Goal: Answer question/provide support: Share knowledge or assist other users

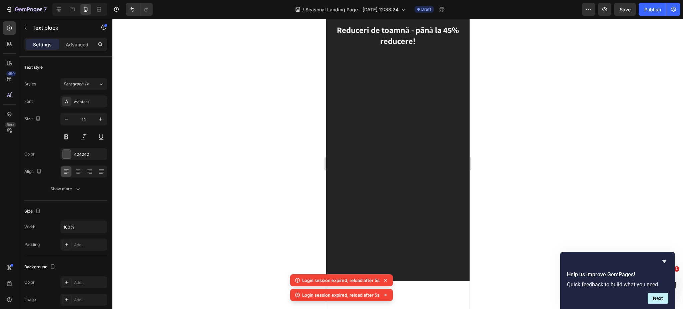
scroll to position [2308, 0]
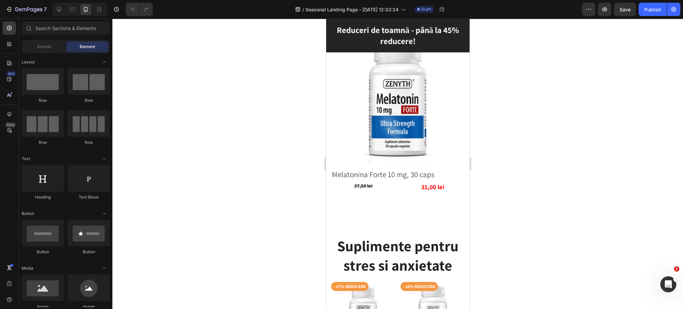
scroll to position [1957, 0]
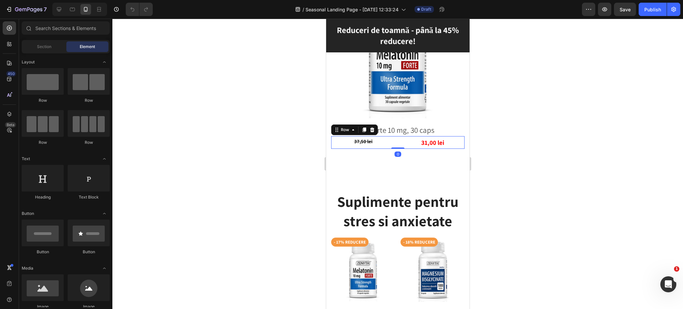
click at [390, 141] on div "37,50 lei Product Price Product Price 31,00 lei Product Price Product Price Row…" at bounding box center [397, 142] width 133 height 13
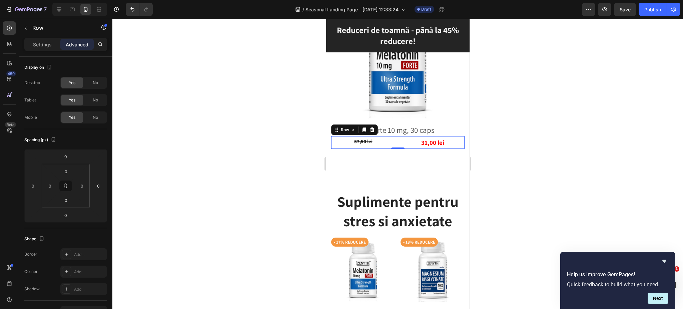
click at [223, 300] on div at bounding box center [397, 164] width 571 height 290
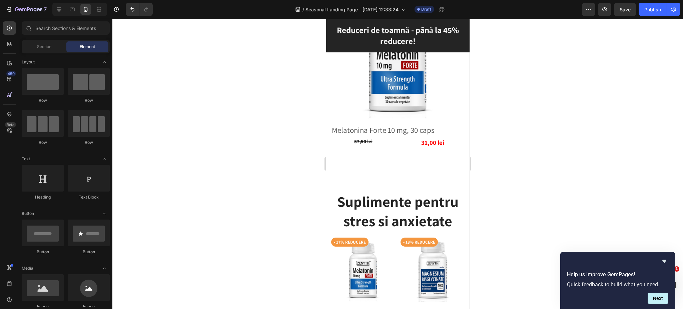
click at [184, 246] on div at bounding box center [397, 164] width 571 height 290
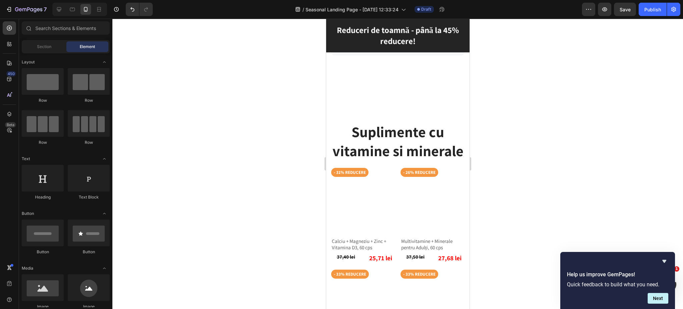
scroll to position [445, 0]
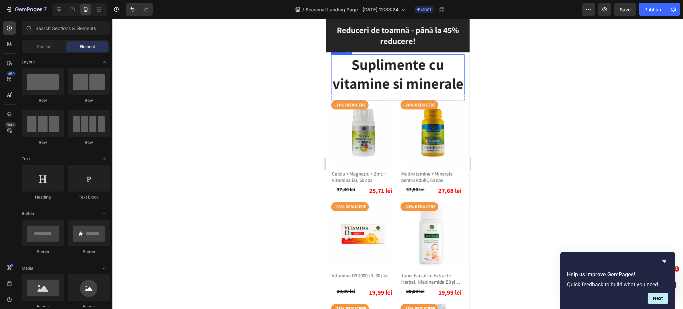
click at [439, 94] on h2 "Suplimente cu vitamine si minerale" at bounding box center [397, 73] width 133 height 39
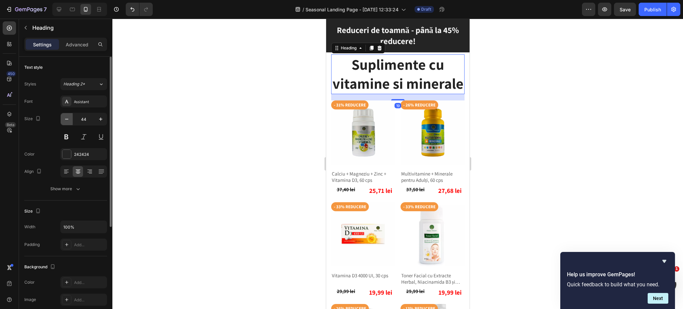
click at [63, 121] on icon "button" at bounding box center [66, 119] width 7 height 7
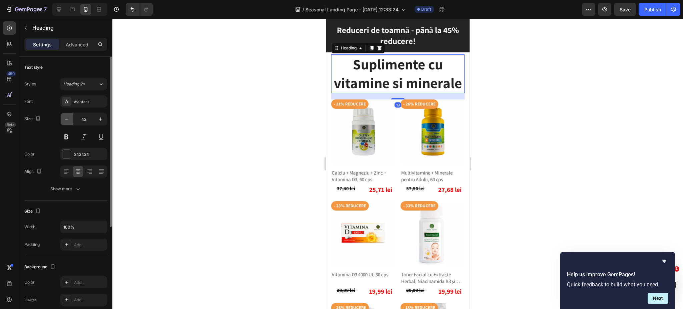
click at [63, 121] on icon "button" at bounding box center [66, 119] width 7 height 7
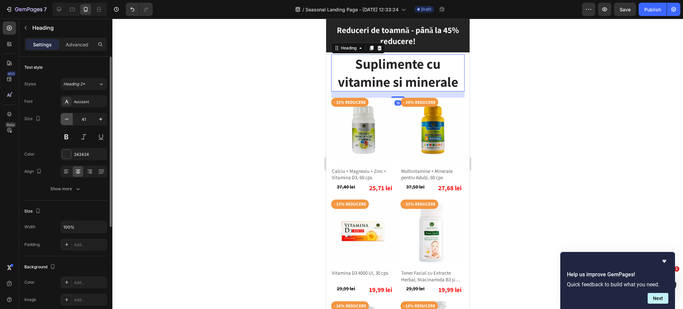
click at [63, 121] on icon "button" at bounding box center [66, 119] width 7 height 7
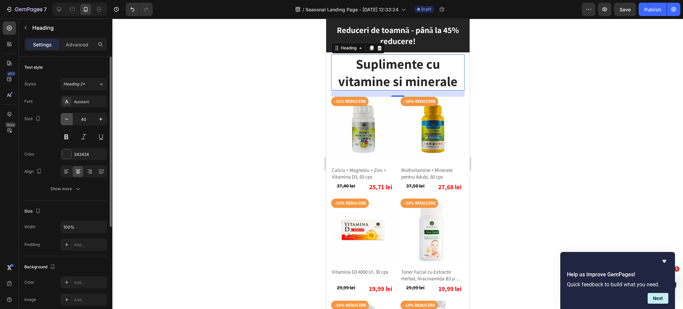
click at [63, 121] on icon "button" at bounding box center [66, 119] width 7 height 7
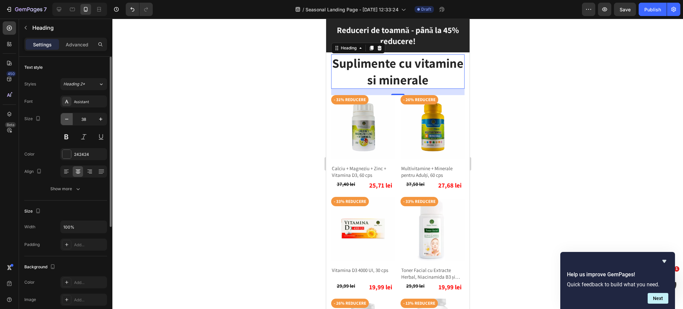
click at [63, 121] on icon "button" at bounding box center [66, 119] width 7 height 7
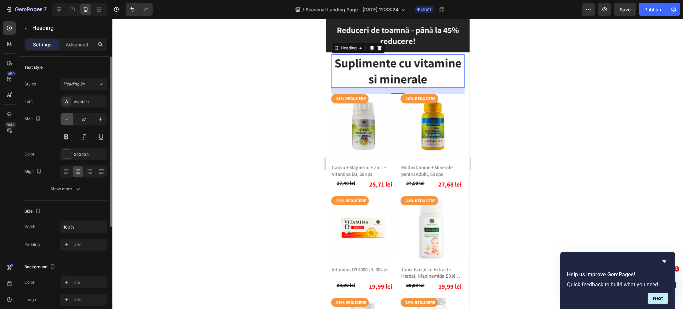
click at [63, 121] on icon "button" at bounding box center [66, 119] width 7 height 7
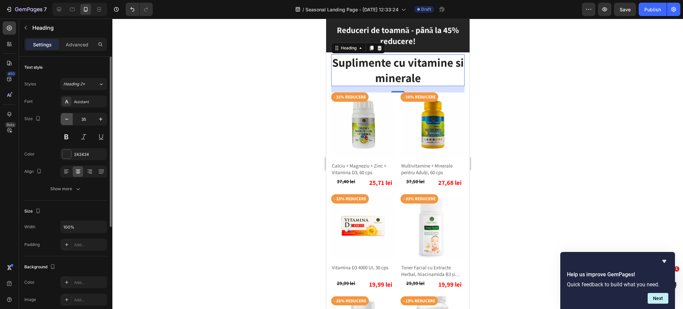
click at [63, 121] on icon "button" at bounding box center [66, 119] width 7 height 7
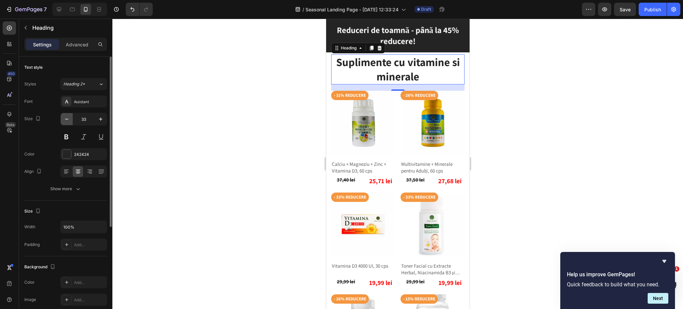
click at [63, 121] on icon "button" at bounding box center [66, 119] width 7 height 7
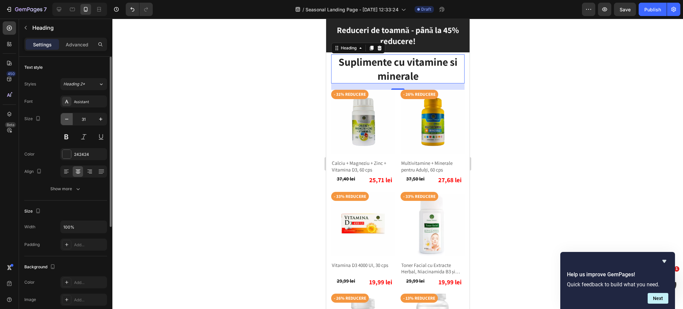
click at [63, 121] on icon "button" at bounding box center [66, 119] width 7 height 7
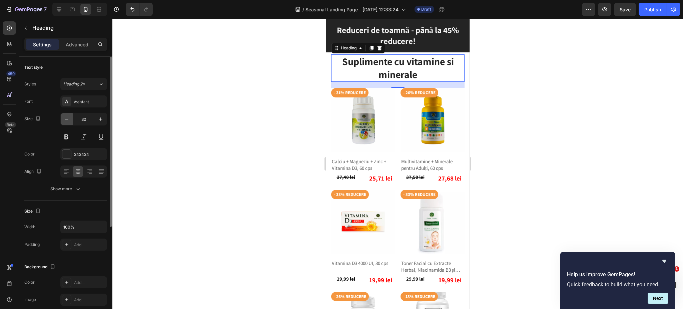
click at [63, 121] on icon "button" at bounding box center [66, 119] width 7 height 7
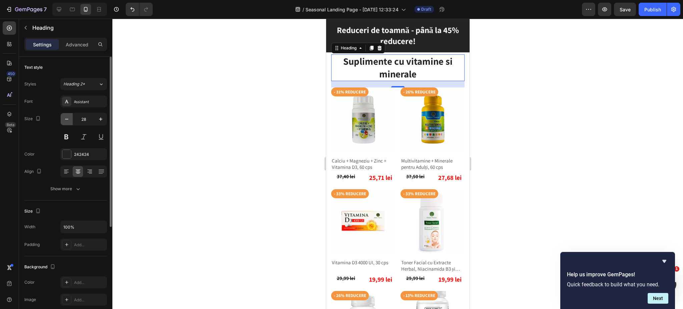
click at [63, 121] on icon "button" at bounding box center [66, 119] width 7 height 7
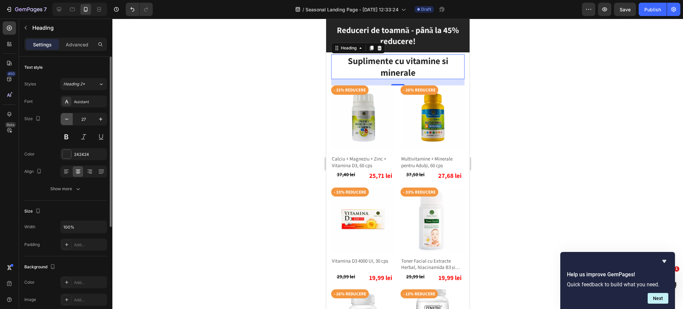
click at [63, 121] on icon "button" at bounding box center [66, 119] width 7 height 7
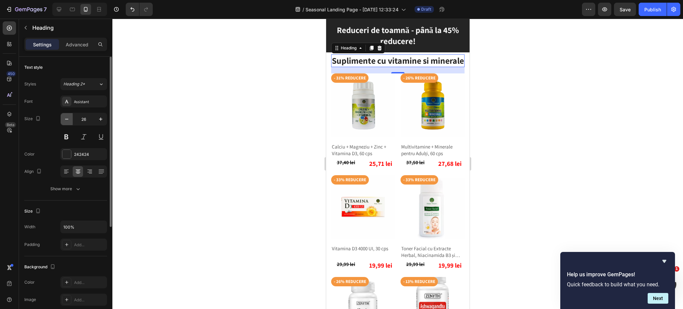
click at [63, 121] on icon "button" at bounding box center [66, 119] width 7 height 7
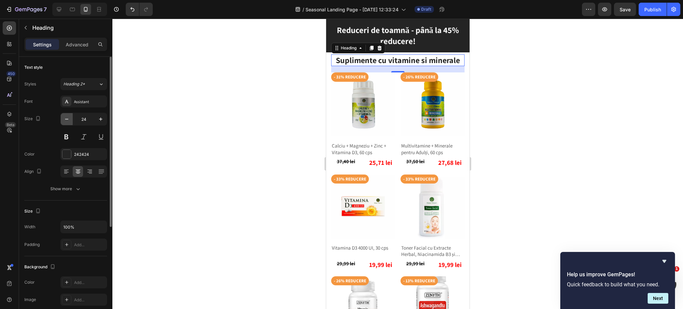
click at [63, 121] on icon "button" at bounding box center [66, 119] width 7 height 7
type input "22"
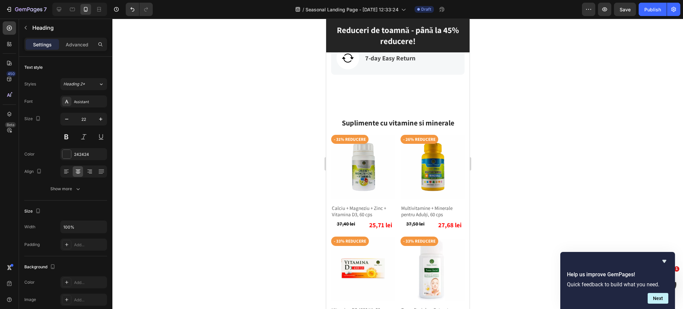
scroll to position [445, 0]
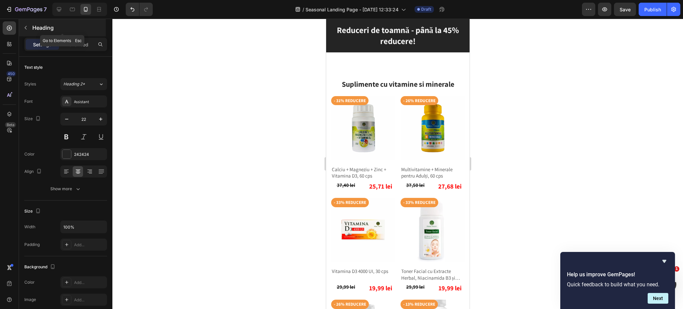
click at [23, 27] on icon "button" at bounding box center [25, 27] width 5 height 5
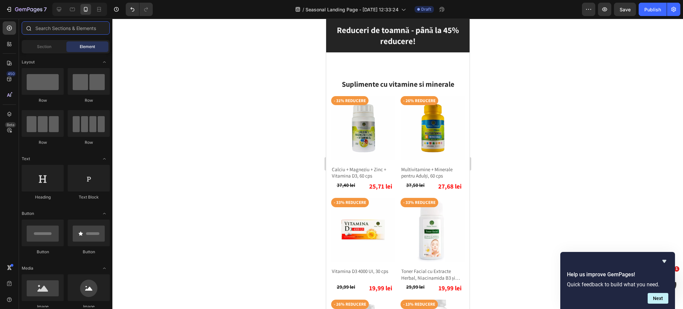
click at [52, 29] on input "text" at bounding box center [66, 27] width 88 height 13
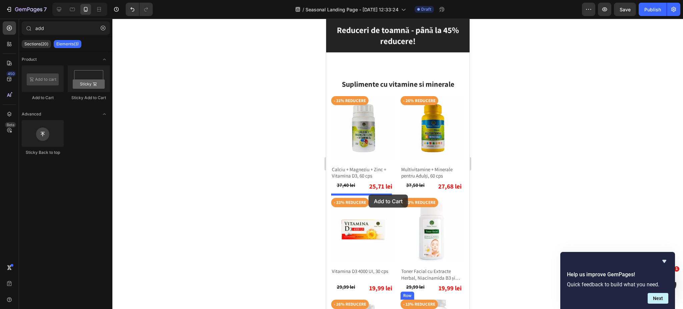
drag, startPoint x: 368, startPoint y: 98, endPoint x: 368, endPoint y: 195, distance: 96.4
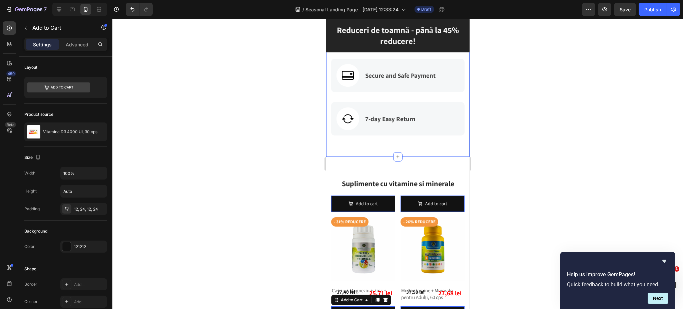
scroll to position [400, 0]
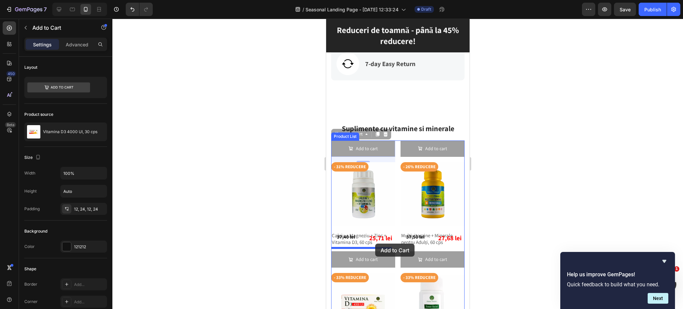
drag, startPoint x: 377, startPoint y: 255, endPoint x: 375, endPoint y: 244, distance: 11.1
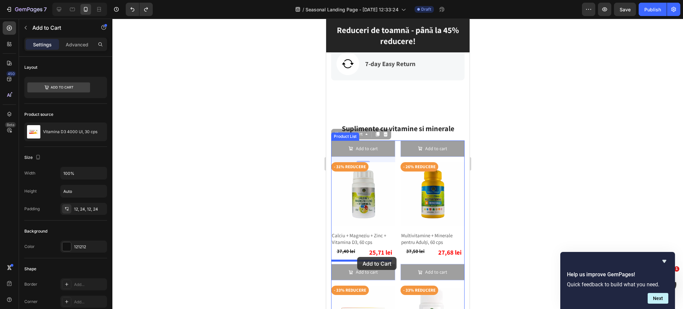
drag, startPoint x: 385, startPoint y: 148, endPoint x: 357, endPoint y: 257, distance: 112.3
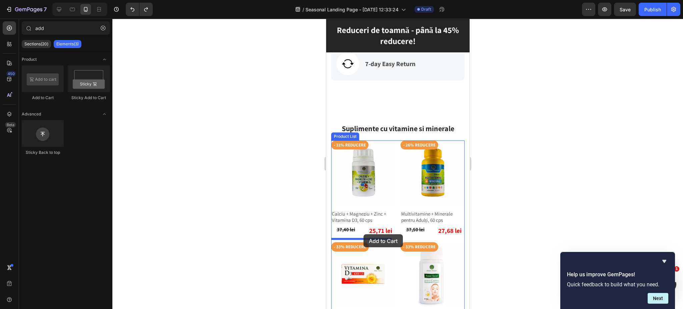
drag, startPoint x: 374, startPoint y: 104, endPoint x: 363, endPoint y: 234, distance: 130.6
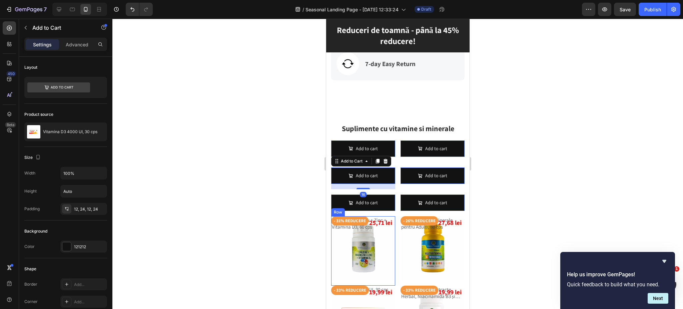
type input "ad"
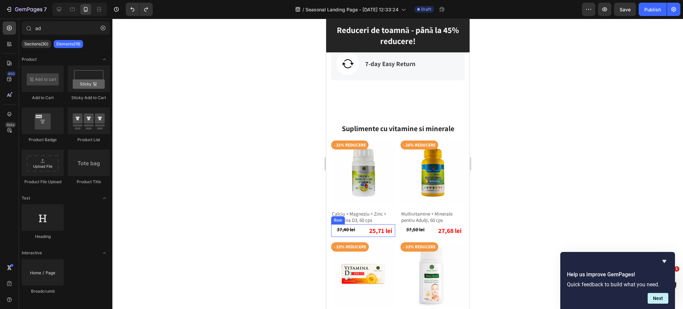
click at [354, 232] on div "37,40 lei Product Price Product Price 25,71 lei Product Price Product Price Row" at bounding box center [363, 230] width 64 height 13
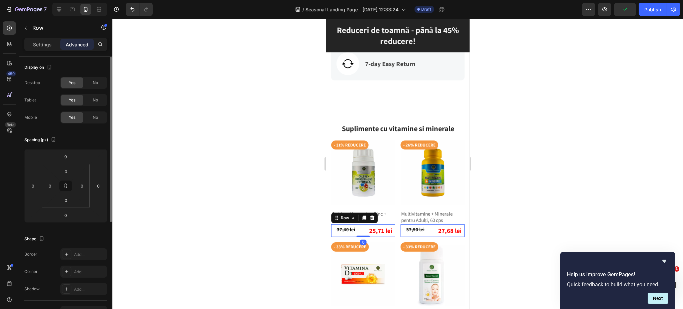
click at [44, 45] on p "Settings" at bounding box center [42, 44] width 19 height 7
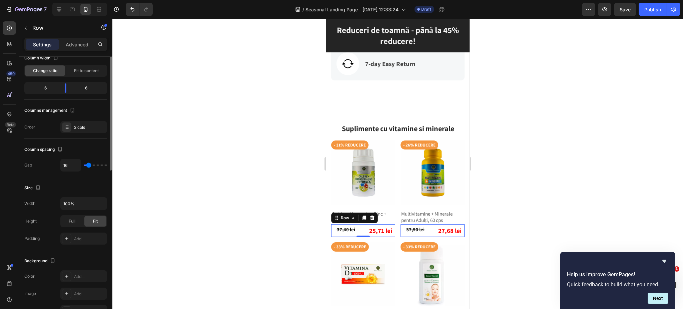
scroll to position [0, 0]
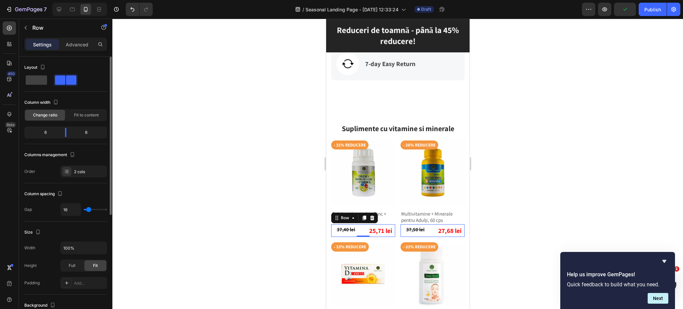
click at [97, 86] on div at bounding box center [65, 80] width 83 height 12
click at [25, 25] on icon "button" at bounding box center [25, 27] width 5 height 5
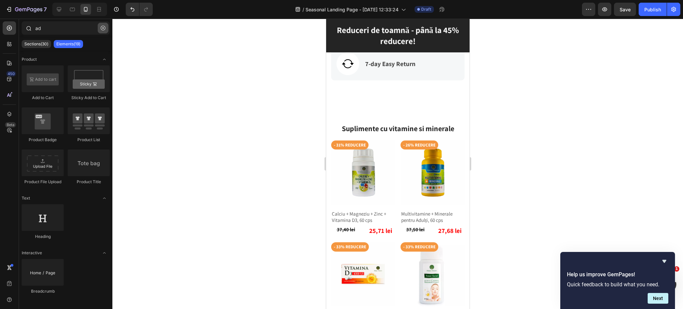
click at [104, 26] on icon "button" at bounding box center [103, 28] width 5 height 5
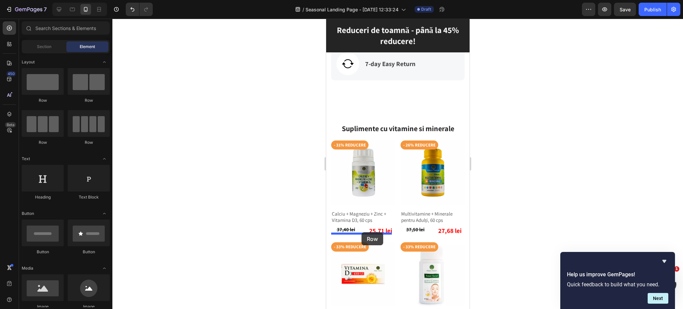
drag, startPoint x: 371, startPoint y: 101, endPoint x: 361, endPoint y: 232, distance: 131.4
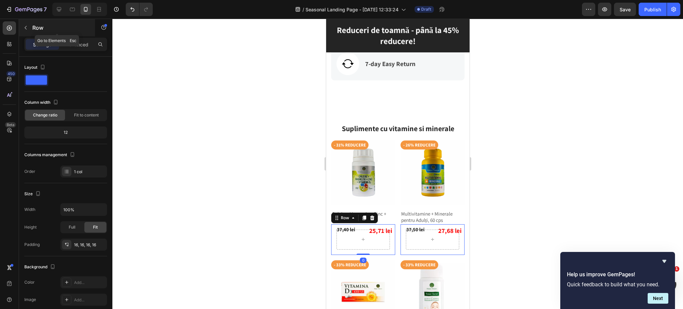
click at [27, 28] on icon "button" at bounding box center [25, 27] width 5 height 5
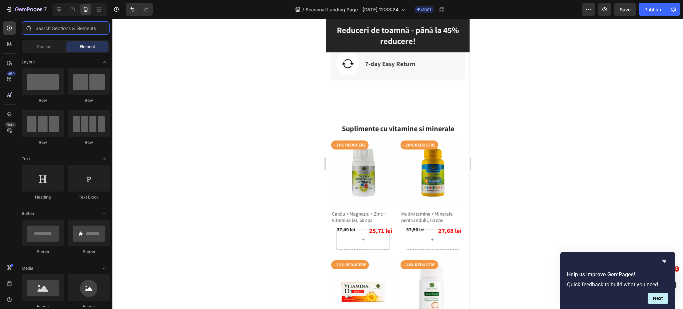
click at [83, 32] on input "text" at bounding box center [66, 27] width 88 height 13
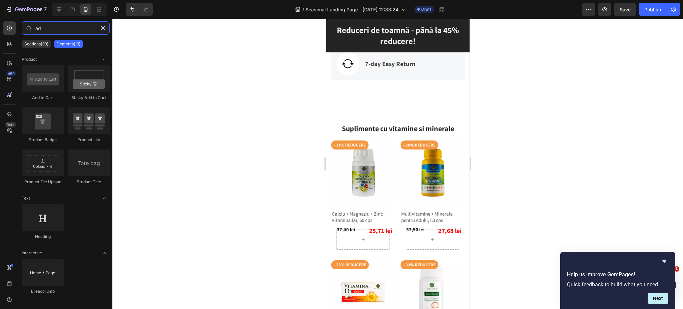
type input "ad"
drag, startPoint x: 442, startPoint y: 125, endPoint x: 359, endPoint y: 239, distance: 141.0
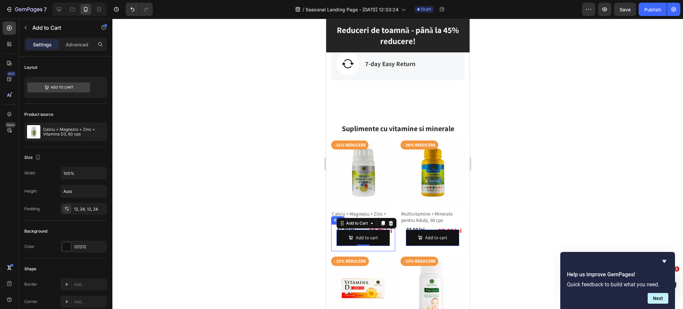
click at [389, 227] on div "Add to cart Add to Cart 0 Row" at bounding box center [363, 237] width 64 height 27
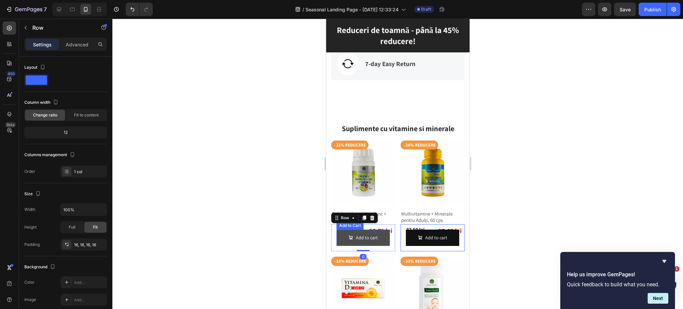
click at [381, 234] on button "Add to cart" at bounding box center [362, 238] width 53 height 16
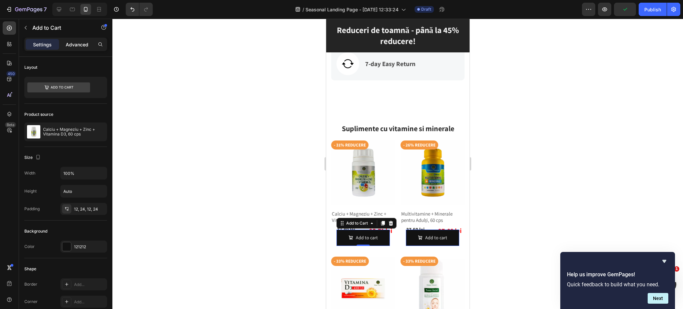
click at [80, 44] on p "Advanced" at bounding box center [77, 44] width 23 height 7
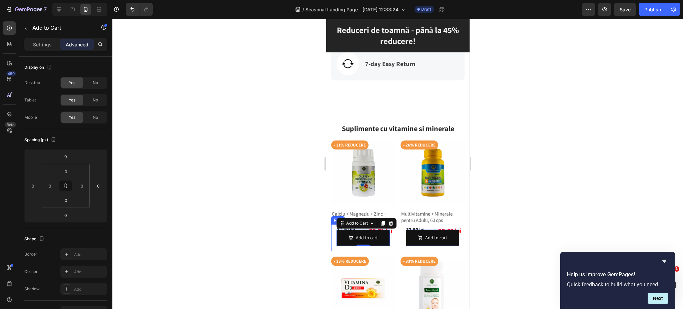
click at [333, 227] on div "Add to cart Add to Cart 0 Row" at bounding box center [363, 237] width 64 height 27
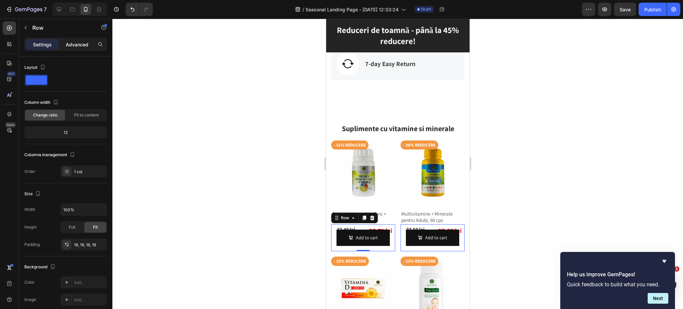
click at [77, 44] on p "Advanced" at bounding box center [77, 44] width 23 height 7
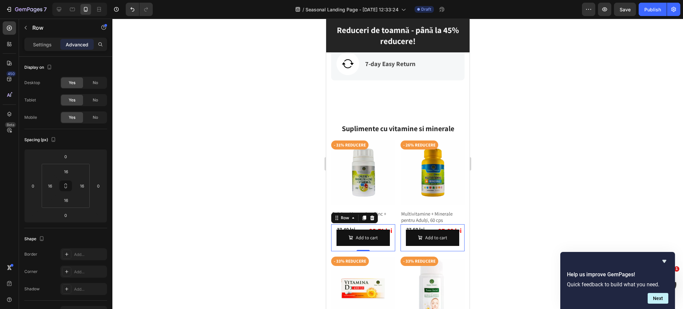
click at [387, 226] on div "Add to cart Add to Cart Row 0" at bounding box center [363, 237] width 64 height 27
drag, startPoint x: 362, startPoint y: 247, endPoint x: 366, endPoint y: 242, distance: 6.9
click at [366, 244] on div "Add to cart Add to Cart Row 0" at bounding box center [363, 237] width 64 height 27
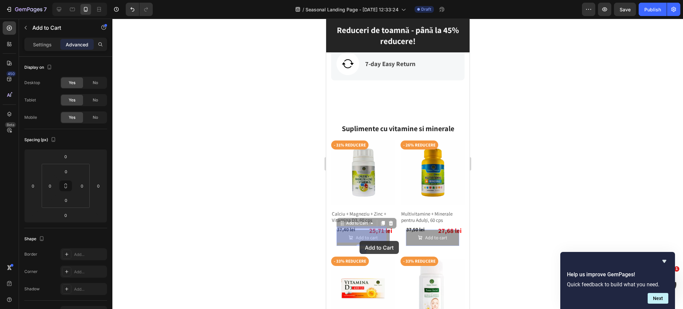
drag, startPoint x: 381, startPoint y: 235, endPoint x: 359, endPoint y: 241, distance: 22.5
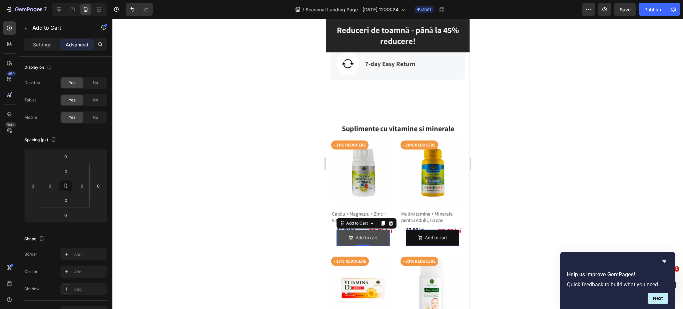
click at [377, 237] on button "Add to cart" at bounding box center [362, 238] width 53 height 16
click at [64, 171] on input "0" at bounding box center [65, 171] width 13 height 10
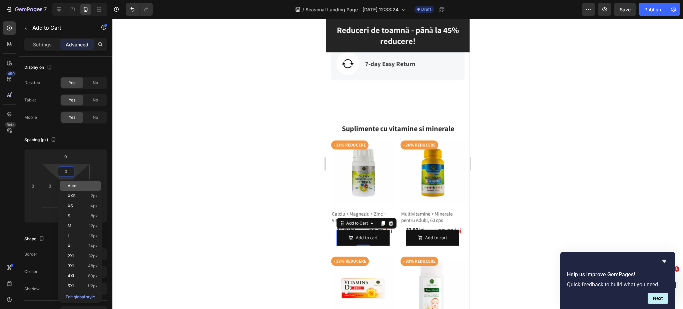
click at [75, 186] on span "Auto" at bounding box center [72, 185] width 9 height 5
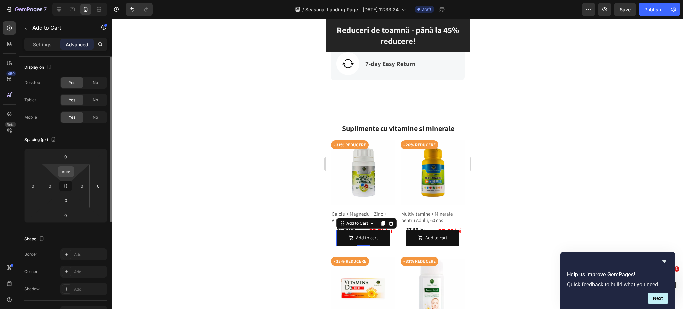
click at [70, 173] on input "Auto" at bounding box center [65, 171] width 13 height 10
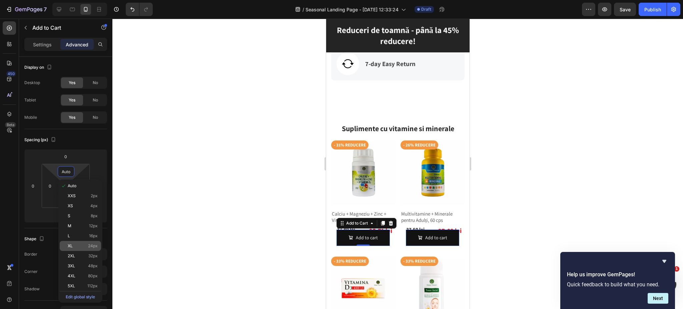
click at [80, 243] on div "XL 24px" at bounding box center [80, 246] width 41 height 10
type input "24"
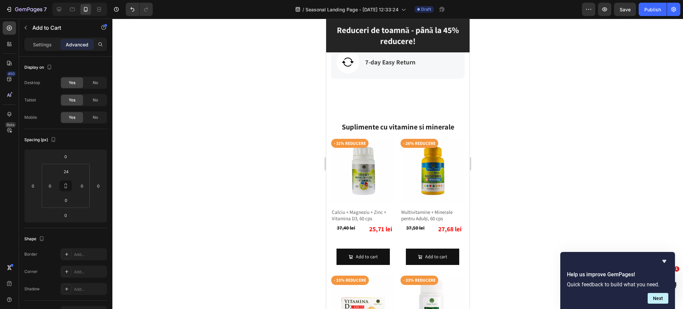
scroll to position [400, 0]
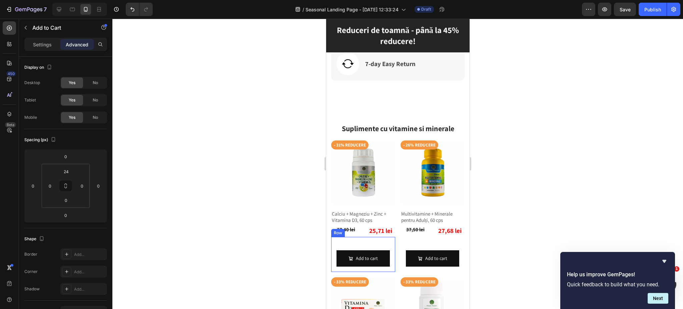
click at [360, 237] on div "Add to cart Add to Cart Row" at bounding box center [363, 254] width 64 height 35
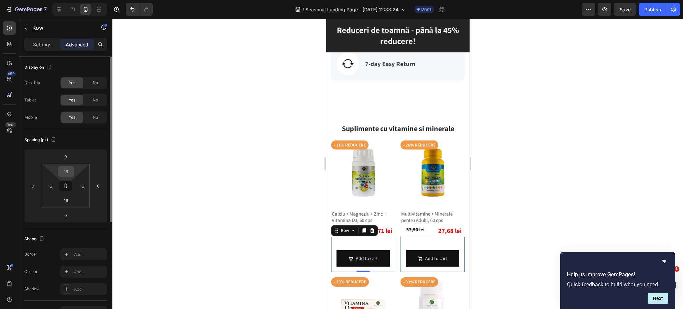
click at [65, 171] on input "16" at bounding box center [65, 171] width 13 height 10
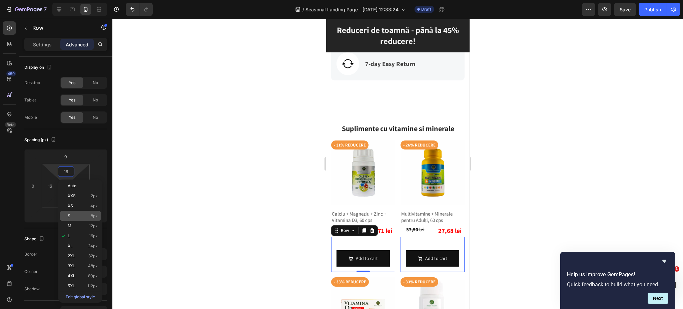
click at [76, 214] on p "S 8px" at bounding box center [83, 216] width 30 height 5
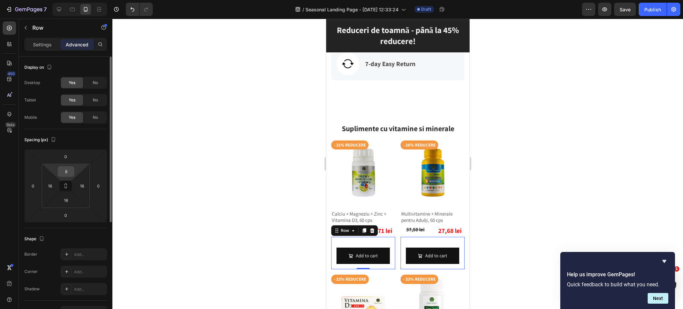
click at [63, 171] on input "8" at bounding box center [65, 171] width 13 height 10
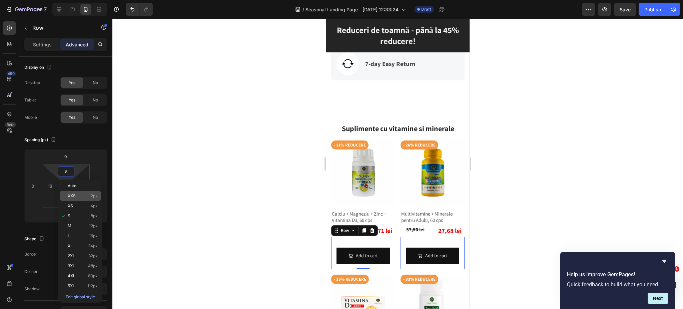
click at [84, 197] on p "XXS 2px" at bounding box center [83, 196] width 30 height 5
type input "2"
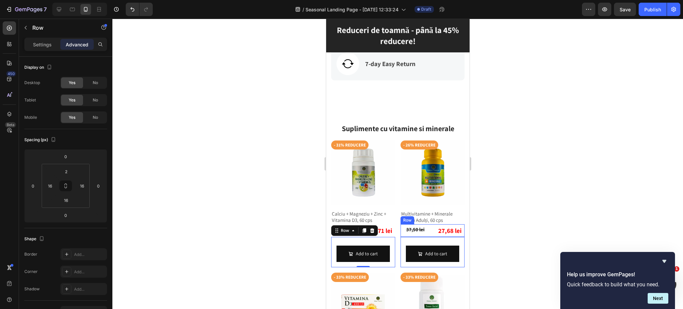
click at [428, 224] on div "37,50 lei Product Price Product Price 27,68 lei Product Price Product Price Row" at bounding box center [432, 230] width 64 height 13
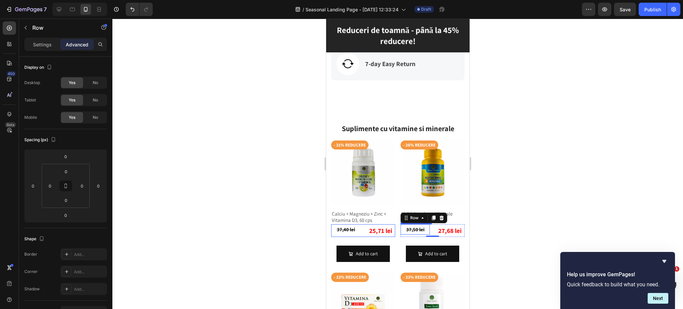
click at [415, 227] on div "37,50 lei" at bounding box center [414, 229] width 29 height 10
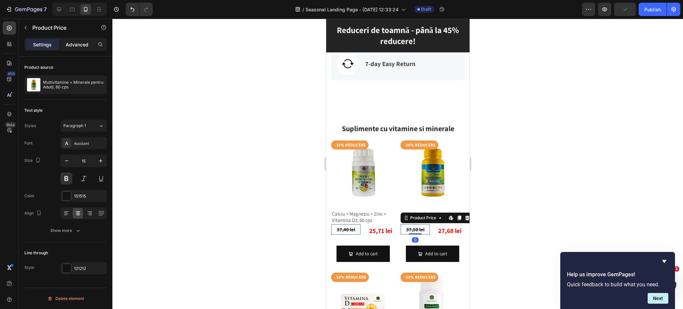
click at [76, 42] on p "Advanced" at bounding box center [77, 44] width 23 height 7
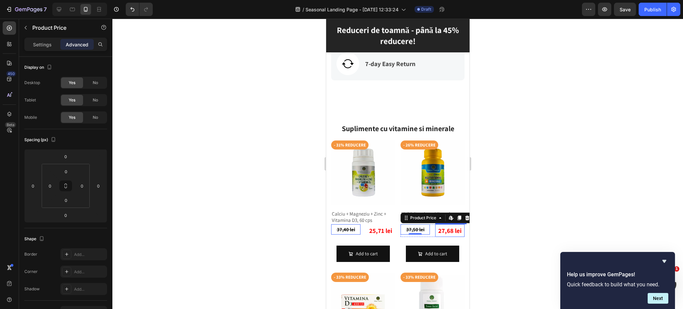
click at [447, 226] on div "27,68 lei" at bounding box center [449, 230] width 29 height 13
click at [454, 241] on div "Add to cart Add to Cart Row" at bounding box center [432, 252] width 64 height 30
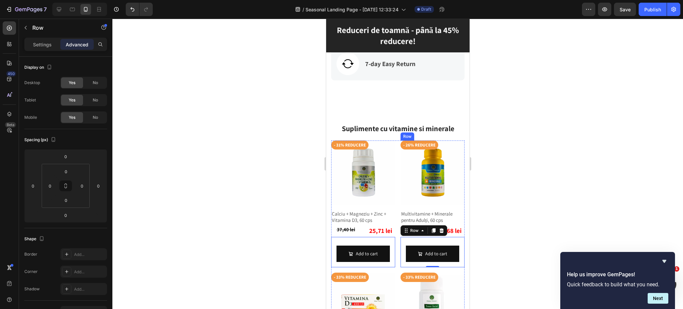
click at [456, 201] on div "- 26% reducere Product Badge Product Images Multivitamine + Minerale pentru Adu…" at bounding box center [432, 203] width 64 height 127
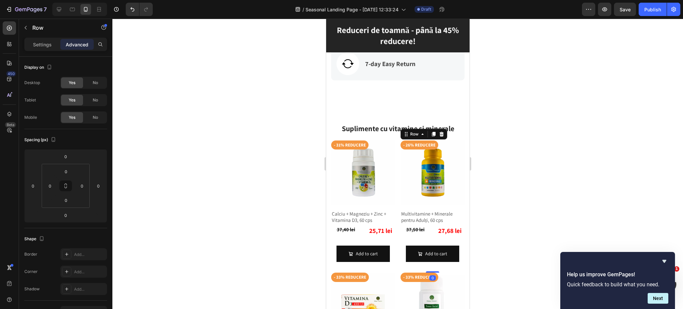
drag, startPoint x: 431, startPoint y: 268, endPoint x: 431, endPoint y: 259, distance: 9.7
click at [431, 253] on div "- 26% reducere Product Badge Product Images Multivitamine + Minerale pentru Adu…" at bounding box center [432, 206] width 64 height 132
drag, startPoint x: 431, startPoint y: 268, endPoint x: 432, endPoint y: 260, distance: 7.4
click at [432, 260] on div "- 26% reducere Product Badge Product Images Multivitamine + Minerale pentru Adu…" at bounding box center [432, 206] width 64 height 132
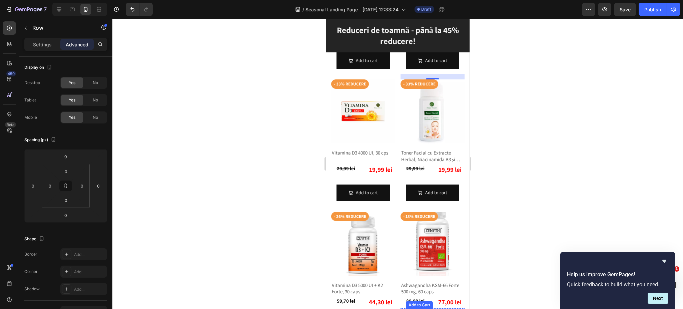
scroll to position [578, 0]
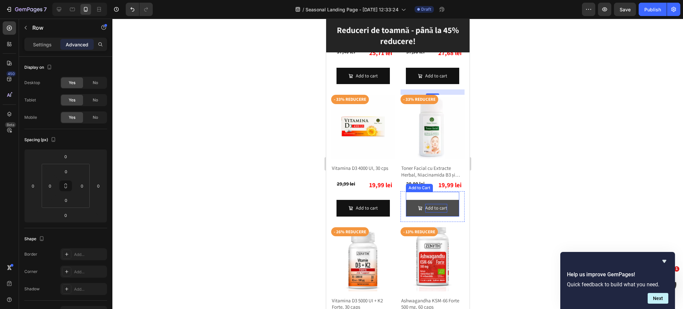
click at [433, 204] on div "Add to cart" at bounding box center [436, 208] width 22 height 8
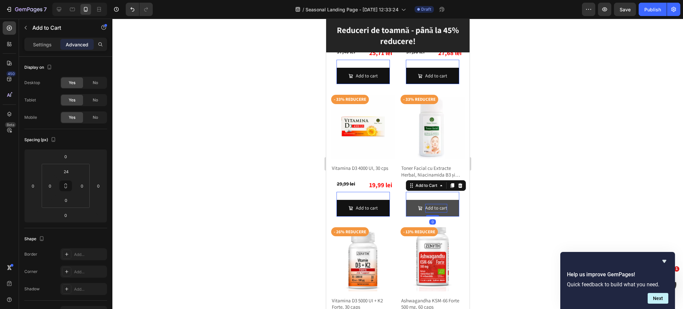
click at [433, 204] on div "Add to cart" at bounding box center [436, 208] width 22 height 8
click at [433, 204] on p "Add to cart" at bounding box center [436, 208] width 22 height 8
click at [406, 200] on button "Adaugă" at bounding box center [432, 208] width 53 height 16
click at [406, 200] on button "Adaugă în" at bounding box center [432, 208] width 53 height 16
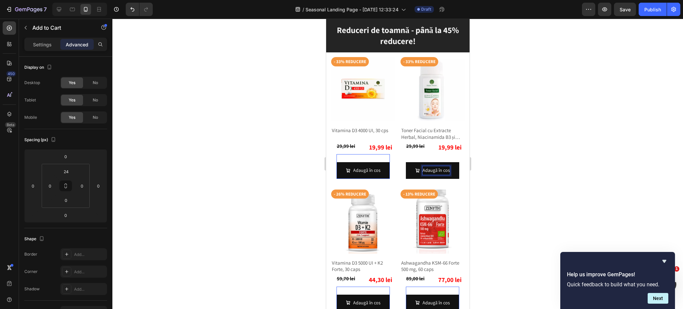
scroll to position [631, 0]
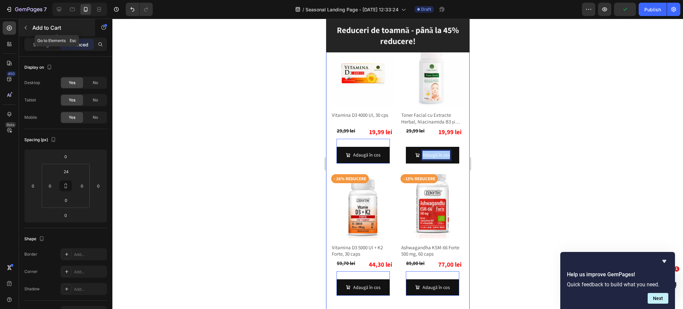
click at [27, 27] on icon "button" at bounding box center [25, 27] width 5 height 5
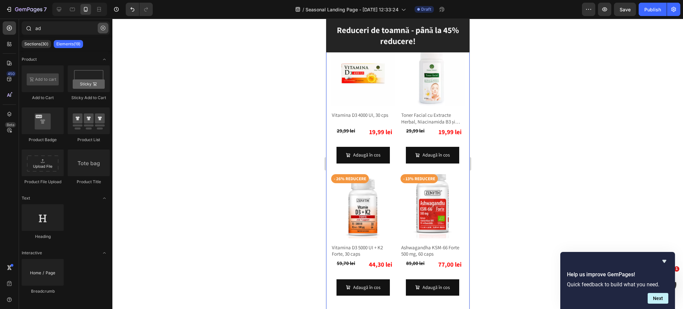
click at [103, 26] on icon "button" at bounding box center [103, 28] width 5 height 5
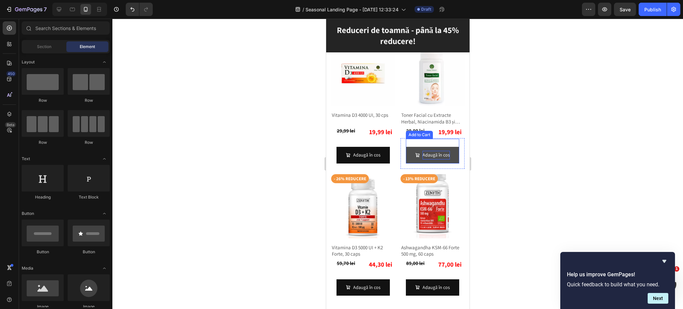
click at [429, 158] on p "Adaugă în cos" at bounding box center [435, 155] width 27 height 8
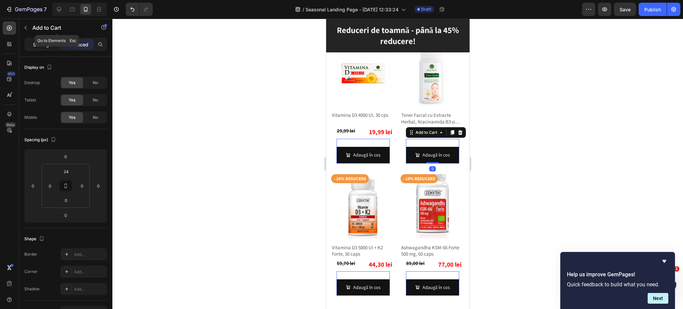
click at [38, 43] on p "Settings" at bounding box center [42, 44] width 19 height 7
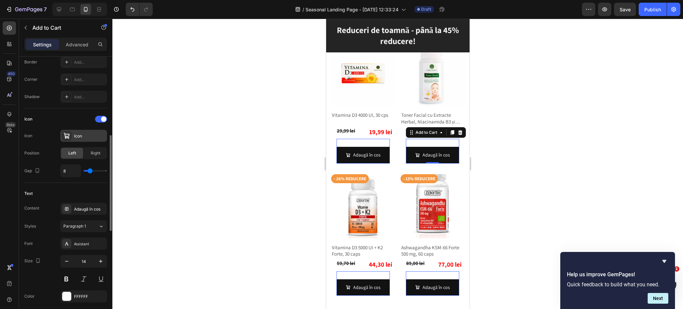
scroll to position [0, 0]
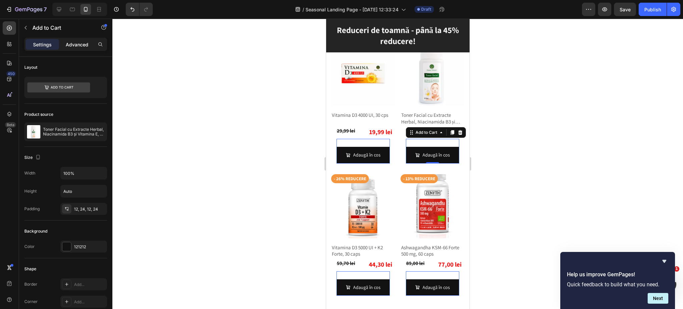
click at [76, 43] on p "Advanced" at bounding box center [77, 44] width 23 height 7
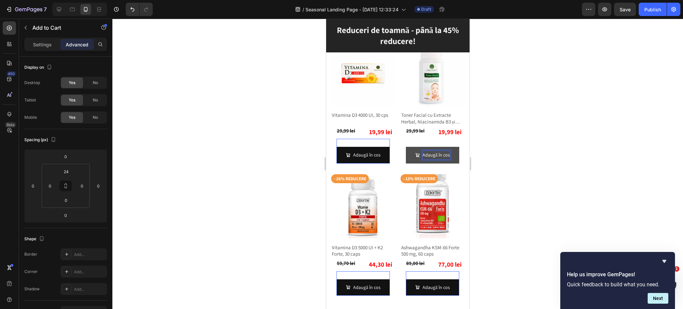
click at [433, 159] on p "Adaugă în cos" at bounding box center [435, 155] width 27 height 8
drag, startPoint x: 430, startPoint y: 156, endPoint x: 424, endPoint y: 155, distance: 5.6
click at [424, 155] on p "Adaugă în cos" at bounding box center [435, 155] width 27 height 8
click at [53, 45] on div "Settings" at bounding box center [42, 44] width 33 height 11
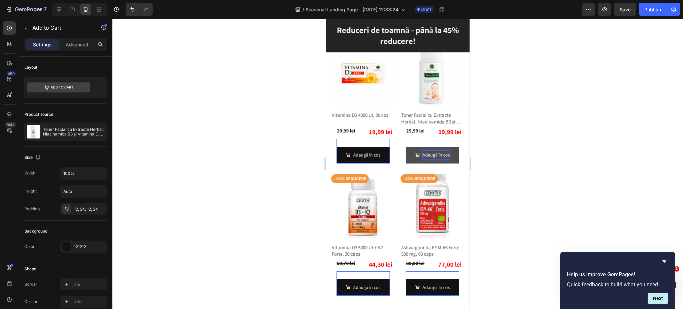
click at [447, 161] on button "Adaugă în cos" at bounding box center [432, 155] width 53 height 16
click at [449, 161] on button "Adaugă în cos" at bounding box center [432, 155] width 53 height 16
click at [436, 157] on p "Adaugă în cos" at bounding box center [435, 155] width 27 height 8
click at [449, 163] on button "Adaugă în cos" at bounding box center [432, 155] width 53 height 16
click at [435, 159] on p "Adaugă în cos" at bounding box center [435, 155] width 27 height 8
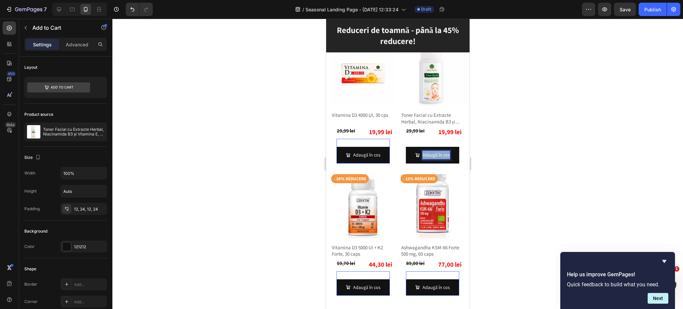
drag, startPoint x: 439, startPoint y: 165, endPoint x: 413, endPoint y: 149, distance: 30.4
click at [413, 149] on button "Adaugă în cos" at bounding box center [432, 155] width 53 height 16
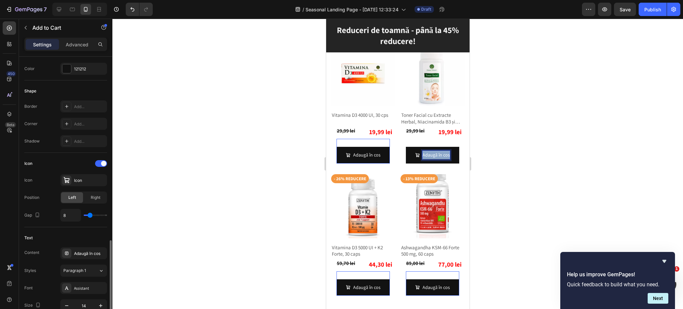
scroll to position [267, 0]
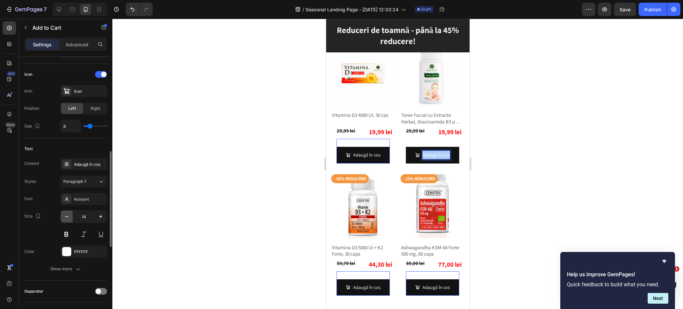
click at [66, 217] on icon "button" at bounding box center [66, 216] width 3 height 1
type input "13"
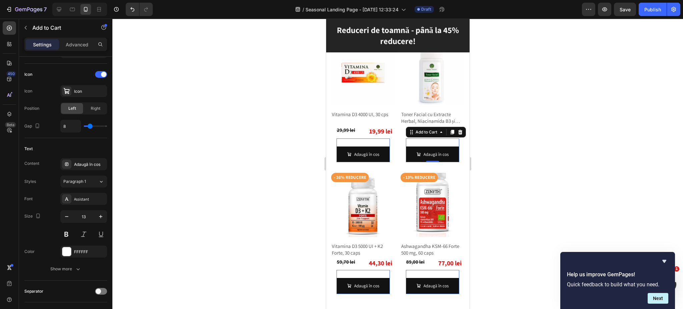
click at [551, 191] on div at bounding box center [397, 164] width 571 height 290
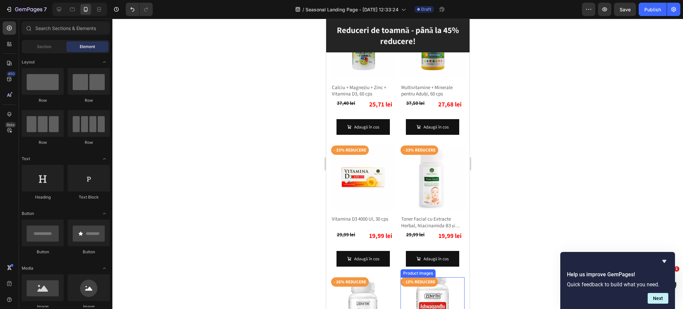
scroll to position [542, 0]
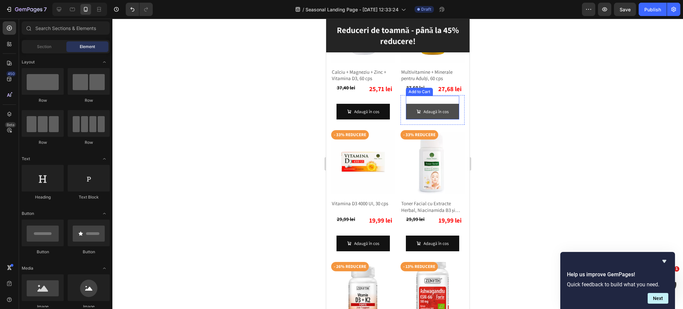
click at [449, 112] on button "Adaugă în cos" at bounding box center [432, 112] width 53 height 16
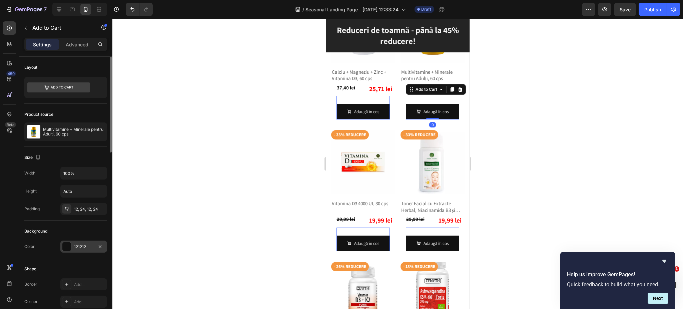
click at [75, 245] on div "121212" at bounding box center [83, 247] width 19 height 6
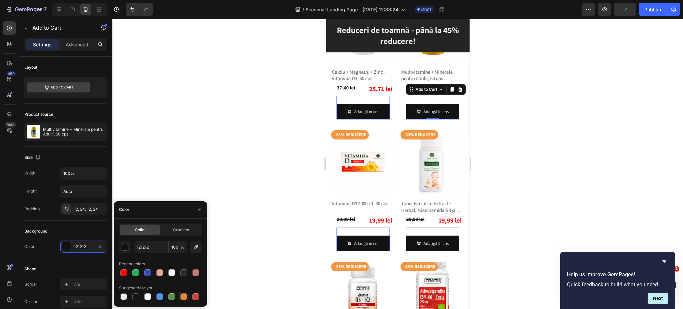
click at [183, 297] on div at bounding box center [183, 296] width 7 height 7
type input "E4893A"
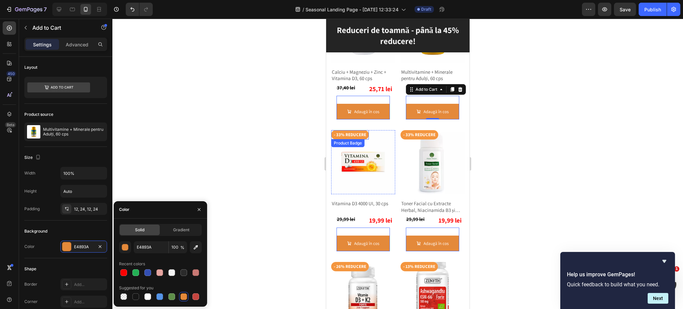
click at [361, 133] on pre "- 33% reducere" at bounding box center [350, 134] width 38 height 9
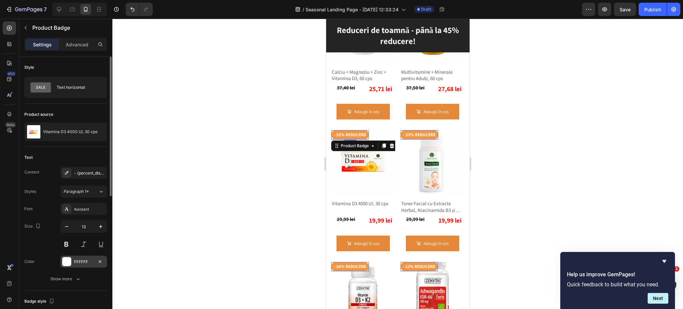
click at [73, 261] on div "FFFFFF" at bounding box center [83, 262] width 47 height 12
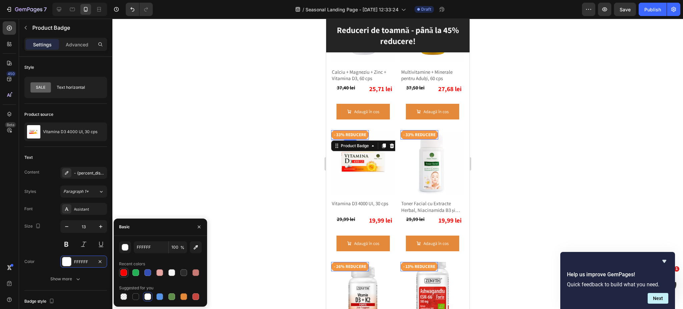
click at [123, 273] on div at bounding box center [123, 272] width 7 height 7
click at [169, 272] on div at bounding box center [171, 272] width 7 height 7
type input "F5F5F5"
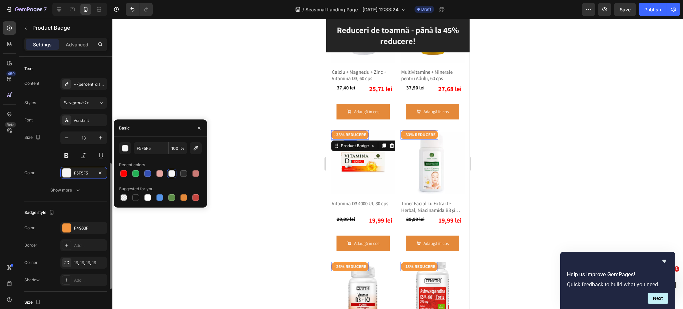
scroll to position [133, 0]
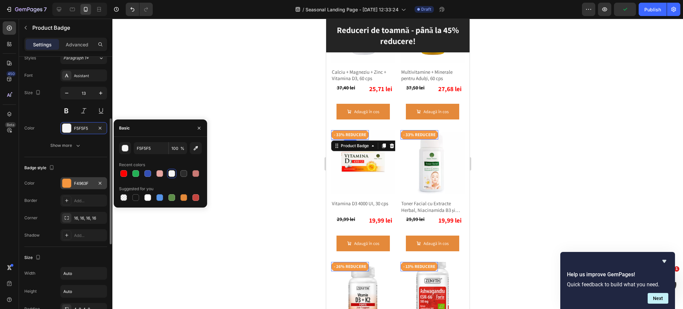
click at [69, 182] on div at bounding box center [66, 183] width 9 height 9
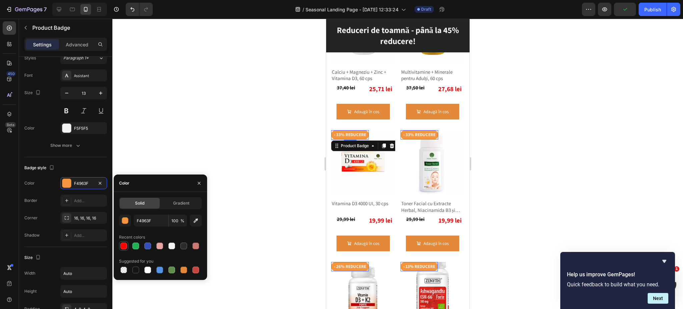
click at [123, 245] on div at bounding box center [123, 246] width 7 height 7
type input "FF0000"
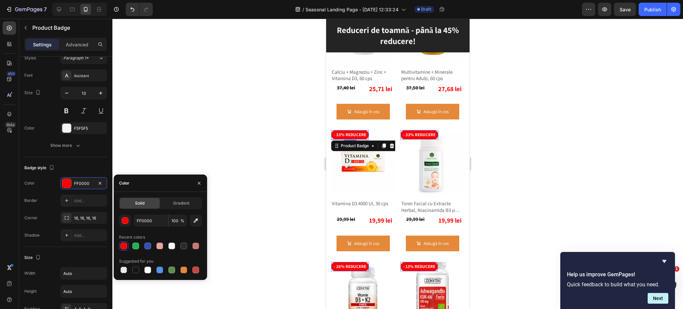
click at [545, 167] on div at bounding box center [397, 164] width 571 height 290
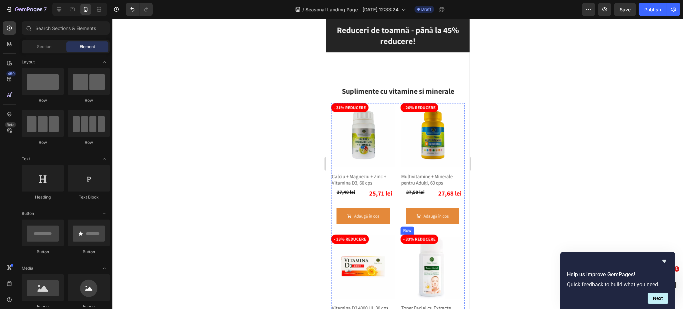
scroll to position [453, 0]
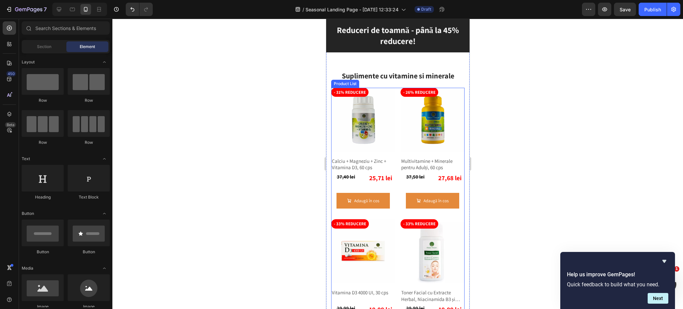
click at [453, 211] on div "- 31% reducere Product Badge Product Images Calciu + Magneziu + Zinc + Vitamina…" at bounding box center [397, 283] width 133 height 390
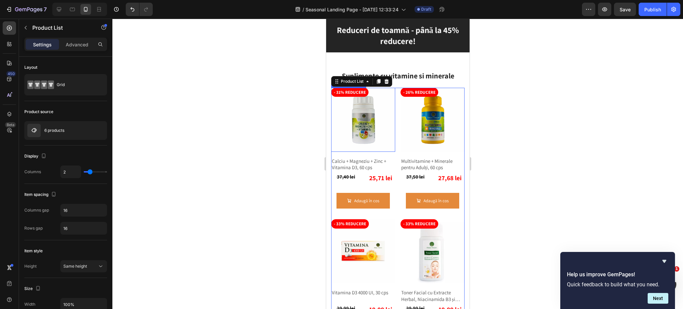
click at [376, 130] on img at bounding box center [363, 120] width 64 height 64
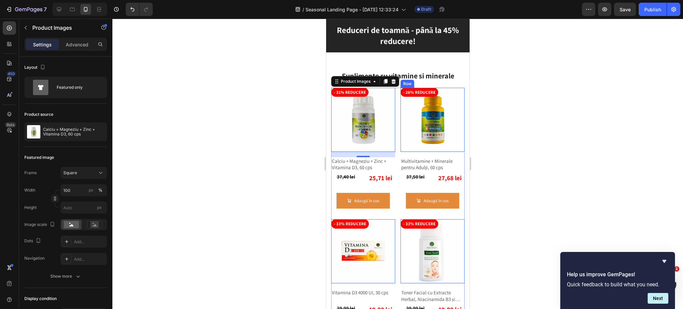
click at [436, 150] on div "- 26% reducere Product Badge Product Images 0 Multivitamine + Minerale pentru A…" at bounding box center [432, 151] width 64 height 126
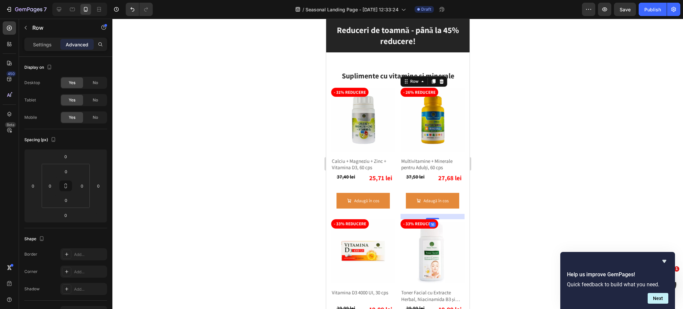
click at [431, 151] on div "- 26% reducere Product Badge Product Images Multivitamine + Minerale pentru Adu…" at bounding box center [432, 151] width 64 height 126
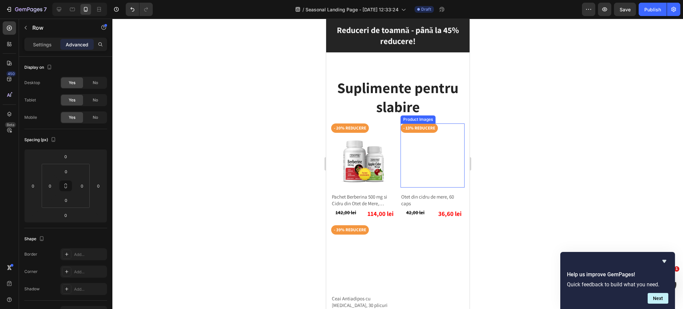
scroll to position [765, 0]
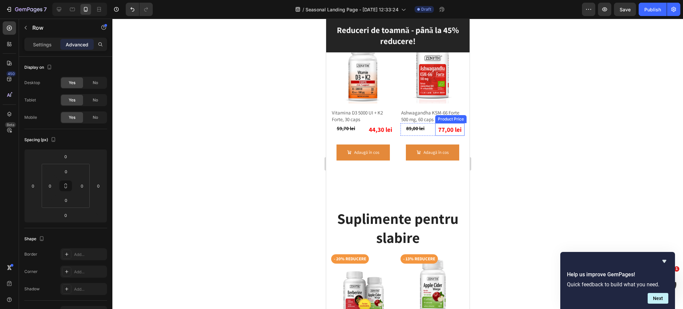
click at [457, 123] on div "77,00 lei" at bounding box center [449, 129] width 29 height 13
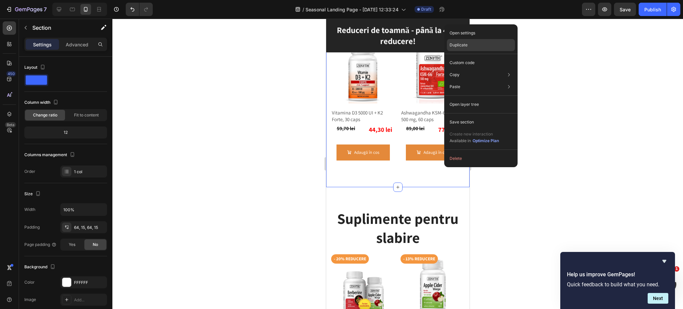
click at [466, 39] on div "Duplicate" at bounding box center [481, 45] width 68 height 12
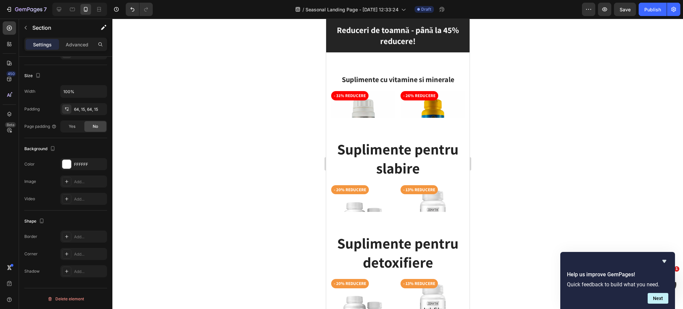
scroll to position [899, 0]
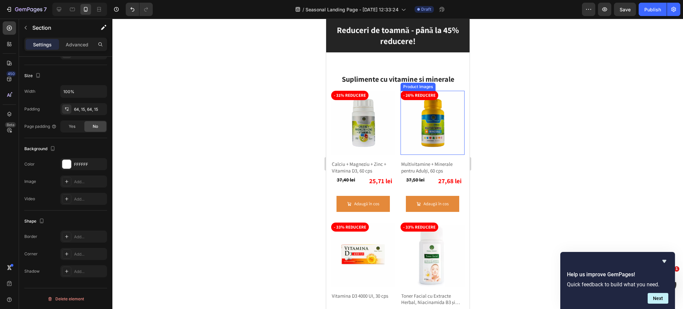
click at [450, 131] on img at bounding box center [432, 123] width 64 height 64
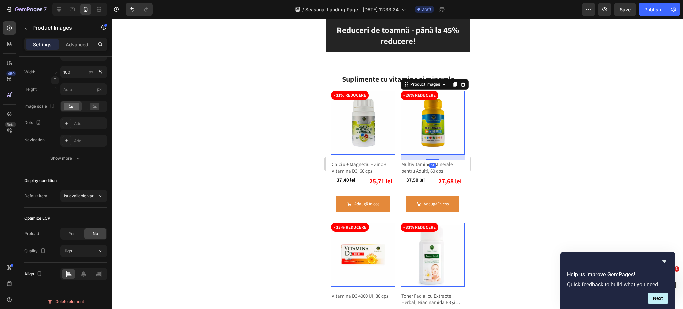
scroll to position [0, 0]
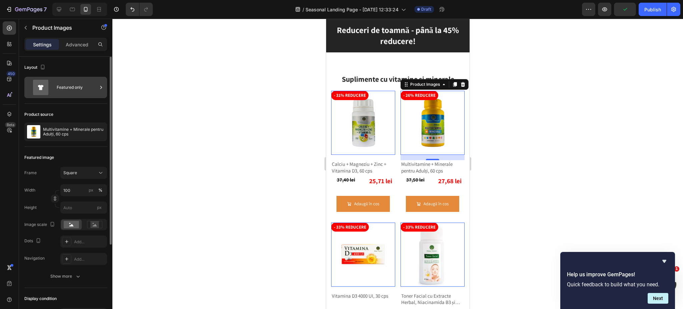
click at [65, 87] on div "Featured only" at bounding box center [77, 87] width 41 height 15
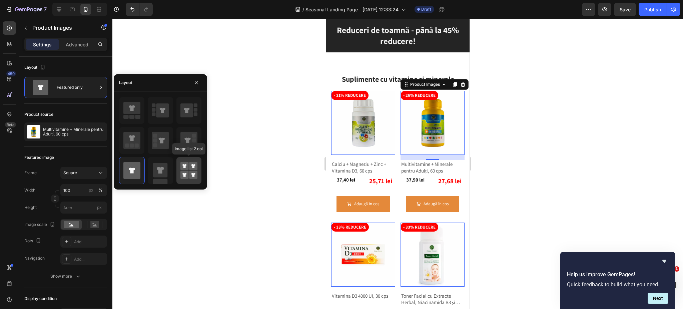
click at [183, 169] on rect at bounding box center [184, 166] width 8 height 8
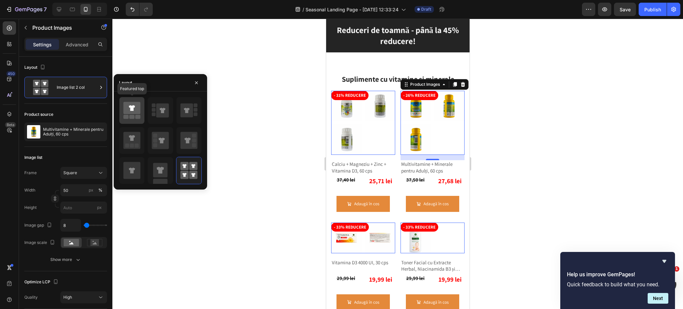
click at [140, 113] on icon at bounding box center [131, 108] width 17 height 12
type input "100"
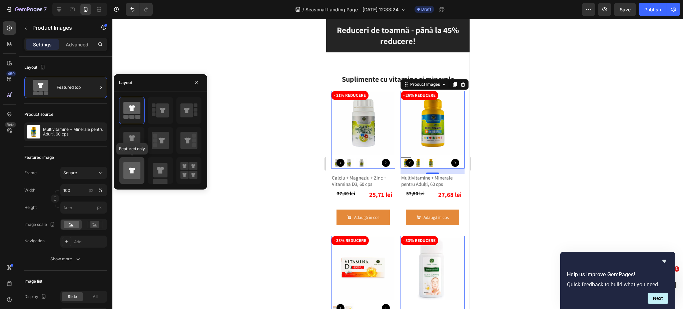
click at [138, 169] on icon at bounding box center [131, 170] width 17 height 17
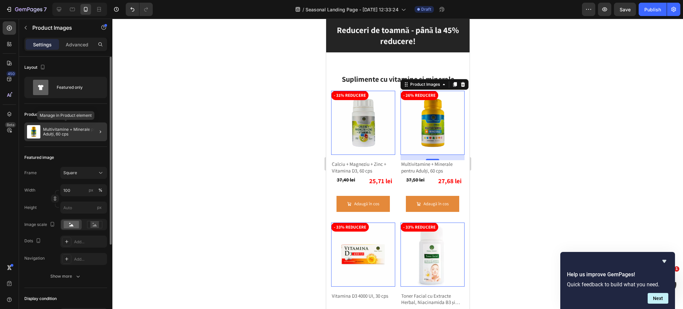
click at [79, 134] on p "Multivitamine + Minerale pentru Adulți, 60 cps" at bounding box center [73, 131] width 61 height 9
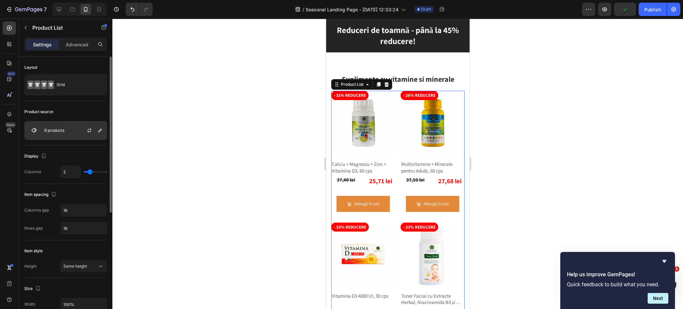
click at [69, 128] on div "6 products" at bounding box center [65, 130] width 83 height 19
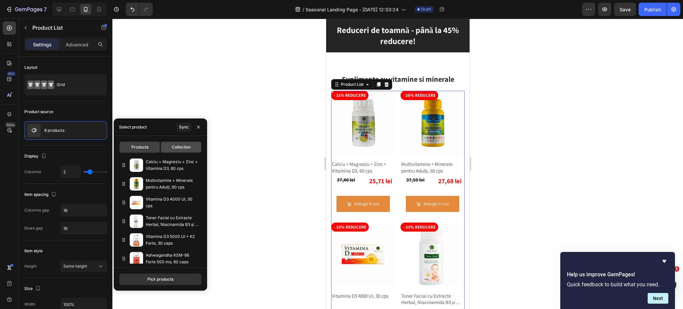
click at [177, 148] on span "Collection" at bounding box center [181, 147] width 19 height 6
type input "10"
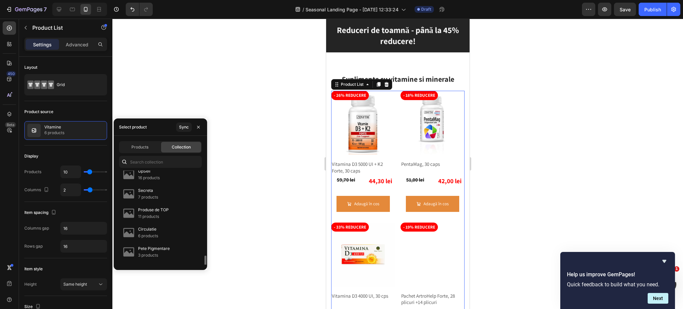
scroll to position [89, 0]
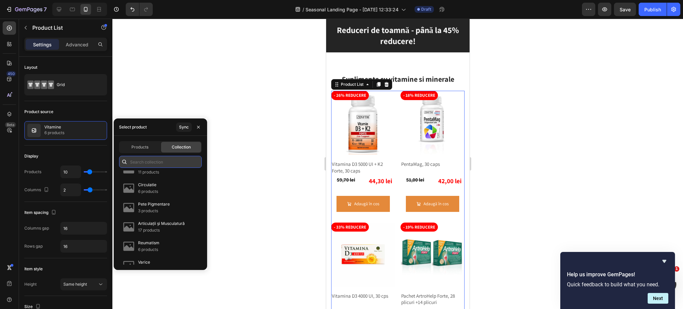
click at [150, 160] on input "text" at bounding box center [160, 162] width 83 height 12
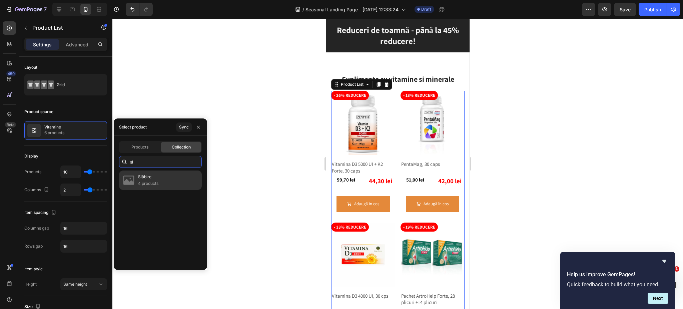
type input "sl"
click at [144, 178] on p "Slăbire" at bounding box center [148, 176] width 20 height 7
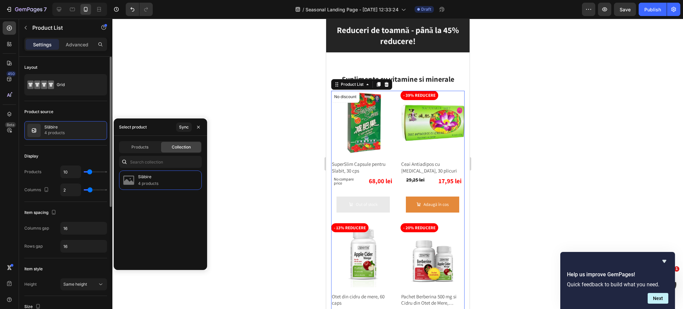
click at [91, 153] on div "Display" at bounding box center [65, 156] width 83 height 11
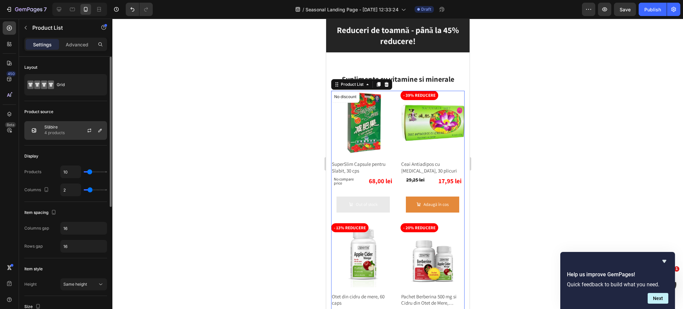
click at [74, 133] on div "Slăbire 4 products" at bounding box center [65, 130] width 83 height 19
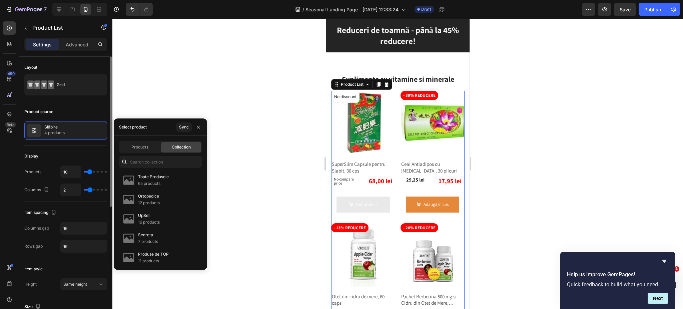
click at [65, 149] on div "Display Products 10 Columns 2" at bounding box center [65, 173] width 83 height 56
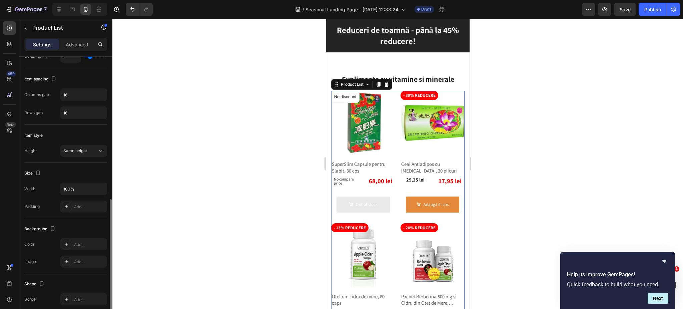
scroll to position [178, 0]
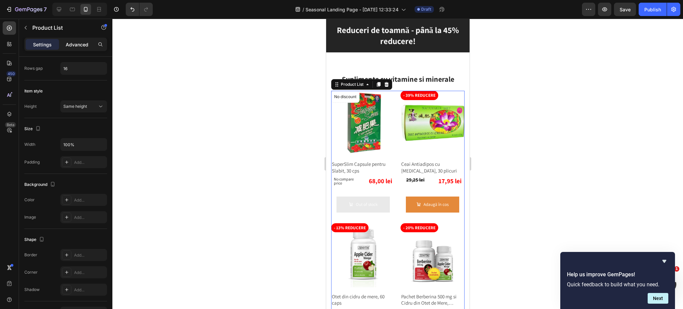
click at [82, 47] on p "Advanced" at bounding box center [77, 44] width 23 height 7
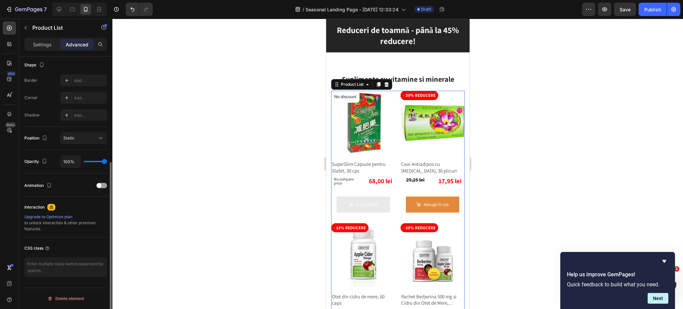
scroll to position [173, 0]
click at [35, 41] on p "Settings" at bounding box center [42, 44] width 19 height 7
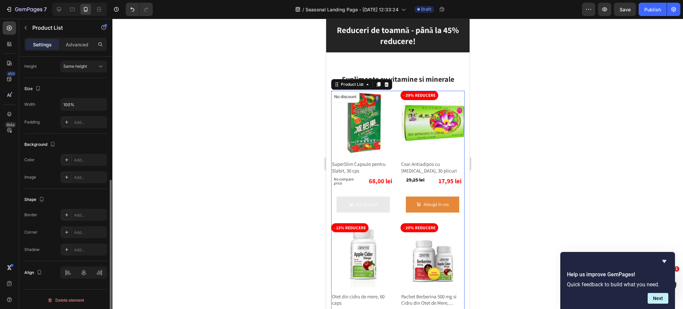
scroll to position [220, 0]
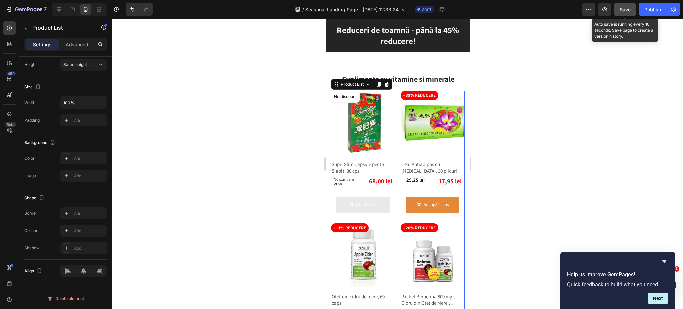
click at [627, 8] on span "Save" at bounding box center [625, 10] width 11 height 6
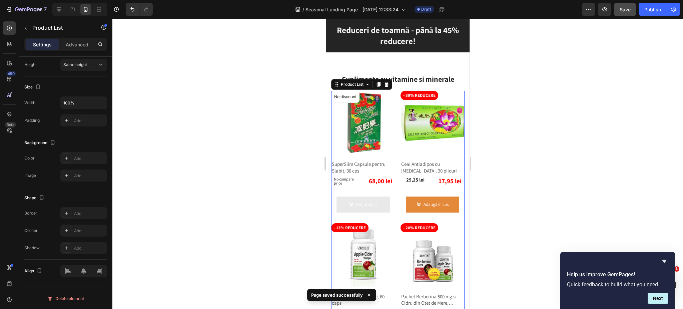
click at [394, 151] on div "No discount Not be displayed when published Product Badge Product Images SuperS…" at bounding box center [397, 220] width 133 height 259
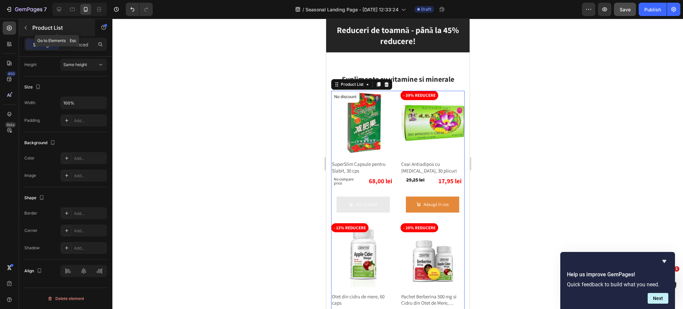
click at [26, 29] on icon "button" at bounding box center [25, 27] width 5 height 5
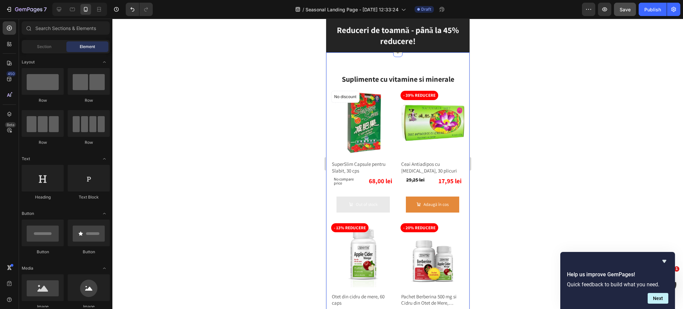
click at [328, 121] on div "Suplimente cu vitamine si minerale Heading Row Row No discount Not be displayed…" at bounding box center [397, 211] width 143 height 319
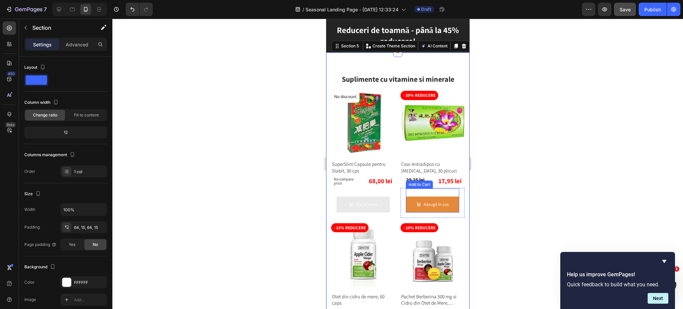
click at [448, 188] on div "Adaugă în cos Add to Cart" at bounding box center [432, 200] width 53 height 24
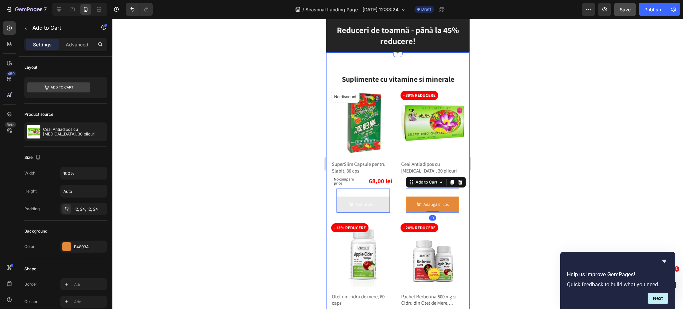
click at [460, 178] on div "Suplimente cu vitamine si minerale Heading Row Row No discount Not be displayed…" at bounding box center [397, 211] width 143 height 319
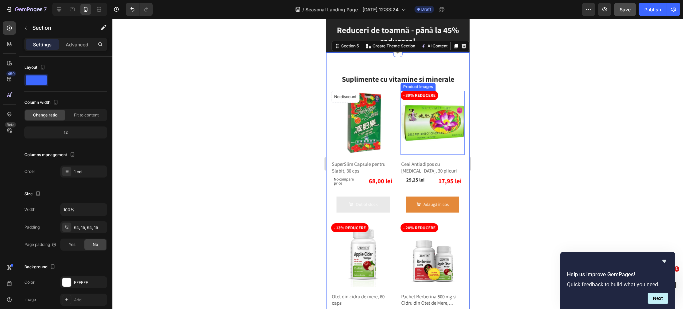
click at [400, 138] on img at bounding box center [432, 123] width 64 height 64
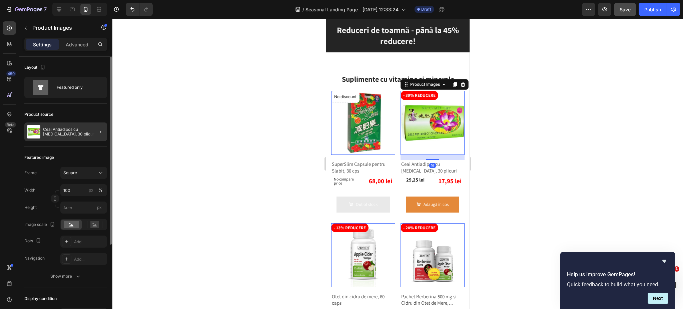
click at [95, 133] on div at bounding box center [97, 131] width 19 height 19
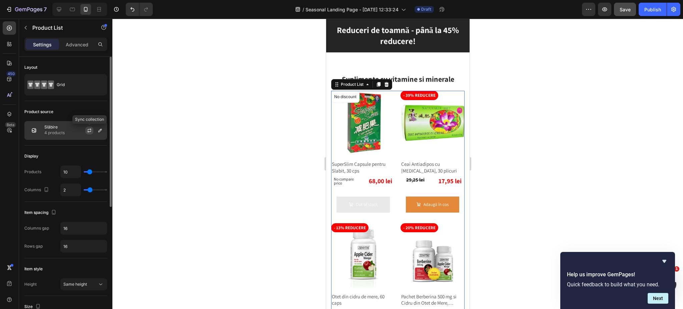
click at [88, 130] on icon "button" at bounding box center [89, 130] width 5 height 5
click at [666, 263] on icon "Hide survey" at bounding box center [665, 261] width 8 height 8
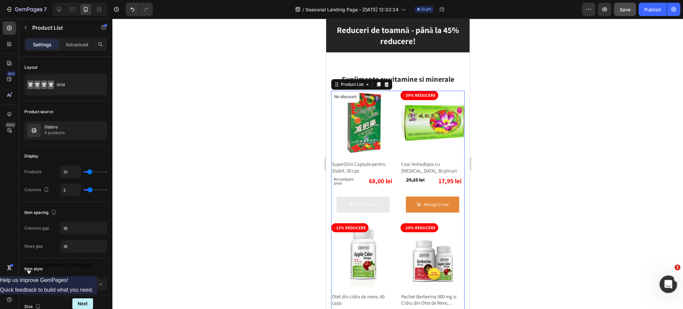
click at [668, 282] on icon "Open Intercom Messenger" at bounding box center [667, 283] width 5 height 5
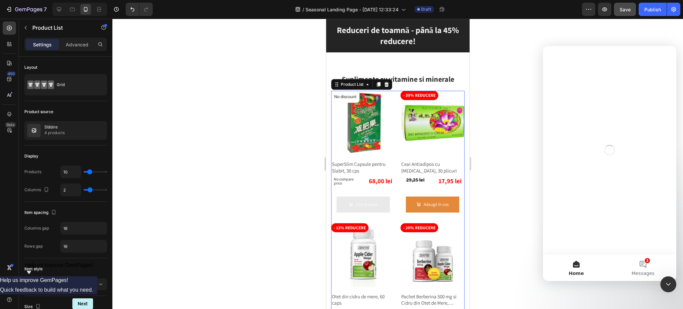
scroll to position [0, 0]
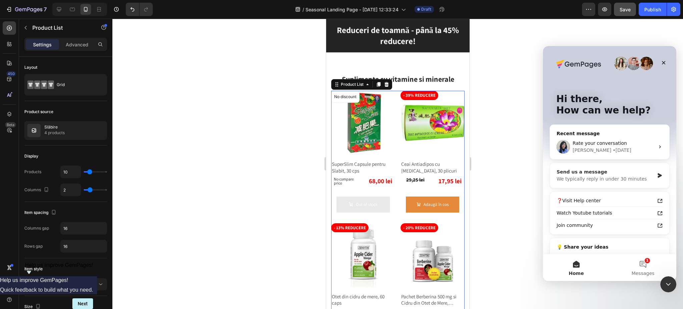
click at [605, 179] on div "We typically reply in under 30 minutes" at bounding box center [606, 178] width 98 height 7
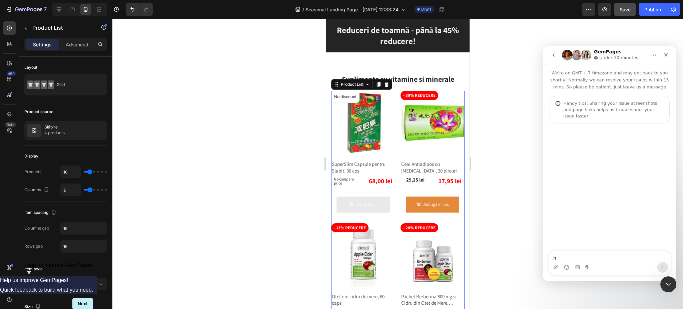
type textarea "hi"
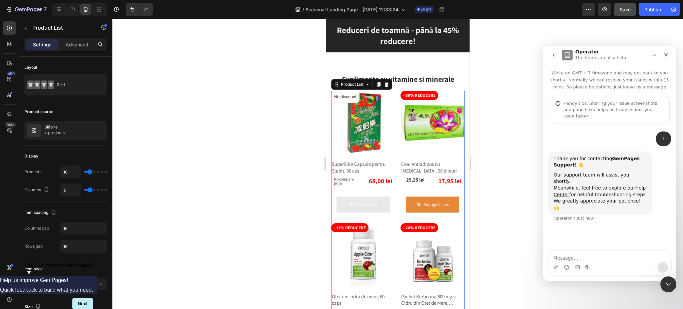
drag, startPoint x: 663, startPoint y: 213, endPoint x: 658, endPoint y: 221, distance: 9.7
click at [663, 213] on div "hi CALM • Just now Thank you for contacting GemPages Support ! 👋 Our support te…" at bounding box center [609, 187] width 133 height 128
click at [627, 259] on textarea "Message…" at bounding box center [610, 256] width 122 height 11
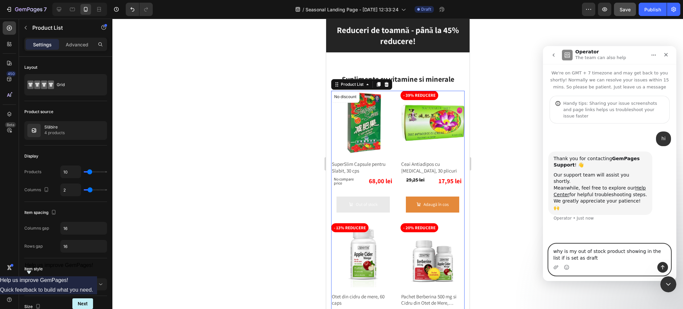
type textarea "why is my out of stock product showing in the list if is set as draft?"
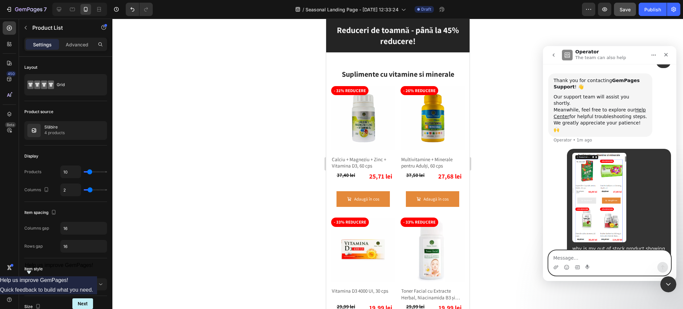
scroll to position [410, 0]
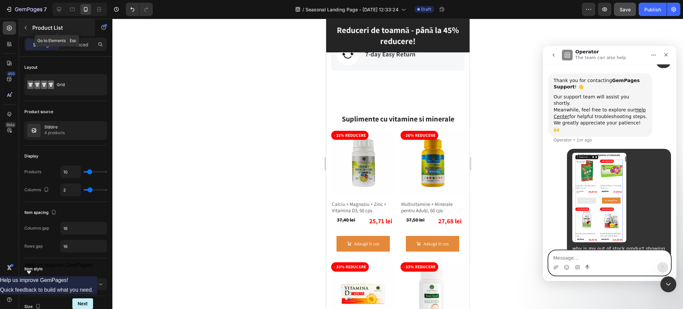
click at [27, 25] on icon "button" at bounding box center [25, 27] width 5 height 5
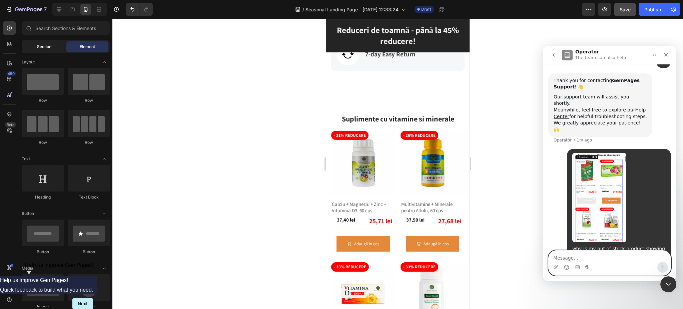
click at [47, 46] on span "Section" at bounding box center [44, 47] width 14 height 6
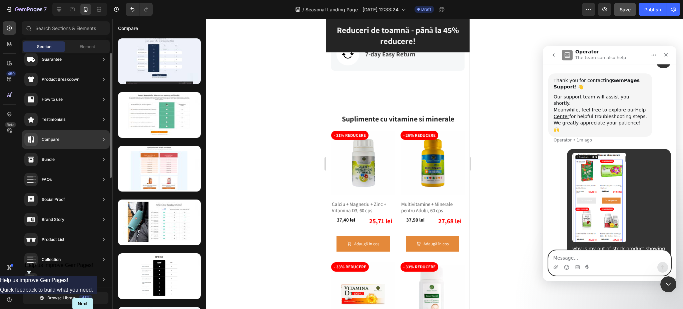
scroll to position [44, 0]
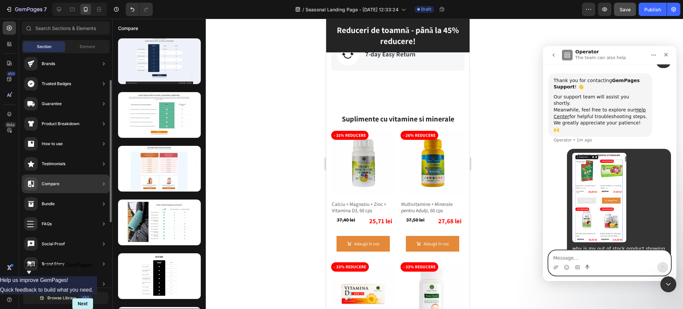
click at [92, 123] on div "Product Breakdown" at bounding box center [66, 123] width 88 height 19
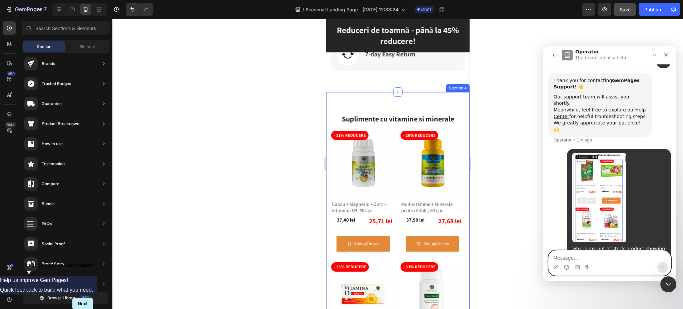
click at [293, 144] on div at bounding box center [397, 164] width 571 height 290
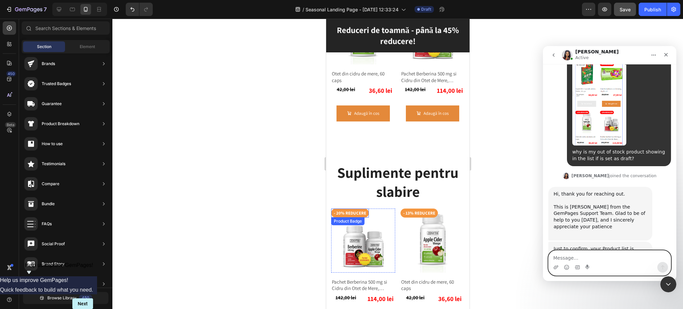
scroll to position [168, 0]
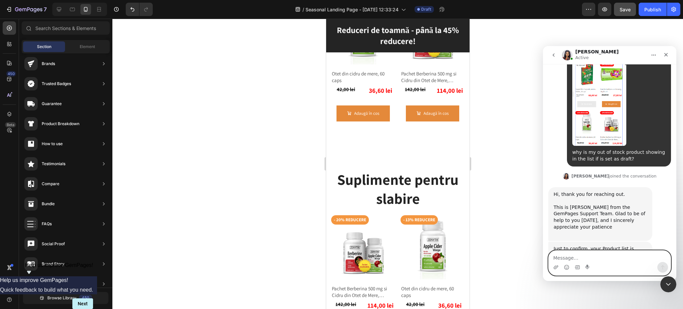
click at [593, 261] on textarea "Message…" at bounding box center [610, 256] width 122 height 11
type textarea "no"
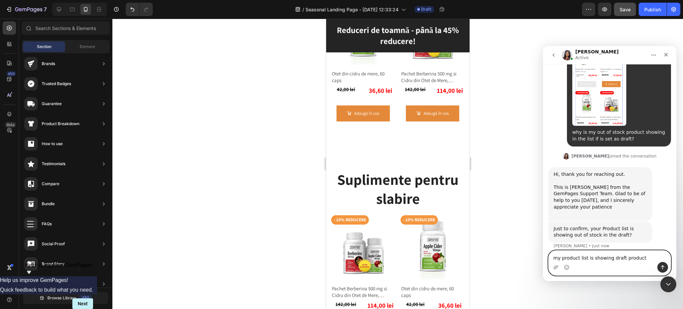
type textarea "my product list is showing draft products"
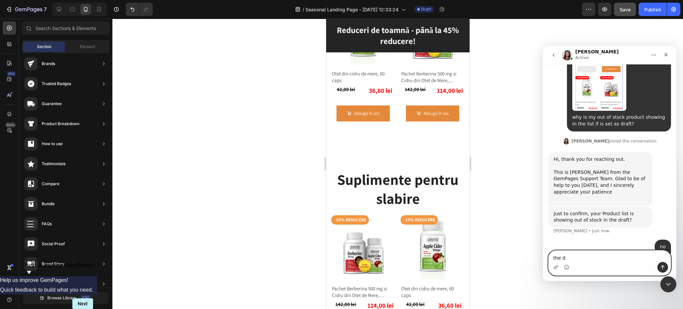
type textarea "the"
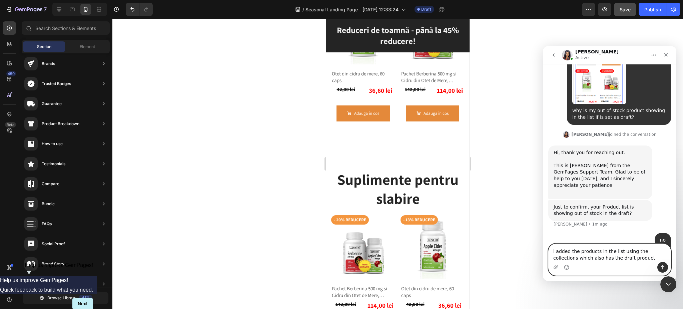
type textarea "i added the products in the list using collections which also has the draft pro…"
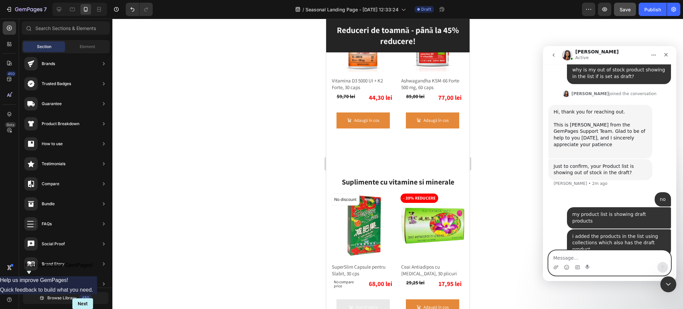
scroll to position [797, 0]
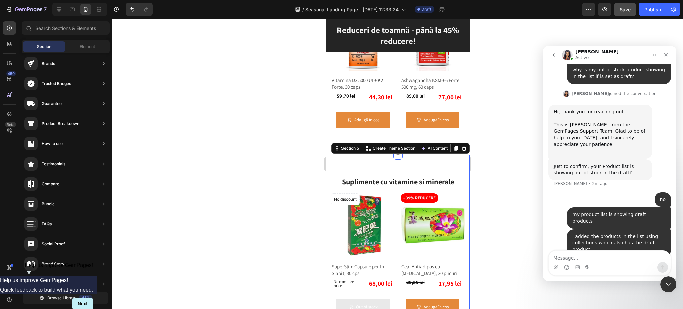
click at [416, 155] on div "Suplimente cu vitamine si minerale Heading Row Row No discount Not be displayed…" at bounding box center [397, 314] width 143 height 319
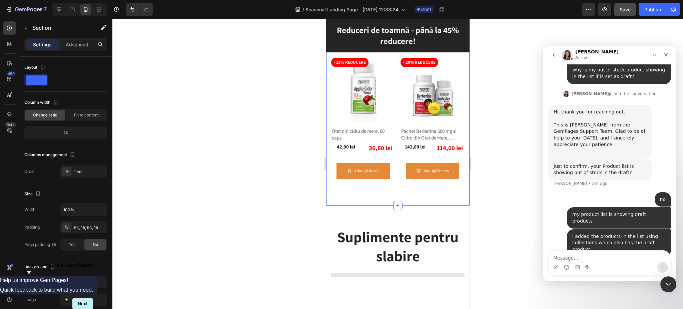
scroll to position [1108, 0]
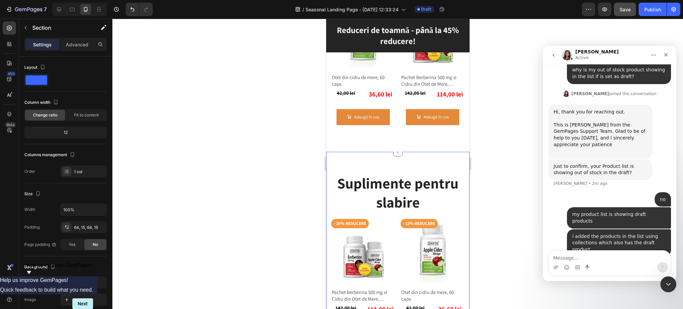
click at [437, 159] on div "Suplimente pentru slabire Heading Row Row - 20% reducere Product Badge Product …" at bounding box center [397, 292] width 143 height 280
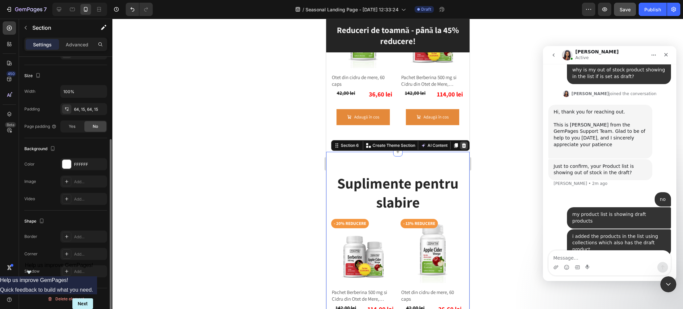
click at [461, 143] on icon at bounding box center [463, 145] width 5 height 5
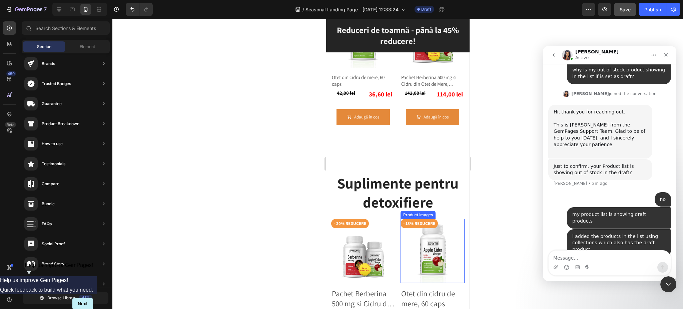
scroll to position [1064, 0]
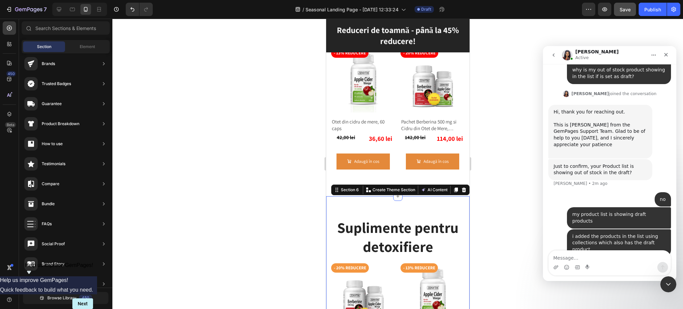
click at [436, 197] on div "Suplimente pentru detoxifiere Heading Row Row - 20% reducere Product Badge Prod…" at bounding box center [397, 292] width 143 height 192
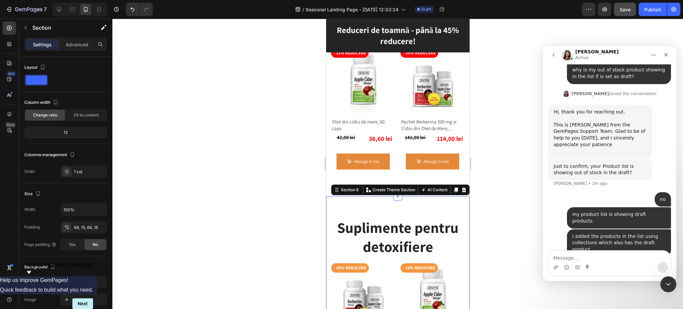
click at [461, 187] on icon at bounding box center [463, 189] width 5 height 5
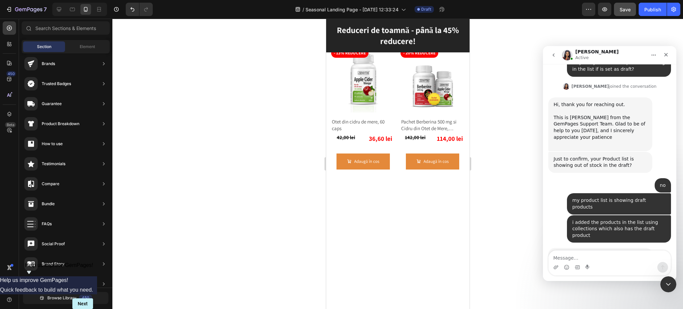
scroll to position [283, 0]
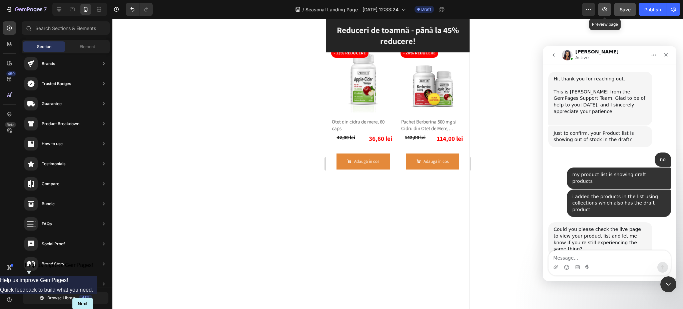
click at [609, 7] on button "button" at bounding box center [604, 9] width 13 height 13
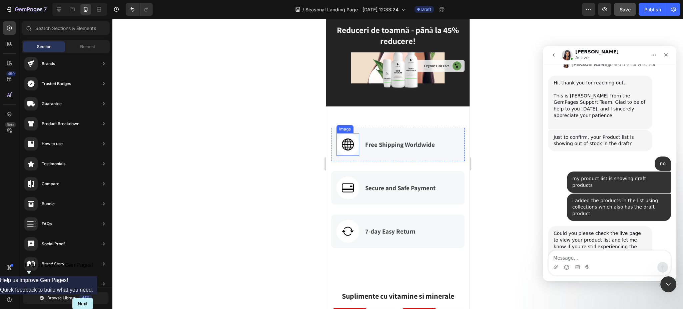
scroll to position [219, 0]
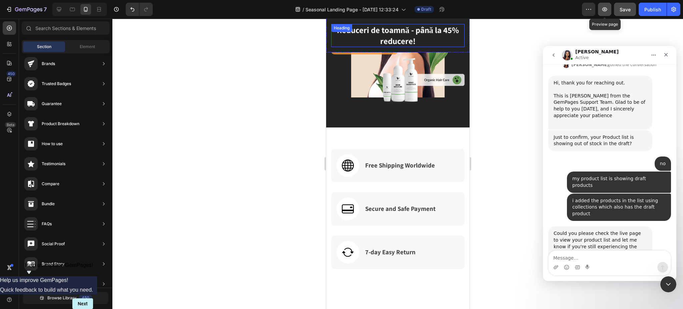
click at [605, 7] on icon "button" at bounding box center [605, 9] width 7 height 7
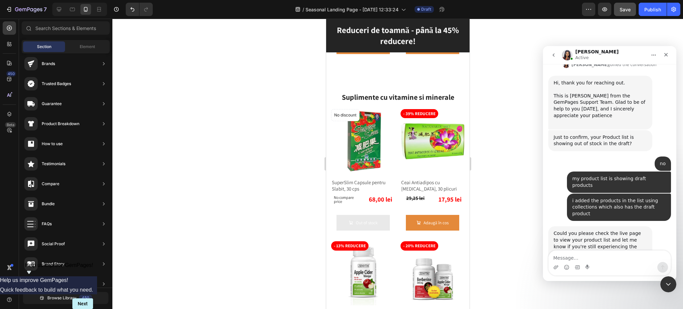
scroll to position [886, 0]
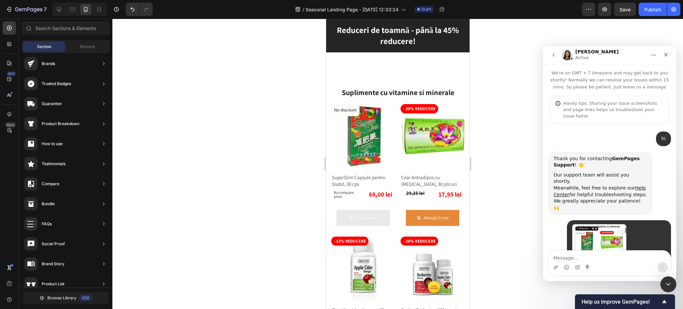
scroll to position [279, 0]
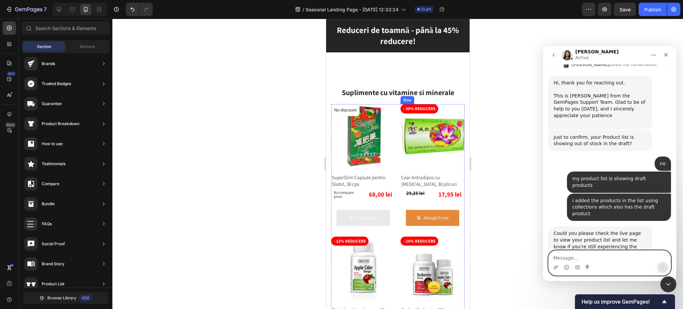
click at [599, 255] on textarea "Message…" at bounding box center [610, 256] width 122 height 11
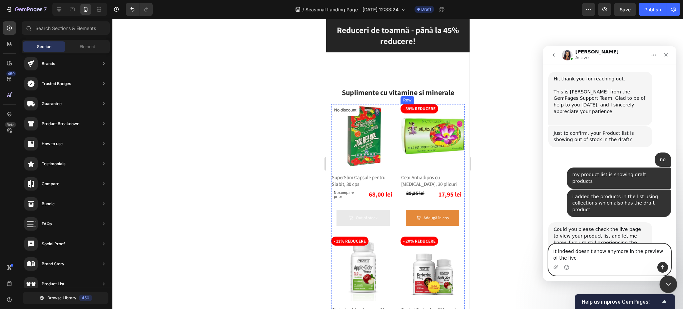
scroll to position [286, 0]
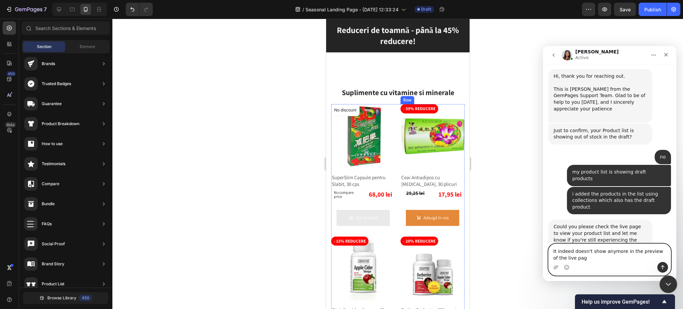
type textarea "It indeed doesn't show anymore in the preview of the live page"
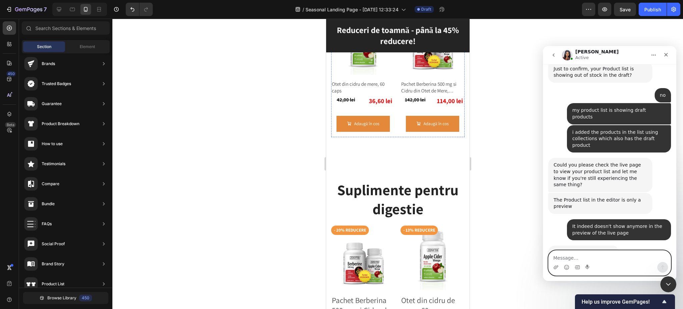
scroll to position [1104, 0]
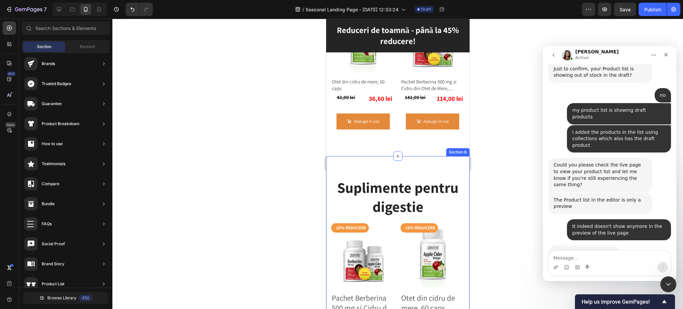
click at [449, 162] on div "Suplimente pentru digestie Heading Row Row - 20% reducere Product Badge Product…" at bounding box center [397, 306] width 143 height 301
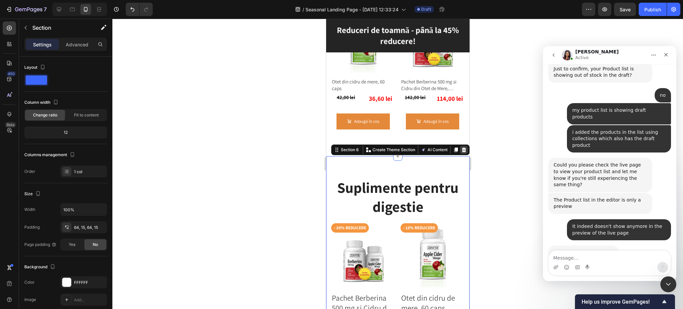
click at [462, 147] on icon at bounding box center [464, 149] width 4 height 5
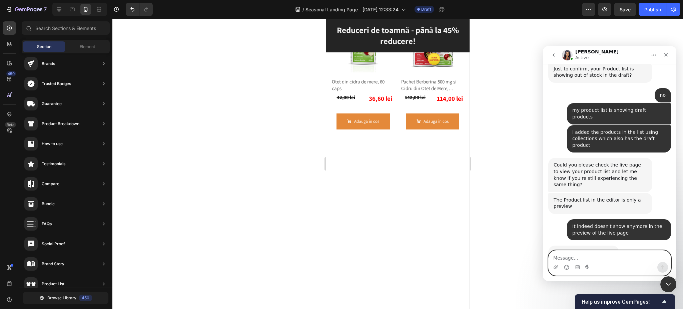
click at [590, 255] on textarea "Message…" at bounding box center [610, 256] width 122 height 11
type textarea "No, just this. Thank you."
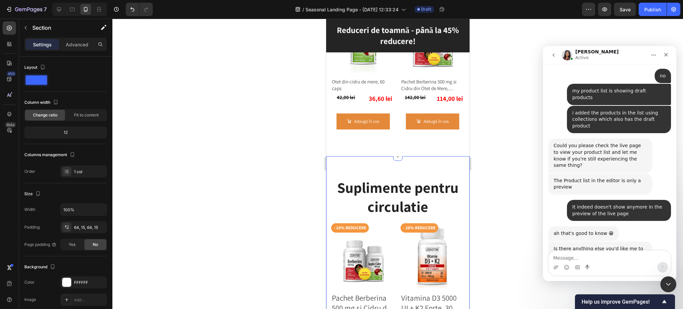
click at [425, 161] on div "Suplimente pentru circulatie Heading Row Row - 20% reducere Product Badge Produ…" at bounding box center [397, 303] width 143 height 294
click at [462, 147] on icon at bounding box center [464, 149] width 4 height 5
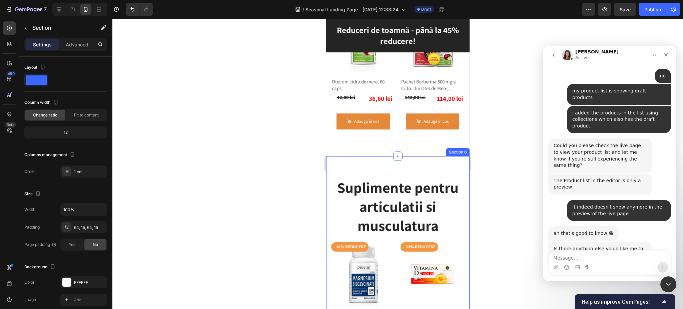
click at [462, 147] on icon at bounding box center [464, 149] width 4 height 5
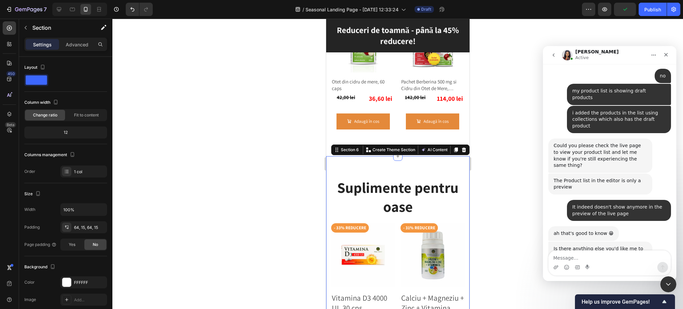
click at [427, 162] on div "Suplimente pentru oase Heading Row Row - 33% reducere Product Badge Product Ima…" at bounding box center [397, 306] width 143 height 301
click at [462, 147] on icon at bounding box center [464, 149] width 4 height 5
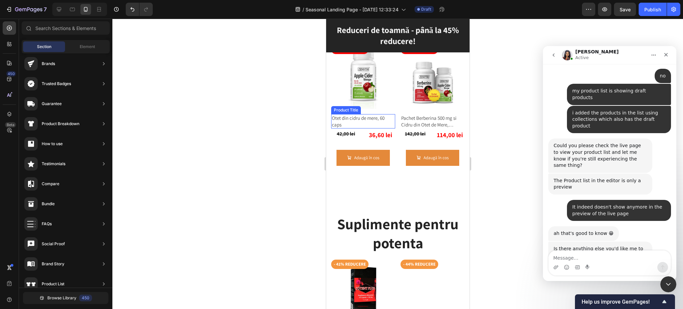
scroll to position [1060, 0]
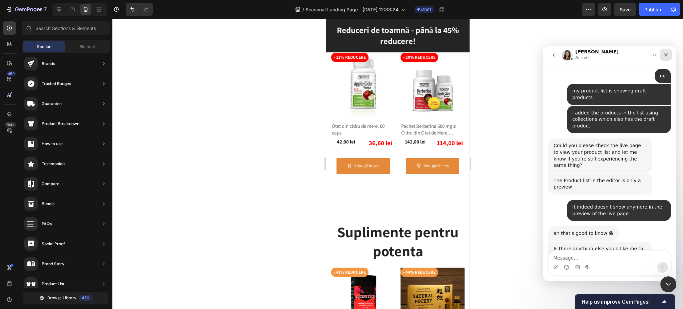
click at [663, 56] on div "Close" at bounding box center [666, 55] width 12 height 12
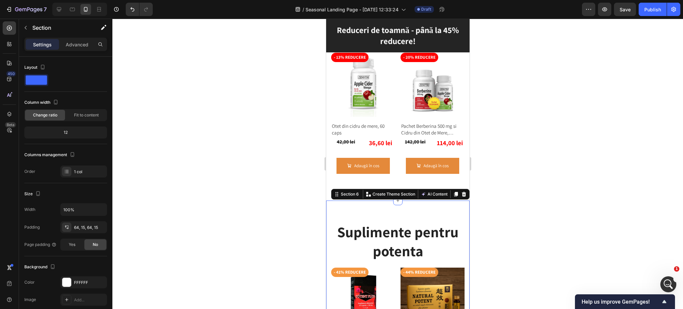
click at [441, 201] on div "Suplimente pentru potenta Heading Row Row - 41% reducere Product Badge Product …" at bounding box center [397, 297] width 143 height 192
click at [462, 192] on icon at bounding box center [464, 194] width 4 height 5
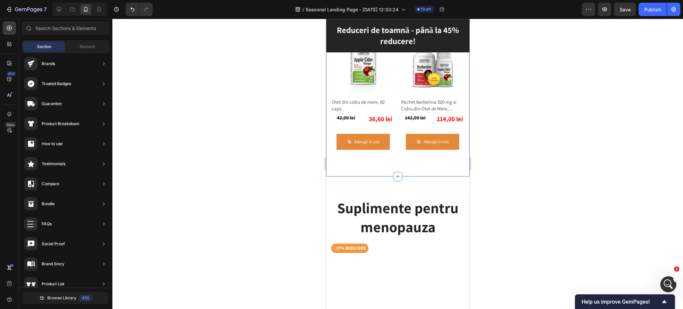
scroll to position [1104, 0]
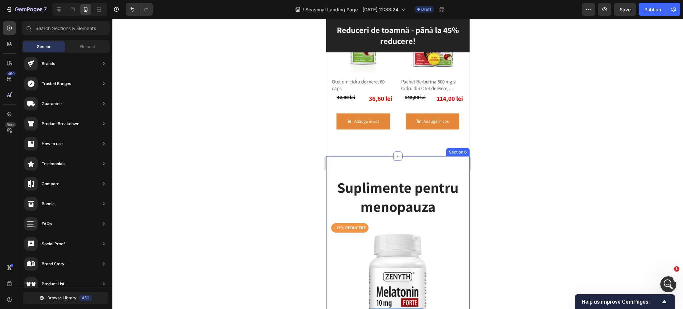
click at [457, 166] on div "Suplimente pentru menopauza Heading Row Row - 17% reducere Product Badge Produc…" at bounding box center [397, 282] width 143 height 252
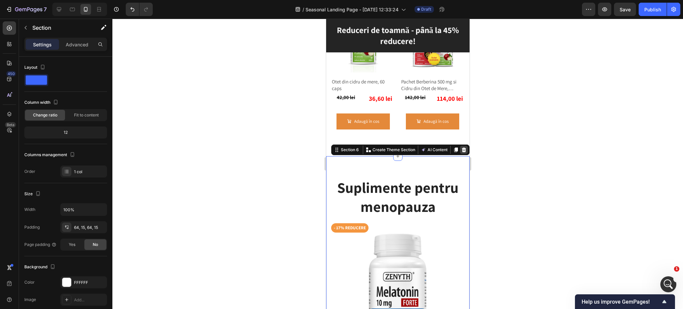
click at [462, 147] on icon at bounding box center [464, 149] width 4 height 5
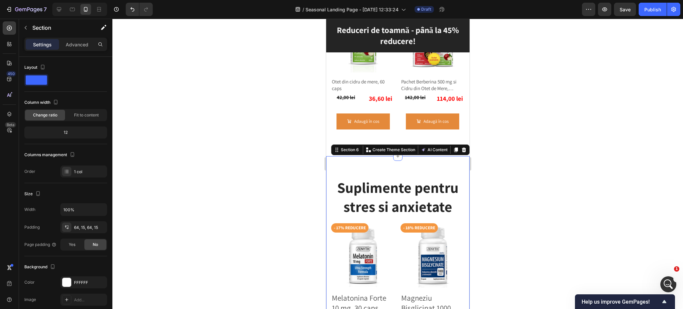
click at [462, 147] on icon at bounding box center [464, 149] width 4 height 5
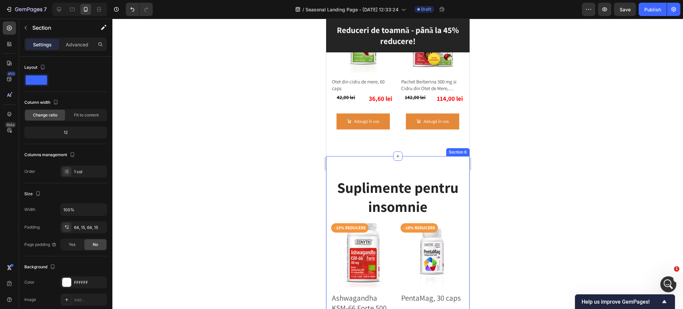
click at [442, 156] on div "Suplimente pentru insomnie Heading Row Row - 13% reducere Product Badge Product…" at bounding box center [397, 306] width 143 height 301
click at [462, 147] on icon at bounding box center [464, 149] width 4 height 5
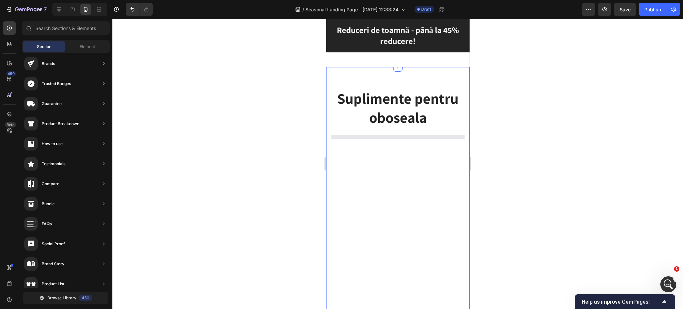
scroll to position [1149, 0]
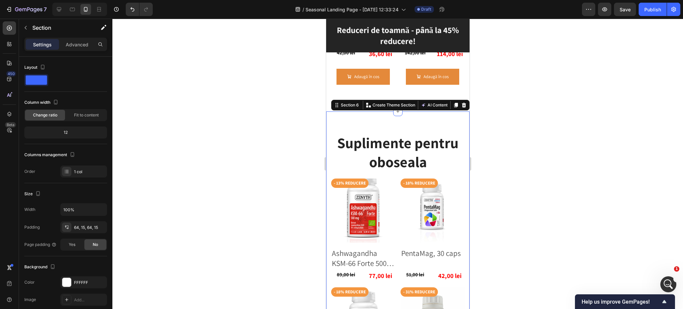
click at [462, 103] on icon at bounding box center [464, 105] width 4 height 5
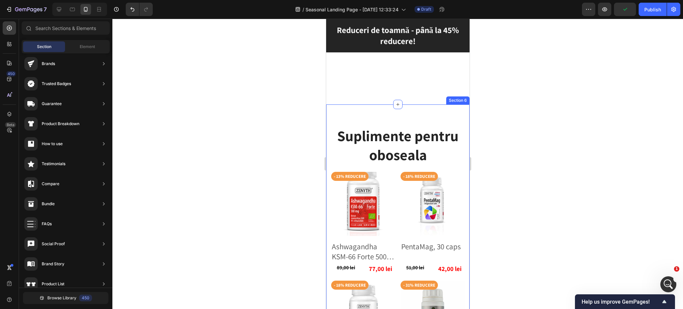
click at [446, 121] on div "Suplimente pentru oboseala Heading Row Row - 13% reducere Product Badge Product…" at bounding box center [397, 308] width 143 height 409
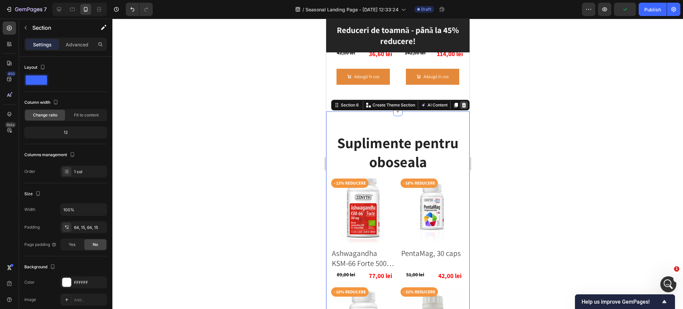
click at [460, 101] on div at bounding box center [464, 105] width 8 height 8
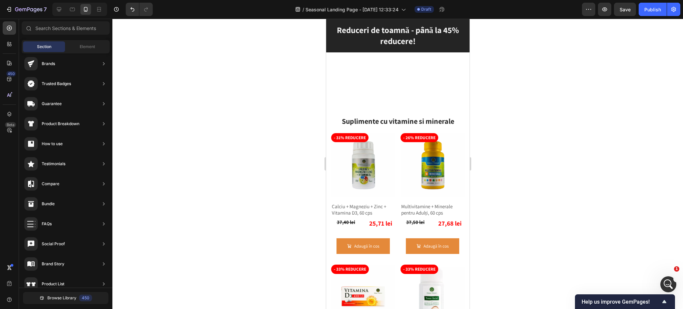
scroll to position [392, 0]
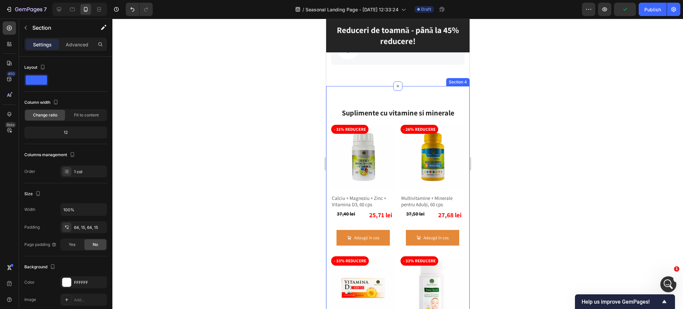
click at [394, 125] on div "Suplimente cu vitamine si minerale Heading Row Row - 31% reducere Product Badge…" at bounding box center [397, 310] width 143 height 449
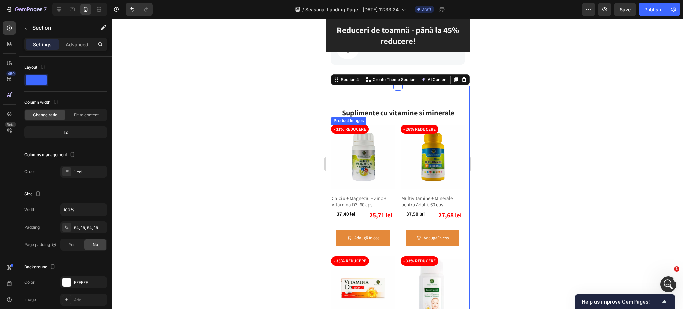
click at [356, 173] on img at bounding box center [363, 157] width 64 height 64
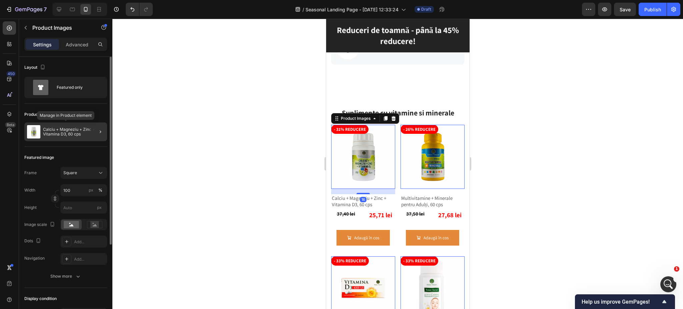
click at [45, 125] on div "Calciu + Magneziu + Zinc + Vitamina D3, 60 cps" at bounding box center [65, 131] width 83 height 19
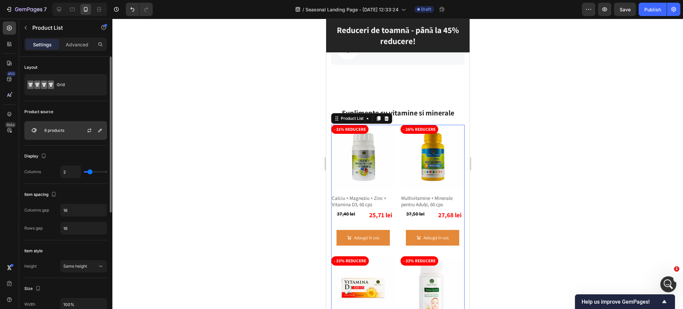
click at [50, 130] on p "6 products" at bounding box center [54, 130] width 20 height 5
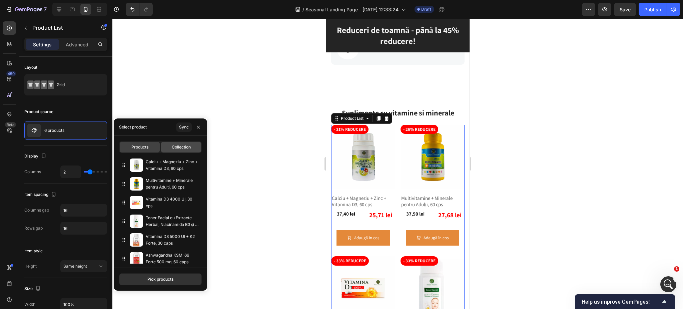
drag, startPoint x: 178, startPoint y: 146, endPoint x: 173, endPoint y: 154, distance: 9.4
click at [178, 146] on span "Collection" at bounding box center [181, 147] width 19 height 6
type input "10"
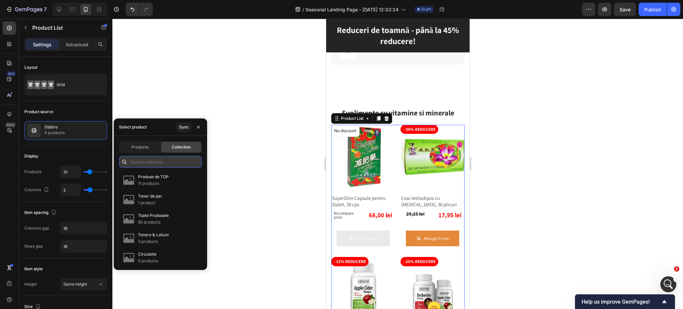
click at [164, 162] on input "text" at bounding box center [160, 162] width 83 height 12
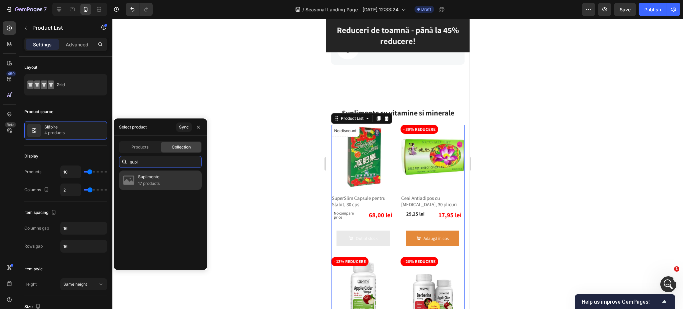
type input "supl"
click at [151, 174] on p "Suplimente" at bounding box center [149, 176] width 22 height 7
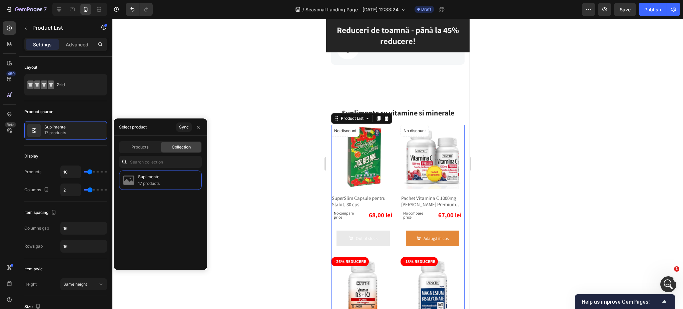
click at [524, 178] on div at bounding box center [397, 164] width 571 height 290
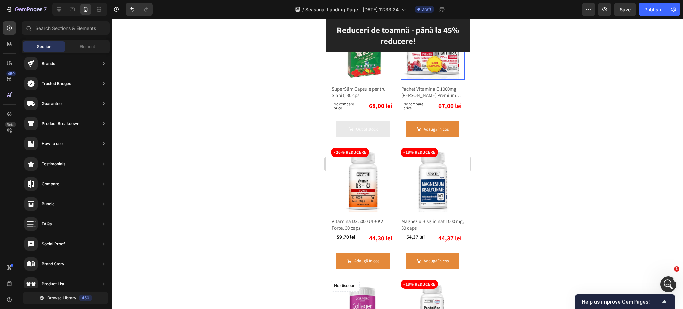
scroll to position [526, 0]
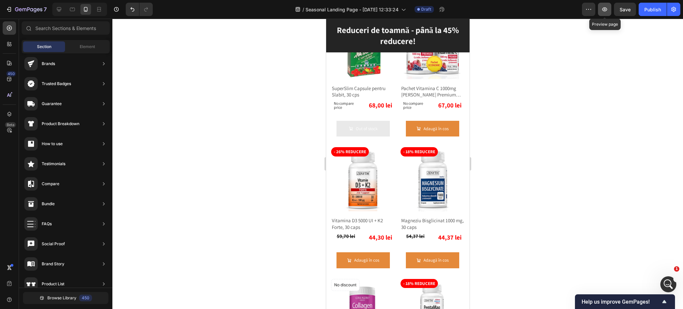
click at [608, 8] on icon "button" at bounding box center [605, 9] width 7 height 7
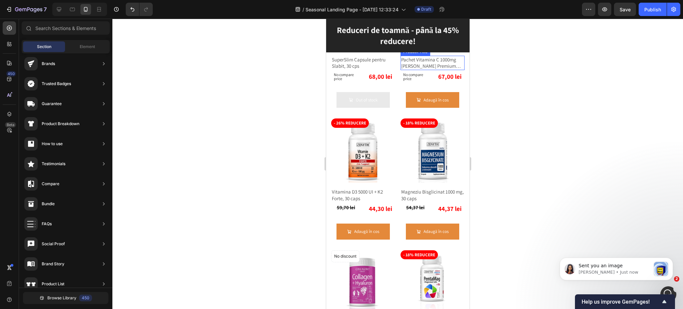
scroll to position [570, 0]
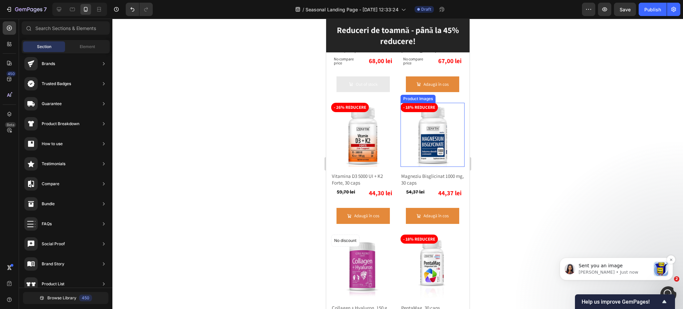
click at [644, 271] on p "Sarah • Just now" at bounding box center [615, 272] width 72 height 6
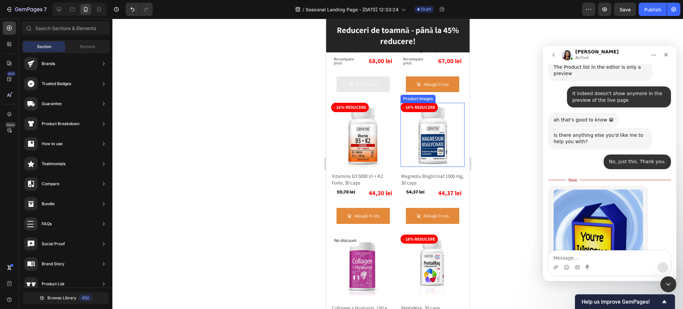
scroll to position [481, 0]
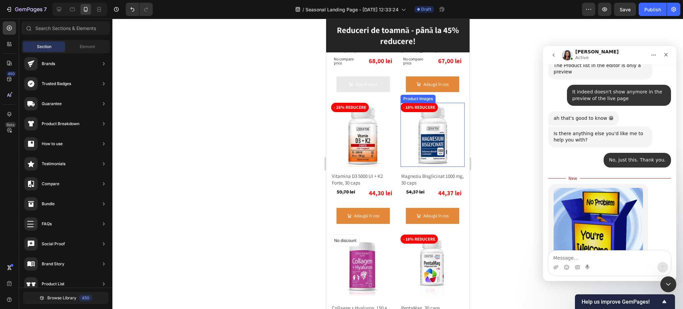
click at [511, 237] on div at bounding box center [397, 164] width 571 height 290
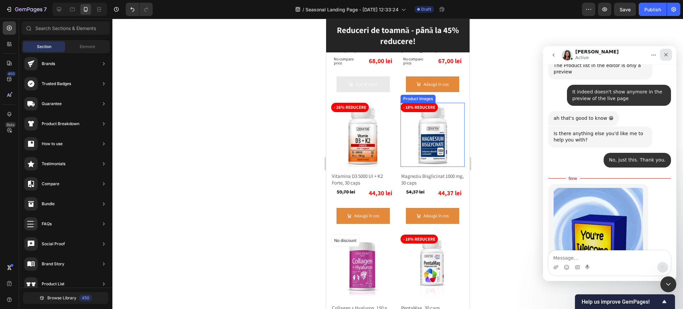
click at [666, 53] on icon "Close" at bounding box center [666, 54] width 5 height 5
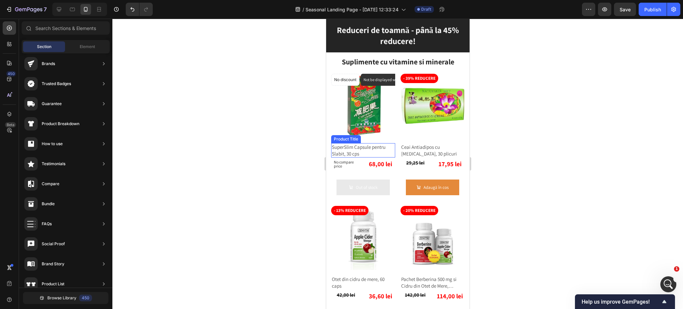
scroll to position [1104, 0]
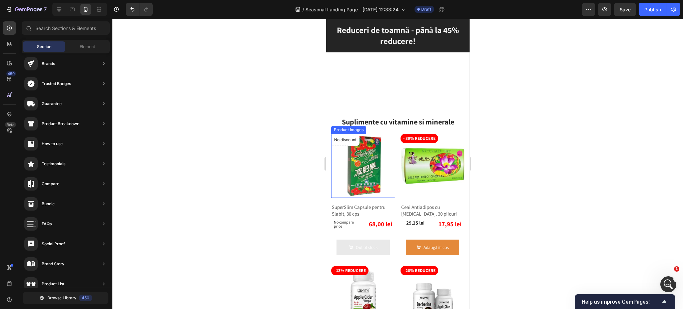
click at [359, 163] on img at bounding box center [363, 166] width 64 height 64
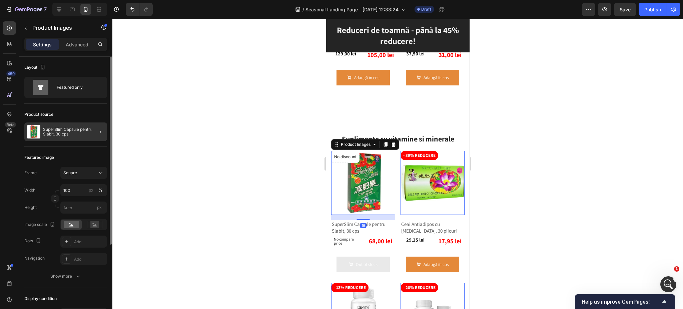
click at [70, 134] on p "SuperSlim Capsule pentru Slabit, 30 cps" at bounding box center [73, 131] width 61 height 9
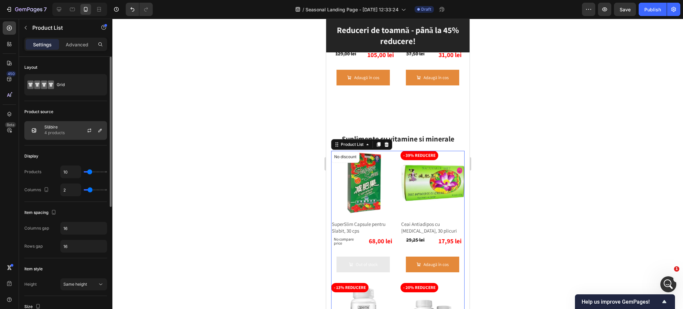
click at [63, 132] on p "4 products" at bounding box center [54, 132] width 20 height 7
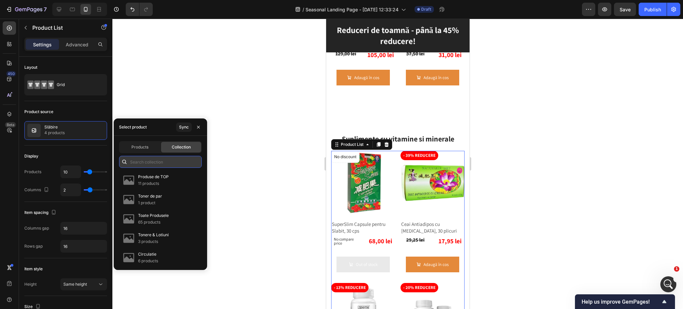
click at [150, 159] on input "text" at bounding box center [160, 162] width 83 height 12
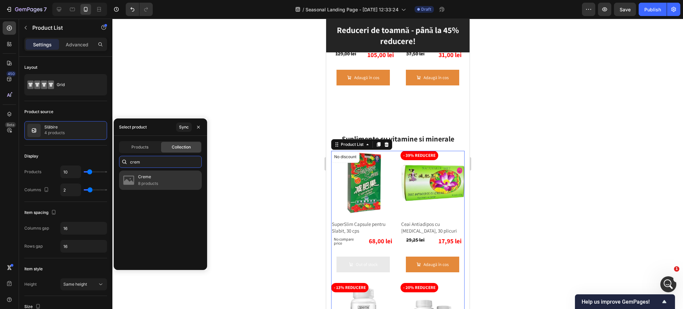
type input "crem"
click at [138, 176] on p "Creme" at bounding box center [148, 176] width 20 height 7
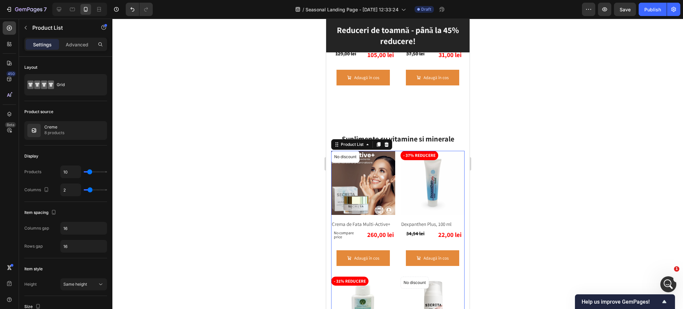
click at [515, 176] on div at bounding box center [397, 164] width 571 height 290
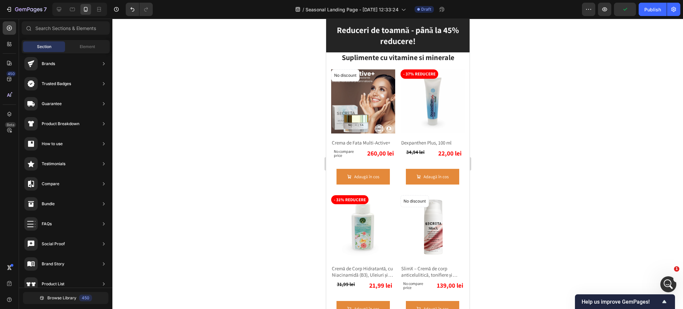
scroll to position [1060, 0]
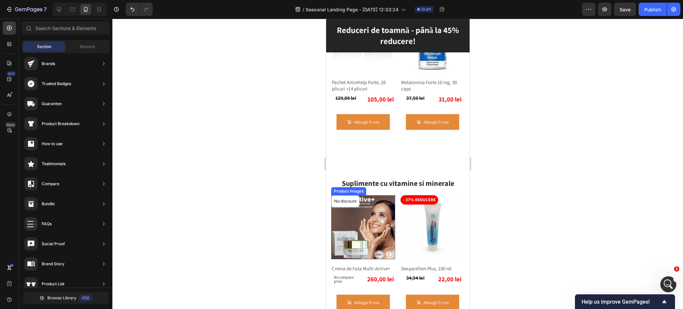
click at [368, 204] on img at bounding box center [363, 227] width 64 height 64
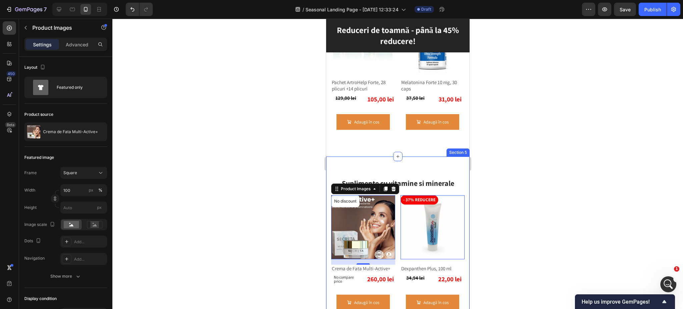
click at [588, 191] on div at bounding box center [397, 164] width 571 height 290
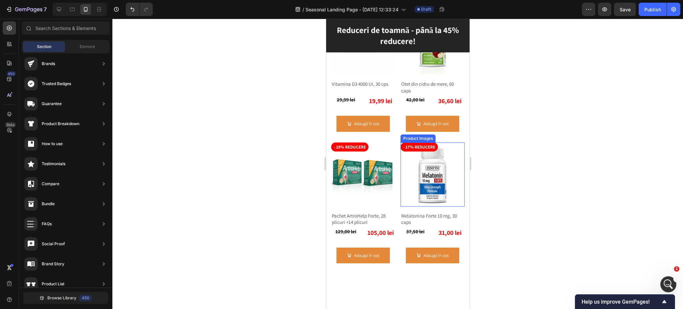
scroll to position [882, 0]
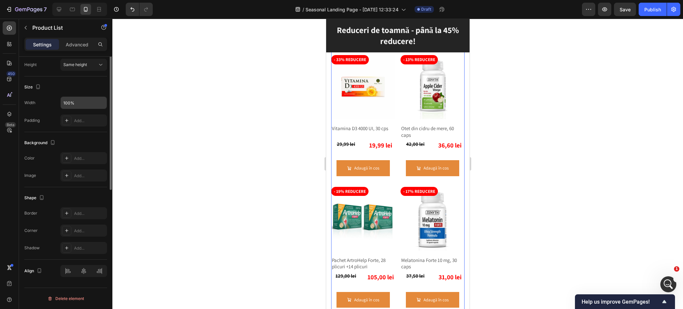
scroll to position [0, 0]
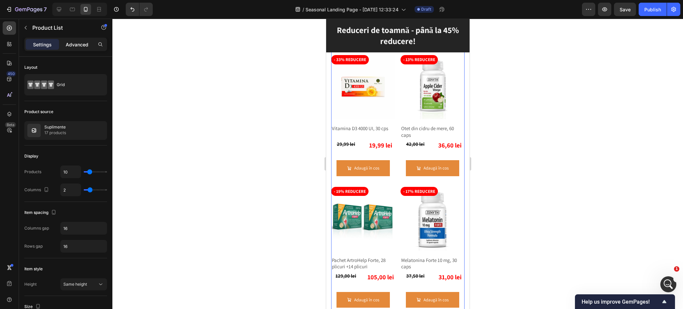
click at [74, 47] on p "Advanced" at bounding box center [77, 44] width 23 height 7
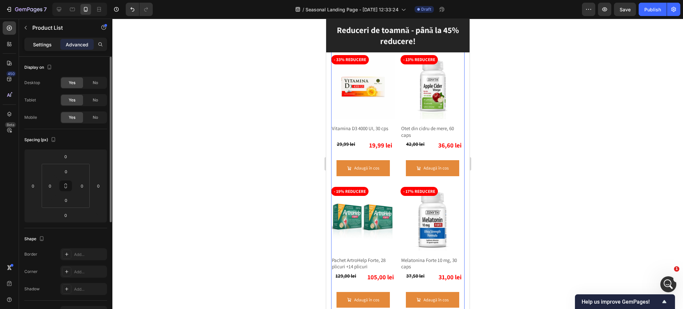
click at [39, 46] on p "Settings" at bounding box center [42, 44] width 19 height 7
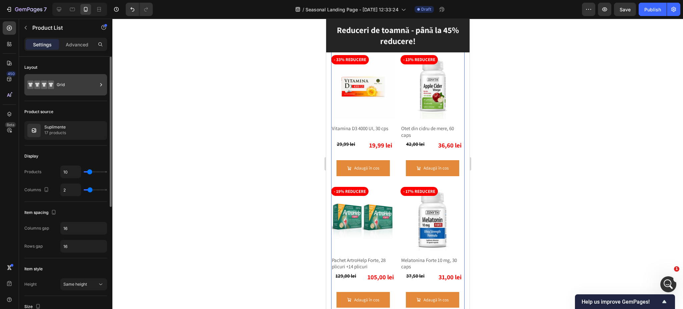
click at [76, 87] on div "Grid" at bounding box center [77, 84] width 41 height 15
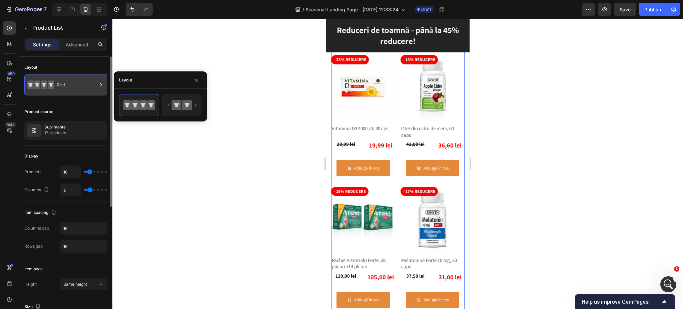
click at [76, 87] on div "Grid" at bounding box center [77, 84] width 41 height 15
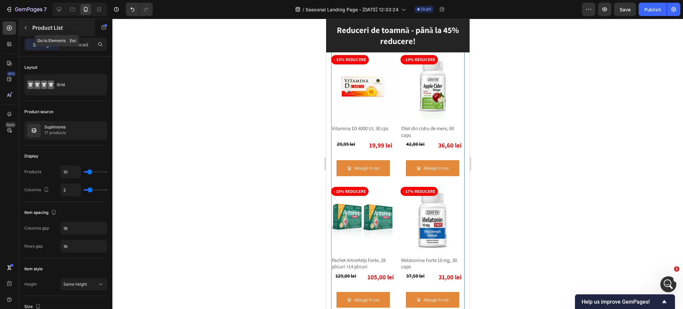
click at [42, 29] on p "Product List" at bounding box center [60, 28] width 57 height 8
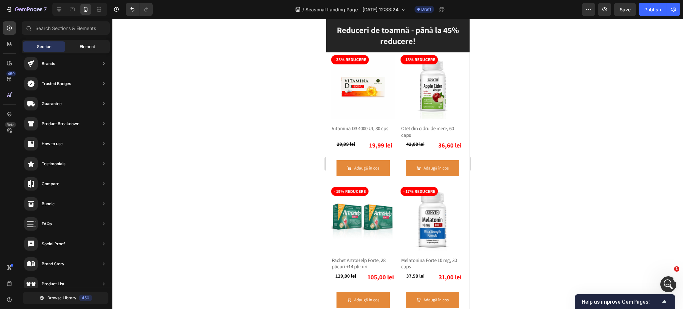
click at [67, 44] on div "Element" at bounding box center [87, 46] width 42 height 11
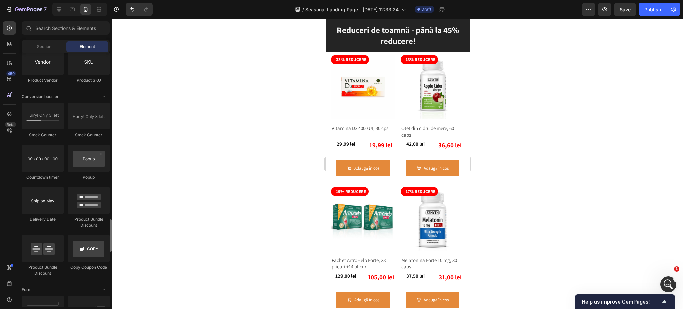
scroll to position [1334, 0]
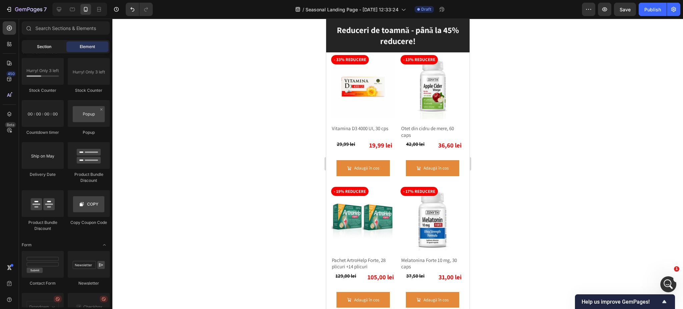
click at [44, 45] on span "Section" at bounding box center [44, 47] width 14 height 6
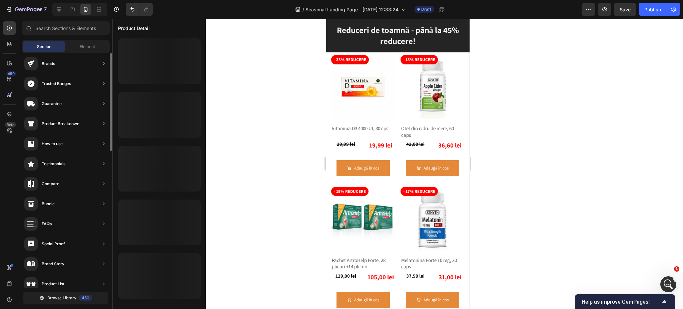
scroll to position [0, 0]
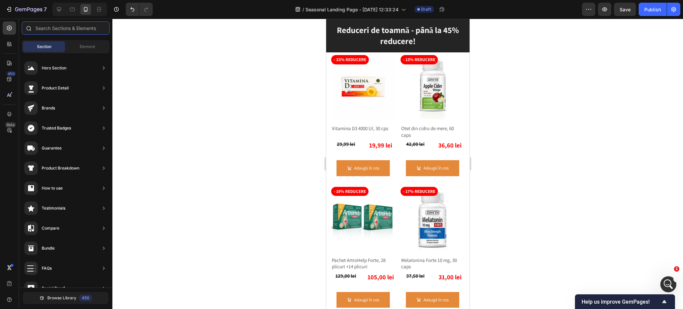
click at [71, 28] on input "text" at bounding box center [66, 27] width 88 height 13
click at [78, 49] on div "Element" at bounding box center [87, 46] width 42 height 11
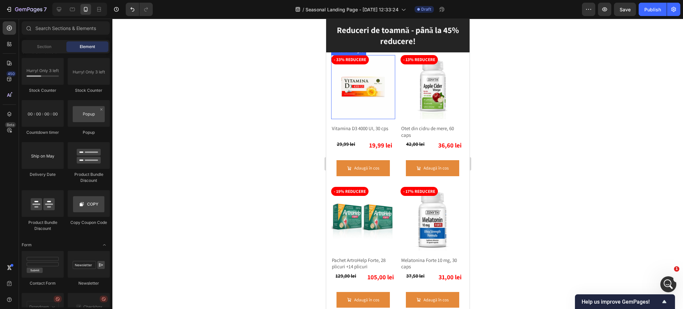
click at [369, 85] on img at bounding box center [363, 87] width 64 height 64
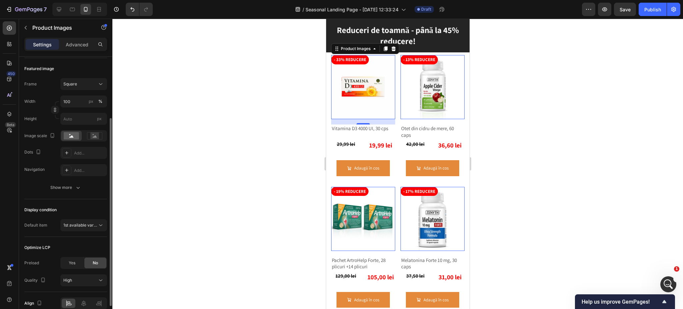
scroll to position [121, 0]
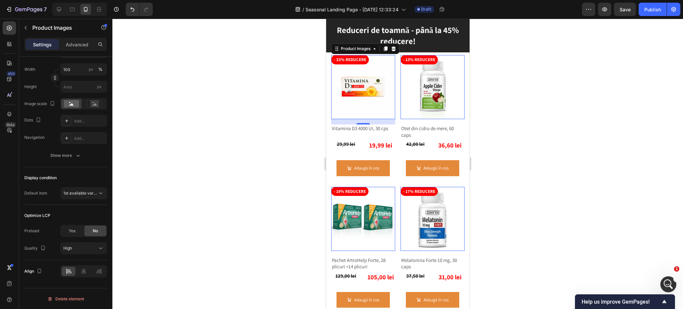
click at [69, 51] on div "Settings Advanced" at bounding box center [65, 44] width 83 height 13
click at [69, 44] on p "Advanced" at bounding box center [77, 44] width 23 height 7
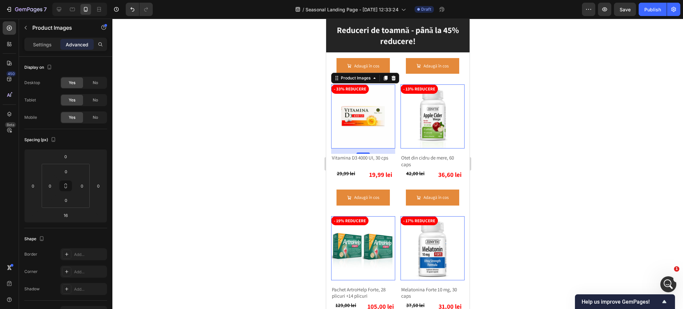
scroll to position [837, 0]
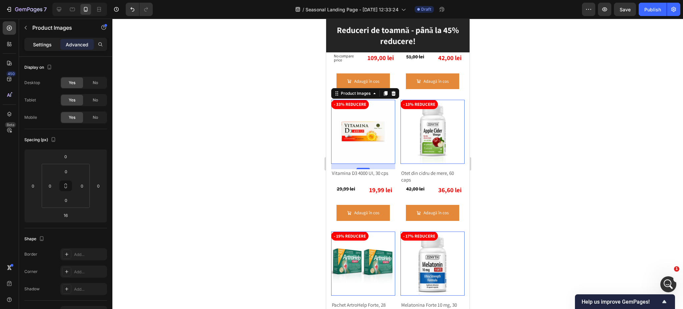
click at [36, 43] on p "Settings" at bounding box center [42, 44] width 19 height 7
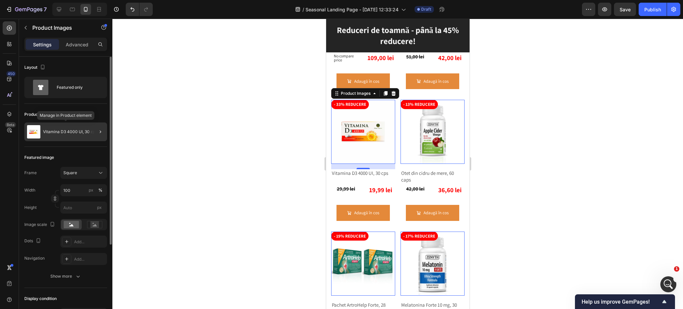
click at [49, 132] on p "Vitamina D3 4000 UI, 30 cps" at bounding box center [70, 131] width 54 height 5
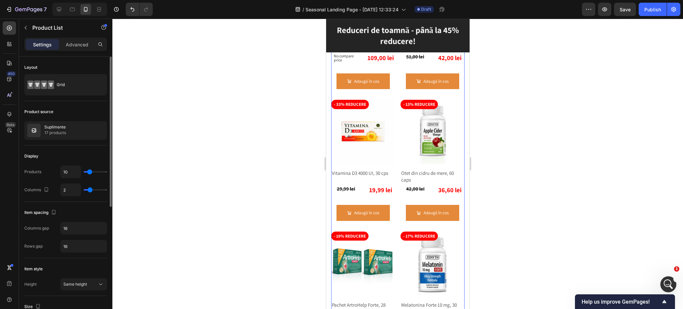
scroll to position [44, 0]
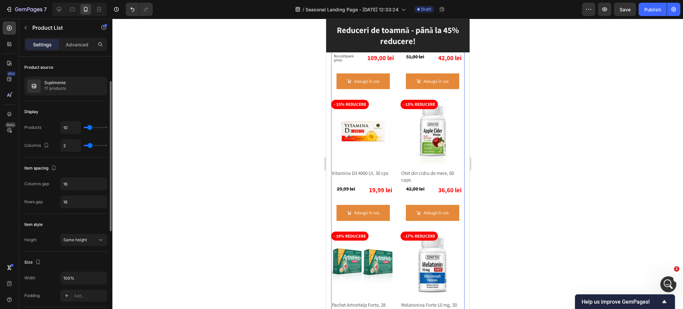
type input "8"
type input "6"
type input "4"
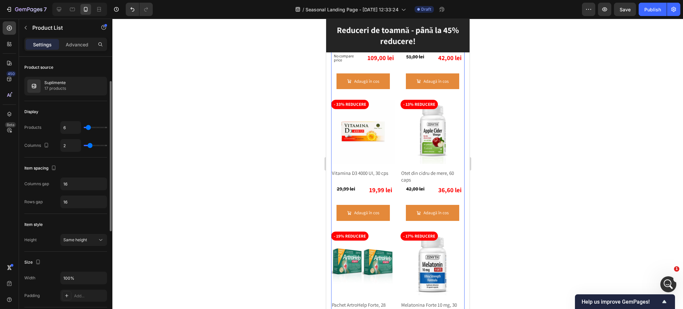
type input "4"
type input "3"
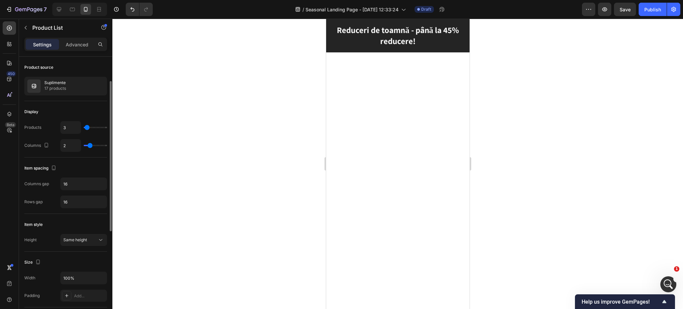
type input "4"
click at [87, 128] on input "range" at bounding box center [95, 127] width 23 height 1
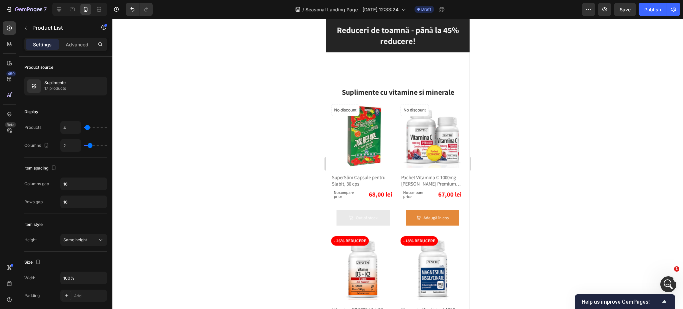
scroll to position [392, 0]
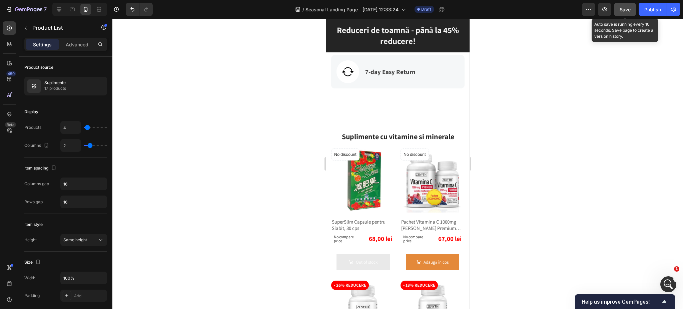
click at [622, 4] on button "Save" at bounding box center [625, 9] width 22 height 13
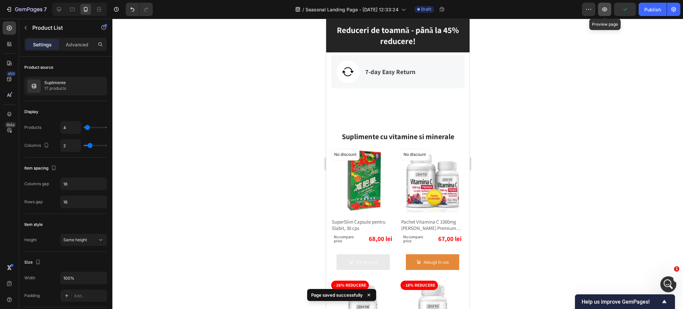
click at [605, 11] on icon "button" at bounding box center [605, 9] width 5 height 4
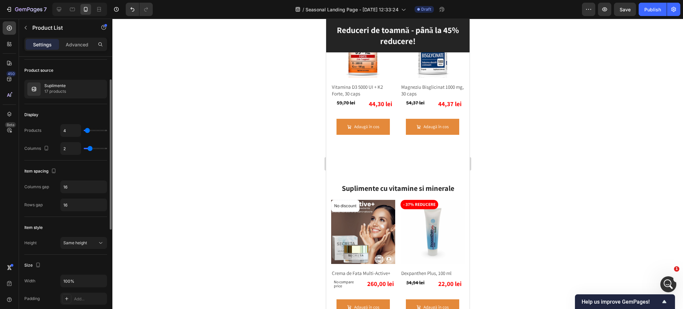
scroll to position [0, 0]
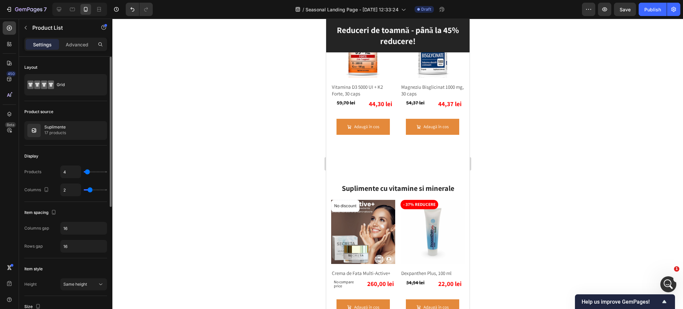
type input "22"
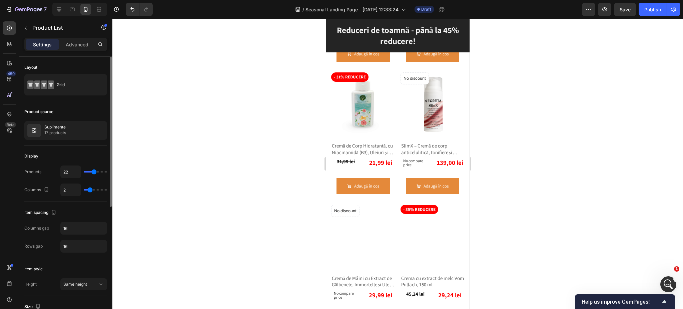
type input "21"
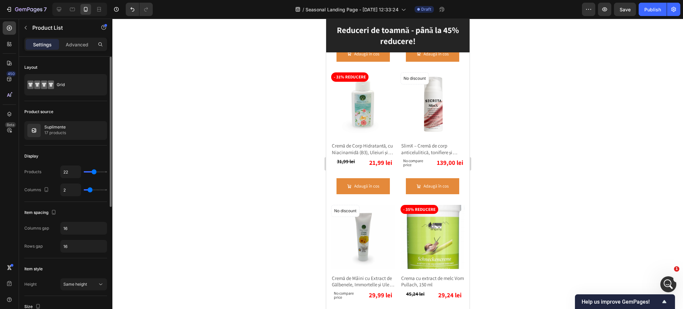
type input "21"
type input "20"
type input "19"
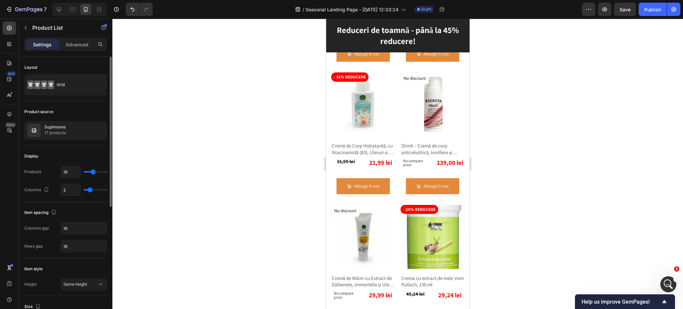
type input "18"
type input "17"
type input "16"
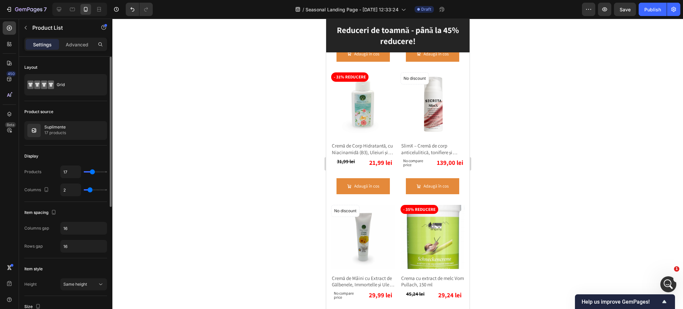
type input "16"
type input "15"
type input "14"
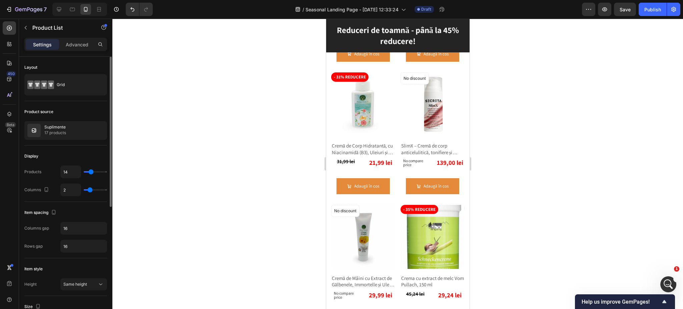
click at [91, 172] on input "range" at bounding box center [95, 171] width 23 height 1
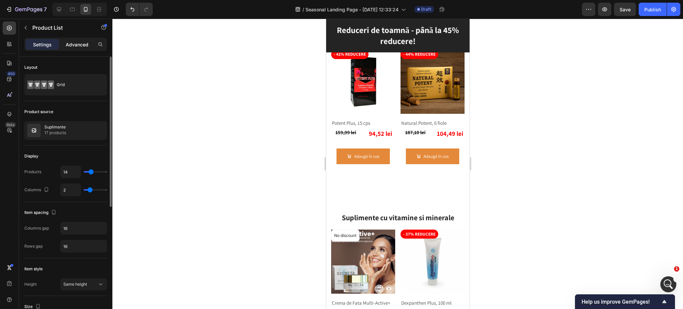
click at [67, 42] on p "Advanced" at bounding box center [77, 44] width 23 height 7
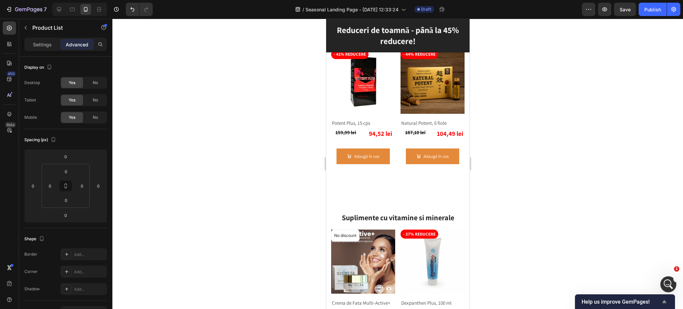
click at [632, 301] on span "Help us improve GemPages!" at bounding box center [621, 302] width 79 height 6
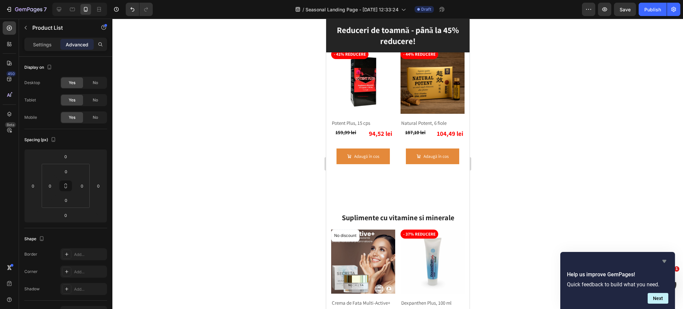
click at [664, 264] on icon "Hide survey" at bounding box center [665, 261] width 8 height 8
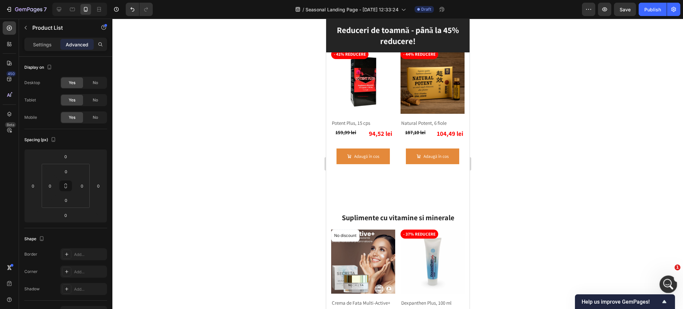
click at [667, 281] on icon "Open Intercom Messenger" at bounding box center [667, 283] width 11 height 11
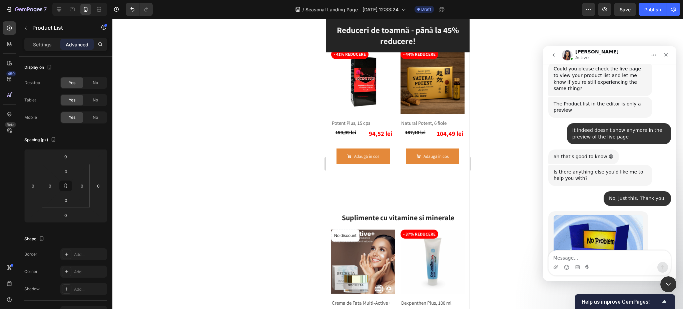
scroll to position [470, 0]
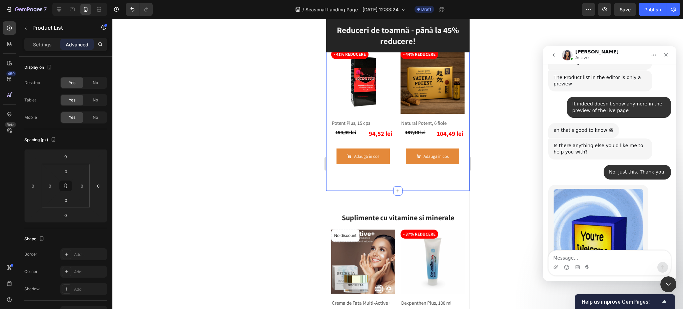
click at [570, 252] on textarea "Message…" at bounding box center [610, 256] width 122 height 11
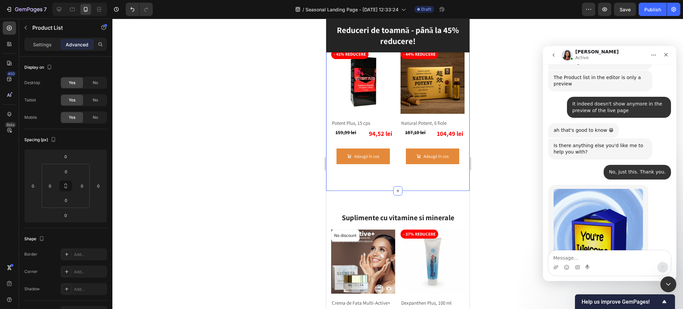
type textarea "I"
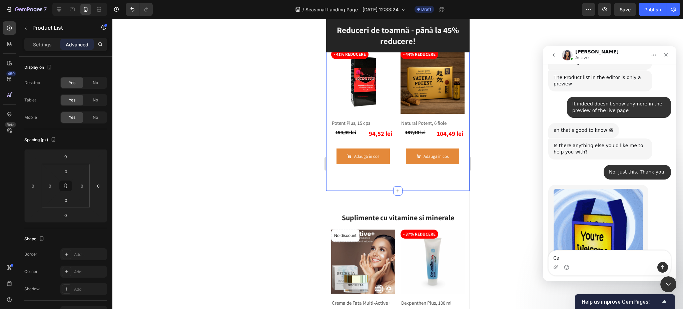
type textarea "C"
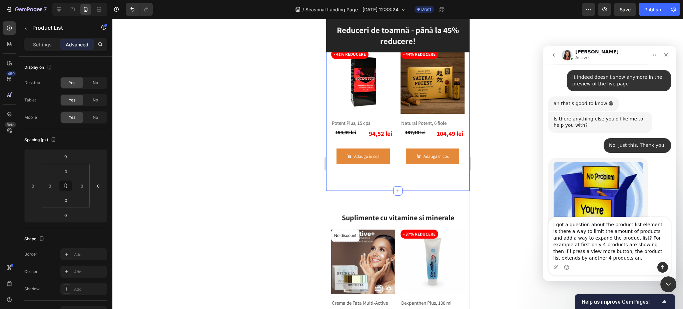
scroll to position [503, 0]
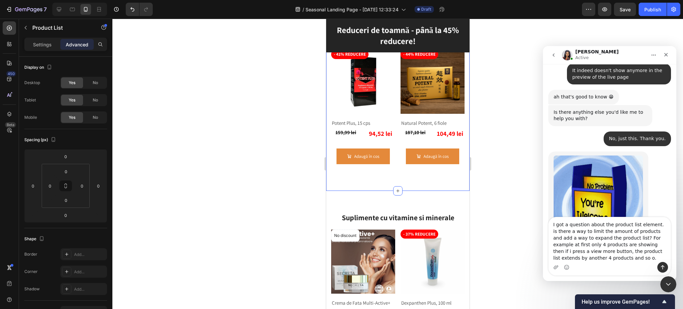
type textarea "I got a question about the product list element. is there a way to limit the am…"
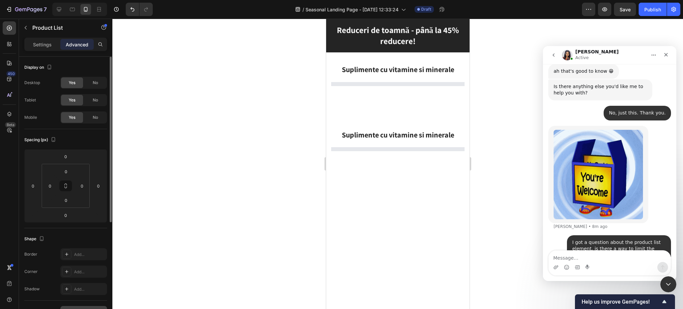
scroll to position [526, 0]
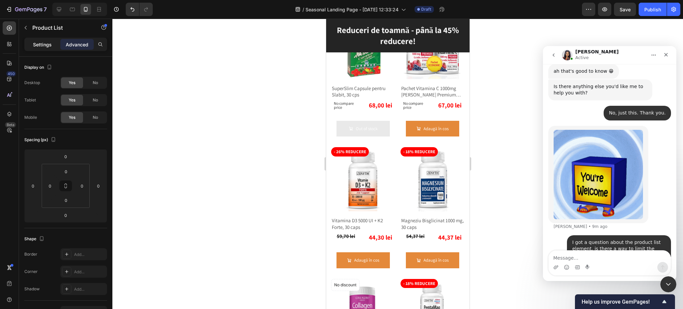
click at [51, 47] on p "Settings" at bounding box center [42, 44] width 19 height 7
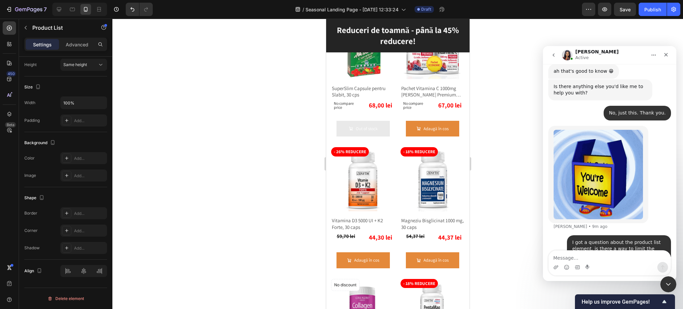
scroll to position [0, 0]
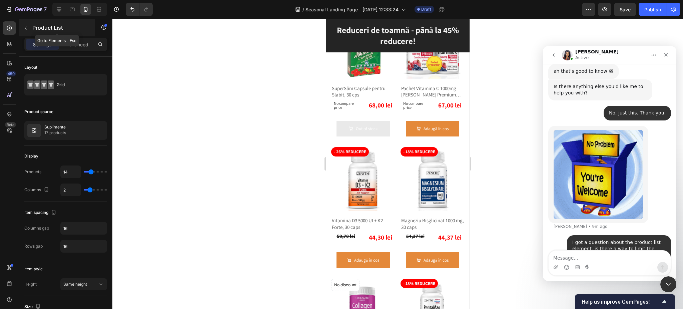
click at [25, 26] on icon "button" at bounding box center [25, 27] width 5 height 5
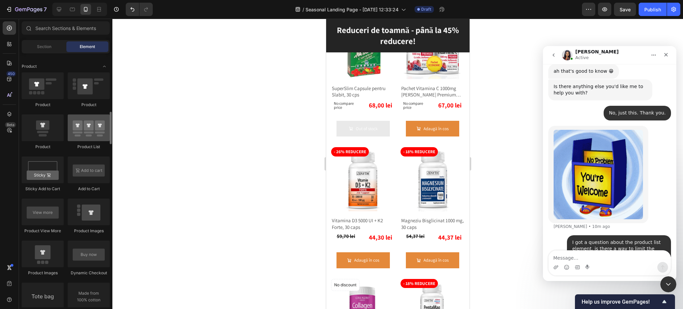
scroll to position [801, 0]
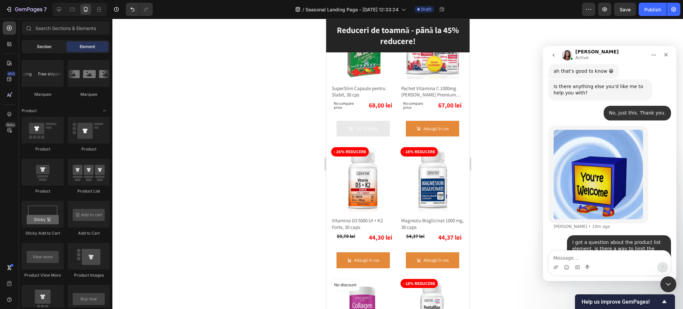
click at [44, 45] on span "Section" at bounding box center [44, 47] width 14 height 6
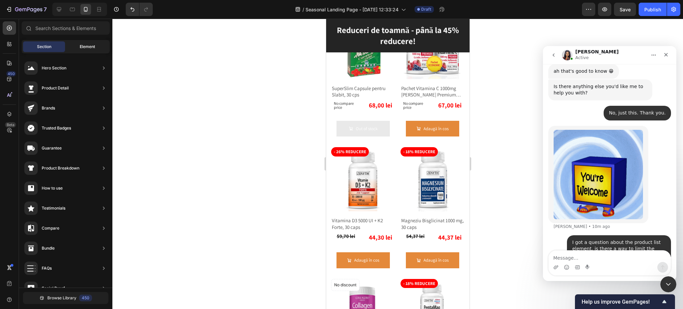
click at [73, 46] on div "Element" at bounding box center [87, 46] width 42 height 11
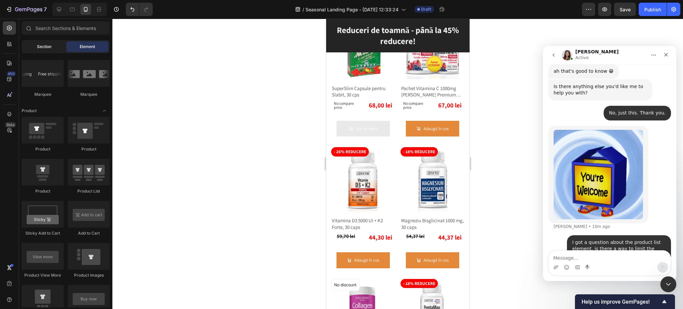
click at [50, 47] on span "Section" at bounding box center [44, 47] width 14 height 6
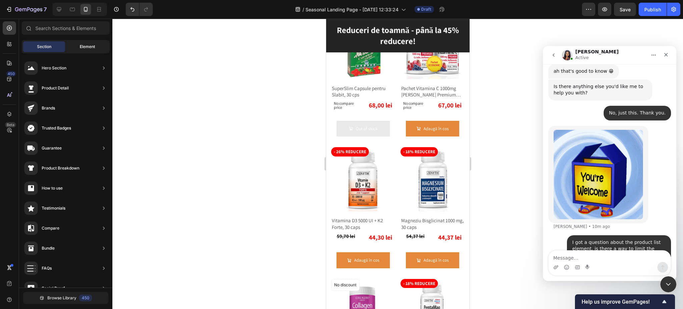
click at [71, 46] on div "Element" at bounding box center [87, 46] width 42 height 11
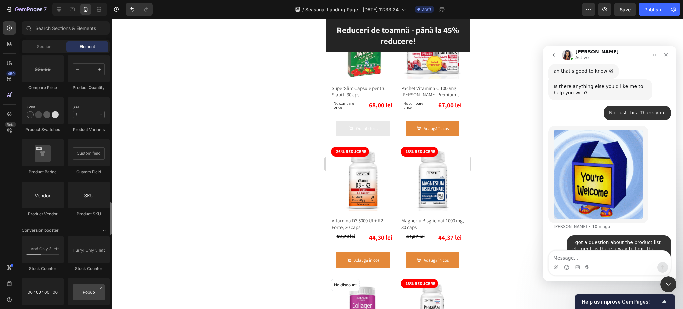
scroll to position [1201, 0]
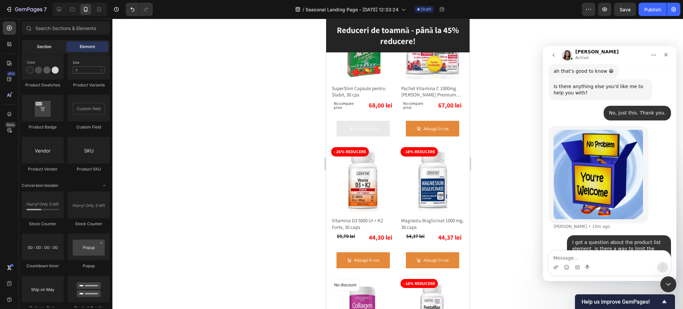
click at [49, 49] on span "Section" at bounding box center [44, 47] width 14 height 6
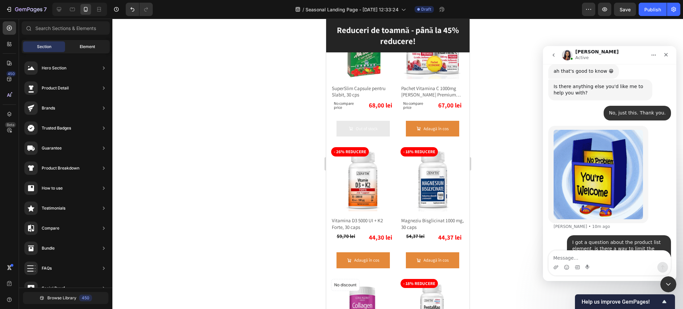
click at [83, 47] on span "Element" at bounding box center [87, 47] width 15 height 6
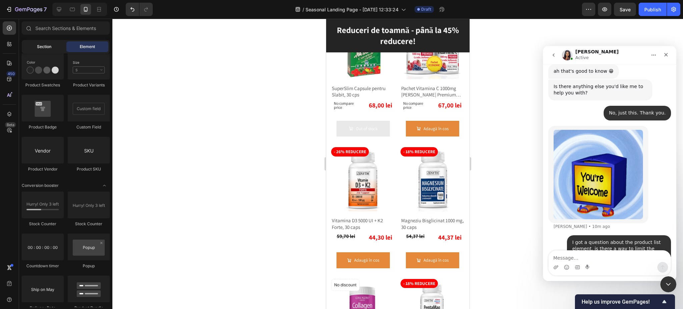
click at [50, 45] on span "Section" at bounding box center [44, 47] width 14 height 6
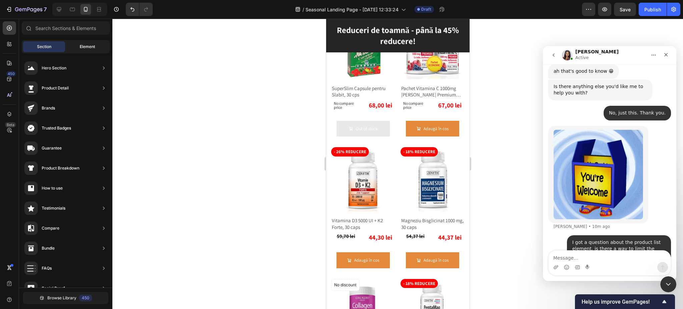
click at [78, 43] on div "Element" at bounding box center [87, 46] width 42 height 11
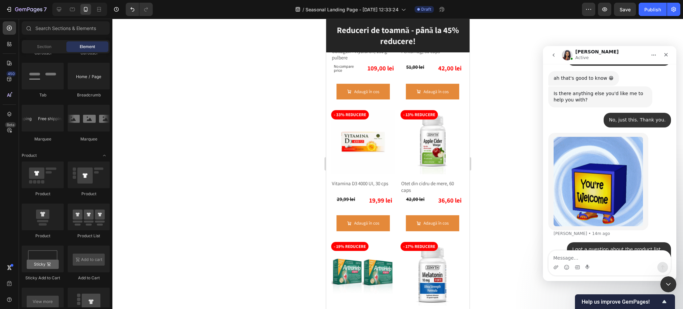
scroll to position [529, 0]
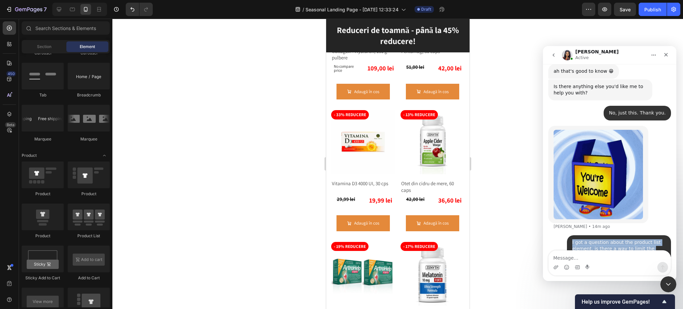
drag, startPoint x: 568, startPoint y: 196, endPoint x: 652, endPoint y: 239, distance: 94.3
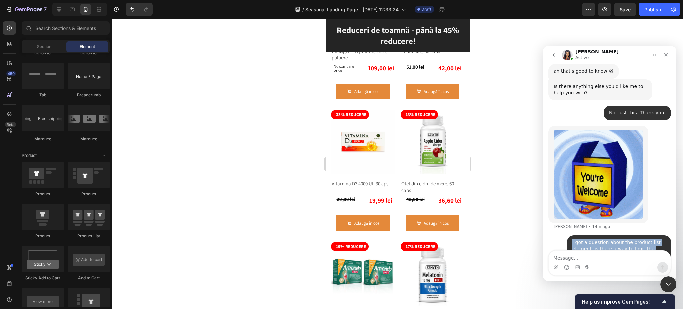
click at [652, 239] on div "I got a question about the product list element. is there a way to limit the am…" at bounding box center [618, 265] width 93 height 52
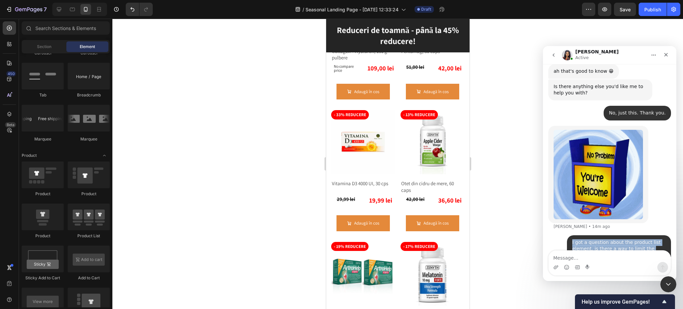
copy div "I got a question about the product list element. is there a way to limit the am…"
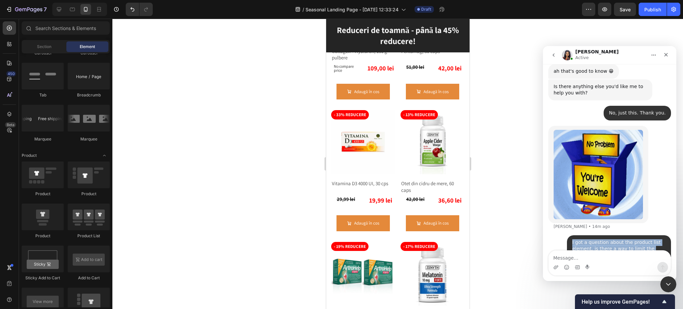
click at [553, 53] on icon "go back" at bounding box center [553, 54] width 5 height 5
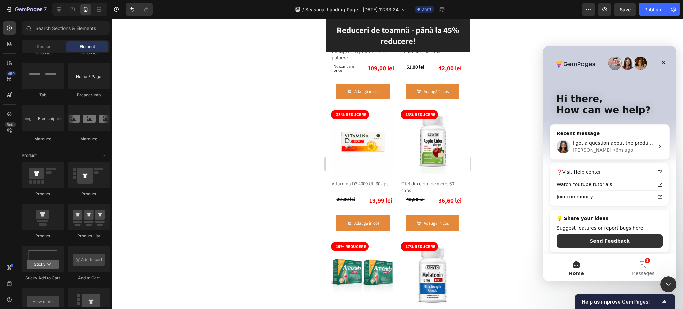
scroll to position [0, 0]
click at [641, 263] on button "1 Messages" at bounding box center [643, 267] width 67 height 27
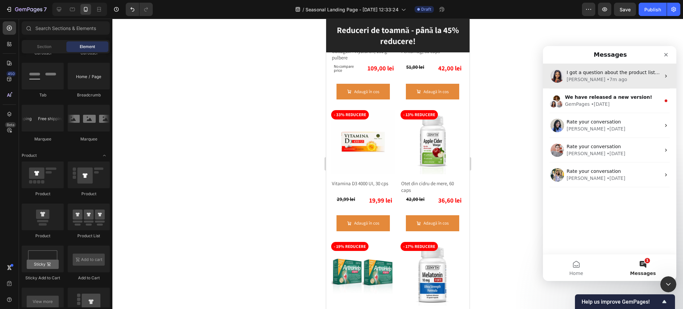
click at [607, 80] on div "• 7m ago" at bounding box center [617, 79] width 20 height 7
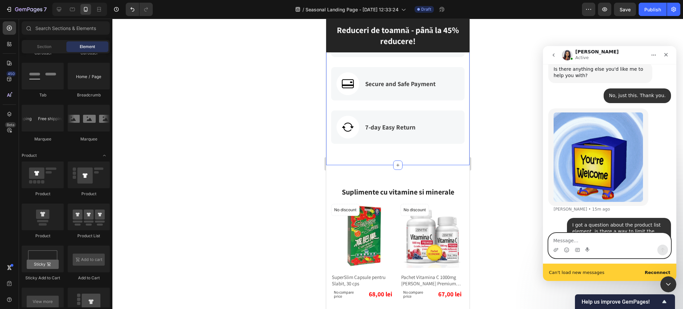
scroll to position [338, 0]
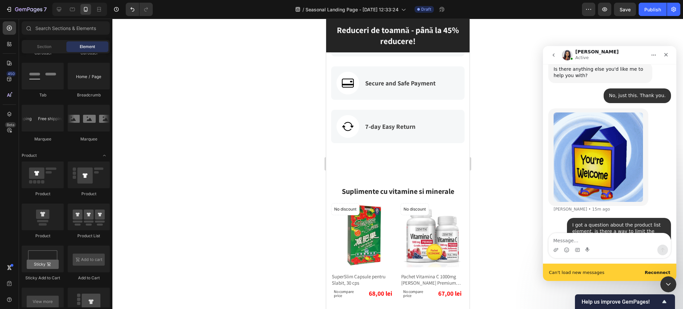
click at [653, 272] on b "Reconnect" at bounding box center [658, 272] width 26 height 5
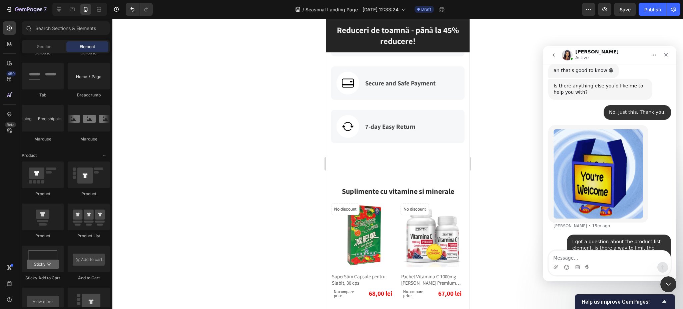
scroll to position [529, 0]
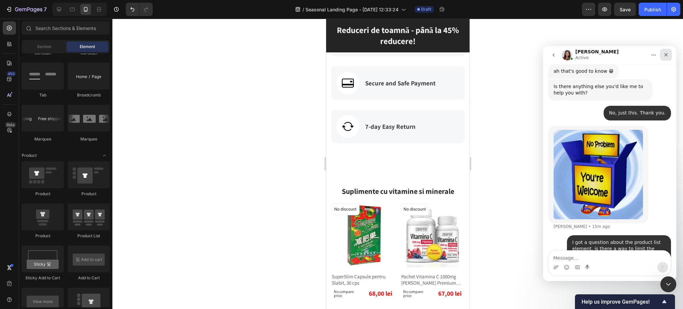
click at [665, 56] on icon "Close" at bounding box center [666, 54] width 5 height 5
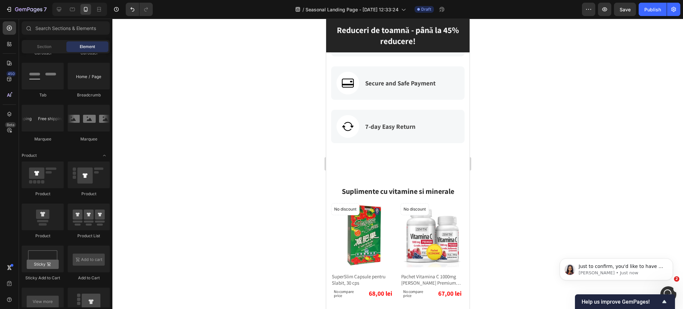
scroll to position [0, 0]
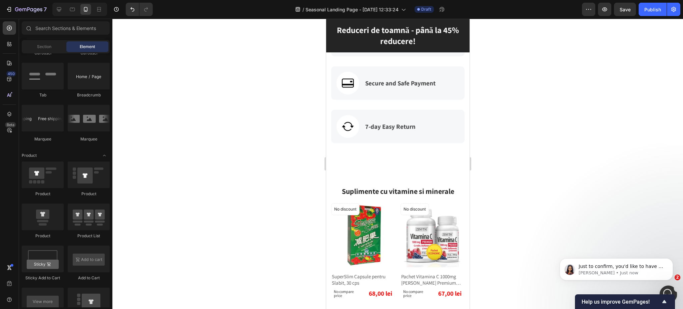
click at [670, 285] on div "Open Intercom Messenger" at bounding box center [668, 293] width 16 height 16
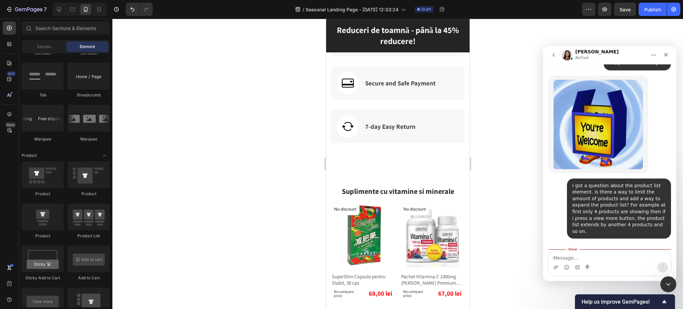
scroll to position [580, 0]
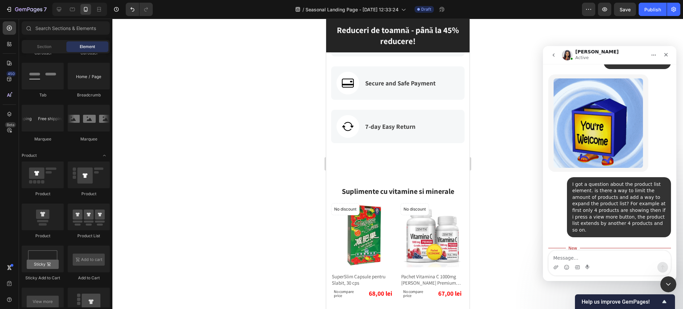
click at [612, 254] on textarea "Message…" at bounding box center [610, 256] width 122 height 11
type textarea "yes"
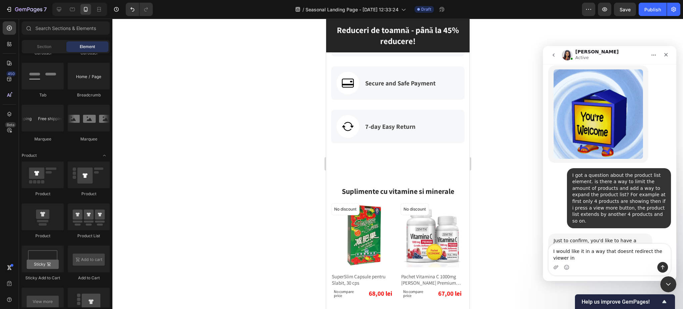
scroll to position [595, 0]
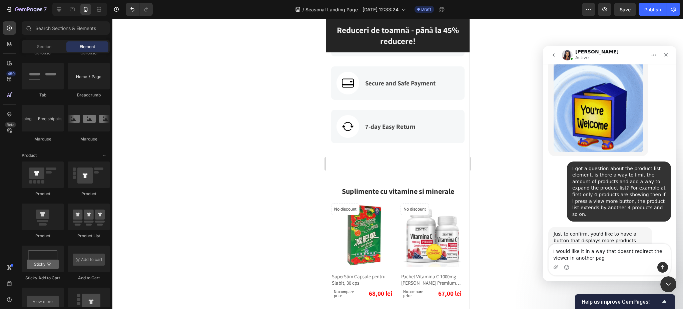
type textarea "I would like it in a way that doesnt redirect the viewer in another page"
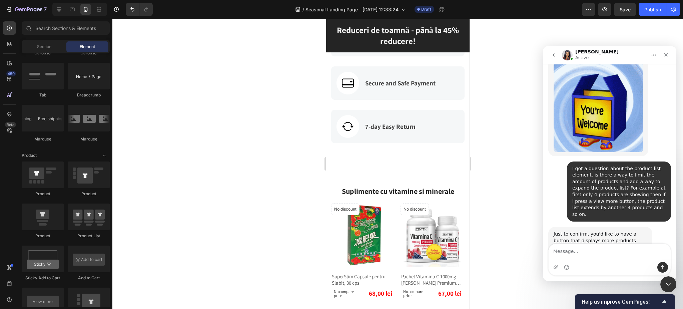
scroll to position [589, 0]
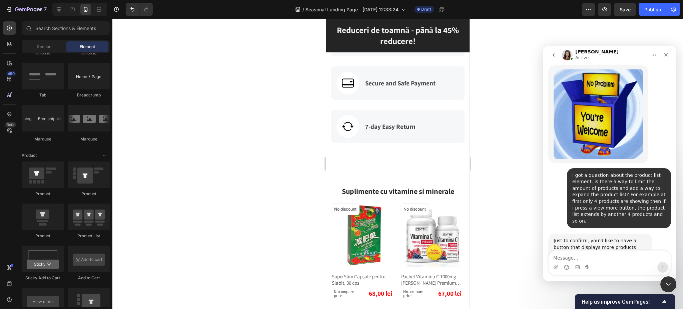
click at [599, 280] on div "yes CALM • Just now" at bounding box center [609, 291] width 123 height 23
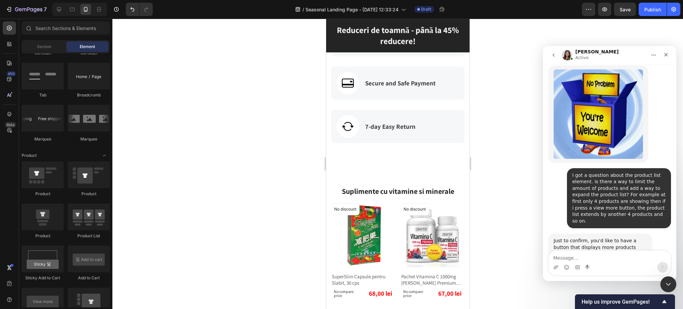
click at [625, 280] on div "yes CALM • Just now" at bounding box center [609, 291] width 123 height 23
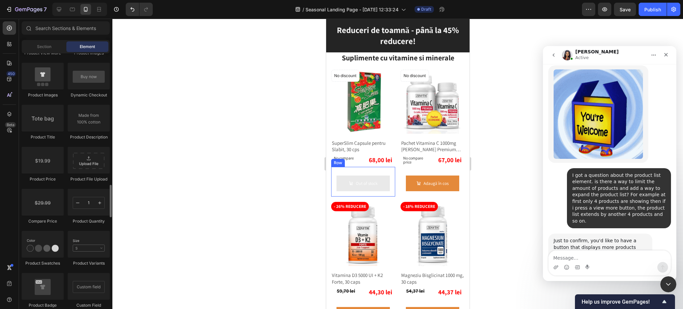
scroll to position [979, 0]
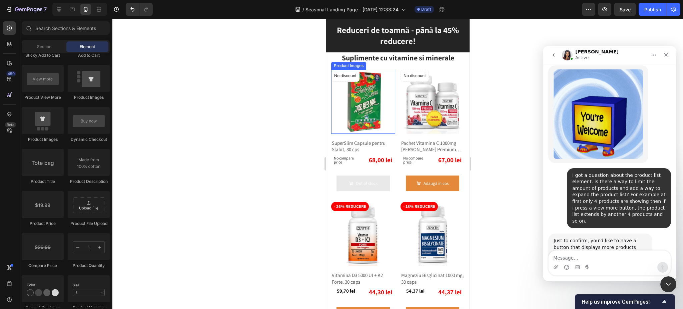
drag, startPoint x: 366, startPoint y: 122, endPoint x: 334, endPoint y: 115, distance: 32.9
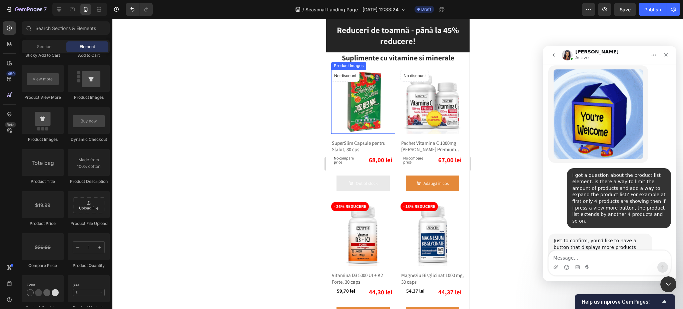
click at [366, 122] on img at bounding box center [363, 102] width 64 height 64
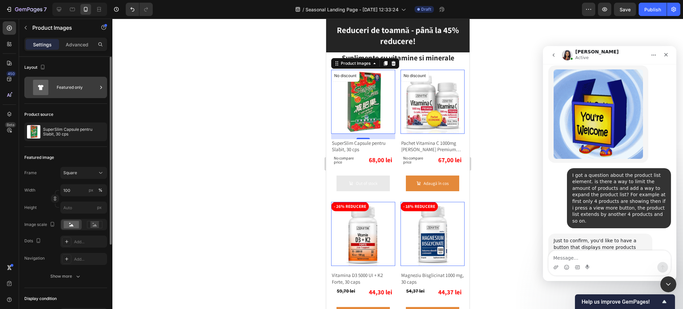
click at [70, 90] on div "Featured only" at bounding box center [77, 87] width 41 height 15
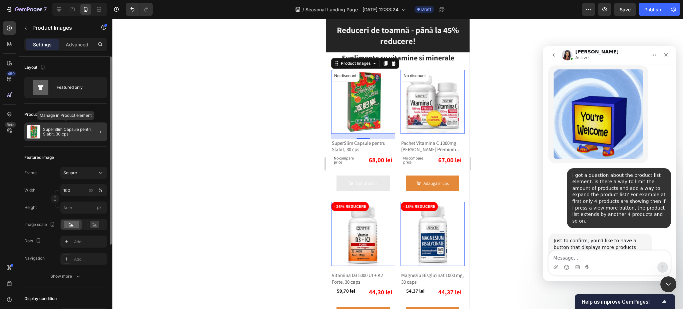
click at [71, 135] on p "SuperSlim Capsule pentru Slabit, 30 cps" at bounding box center [73, 131] width 61 height 9
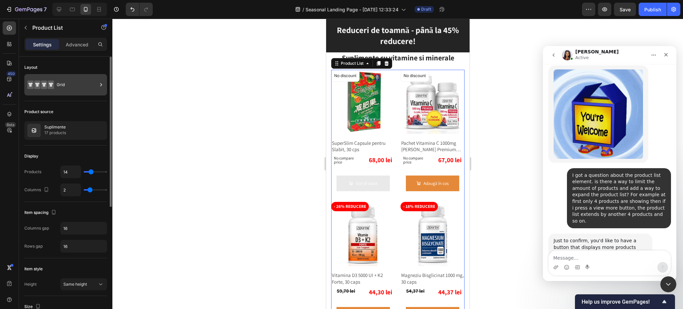
click at [67, 88] on div "Grid" at bounding box center [77, 84] width 41 height 15
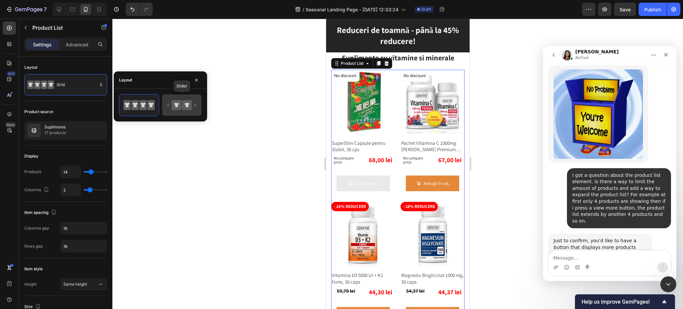
click at [168, 109] on icon at bounding box center [181, 104] width 31 height 13
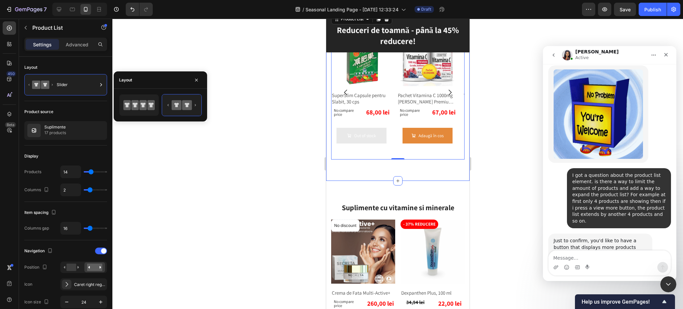
scroll to position [471, 0]
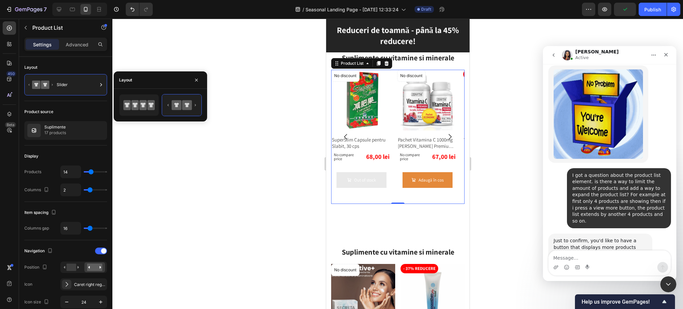
click at [446, 133] on icon "Carousel Next Arrow" at bounding box center [450, 137] width 8 height 8
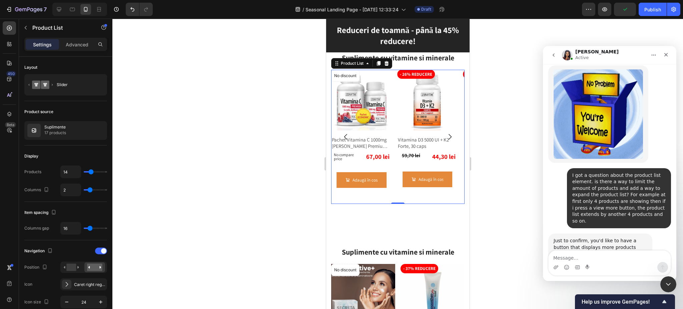
click at [446, 133] on icon "Carousel Next Arrow" at bounding box center [450, 137] width 8 height 8
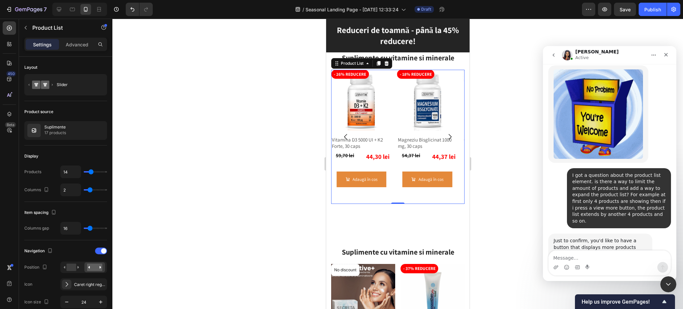
click at [446, 133] on icon "Carousel Next Arrow" at bounding box center [450, 137] width 8 height 8
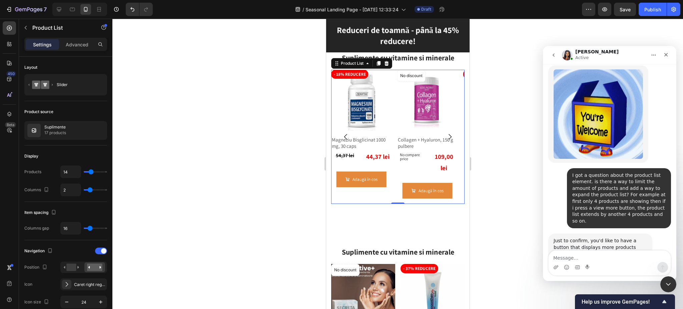
click at [446, 133] on icon "Carousel Next Arrow" at bounding box center [450, 137] width 8 height 8
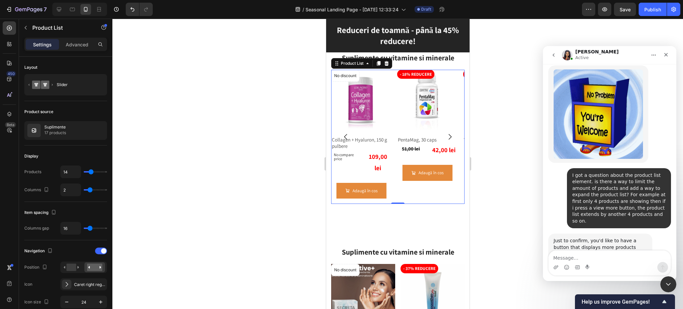
click at [446, 133] on icon "Carousel Next Arrow" at bounding box center [450, 137] width 8 height 8
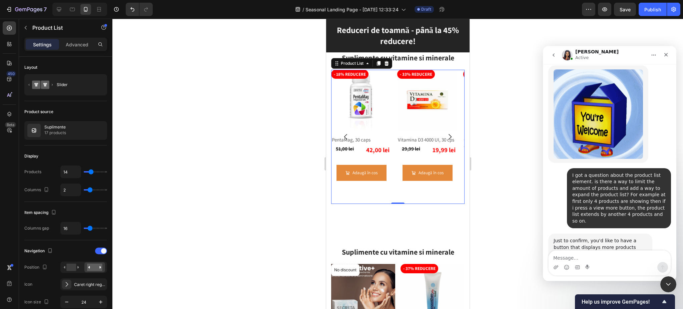
click at [446, 133] on icon "Carousel Next Arrow" at bounding box center [450, 137] width 8 height 8
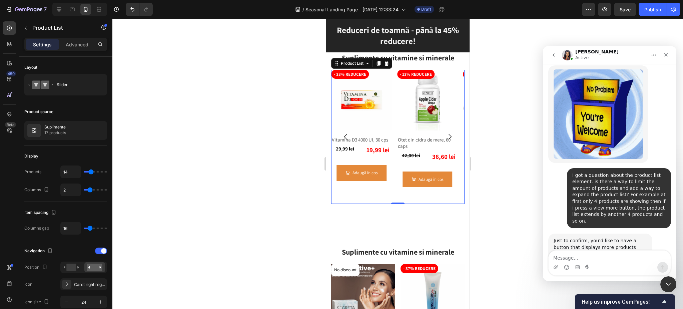
click at [446, 133] on icon "Carousel Next Arrow" at bounding box center [450, 137] width 8 height 8
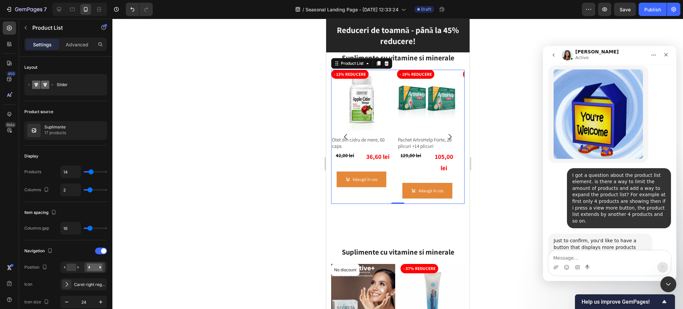
click at [446, 133] on icon "Carousel Next Arrow" at bounding box center [450, 137] width 8 height 8
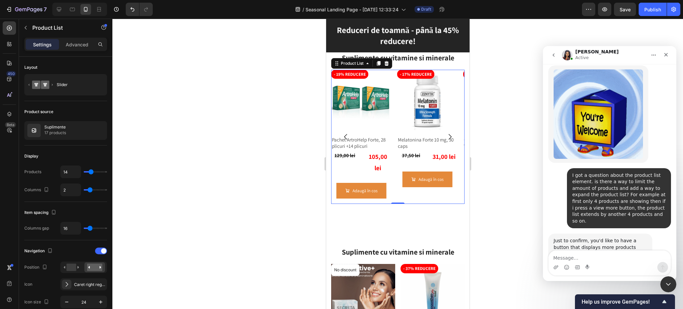
click at [446, 133] on icon "Carousel Next Arrow" at bounding box center [450, 137] width 8 height 8
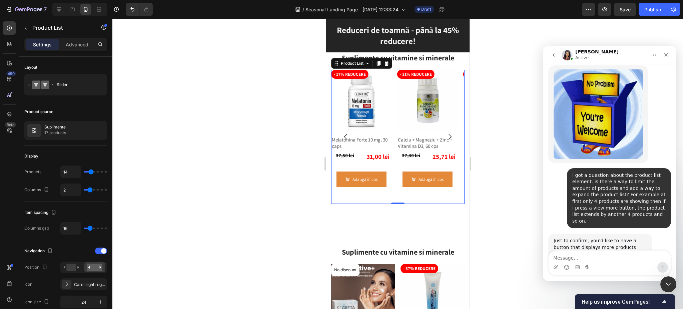
click at [446, 133] on icon "Carousel Next Arrow" at bounding box center [450, 137] width 8 height 8
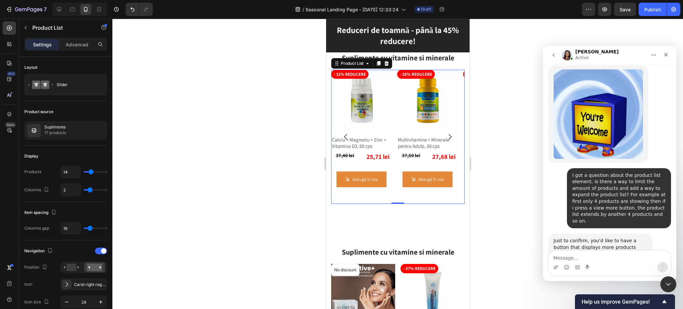
click at [446, 133] on icon "Carousel Next Arrow" at bounding box center [450, 137] width 8 height 8
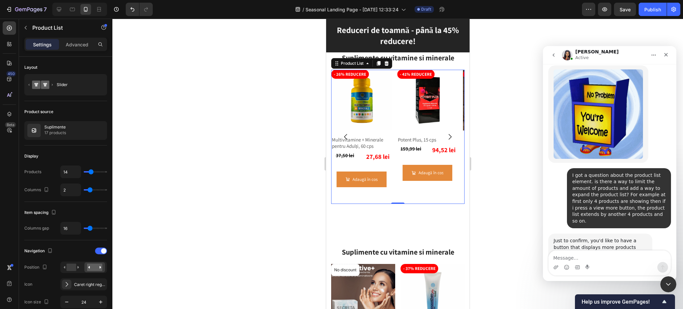
scroll to position [614, 0]
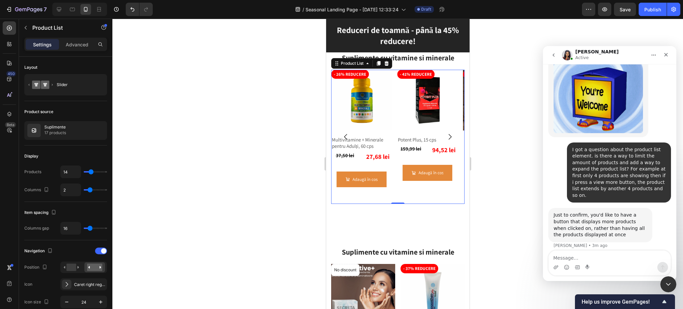
click at [446, 133] on icon "Carousel Next Arrow" at bounding box center [450, 137] width 8 height 8
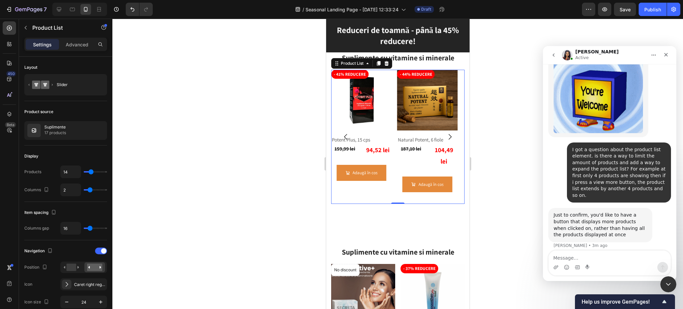
click at [446, 133] on icon "Carousel Next Arrow" at bounding box center [450, 137] width 8 height 8
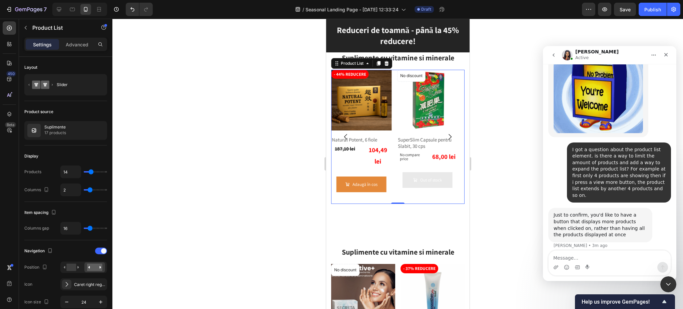
click at [446, 133] on icon "Carousel Next Arrow" at bounding box center [450, 137] width 8 height 8
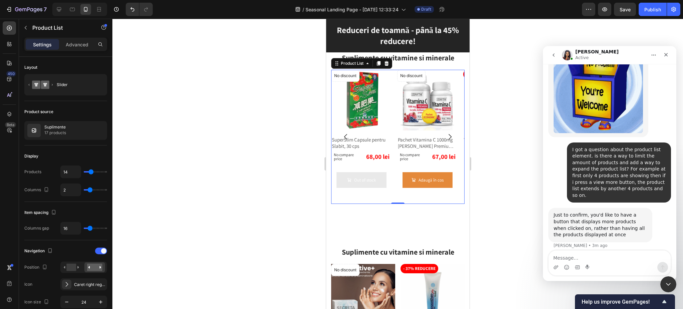
click at [446, 133] on icon "Carousel Next Arrow" at bounding box center [450, 137] width 8 height 8
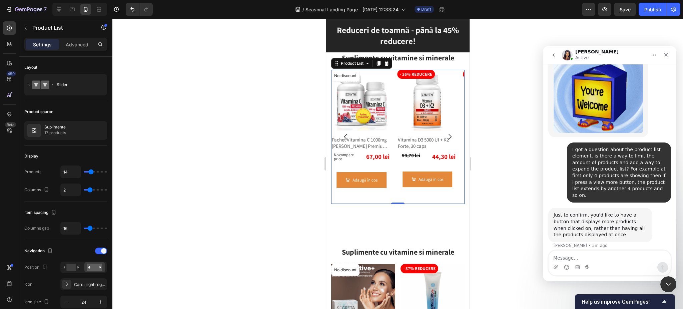
click at [446, 133] on icon "Carousel Next Arrow" at bounding box center [450, 137] width 8 height 8
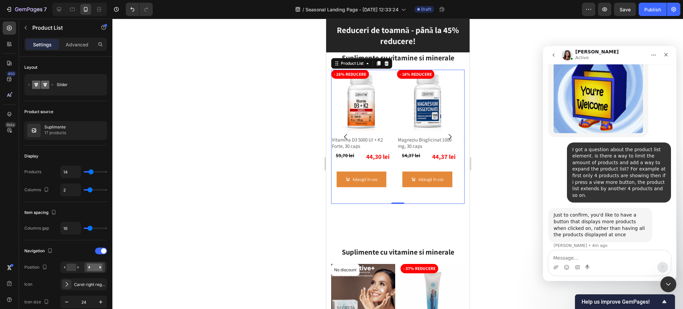
click at [446, 133] on icon "Carousel Next Arrow" at bounding box center [450, 137] width 8 height 8
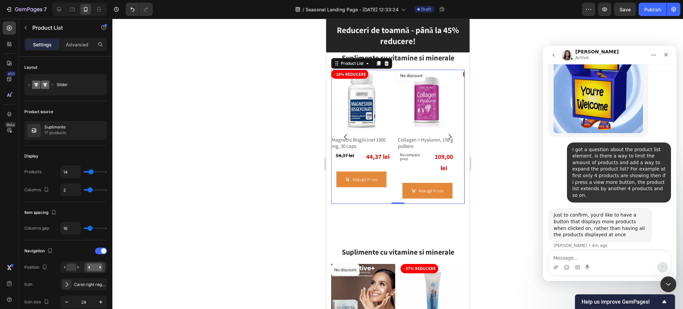
click at [446, 133] on icon "Carousel Next Arrow" at bounding box center [450, 137] width 8 height 8
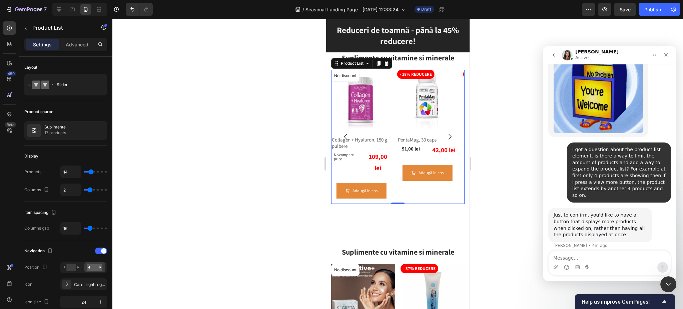
click at [446, 133] on icon "Carousel Next Arrow" at bounding box center [450, 137] width 8 height 8
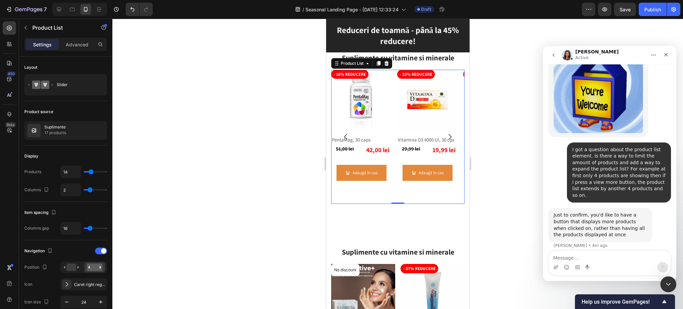
click at [446, 133] on icon "Carousel Next Arrow" at bounding box center [450, 137] width 8 height 8
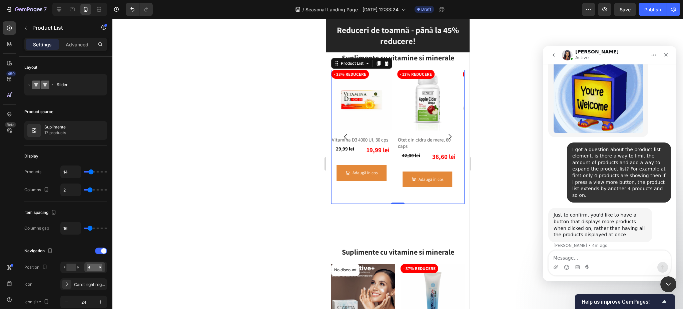
click at [446, 133] on icon "Carousel Next Arrow" at bounding box center [450, 137] width 8 height 8
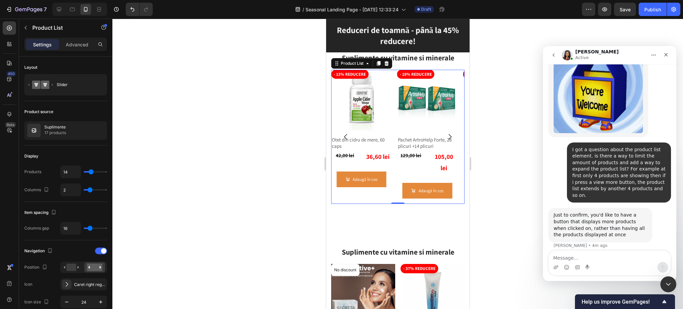
click at [446, 133] on icon "Carousel Next Arrow" at bounding box center [450, 137] width 8 height 8
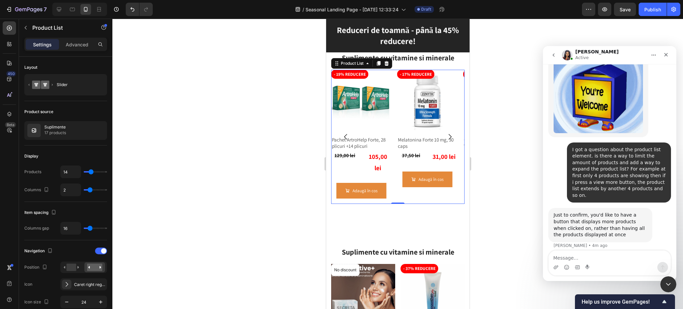
click at [446, 133] on icon "Carousel Next Arrow" at bounding box center [450, 137] width 8 height 8
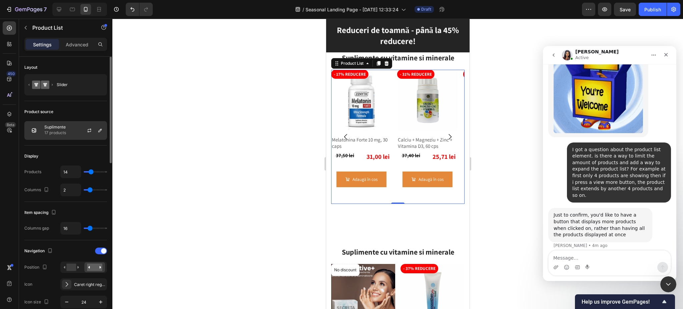
scroll to position [44, 0]
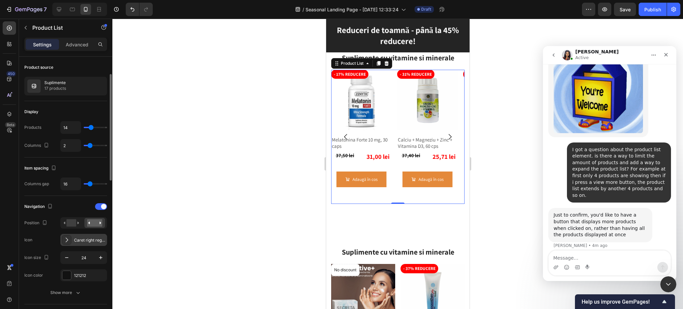
click at [76, 237] on div "Caret right regular" at bounding box center [83, 240] width 47 height 12
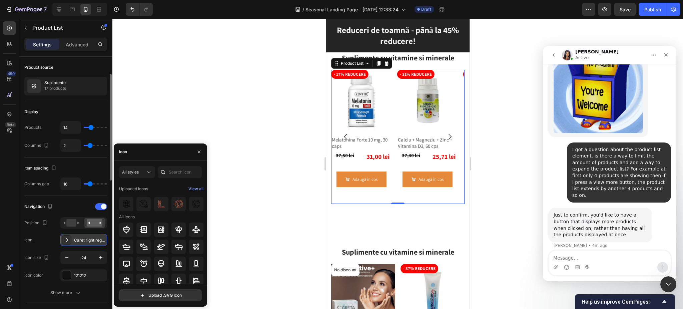
click at [76, 237] on div "Caret right regular" at bounding box center [83, 240] width 47 height 12
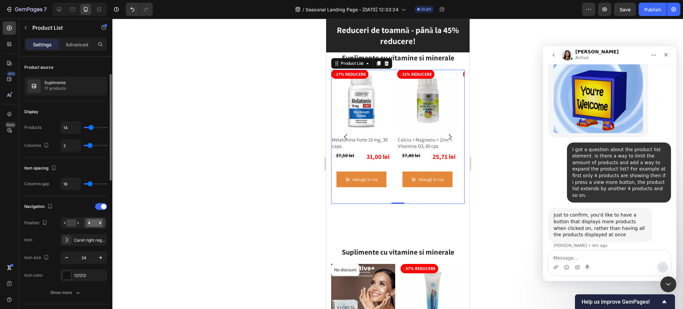
scroll to position [89, 0]
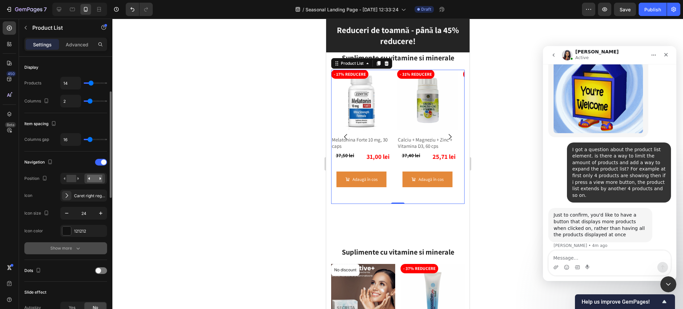
click at [69, 251] on div "Show more" at bounding box center [65, 248] width 31 height 7
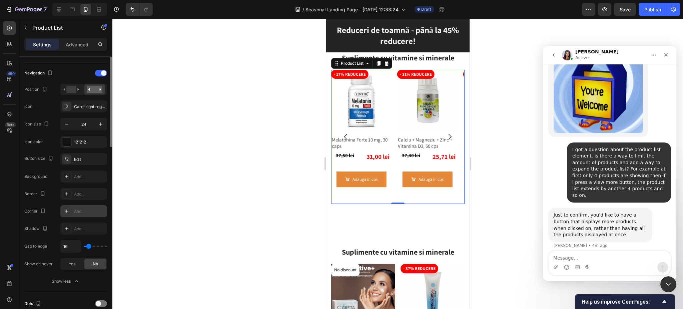
scroll to position [133, 0]
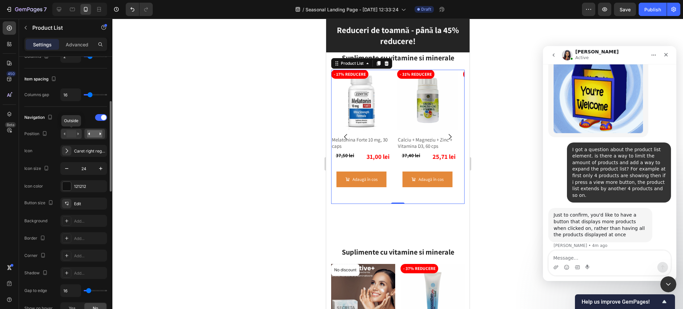
click at [76, 129] on div at bounding box center [71, 134] width 21 height 10
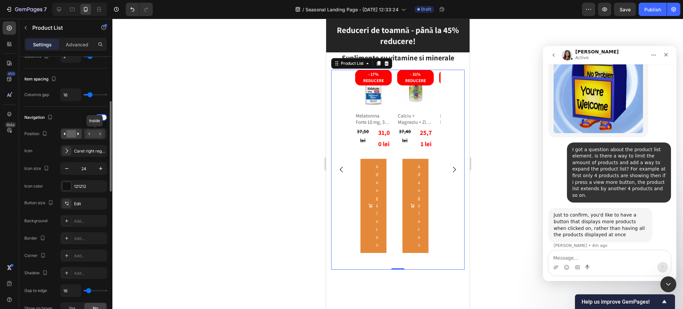
click at [97, 133] on rect at bounding box center [94, 133] width 15 height 7
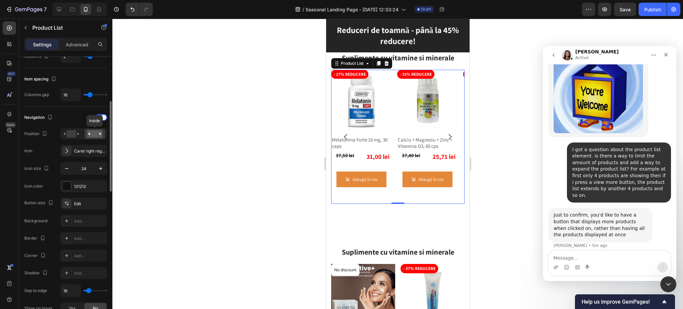
scroll to position [589, 0]
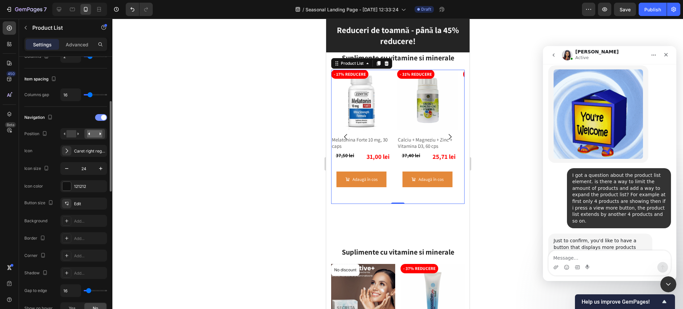
click at [104, 119] on span at bounding box center [103, 117] width 5 height 5
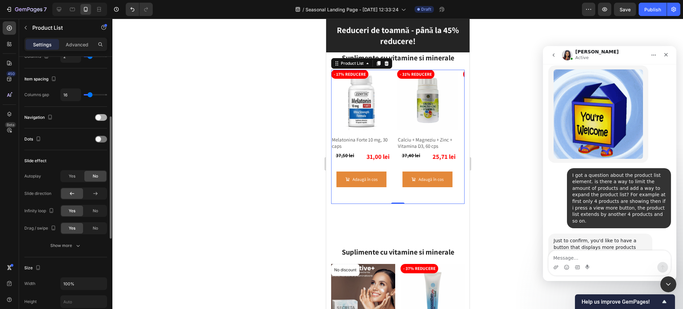
click at [104, 119] on div at bounding box center [101, 117] width 12 height 7
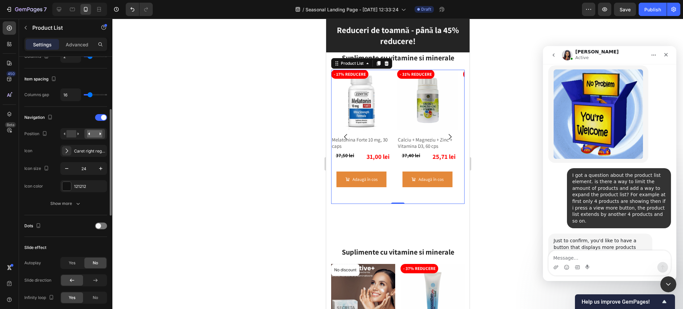
scroll to position [614, 0]
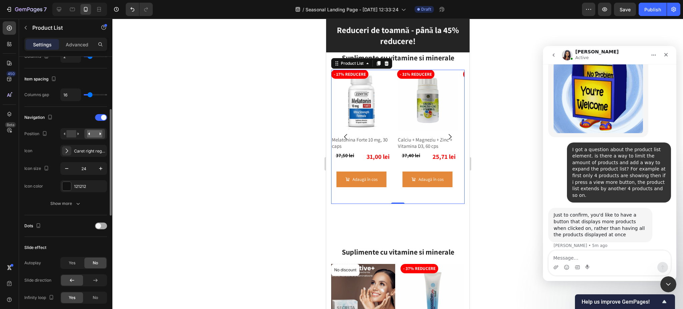
click at [100, 229] on div at bounding box center [101, 226] width 12 height 7
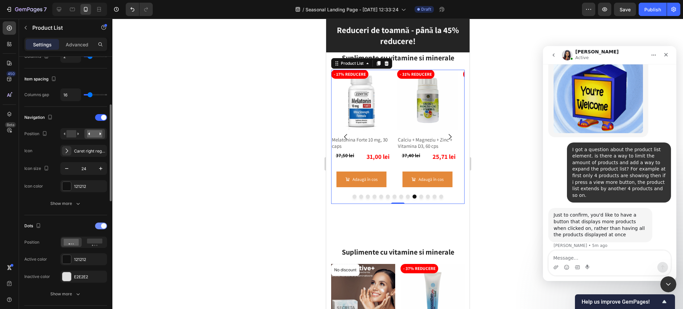
scroll to position [589, 0]
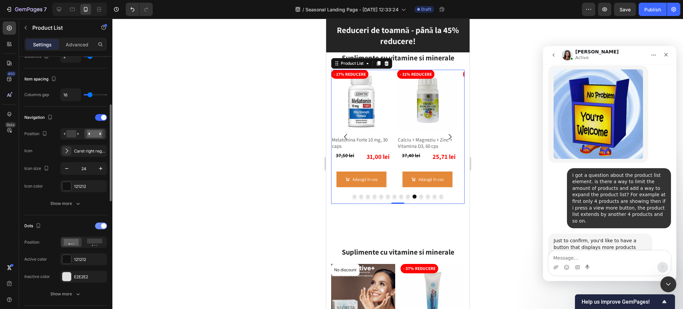
click at [101, 227] on span at bounding box center [103, 225] width 5 height 5
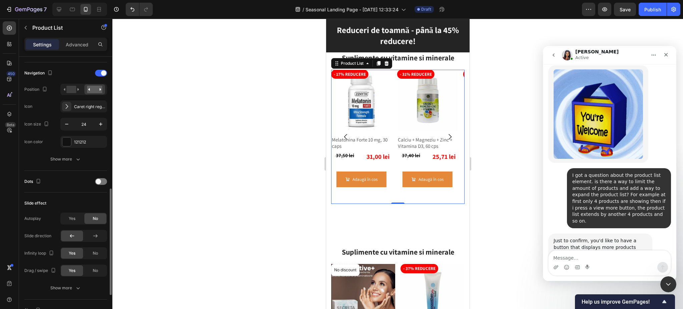
scroll to position [222, 0]
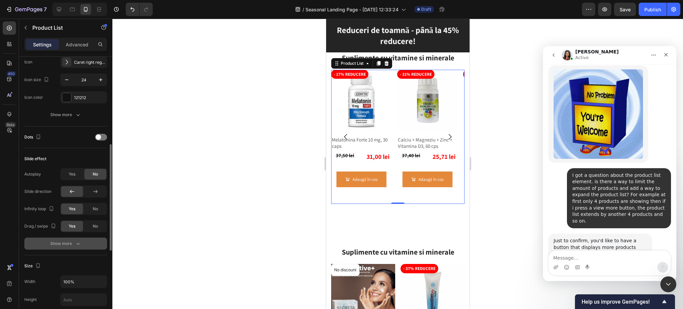
click at [68, 240] on div "Show more" at bounding box center [65, 243] width 31 height 7
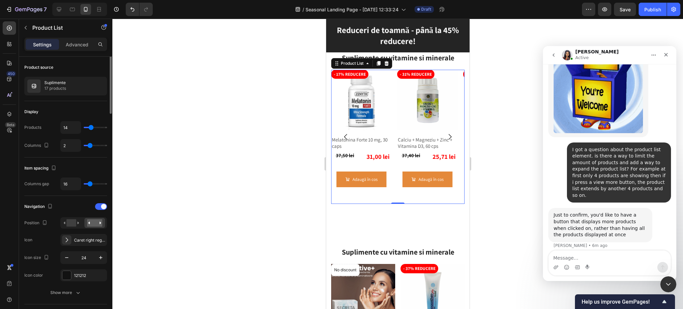
scroll to position [0, 0]
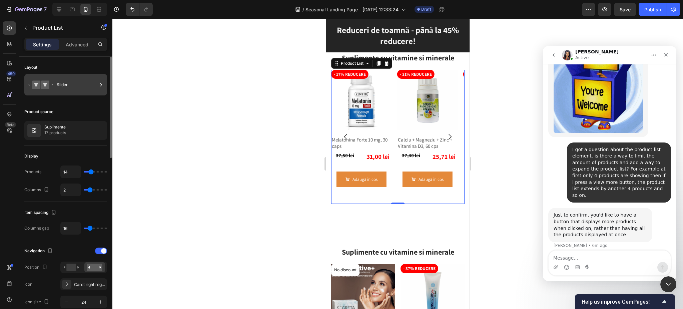
click at [62, 93] on div "Slider" at bounding box center [65, 84] width 83 height 21
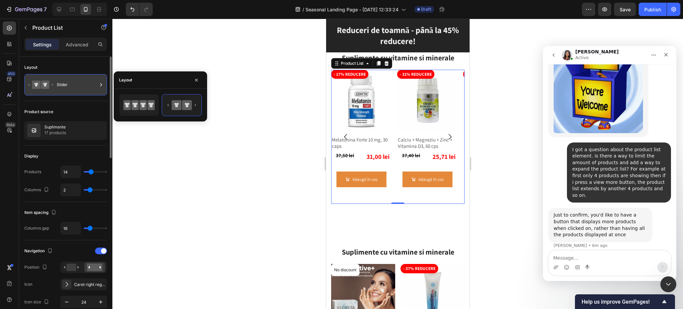
click at [62, 93] on div "Slider" at bounding box center [65, 84] width 83 height 21
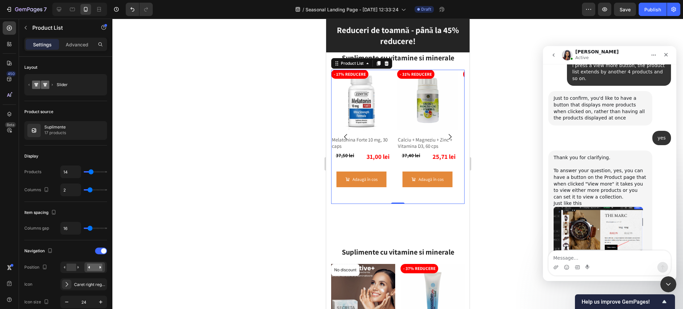
scroll to position [705, 0]
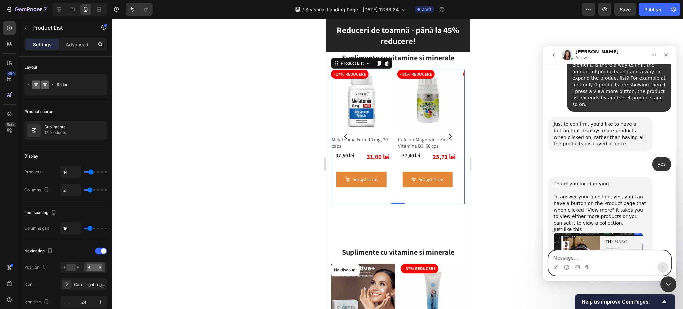
click at [588, 254] on textarea "Message…" at bounding box center [610, 256] width 122 height 11
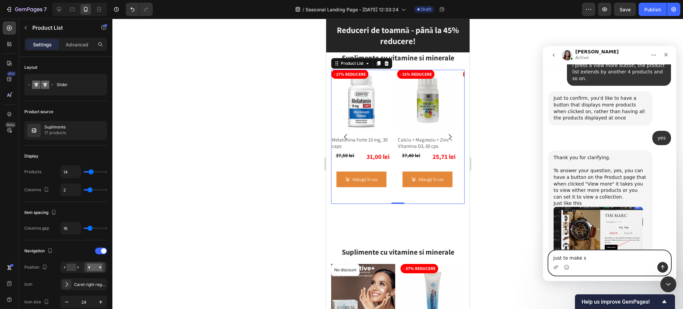
type textarea "just to make su"
type textarea "just to make sure about"
type textarea "Just to"
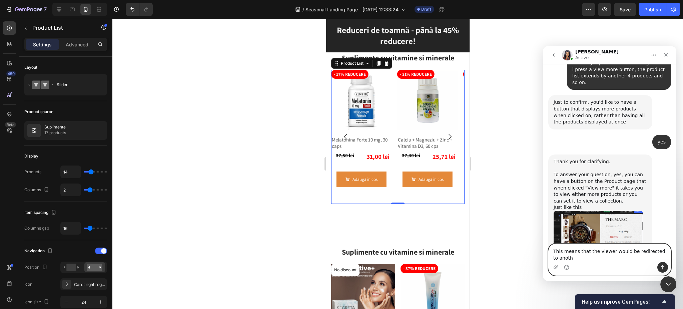
scroll to position [734, 0]
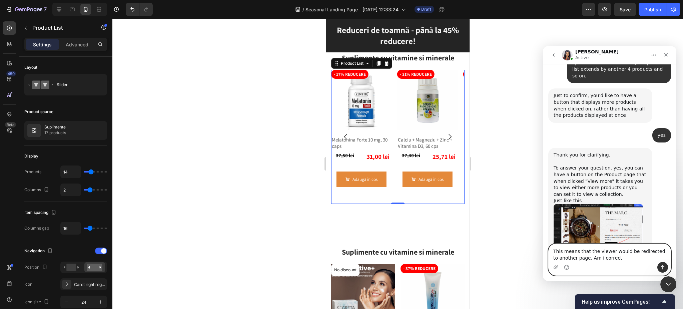
type textarea "This means that the viewer would be redirected to another page. Am i correct?"
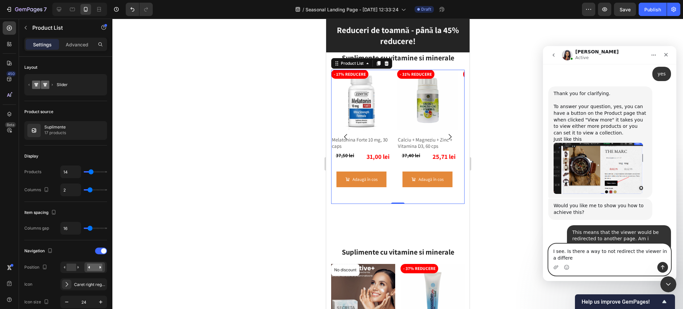
scroll to position [802, 0]
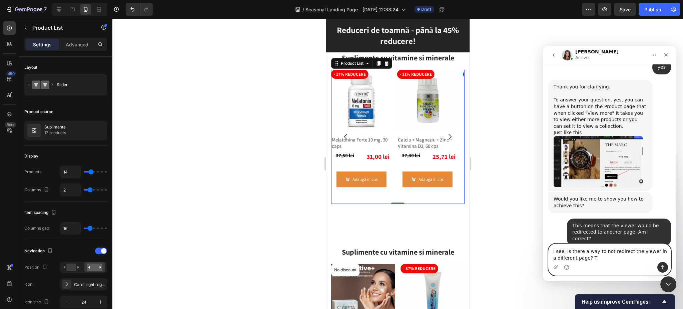
type textarea "I see. Is there a way to not redirect the viewer in a different page?"
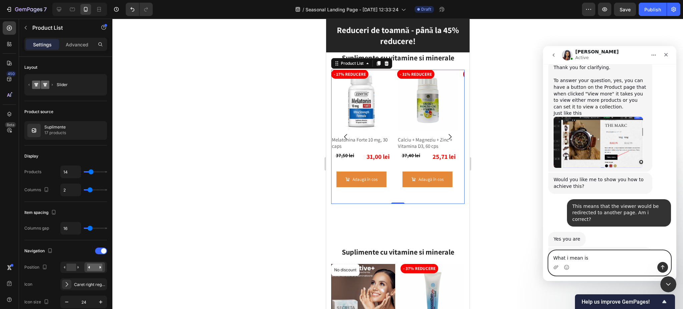
type textarea "What i mean is t"
type textarea "t"
type textarea "W"
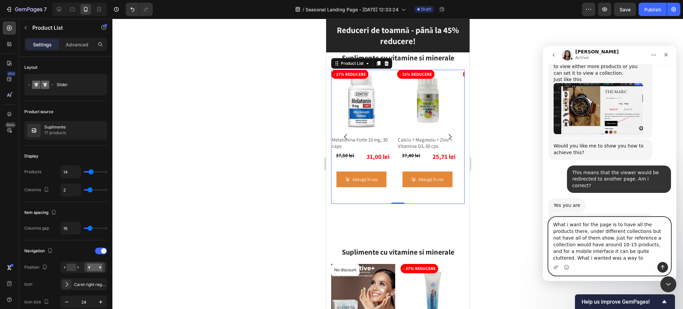
scroll to position [848, 0]
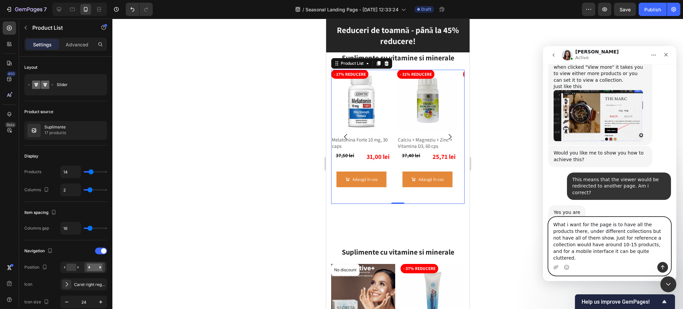
drag, startPoint x: 575, startPoint y: 245, endPoint x: 585, endPoint y: 274, distance: 30.9
click at [585, 274] on div "What i want for the page is to have all the products there, under different col…" at bounding box center [610, 246] width 122 height 58
click at [575, 239] on textarea "What i want for the page is to have all the products there, under different col…" at bounding box center [610, 239] width 122 height 45
click at [575, 245] on textarea "What i want for the page is to have all the products there, under different col…" at bounding box center [610, 239] width 122 height 45
type textarea "What i want for the page is to have all the products there, under different col…"
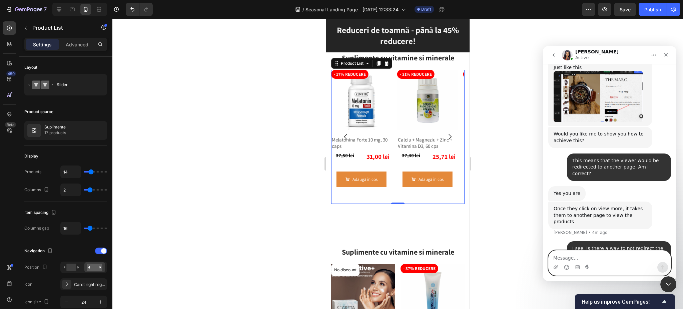
scroll to position [869, 0]
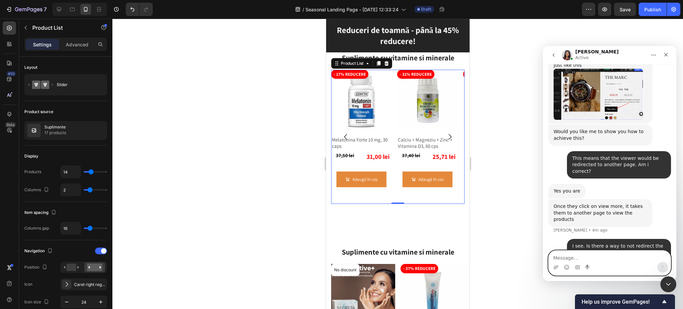
click at [612, 252] on textarea "Message…" at bounding box center [610, 256] width 122 height 11
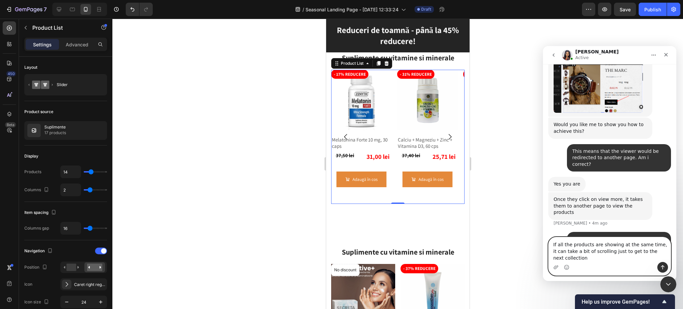
type textarea "If all the products are showing at the same time, it can take a bit of scrollin…"
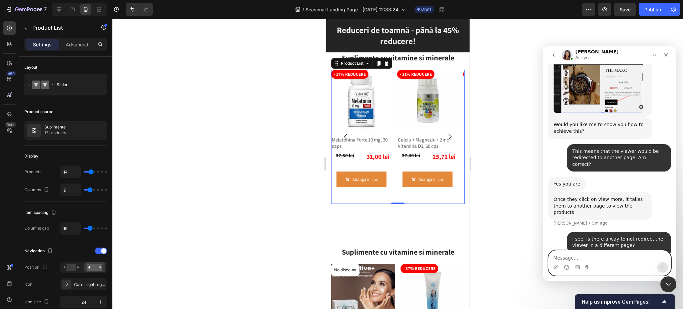
scroll to position [898, 0]
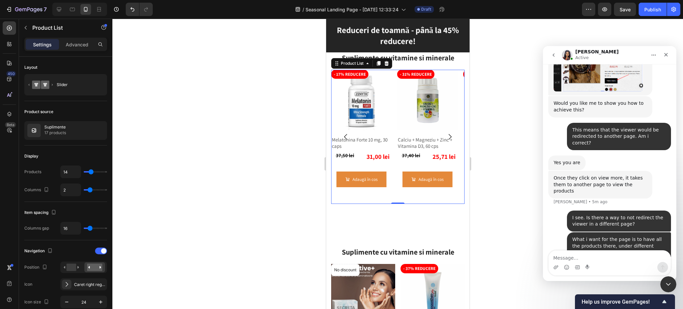
click at [548, 232] on div "What i want for the page is to have all the products there, under different col…" at bounding box center [609, 259] width 123 height 54
click at [385, 199] on div "Suplimente cu vitamine si minerale Heading Row Row No discount Not be displayed…" at bounding box center [397, 128] width 143 height 194
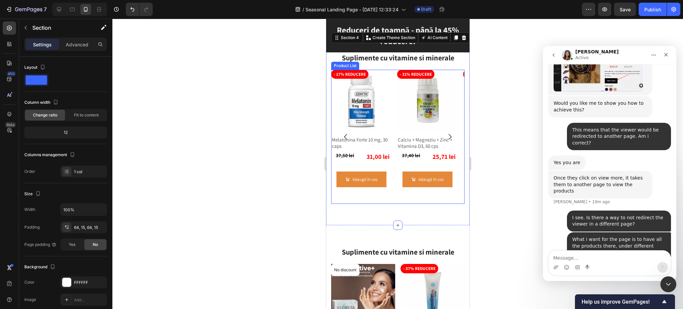
click at [448, 134] on icon "Carousel Next Arrow" at bounding box center [449, 137] width 3 height 6
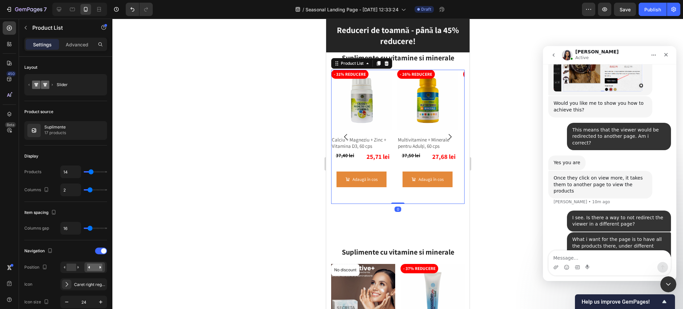
click at [446, 133] on icon "Carousel Next Arrow" at bounding box center [450, 137] width 8 height 8
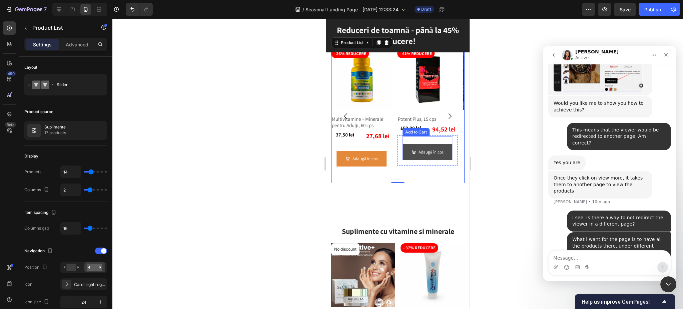
scroll to position [471, 0]
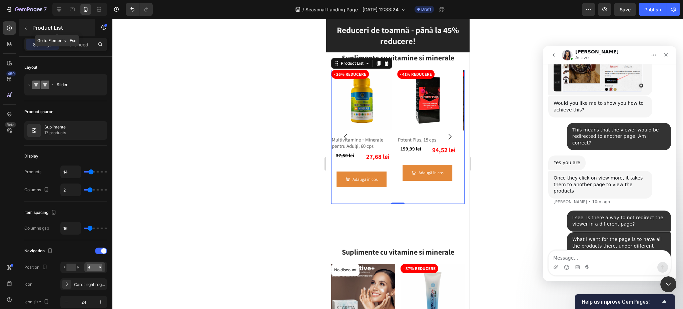
click at [39, 24] on p "Product List" at bounding box center [60, 28] width 57 height 8
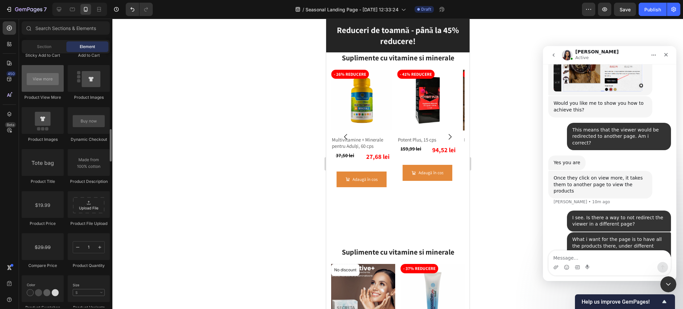
scroll to position [934, 0]
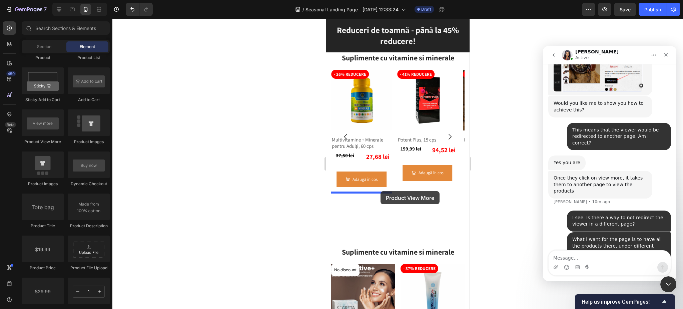
drag, startPoint x: 373, startPoint y: 148, endPoint x: 380, endPoint y: 191, distance: 43.7
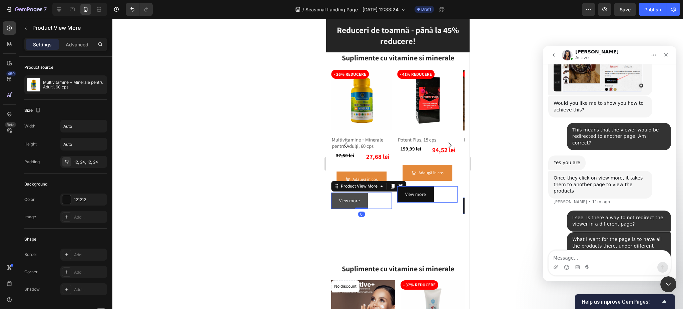
click at [360, 200] on button "View more" at bounding box center [349, 201] width 37 height 16
click at [334, 204] on button "View more" at bounding box center [349, 201] width 37 height 16
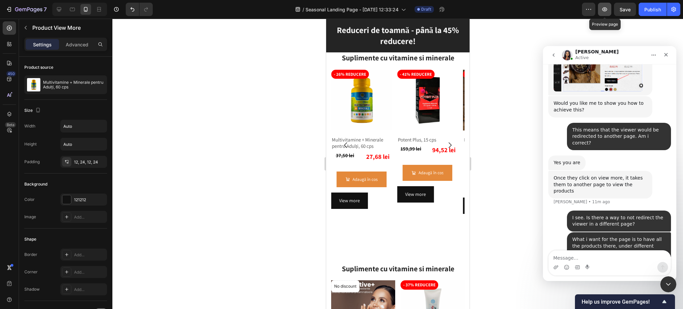
click at [605, 7] on icon "button" at bounding box center [605, 9] width 5 height 4
click at [361, 205] on button "View more" at bounding box center [349, 201] width 37 height 16
click at [361, 206] on button "View more" at bounding box center [349, 201] width 37 height 16
click at [378, 203] on div "View more" at bounding box center [361, 201] width 61 height 16
click at [400, 200] on button "View more" at bounding box center [415, 194] width 37 height 16
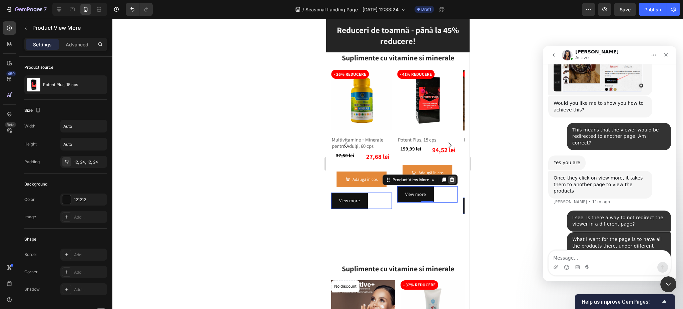
click at [452, 179] on icon at bounding box center [452, 179] width 4 height 5
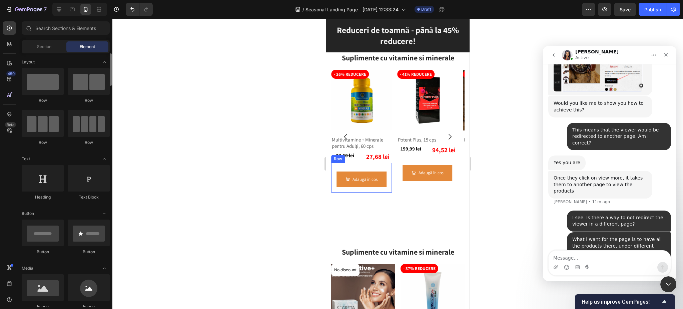
scroll to position [44, 0]
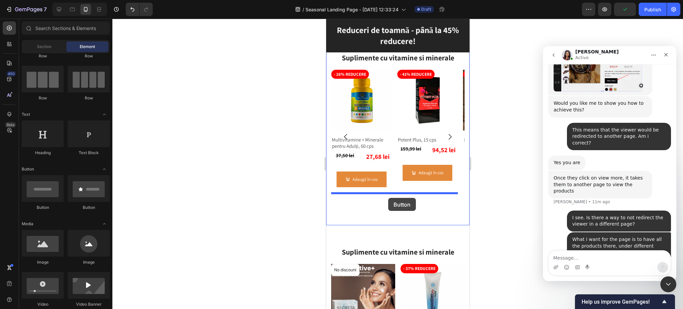
drag, startPoint x: 364, startPoint y: 216, endPoint x: 388, endPoint y: 198, distance: 30.1
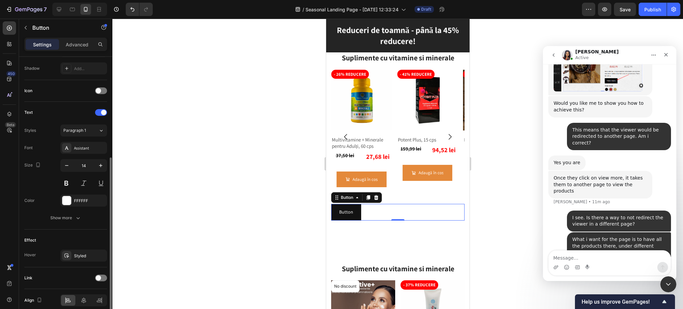
scroll to position [207, 0]
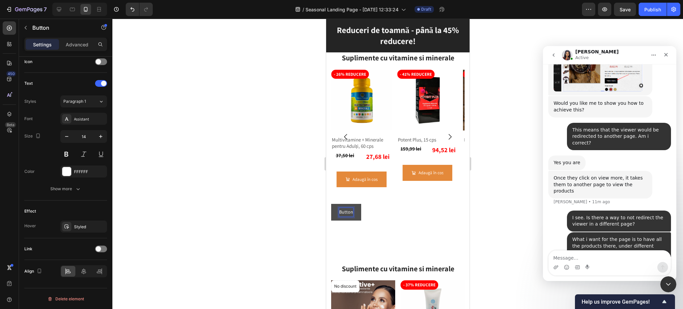
click at [340, 208] on p "Button" at bounding box center [346, 212] width 14 height 8
click at [331, 204] on button "Vezi" at bounding box center [343, 212] width 24 height 16
click at [331, 204] on button "Vezi toate" at bounding box center [348, 212] width 35 height 16
click at [331, 204] on button "Vezi toate produsele" at bounding box center [359, 212] width 57 height 16
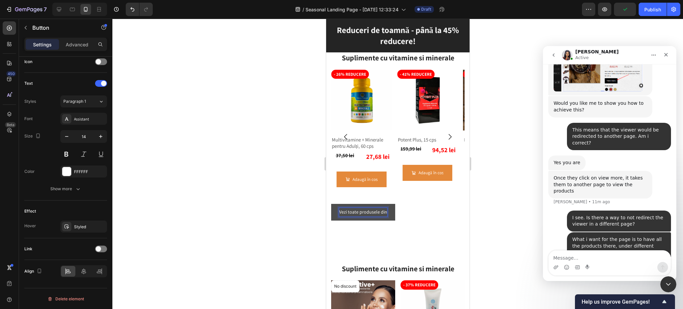
click at [331, 204] on button "Vezi toate produsele din" at bounding box center [363, 212] width 64 height 16
click at [81, 47] on p "Advanced" at bounding box center [77, 44] width 23 height 7
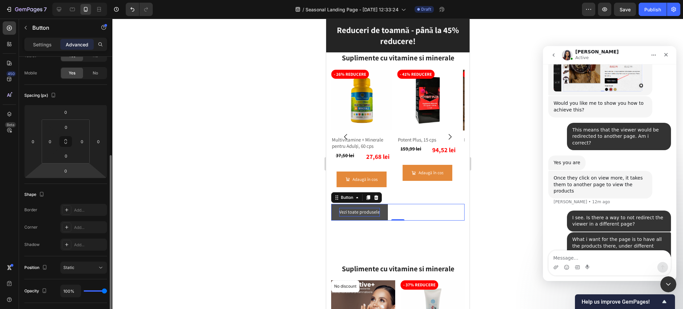
scroll to position [89, 0]
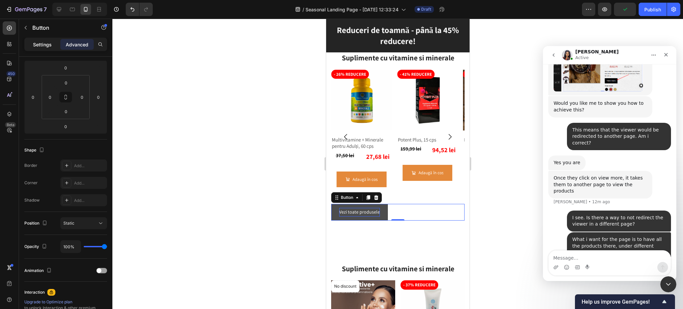
click at [41, 44] on p "Settings" at bounding box center [42, 44] width 19 height 7
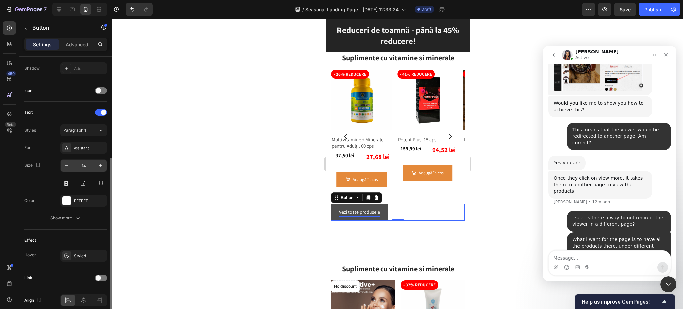
scroll to position [207, 0]
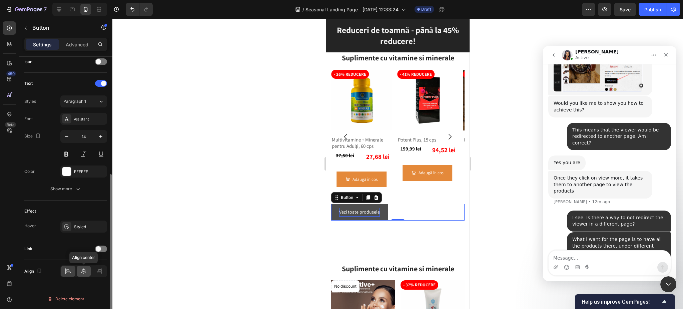
click at [81, 272] on icon at bounding box center [83, 271] width 7 height 7
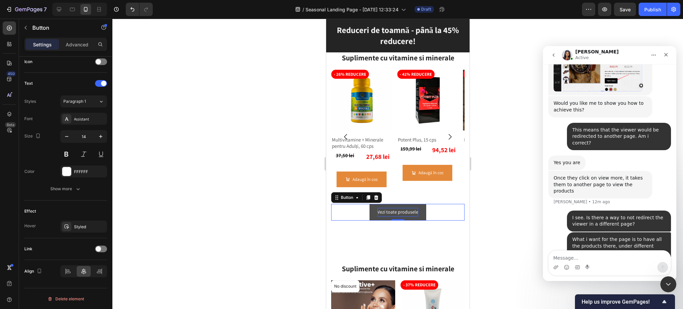
click at [501, 222] on div at bounding box center [397, 164] width 571 height 290
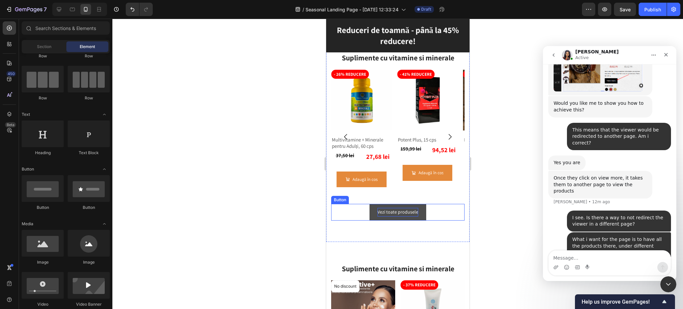
click at [403, 208] on button "Vezi toate produsele" at bounding box center [397, 212] width 57 height 16
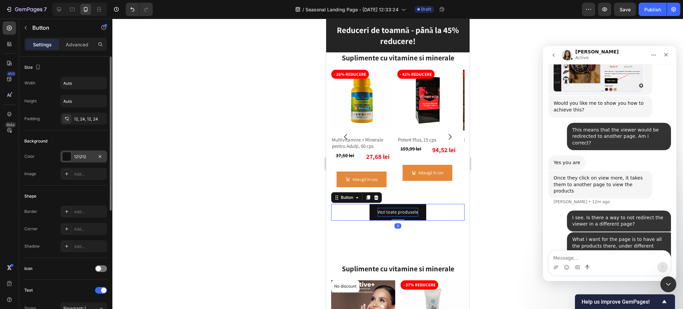
click at [67, 156] on div at bounding box center [66, 156] width 9 height 9
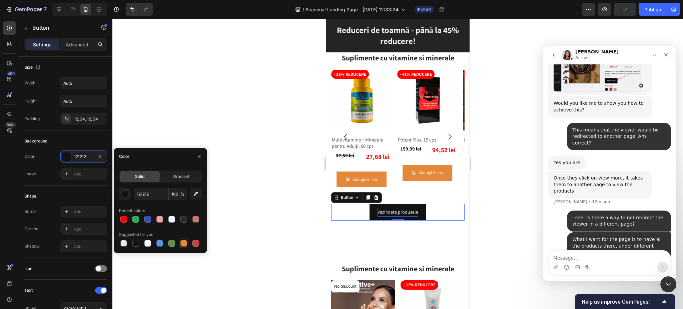
click at [182, 247] on div at bounding box center [184, 243] width 8 height 8
type input "E4893A"
click at [334, 228] on div "Suplimente cu vitamine si minerale Heading Row Row No discount Not be displayed…" at bounding box center [397, 136] width 143 height 211
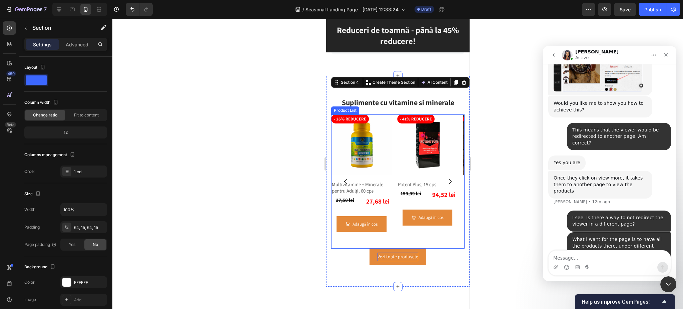
scroll to position [382, 0]
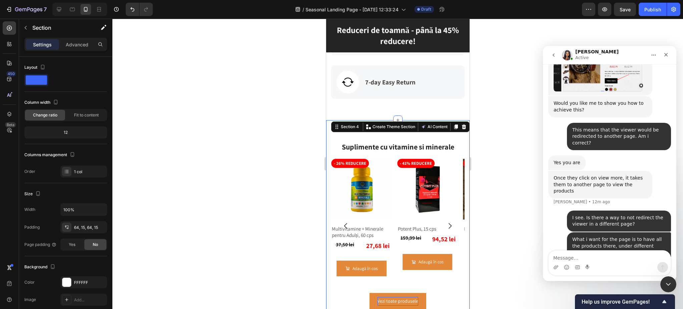
click at [486, 136] on div at bounding box center [397, 164] width 571 height 290
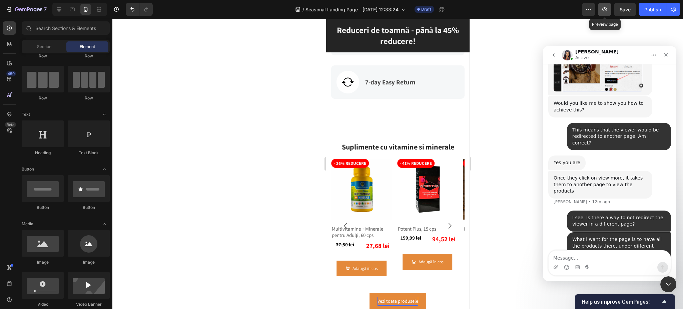
click at [603, 7] on icon "button" at bounding box center [605, 9] width 7 height 7
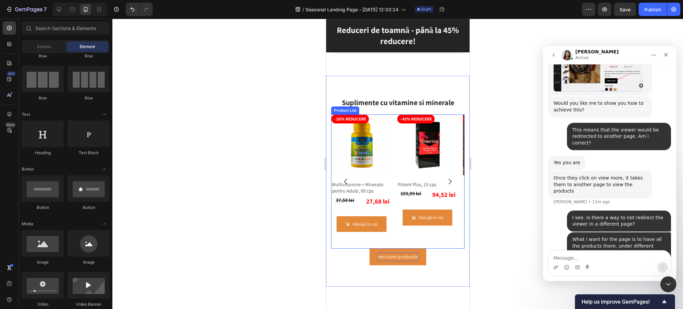
click at [446, 177] on icon "Carousel Next Arrow" at bounding box center [450, 181] width 8 height 8
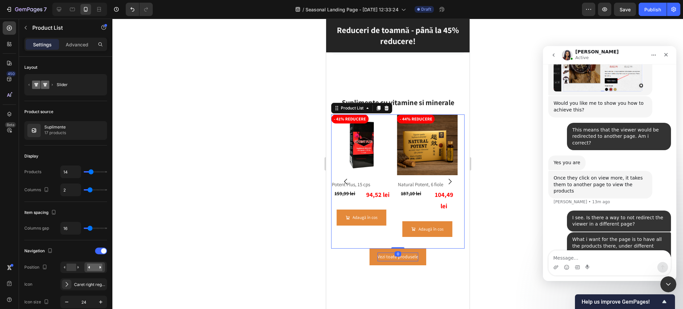
click at [446, 177] on icon "Carousel Next Arrow" at bounding box center [450, 181] width 8 height 8
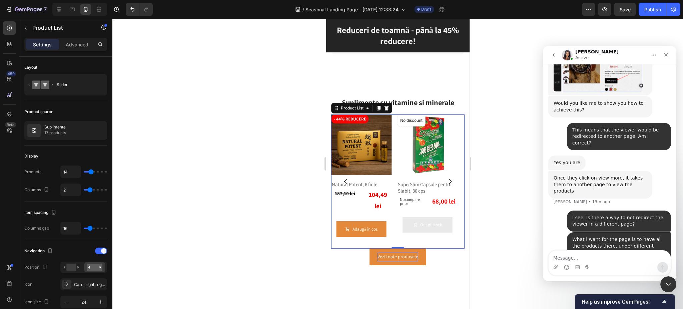
click at [446, 177] on icon "Carousel Next Arrow" at bounding box center [450, 181] width 8 height 8
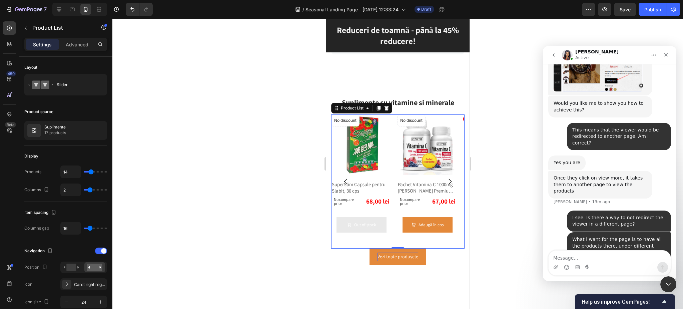
click at [446, 177] on icon "Carousel Next Arrow" at bounding box center [450, 181] width 8 height 8
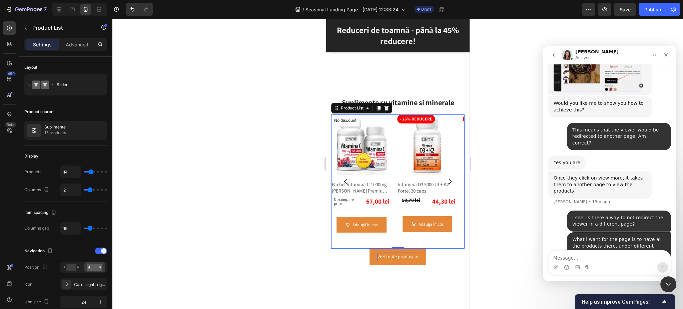
click at [446, 177] on icon "Carousel Next Arrow" at bounding box center [450, 181] width 8 height 8
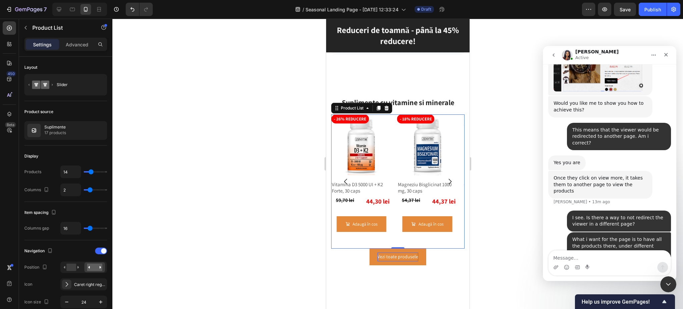
click at [446, 177] on icon "Carousel Next Arrow" at bounding box center [450, 181] width 8 height 8
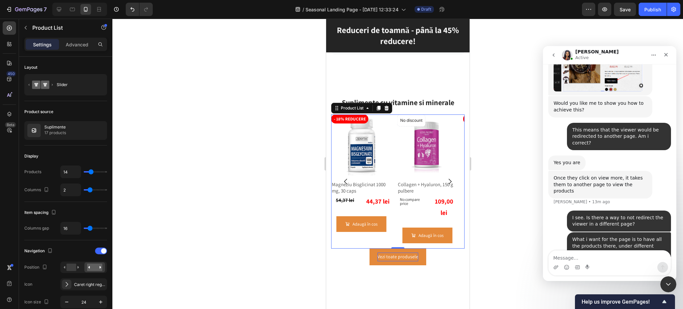
click at [446, 177] on icon "Carousel Next Arrow" at bounding box center [450, 181] width 8 height 8
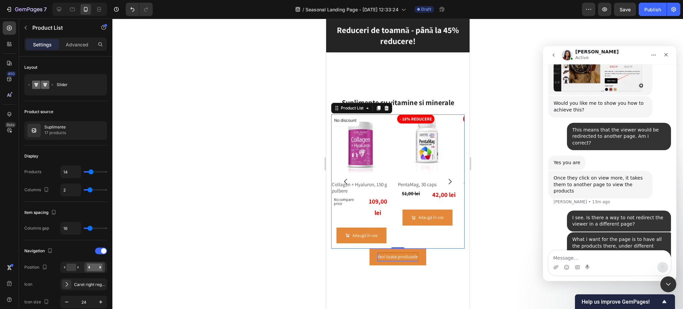
click at [446, 177] on icon "Carousel Next Arrow" at bounding box center [450, 181] width 8 height 8
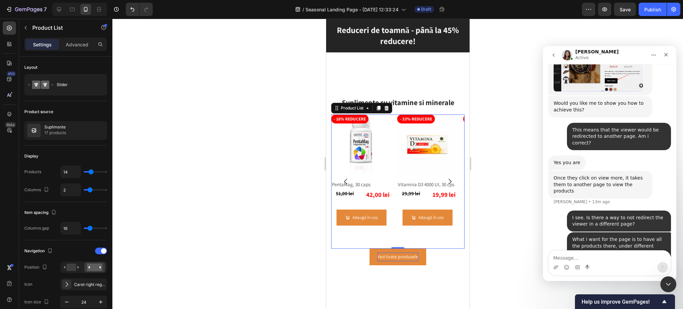
click at [343, 172] on button "Carousel Back Arrow" at bounding box center [345, 181] width 19 height 19
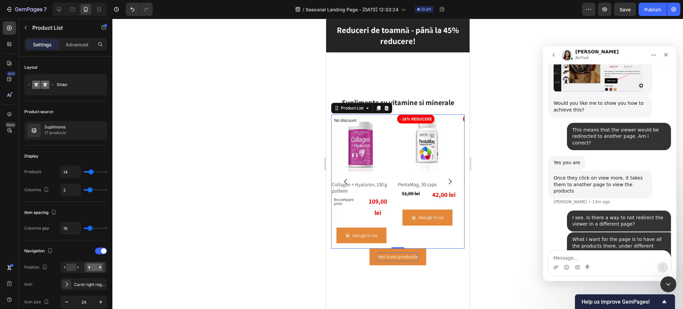
click at [446, 177] on icon "Carousel Next Arrow" at bounding box center [450, 181] width 8 height 8
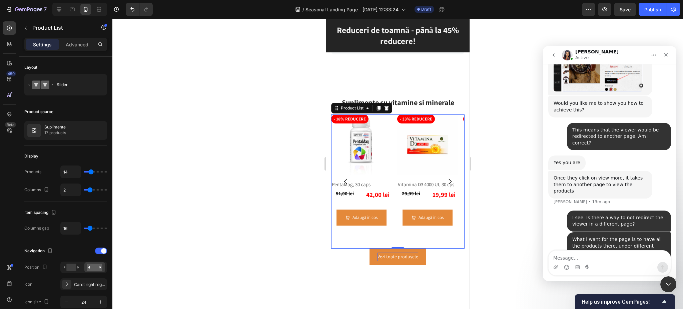
click at [446, 178] on icon "Carousel Next Arrow" at bounding box center [450, 181] width 8 height 8
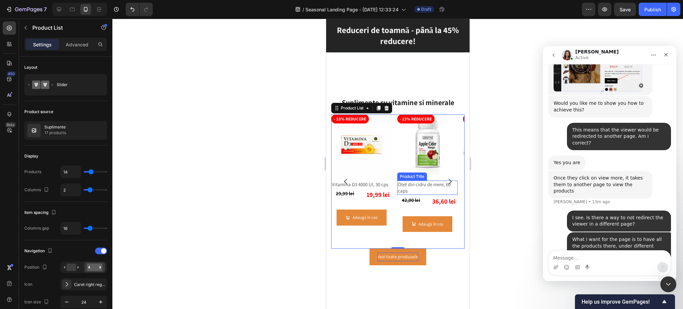
click at [419, 188] on h2 "Otet din cidru de mere, 60 caps" at bounding box center [427, 187] width 61 height 14
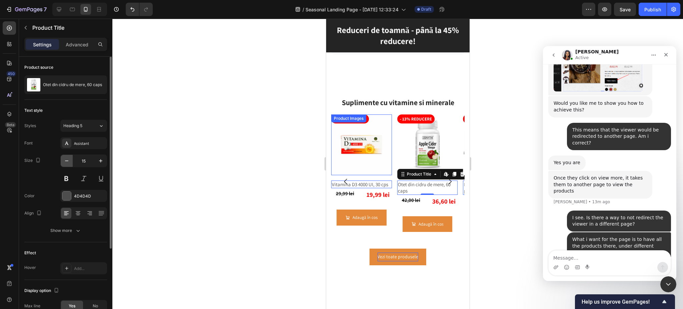
click at [66, 160] on icon "button" at bounding box center [66, 160] width 3 height 1
type input "13"
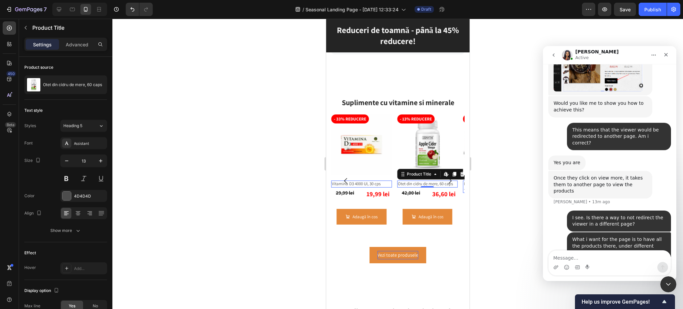
click at [485, 191] on div at bounding box center [397, 164] width 571 height 290
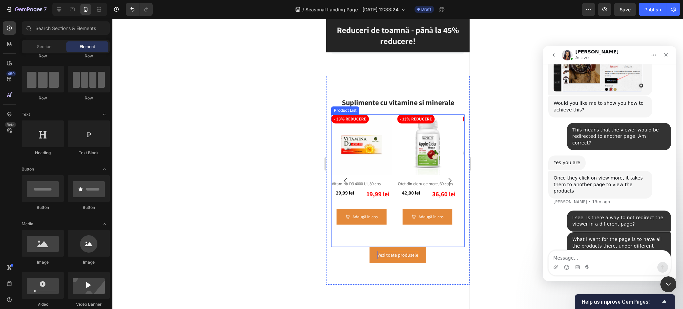
click at [446, 177] on icon "Carousel Next Arrow" at bounding box center [450, 181] width 8 height 8
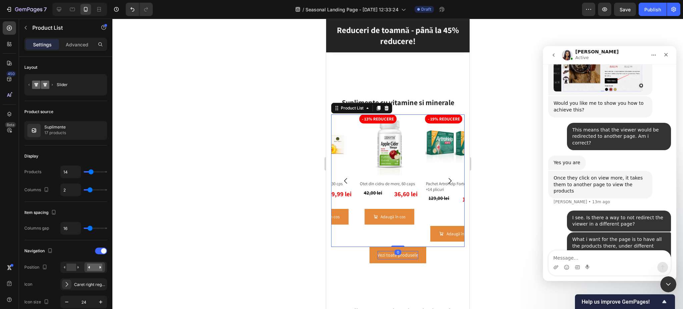
click at [446, 177] on icon "Carousel Next Arrow" at bounding box center [450, 181] width 8 height 8
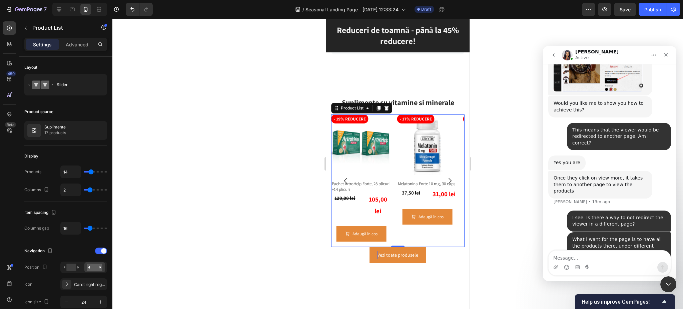
click at [346, 177] on icon "Carousel Back Arrow" at bounding box center [346, 181] width 8 height 8
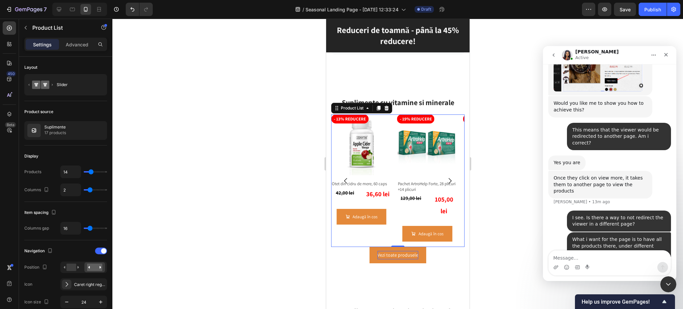
click at [346, 177] on icon "Carousel Back Arrow" at bounding box center [346, 181] width 8 height 8
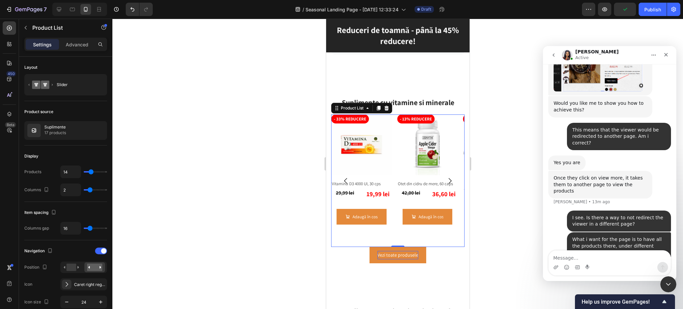
click at [354, 182] on button "Carousel Back Arrow" at bounding box center [345, 180] width 19 height 19
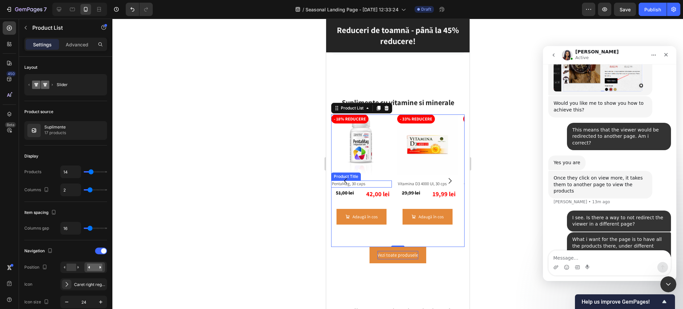
click at [359, 182] on h2 "PentaMag, 30 caps" at bounding box center [361, 183] width 61 height 7
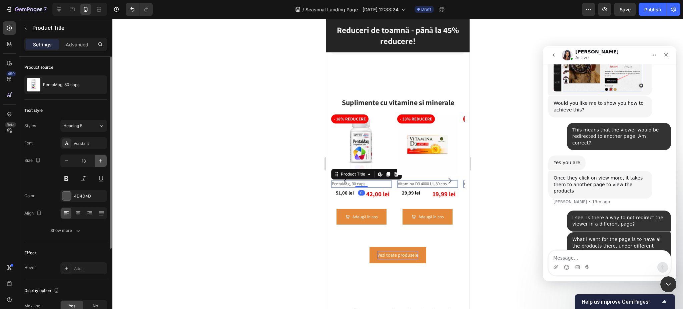
click at [99, 161] on icon "button" at bounding box center [100, 160] width 3 height 3
type input "15"
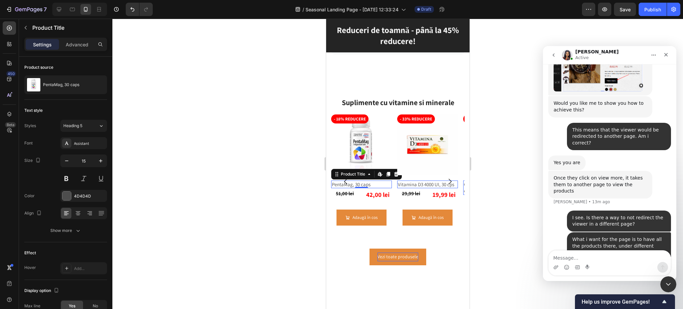
click at [499, 187] on div at bounding box center [397, 164] width 571 height 290
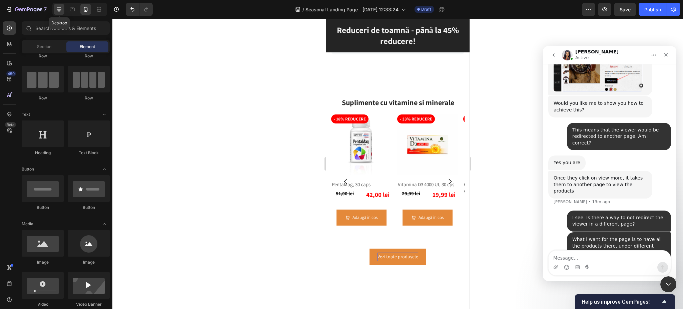
click at [57, 7] on icon at bounding box center [59, 9] width 7 height 7
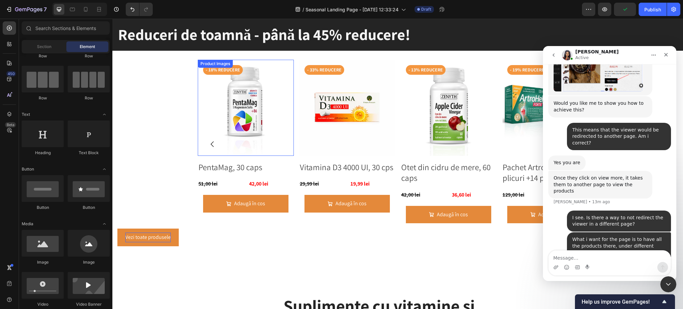
scroll to position [471, 0]
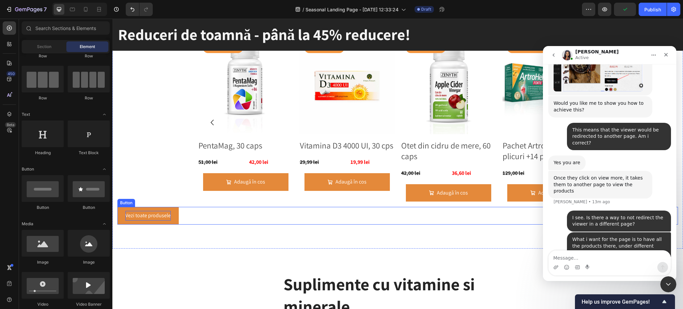
click at [156, 220] on p "Vezi toate produsele" at bounding box center [147, 216] width 45 height 10
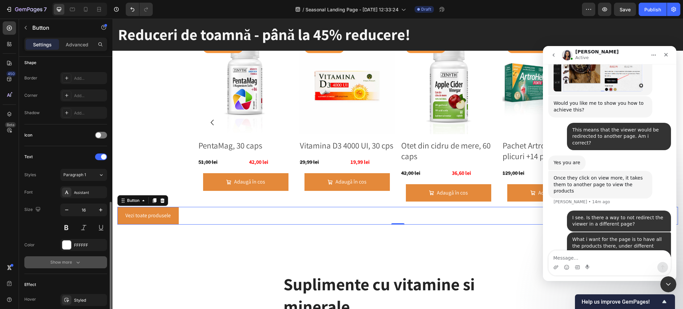
scroll to position [207, 0]
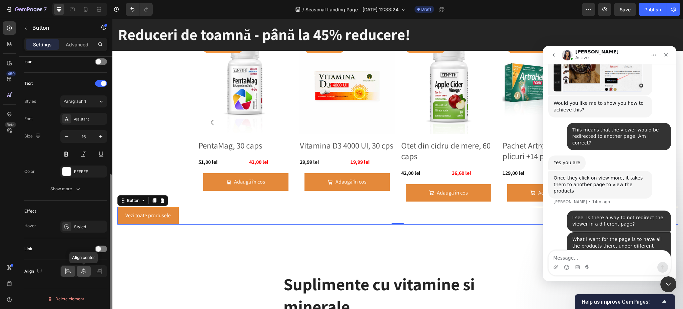
click at [84, 269] on icon at bounding box center [83, 271] width 7 height 7
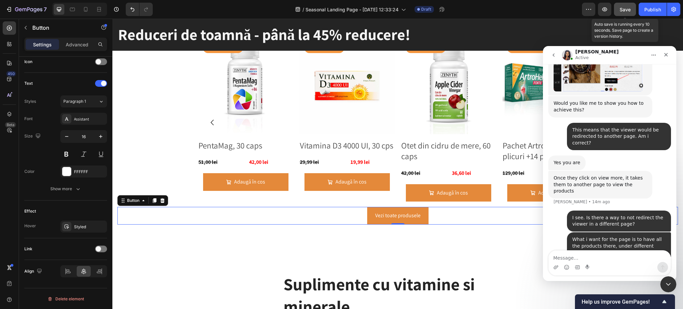
click at [626, 9] on span "Save" at bounding box center [625, 10] width 11 height 6
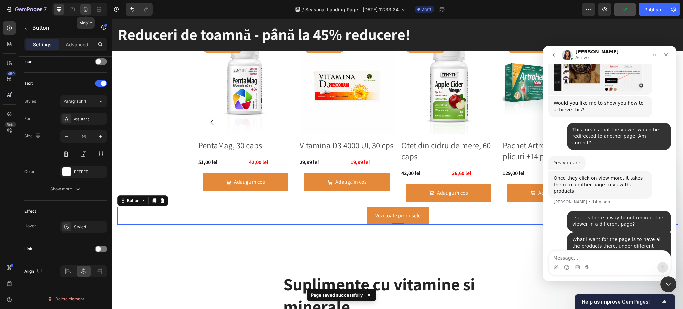
click at [85, 9] on icon at bounding box center [85, 9] width 7 height 7
type input "14"
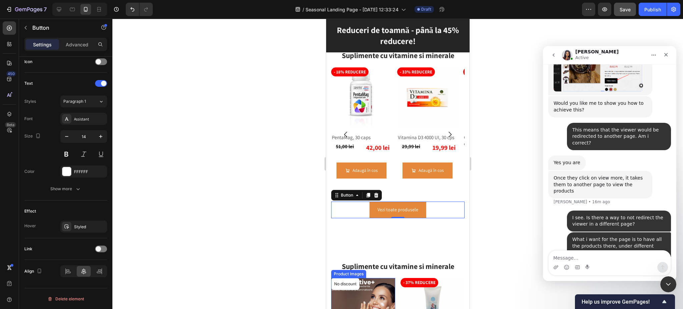
scroll to position [407, 0]
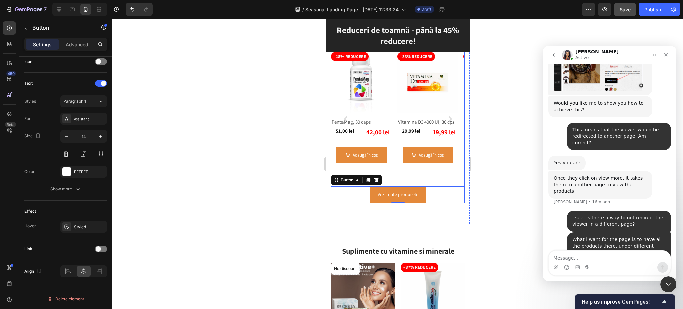
click at [446, 115] on icon "Carousel Next Arrow" at bounding box center [450, 119] width 8 height 8
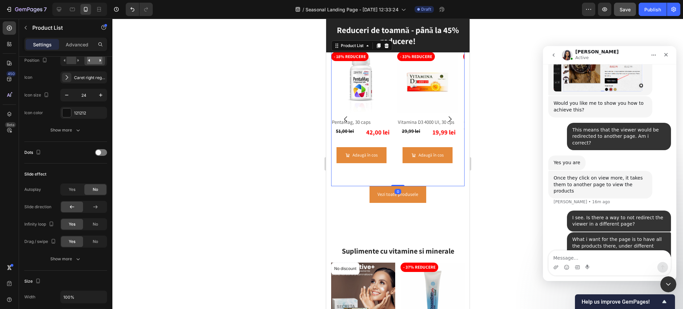
scroll to position [0, 0]
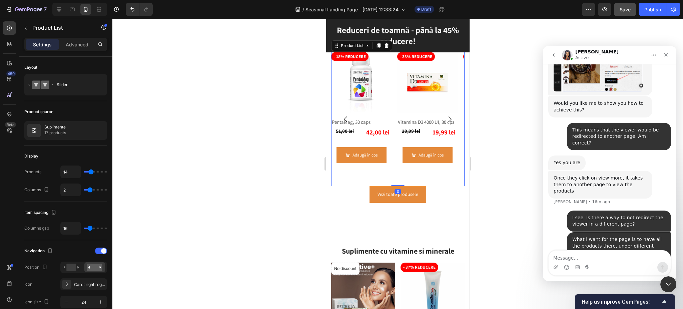
click at [446, 115] on icon "Carousel Next Arrow" at bounding box center [450, 119] width 8 height 8
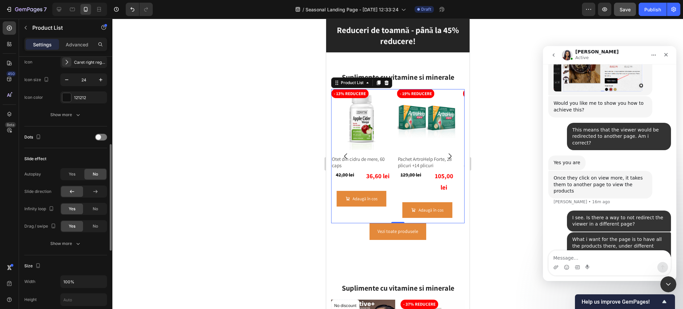
scroll to position [267, 0]
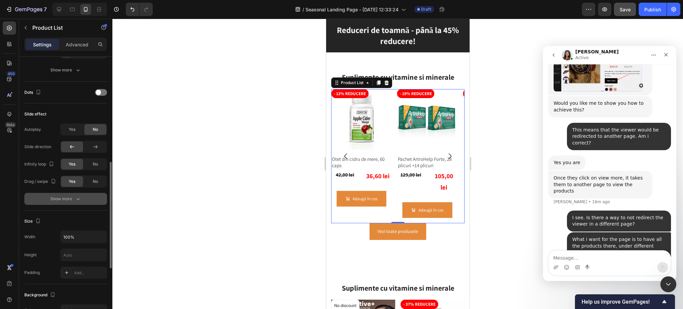
click at [75, 200] on icon "button" at bounding box center [78, 199] width 7 height 7
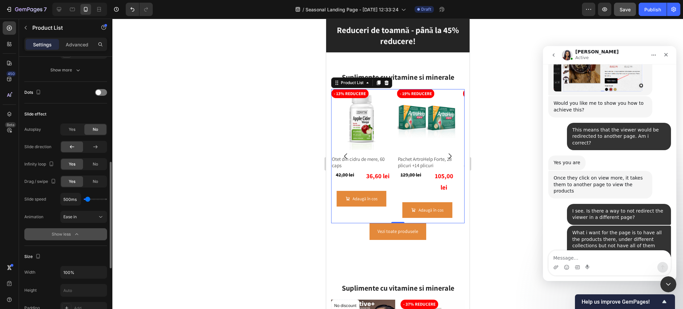
scroll to position [937, 0]
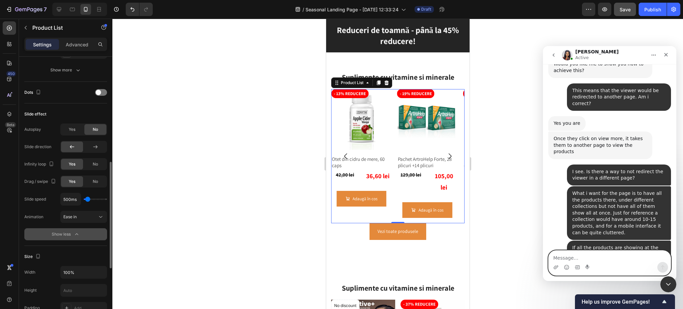
click at [606, 257] on textarea "Message…" at bounding box center [610, 256] width 122 height 11
type textarea "=Ok"
type textarea "Alright, I will be waiting for your response"
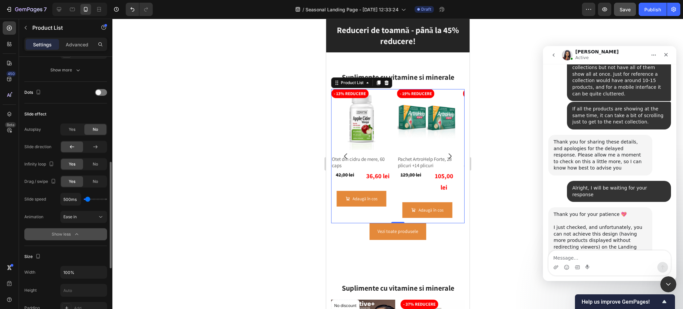
scroll to position [1077, 0]
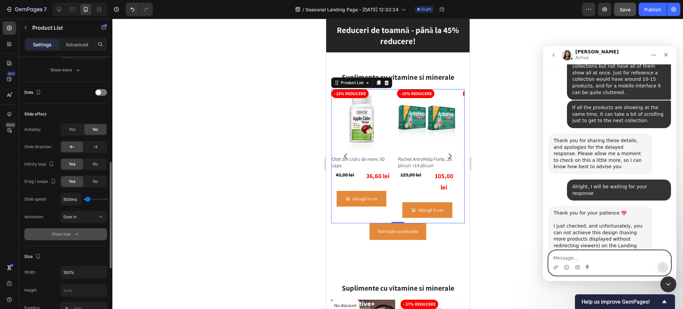
click at [572, 254] on textarea "Message…" at bounding box center [610, 256] width 122 height 11
type textarea "Alright, thank you for your time."
click at [658, 264] on button "Send a message…" at bounding box center [663, 267] width 11 height 11
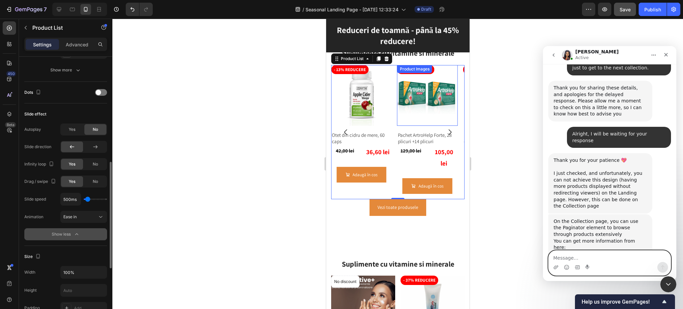
scroll to position [541, 0]
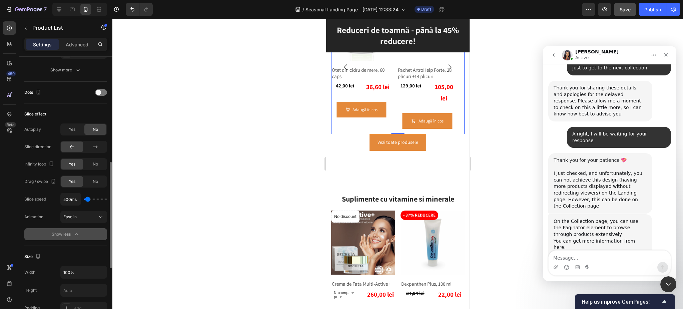
click at [494, 217] on div at bounding box center [397, 164] width 571 height 290
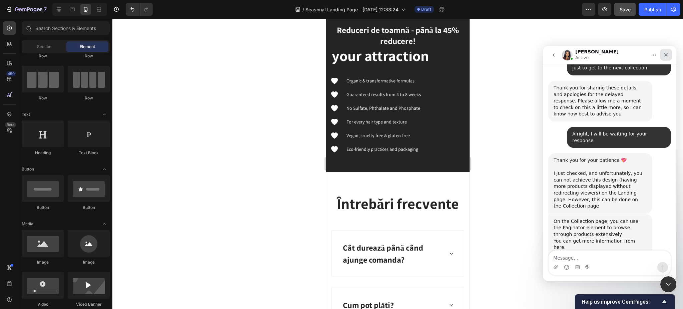
scroll to position [852, 0]
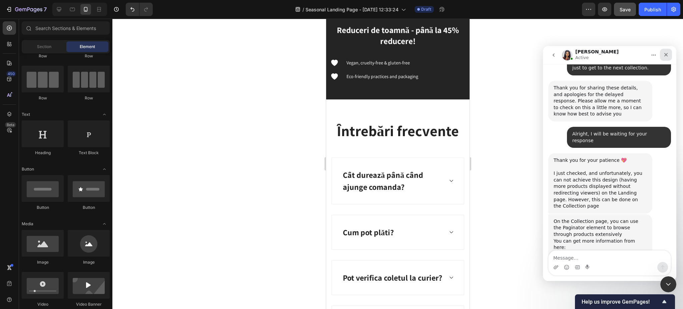
click at [668, 54] on icon "Close" at bounding box center [666, 54] width 5 height 5
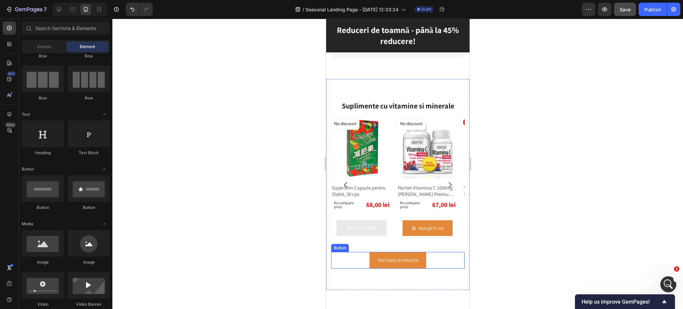
scroll to position [407, 0]
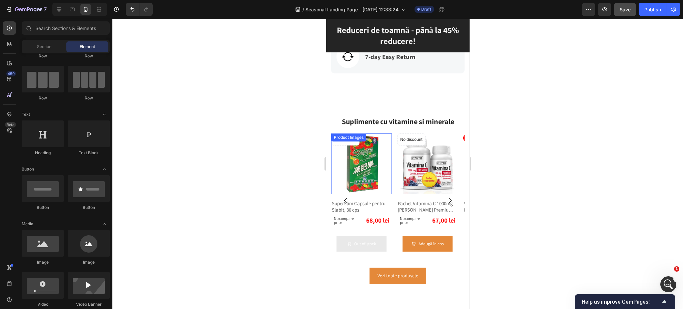
drag, startPoint x: 368, startPoint y: 192, endPoint x: 353, endPoint y: 182, distance: 17.3
click at [368, 192] on img at bounding box center [361, 163] width 61 height 61
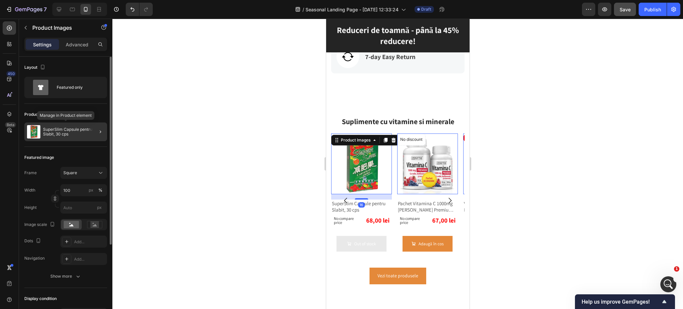
drag, startPoint x: 64, startPoint y: 132, endPoint x: 71, endPoint y: 99, distance: 34.5
click at [63, 132] on p "SuperSlim Capsule pentru Slabit, 30 cps" at bounding box center [73, 131] width 61 height 9
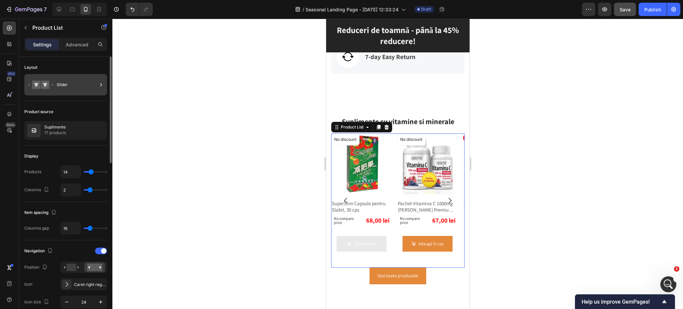
click at [61, 82] on div "Slider" at bounding box center [77, 84] width 41 height 15
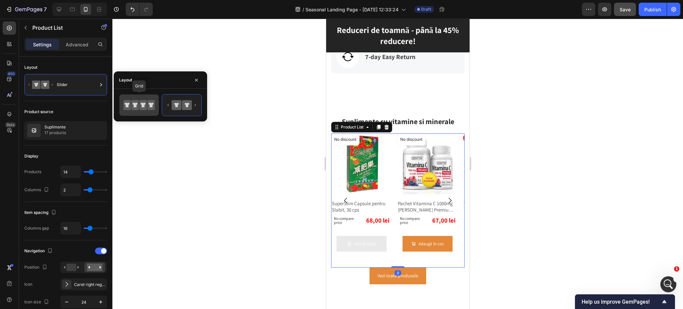
click at [136, 106] on icon at bounding box center [135, 105] width 5 height 5
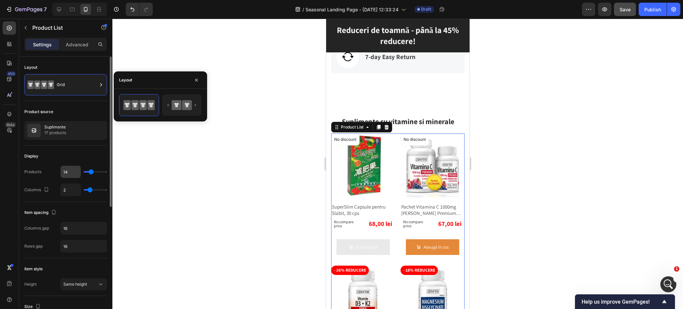
click at [73, 176] on input "14" at bounding box center [71, 172] width 20 height 12
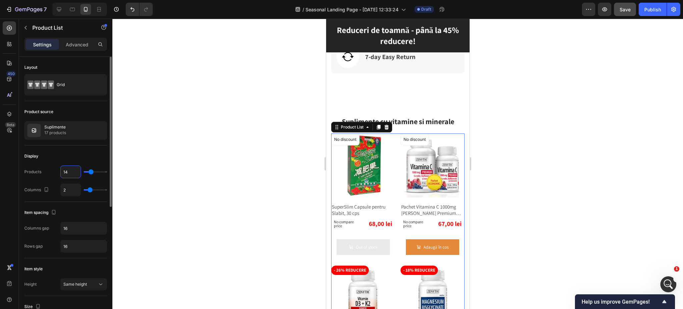
type input "6"
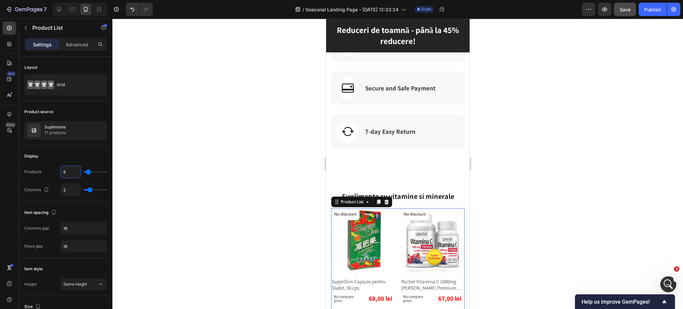
scroll to position [318, 0]
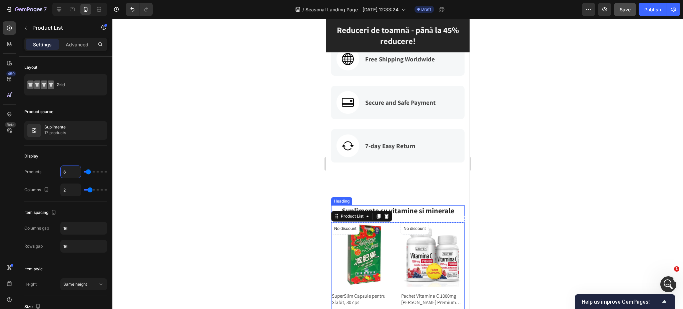
click at [426, 210] on h2 "Suplimente cu vitamine si minerale" at bounding box center [397, 210] width 133 height 11
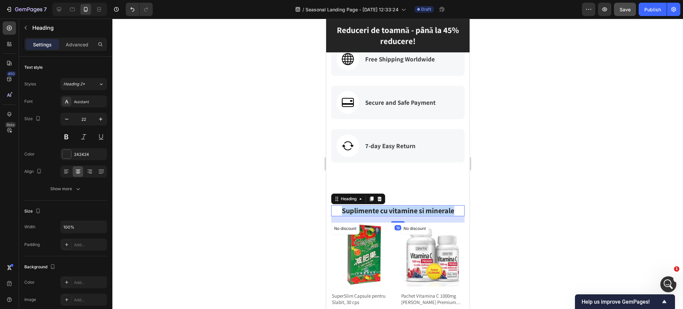
click at [426, 210] on p "Suplimente cu vitamine si minerale" at bounding box center [398, 211] width 132 height 10
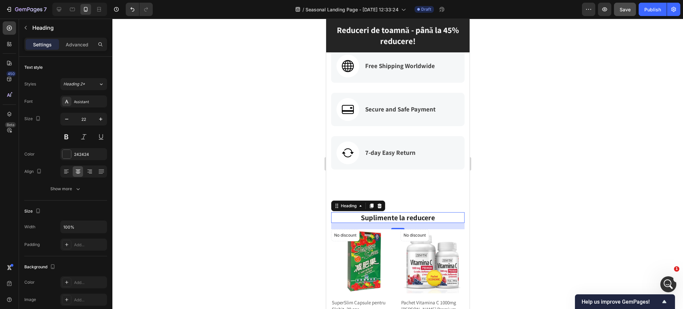
click at [552, 227] on div at bounding box center [397, 164] width 571 height 290
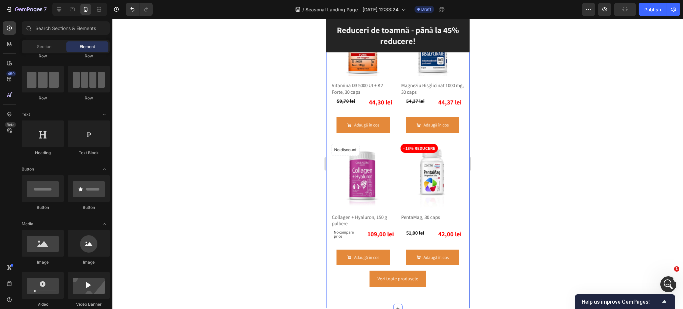
scroll to position [763, 0]
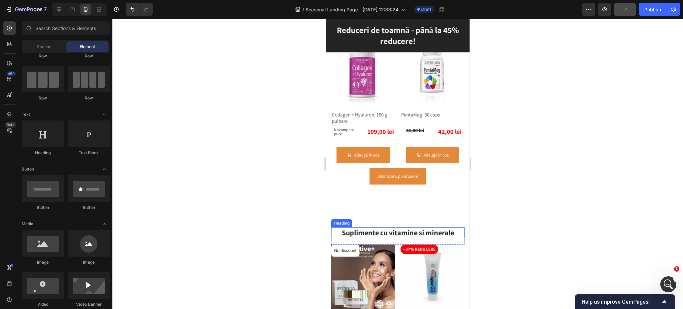
click at [387, 227] on h2 "Suplimente cu vitamine si minerale" at bounding box center [397, 232] width 133 height 11
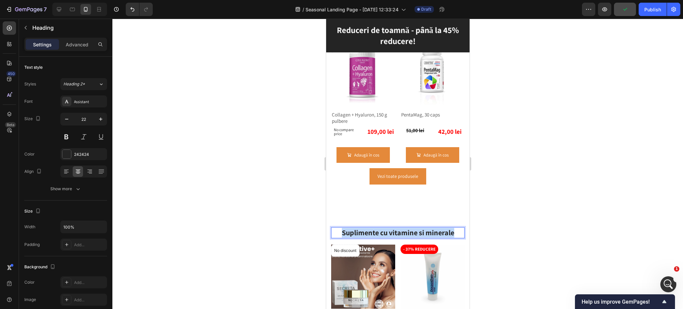
click at [387, 228] on p "Suplimente cu vitamine si minerale" at bounding box center [398, 233] width 132 height 10
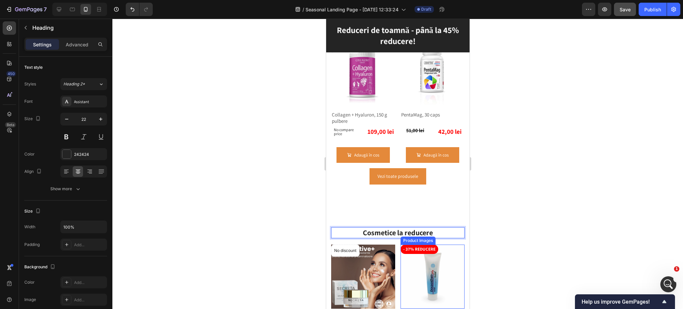
click at [532, 222] on div at bounding box center [397, 164] width 571 height 290
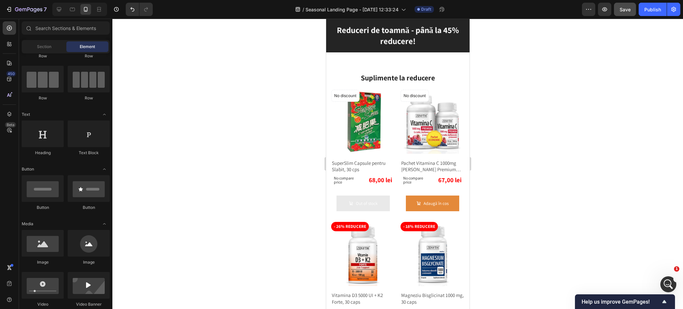
scroll to position [407, 0]
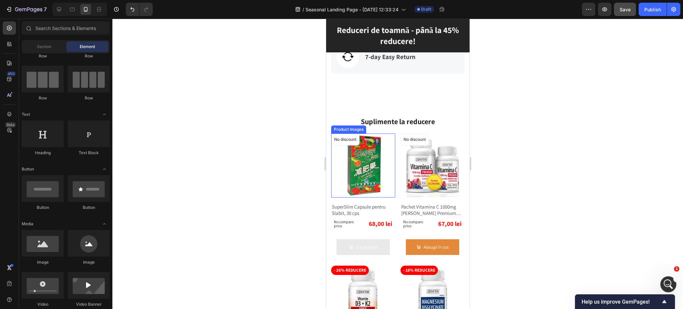
click at [359, 163] on img at bounding box center [363, 165] width 64 height 64
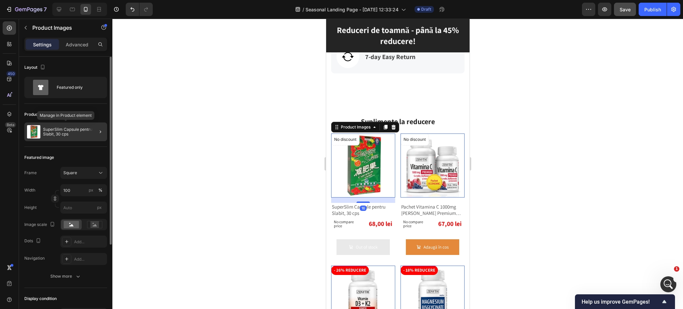
click at [61, 127] on p "SuperSlim Capsule pentru Slabit, 30 cps" at bounding box center [73, 131] width 61 height 9
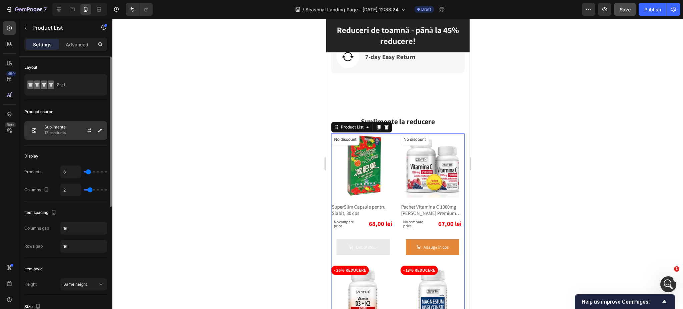
scroll to position [44, 0]
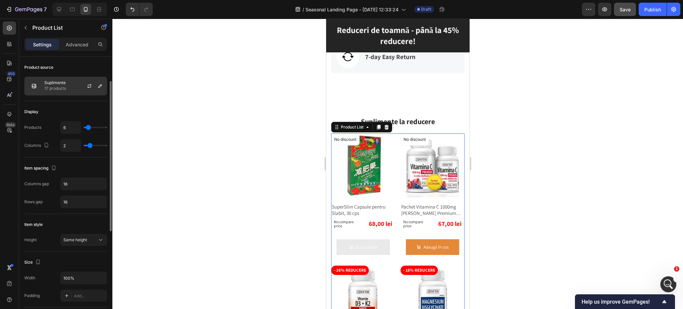
click at [55, 93] on div "Suplimente 17 products" at bounding box center [65, 86] width 83 height 19
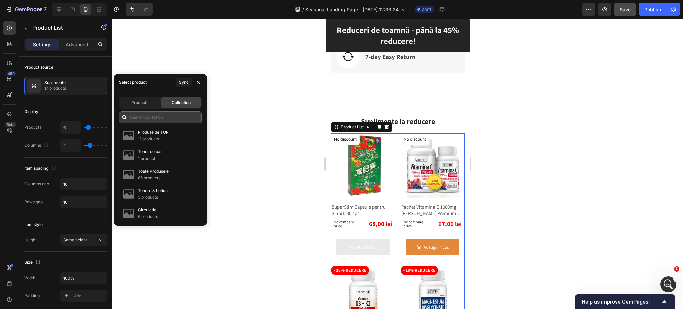
click at [145, 115] on input "text" at bounding box center [160, 117] width 83 height 12
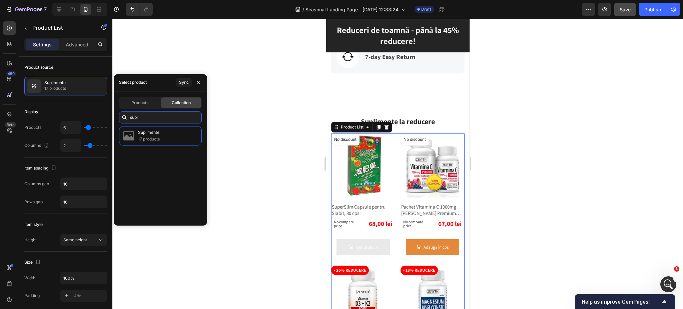
type input "supl"
click at [181, 80] on div "Sync" at bounding box center [184, 82] width 10 height 6
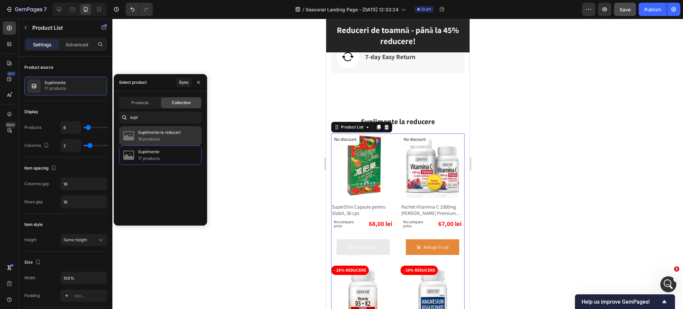
click at [169, 134] on p "Suplimente la reduceri" at bounding box center [159, 132] width 43 height 7
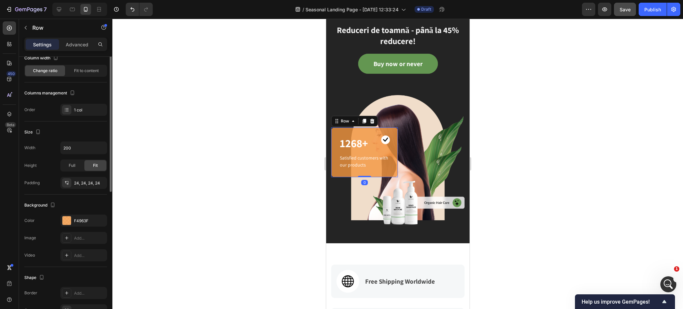
scroll to position [0, 0]
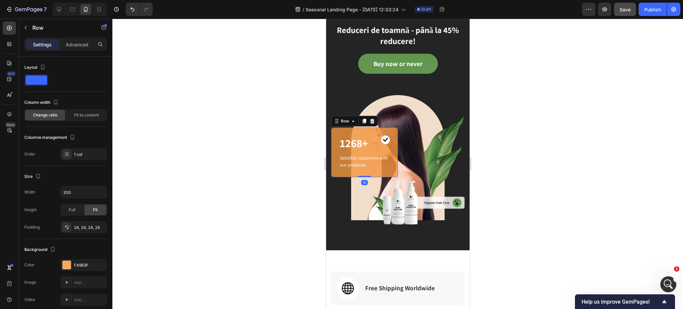
click at [257, 89] on div at bounding box center [397, 164] width 571 height 290
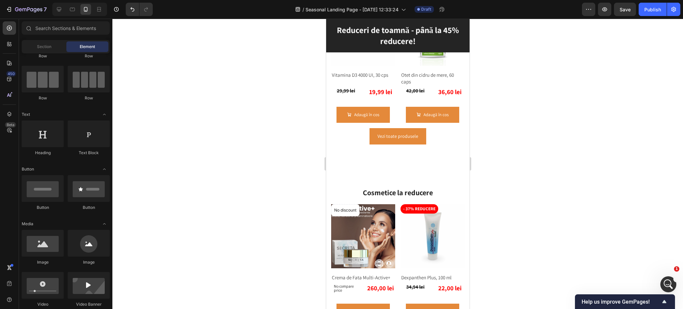
scroll to position [808, 0]
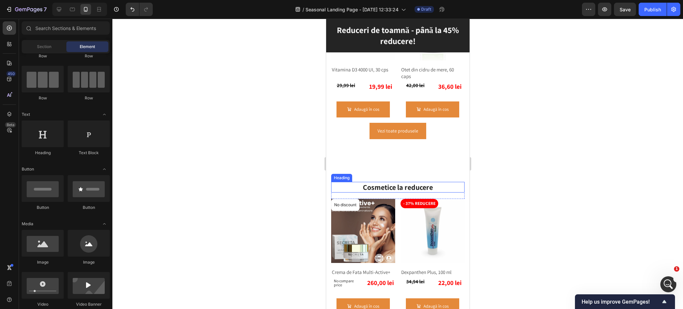
click at [372, 182] on h2 "Cosmetice la reducere" at bounding box center [397, 187] width 133 height 11
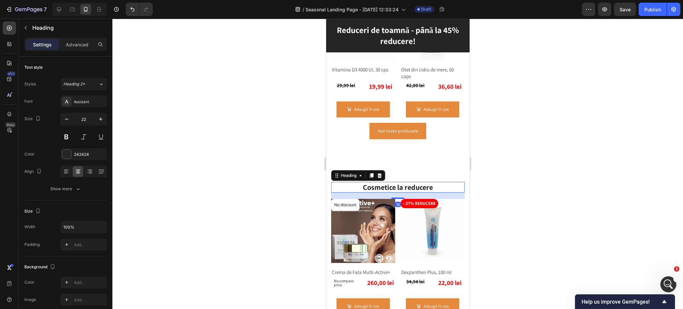
click at [372, 182] on h2 "Cosmetice la reducere" at bounding box center [397, 187] width 133 height 11
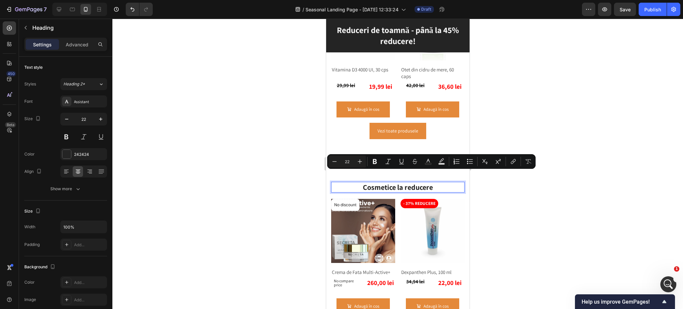
click at [360, 182] on p "Cosmetice la reducere" at bounding box center [398, 187] width 132 height 10
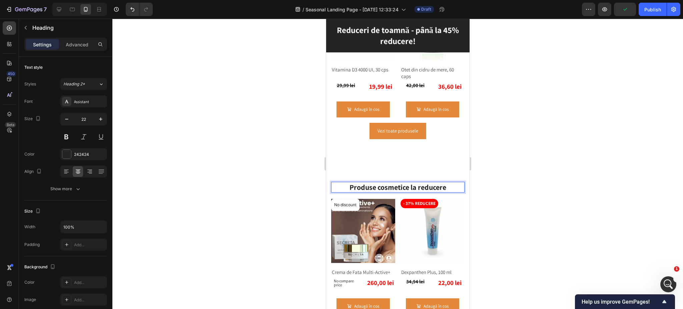
click at [534, 234] on div at bounding box center [397, 164] width 571 height 290
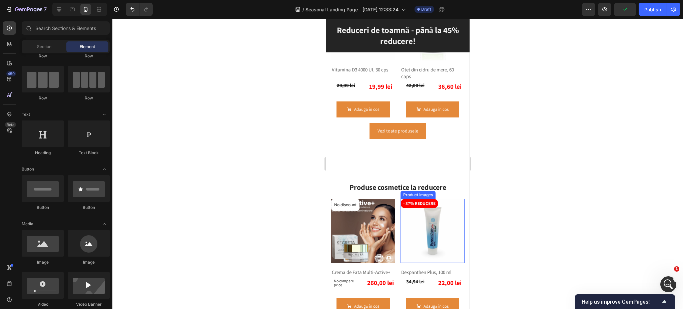
click at [375, 231] on img at bounding box center [363, 231] width 64 height 64
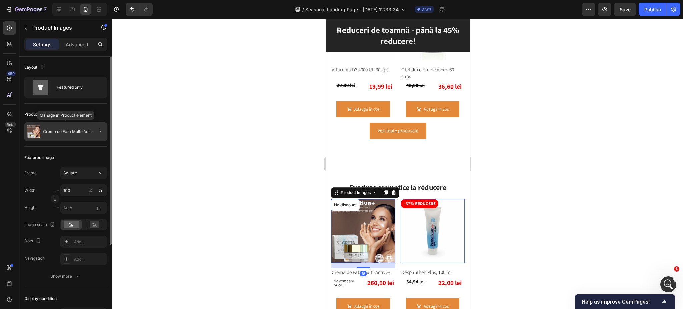
click at [67, 137] on div "Crema de Fata Multi-Active+" at bounding box center [65, 131] width 83 height 19
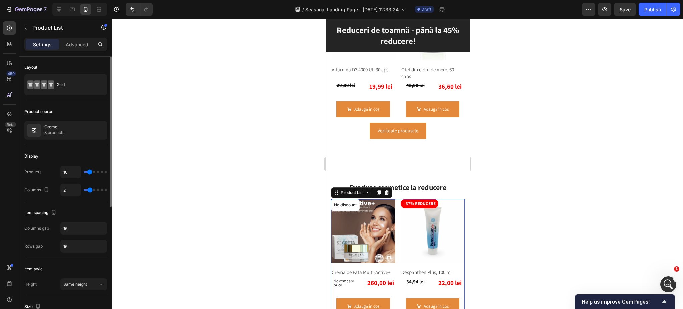
click at [67, 137] on div "Creme 8 products" at bounding box center [65, 130] width 83 height 19
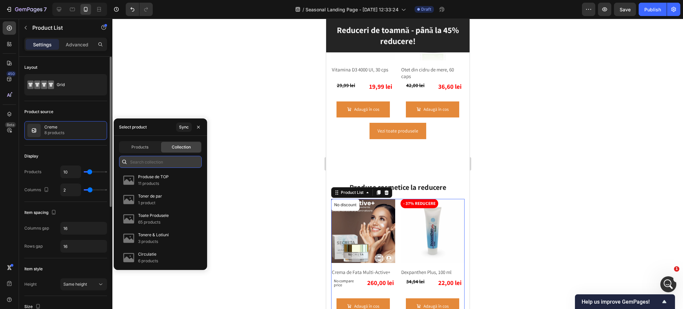
click at [147, 161] on input "text" at bounding box center [160, 162] width 83 height 12
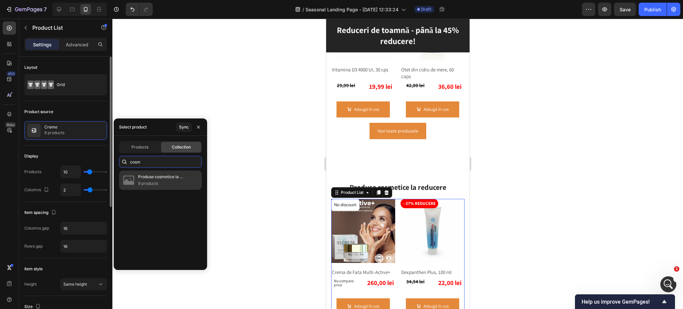
type input "cosm"
click at [144, 180] on p "9 products" at bounding box center [167, 183] width 58 height 7
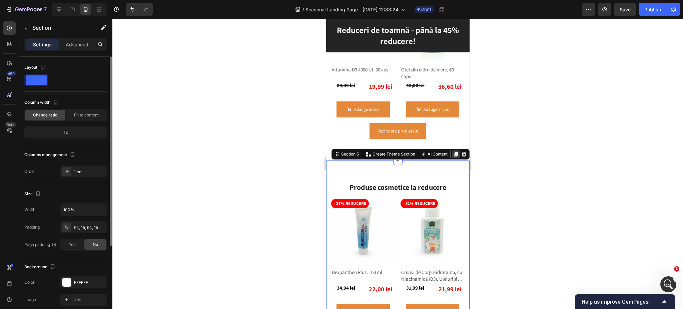
click at [454, 152] on icon at bounding box center [456, 154] width 4 height 5
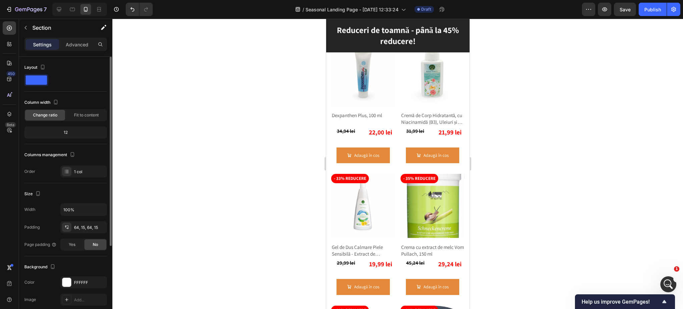
scroll to position [1540, 0]
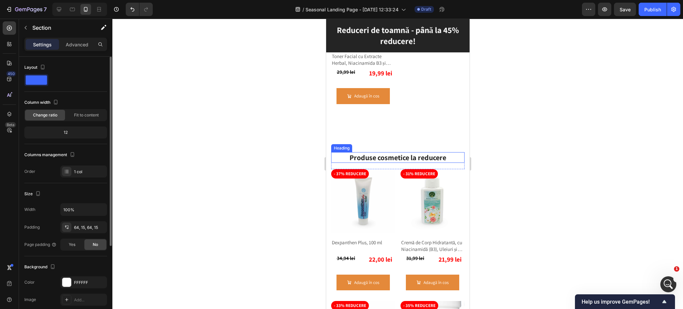
click at [395, 152] on h2 "Produse cosmetice la reducere" at bounding box center [397, 157] width 133 height 11
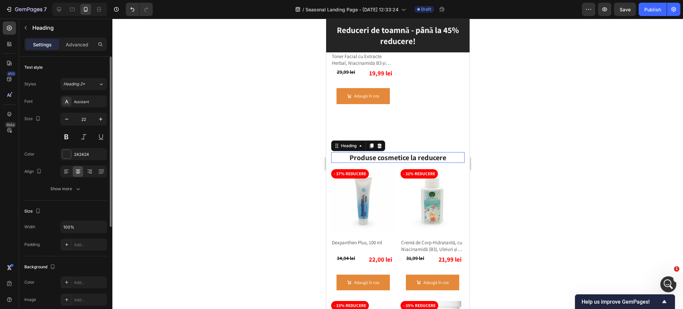
click at [395, 152] on h2 "Produse cosmetice la reducere" at bounding box center [397, 157] width 133 height 11
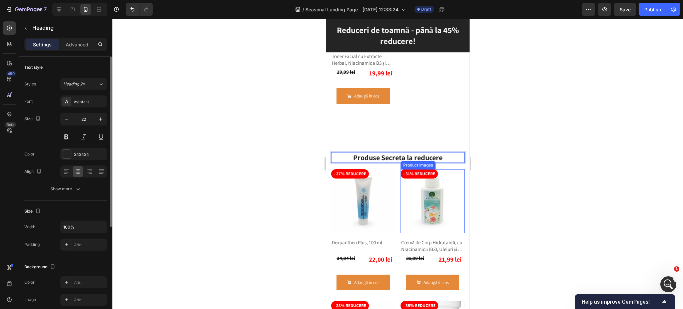
click at [442, 192] on img at bounding box center [432, 201] width 64 height 64
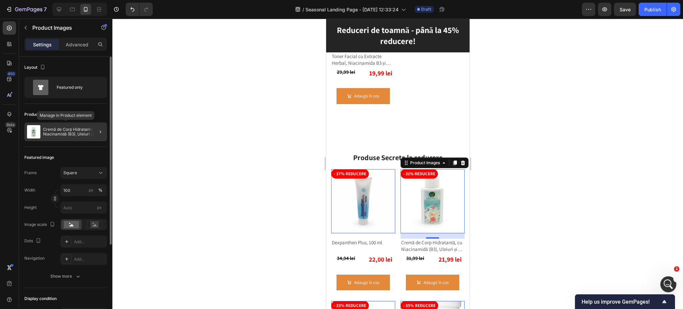
click at [72, 134] on p "Cremă de Corp Hidratantă, cu Niacinamidă (B3), Uleiuri și Extracte Herbal, cu P…" at bounding box center [73, 131] width 61 height 9
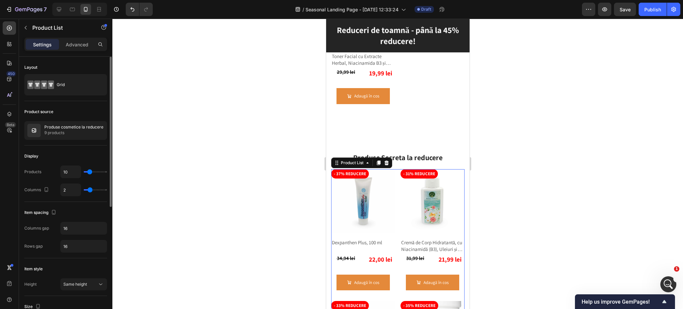
click at [72, 134] on p "9 products" at bounding box center [73, 132] width 59 height 7
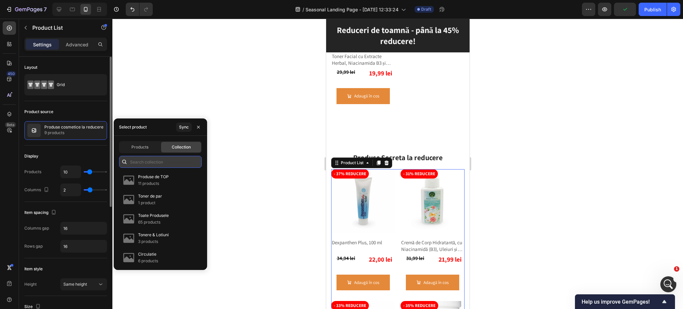
click at [147, 159] on input "text" at bounding box center [160, 162] width 83 height 12
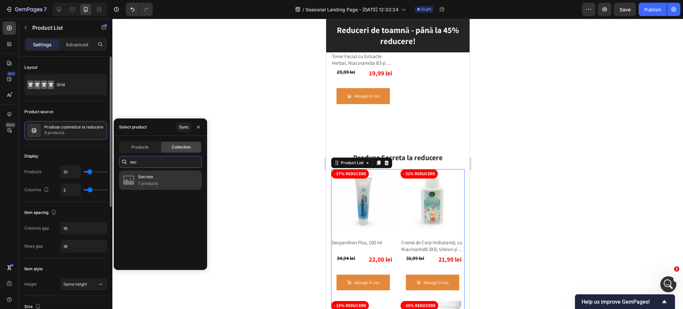
type input "sec"
click at [130, 184] on img at bounding box center [128, 179] width 13 height 13
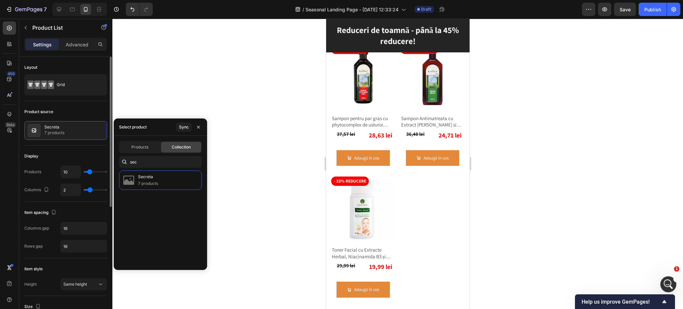
scroll to position [1496, 0]
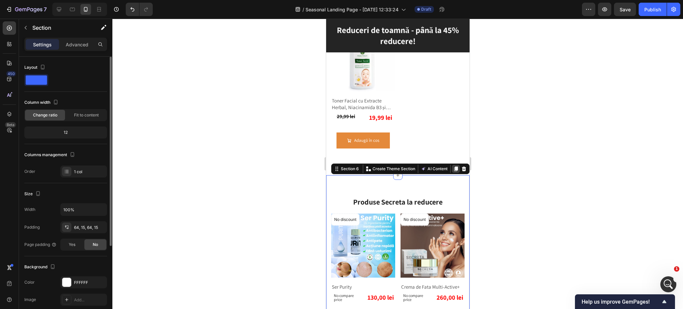
click at [453, 166] on icon at bounding box center [455, 168] width 5 height 5
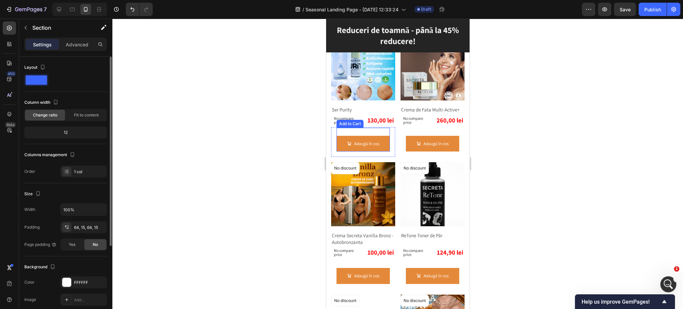
scroll to position [2001, 0]
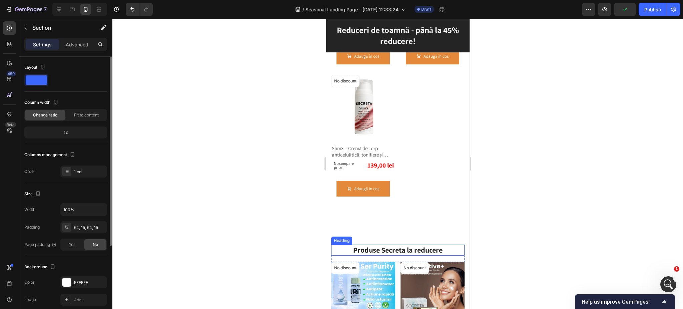
click at [394, 247] on h2 "Produse Secreta la reducere" at bounding box center [397, 250] width 133 height 11
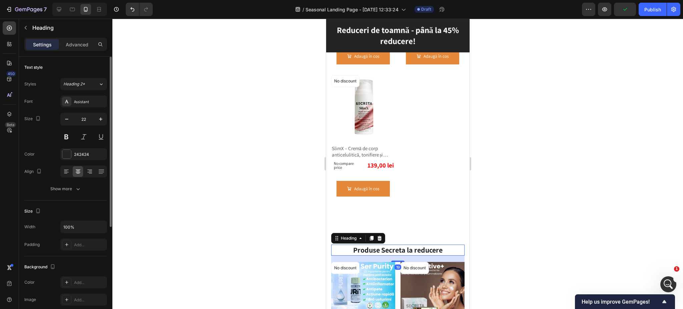
click at [394, 247] on h2 "Produse Secreta la reducere" at bounding box center [397, 250] width 133 height 11
click at [372, 291] on img at bounding box center [363, 294] width 64 height 64
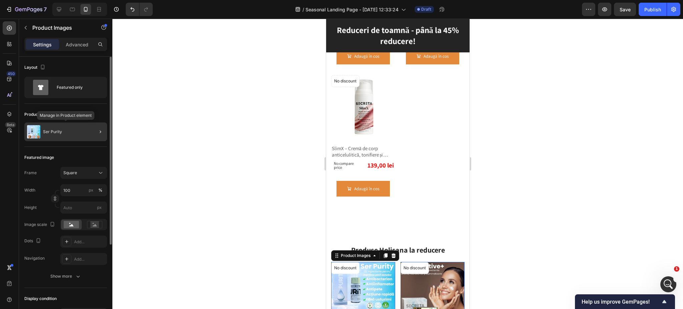
click at [62, 133] on div "Ser Purity" at bounding box center [65, 131] width 83 height 19
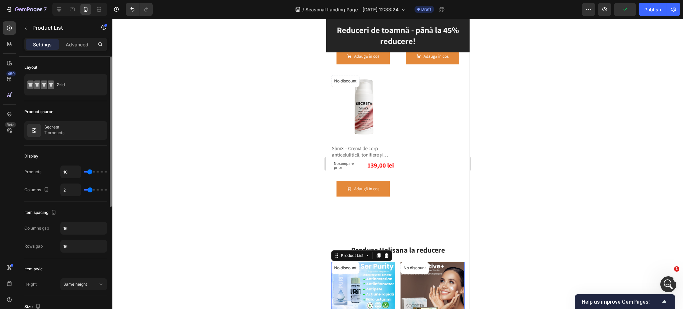
click at [62, 133] on p "7 products" at bounding box center [54, 132] width 20 height 7
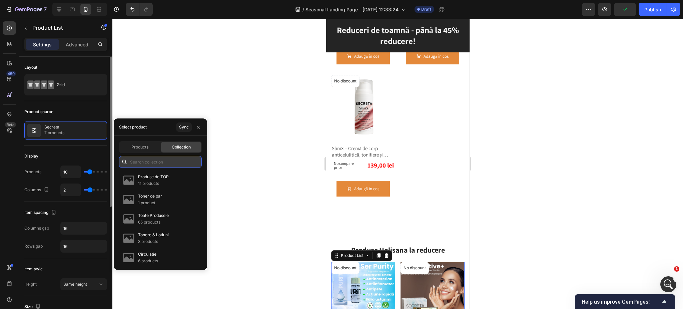
click at [165, 161] on input "text" at bounding box center [160, 162] width 83 height 12
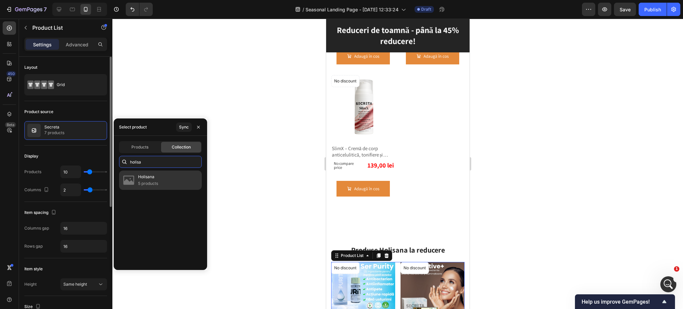
type input "holisa"
click at [132, 176] on img at bounding box center [128, 179] width 13 height 13
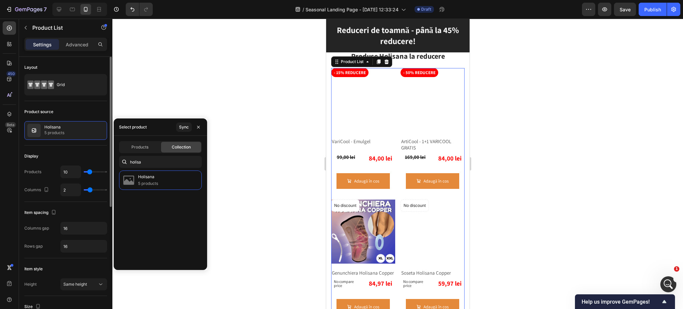
scroll to position [2135, 0]
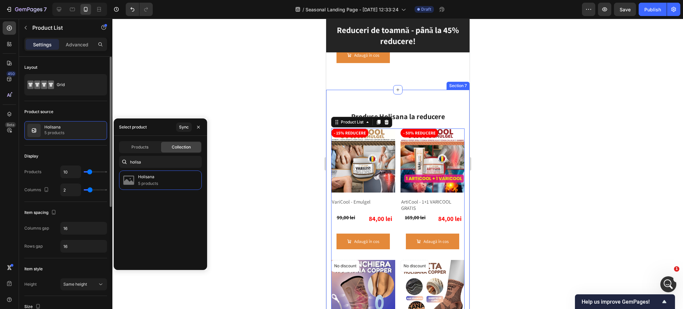
click at [439, 93] on div "Produse Holisana la reducere Heading Row Row - 15% reducere Product Badge Produ…" at bounding box center [397, 309] width 143 height 438
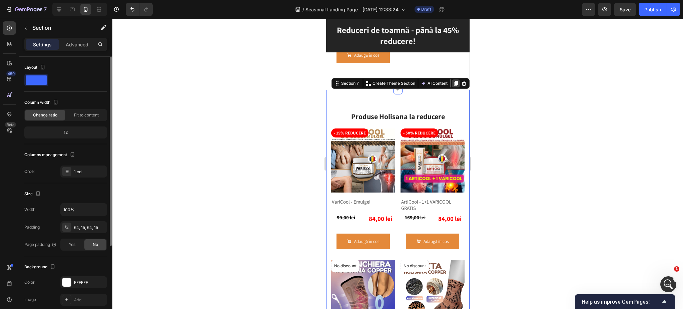
click at [454, 81] on icon at bounding box center [456, 83] width 4 height 5
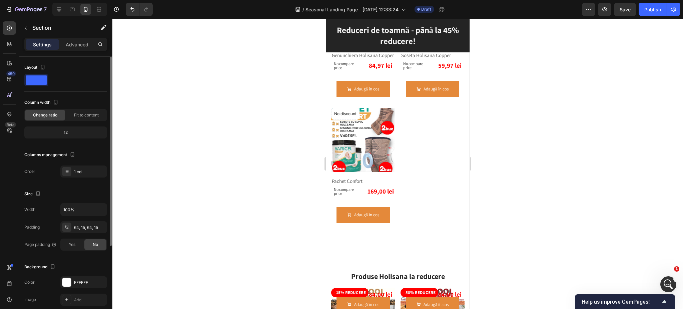
scroll to position [2613, 0]
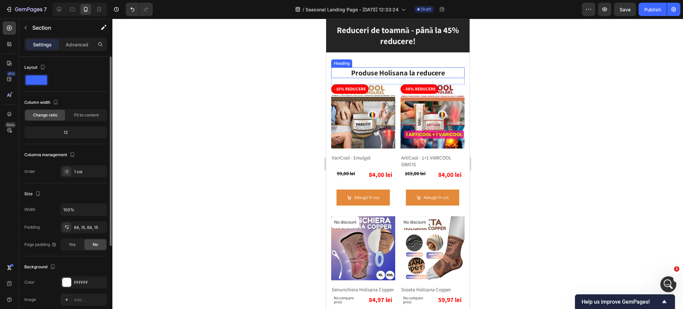
click at [402, 71] on h2 "Produse Holisana la reducere" at bounding box center [397, 72] width 133 height 11
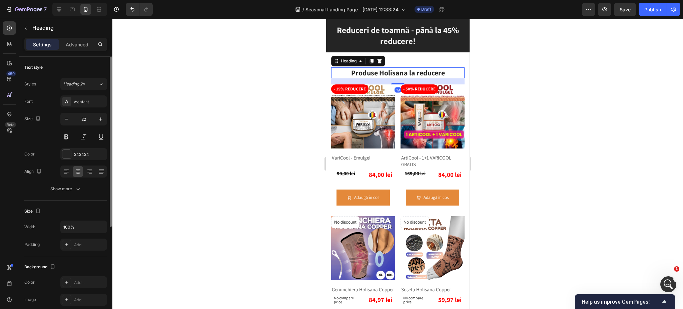
click at [402, 71] on h2 "Produse Holisana la reducere" at bounding box center [397, 72] width 133 height 11
click at [402, 71] on p "Produse Holisana la reducere" at bounding box center [398, 73] width 132 height 10
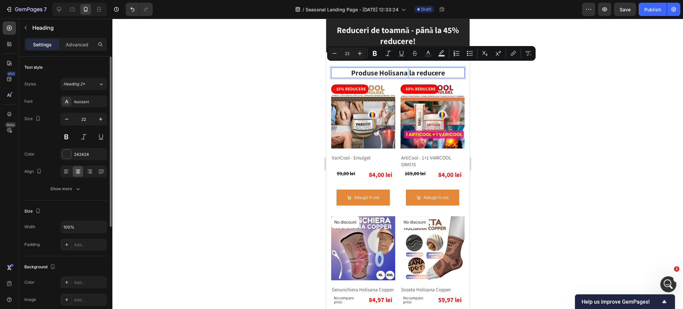
click at [402, 68] on p "Produse Holisana la reducere" at bounding box center [398, 73] width 132 height 10
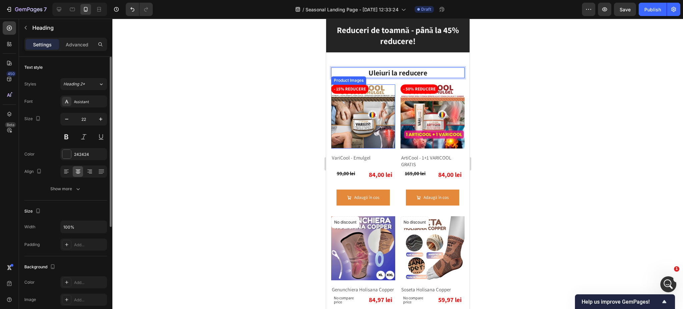
click at [363, 121] on img at bounding box center [363, 116] width 64 height 64
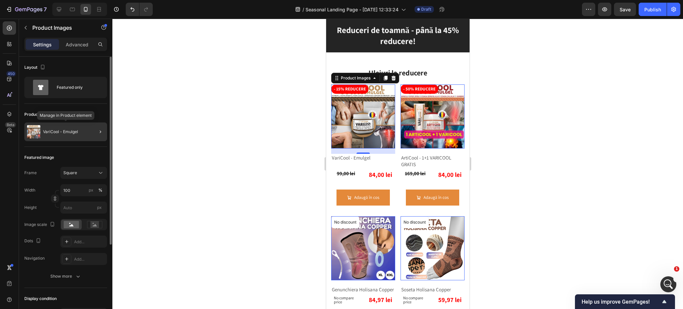
click at [60, 125] on div "VariCool - Emulgel" at bounding box center [65, 131] width 83 height 19
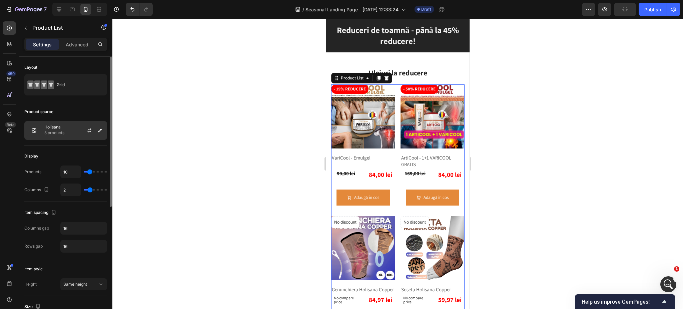
click at [54, 132] on p "5 products" at bounding box center [54, 132] width 20 height 7
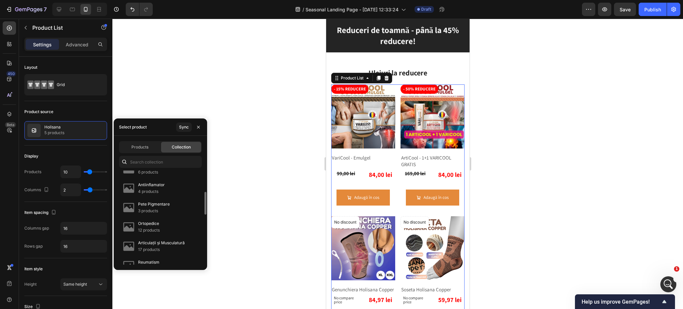
scroll to position [0, 0]
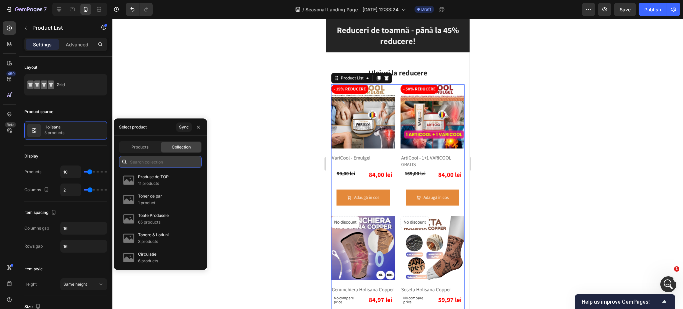
click at [161, 165] on input "text" at bounding box center [160, 162] width 83 height 12
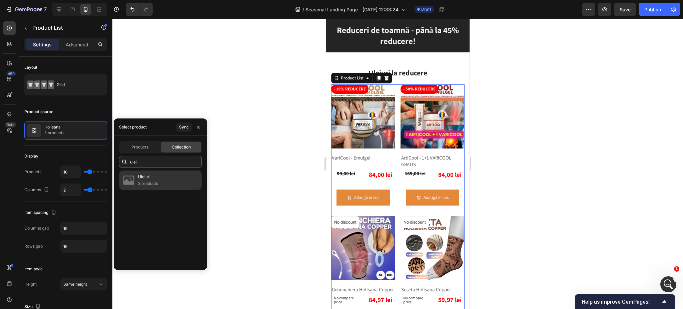
type input "ulei"
click at [131, 182] on img at bounding box center [128, 179] width 13 height 13
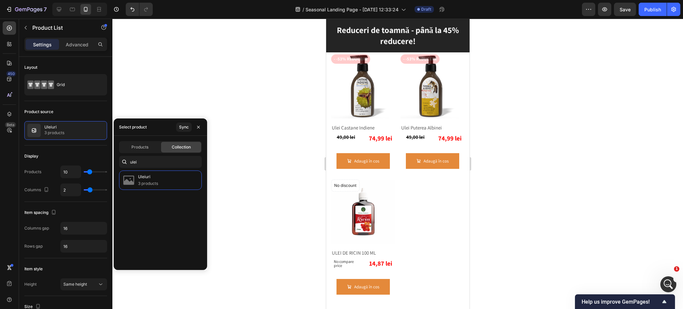
scroll to position [2303, 0]
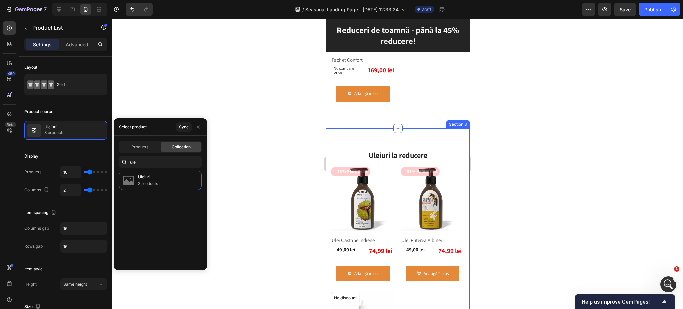
click at [434, 133] on div "Uleiuri la reducere Heading Row Row - -53% reducere Product Badge Product Image…" at bounding box center [397, 281] width 143 height 306
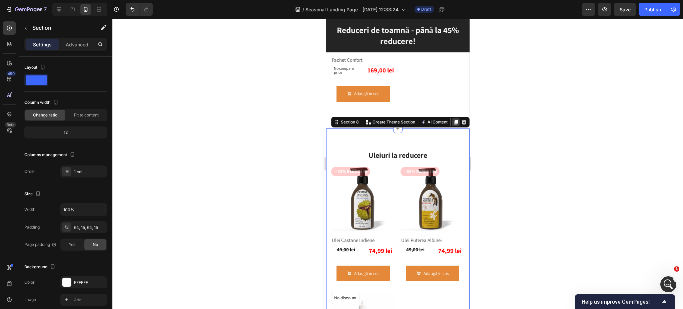
click at [454, 120] on icon at bounding box center [456, 122] width 4 height 5
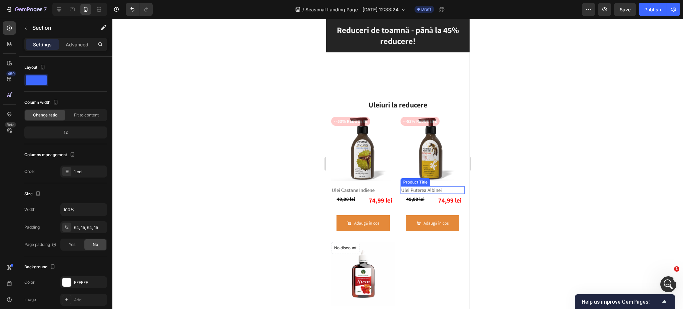
scroll to position [2640, 0]
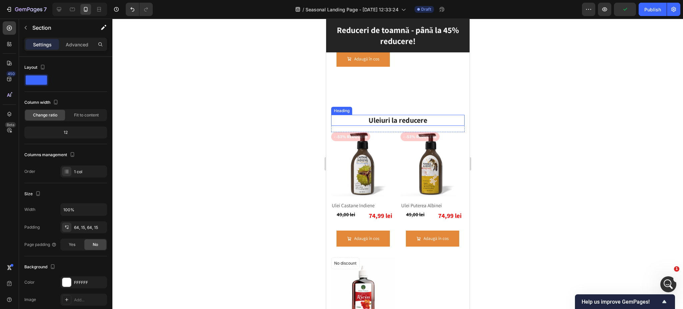
click at [386, 115] on h2 "Uleiuri la reducere" at bounding box center [397, 120] width 133 height 11
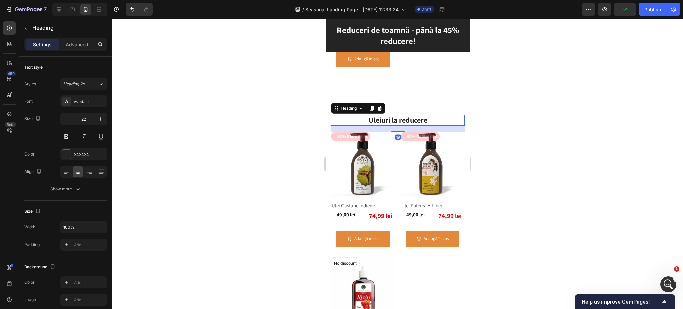
click at [386, 115] on h2 "Uleiuri la reducere" at bounding box center [397, 120] width 133 height 11
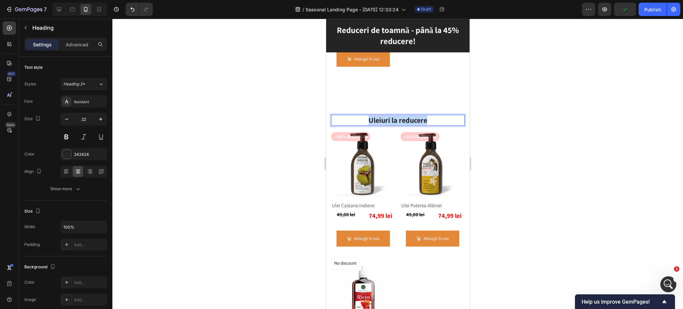
click at [386, 115] on p "Uleiuri la reducere" at bounding box center [398, 120] width 132 height 10
click at [517, 172] on div at bounding box center [397, 164] width 571 height 290
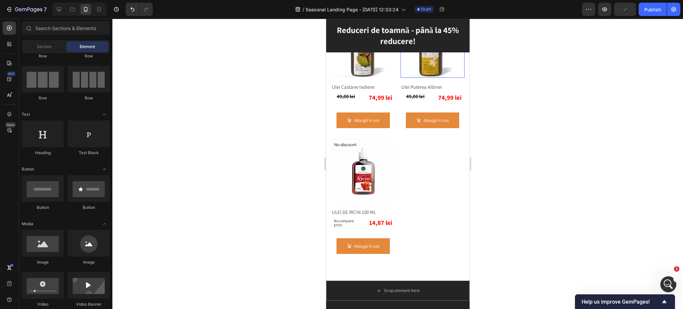
scroll to position [2729, 0]
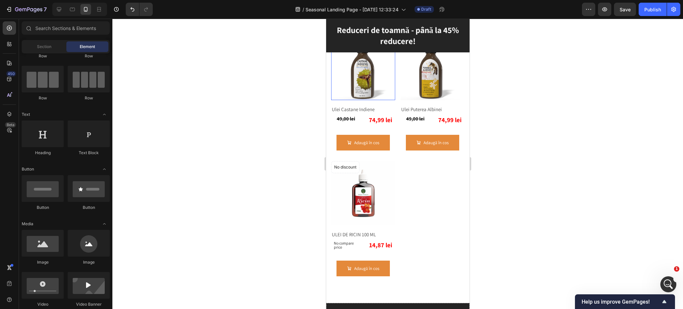
click at [352, 84] on img at bounding box center [363, 68] width 64 height 64
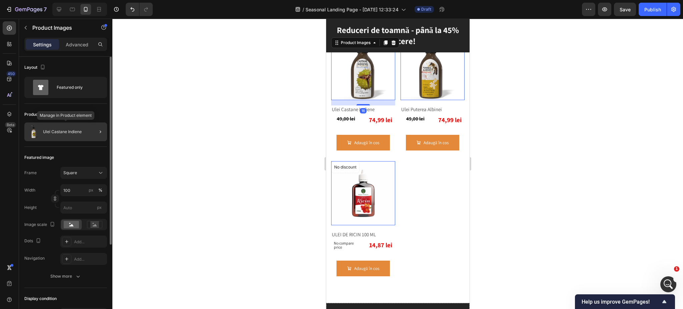
click at [47, 124] on div "Ulei Castane Indiene" at bounding box center [65, 131] width 83 height 19
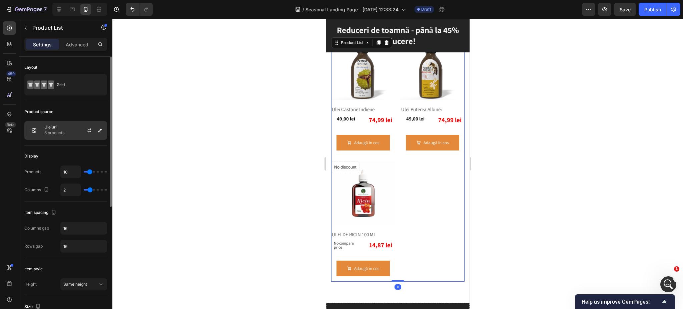
click at [69, 131] on div "Uleiuri 3 products" at bounding box center [65, 130] width 83 height 19
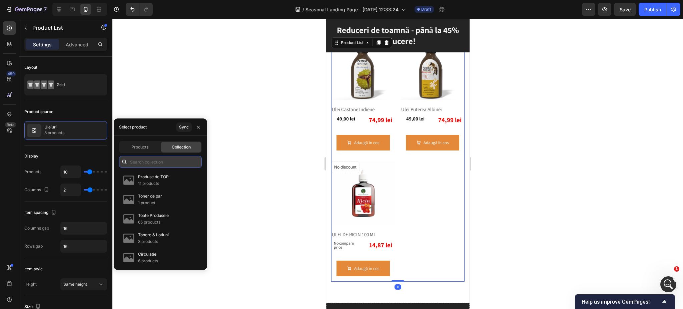
click at [151, 164] on input "text" at bounding box center [160, 162] width 83 height 12
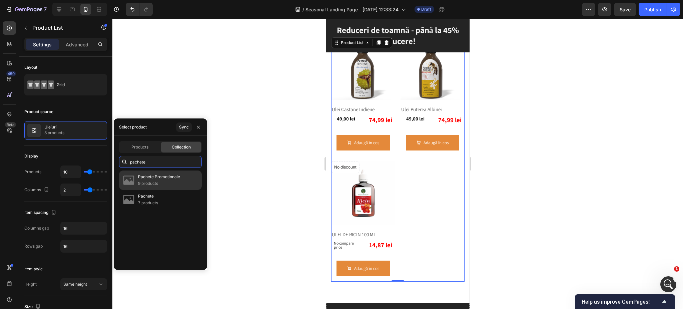
type input "pachete"
click at [141, 182] on p "9 products" at bounding box center [159, 183] width 42 height 7
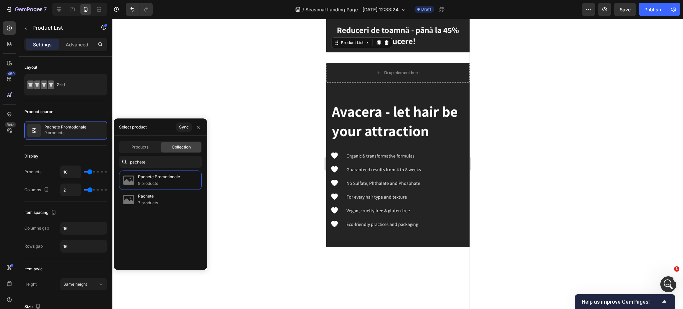
click at [273, 167] on div at bounding box center [397, 164] width 571 height 290
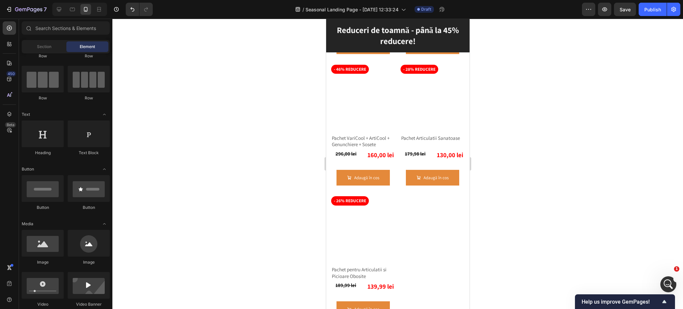
scroll to position [2996, 0]
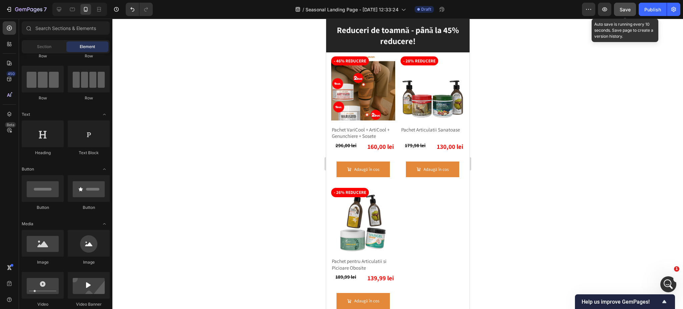
click at [631, 10] on span "Save" at bounding box center [625, 10] width 11 height 6
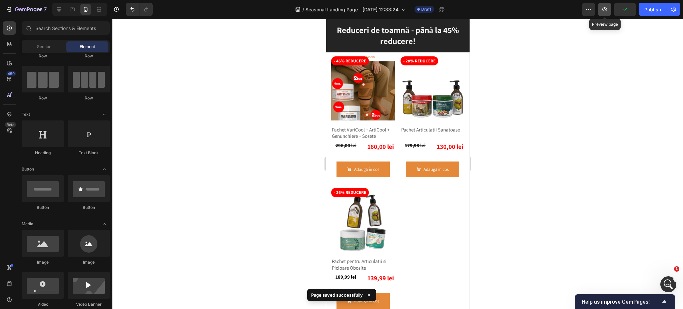
click at [607, 12] on icon "button" at bounding box center [605, 9] width 7 height 7
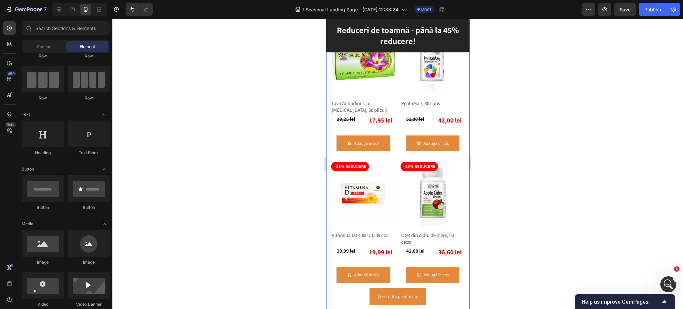
scroll to position [756, 0]
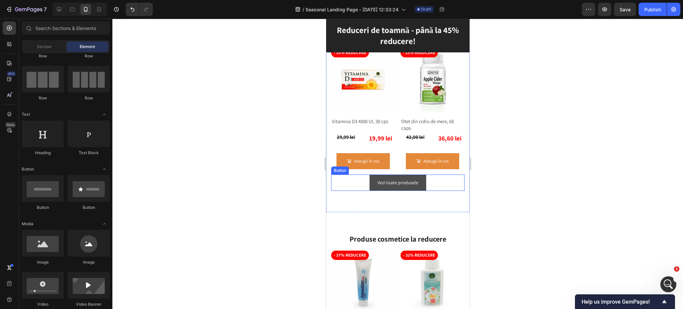
click at [406, 176] on button "Vezi toate produsele" at bounding box center [397, 182] width 57 height 16
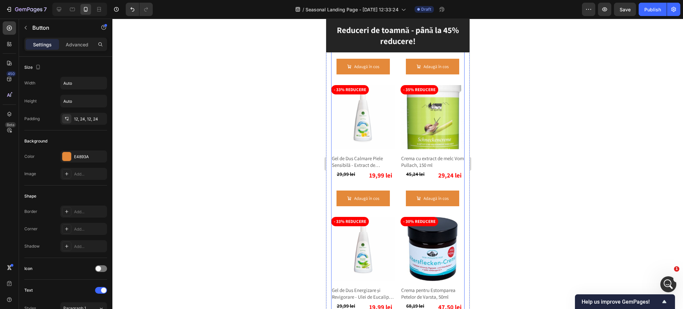
scroll to position [801, 0]
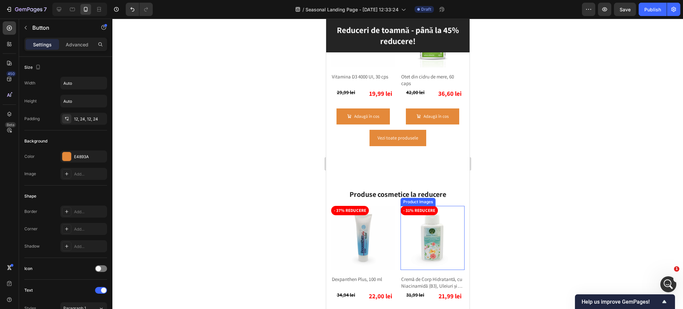
click at [452, 244] on img at bounding box center [432, 238] width 64 height 64
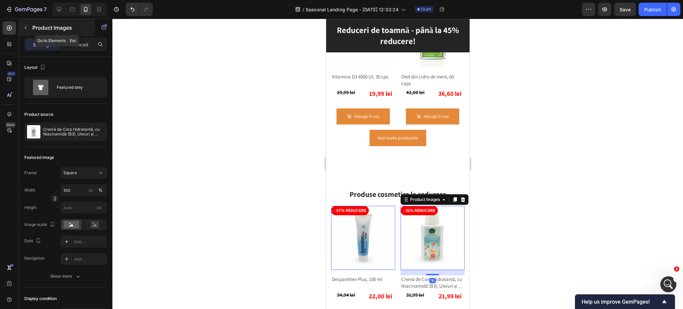
click at [27, 27] on icon "button" at bounding box center [25, 27] width 5 height 5
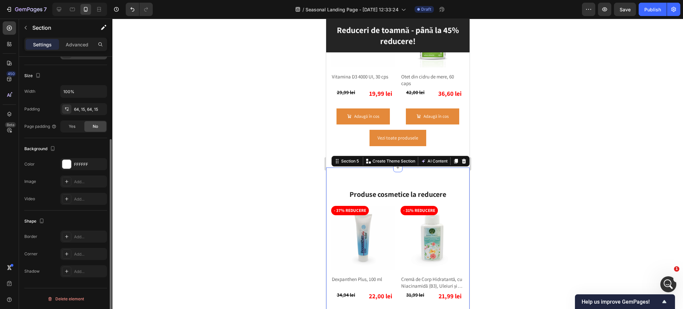
scroll to position [0, 0]
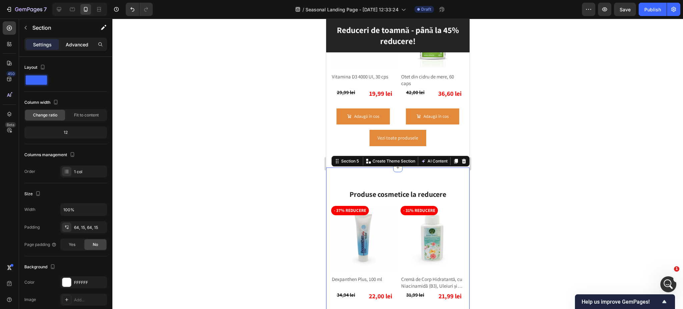
click at [78, 42] on p "Advanced" at bounding box center [77, 44] width 23 height 7
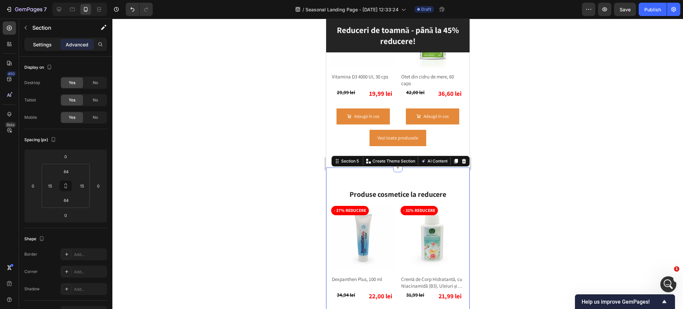
click at [39, 42] on p "Settings" at bounding box center [42, 44] width 19 height 7
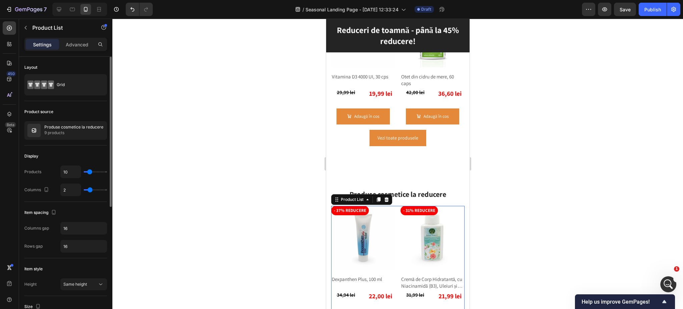
click at [44, 173] on div "Products 10" at bounding box center [65, 171] width 83 height 13
click at [48, 171] on div "Products 10" at bounding box center [65, 171] width 83 height 13
type input "3"
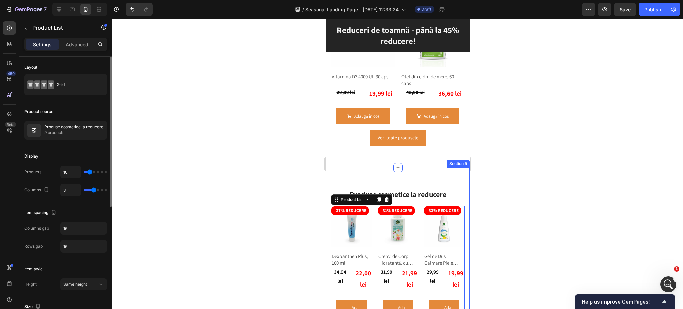
type input "2"
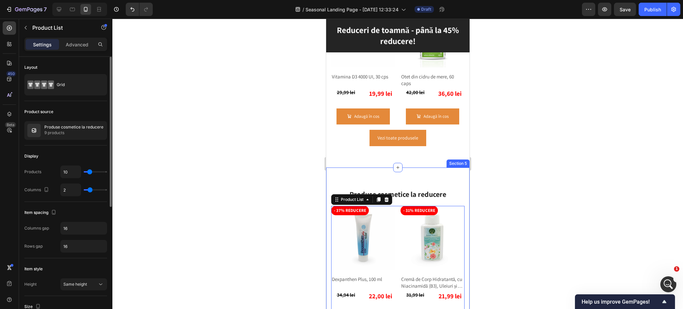
type input "1"
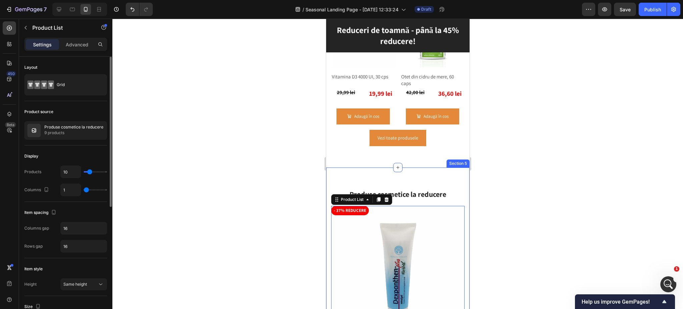
type input "2"
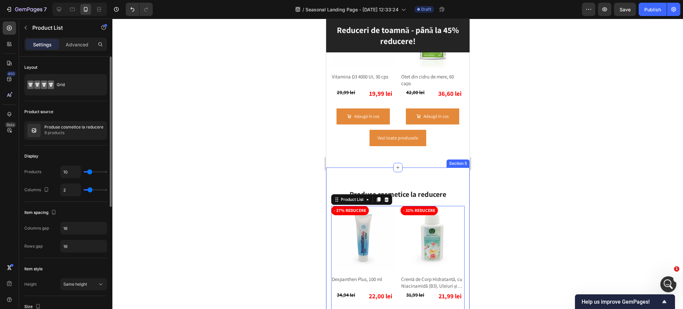
click at [89, 190] on input "range" at bounding box center [95, 189] width 23 height 1
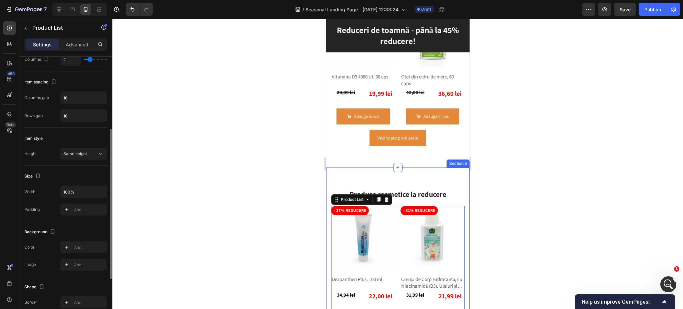
scroll to position [220, 0]
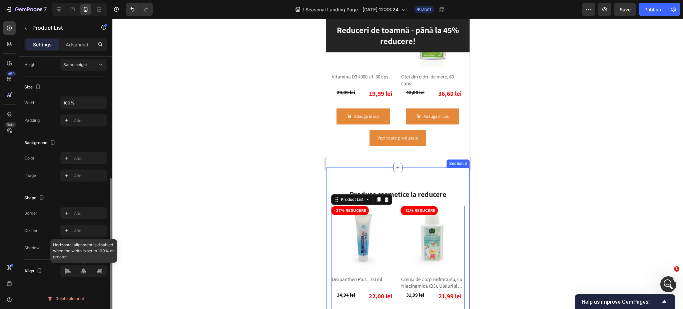
click at [84, 271] on div at bounding box center [83, 271] width 47 height 12
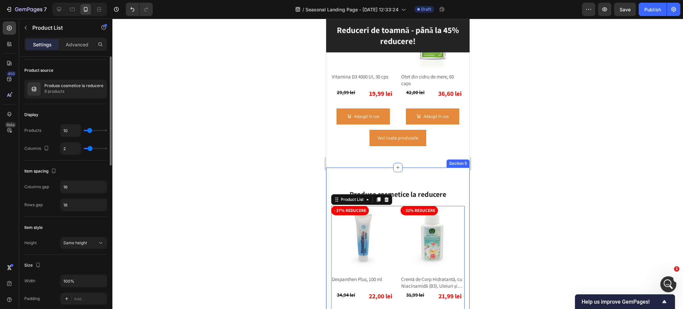
scroll to position [0, 0]
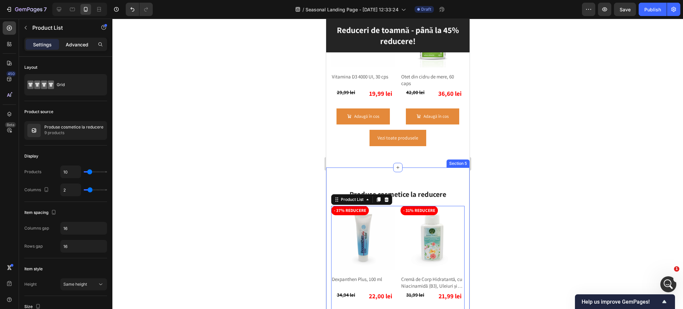
click at [81, 44] on p "Advanced" at bounding box center [77, 44] width 23 height 7
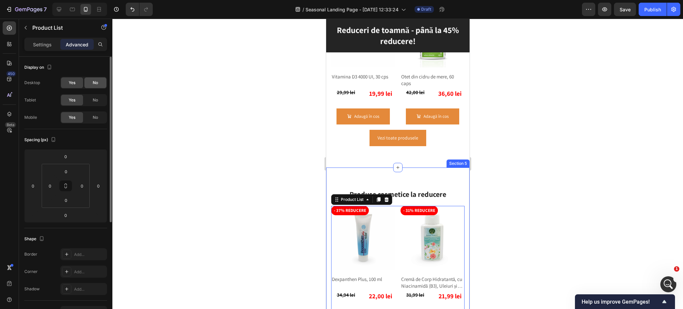
click at [95, 82] on span "No" at bounding box center [95, 83] width 5 height 6
click at [93, 98] on span "No" at bounding box center [95, 100] width 5 height 6
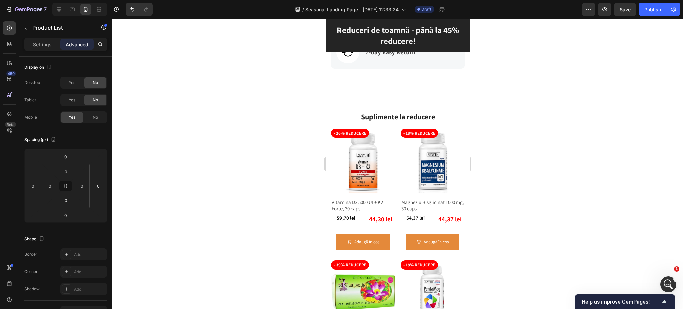
scroll to position [323, 0]
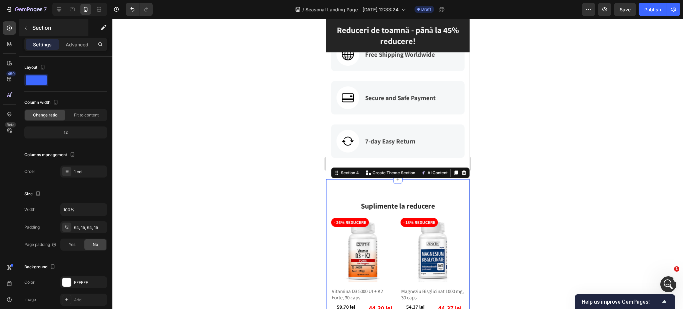
click at [69, 35] on div "Section" at bounding box center [53, 27] width 69 height 17
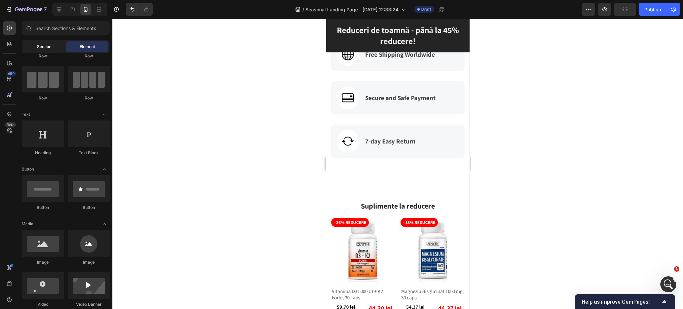
click at [39, 42] on div "Section" at bounding box center [44, 46] width 42 height 11
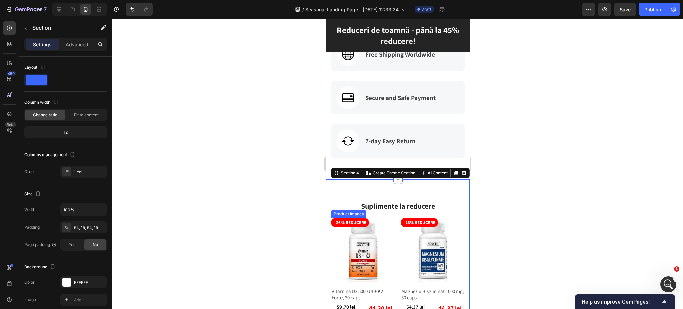
click at [386, 237] on img at bounding box center [363, 250] width 64 height 64
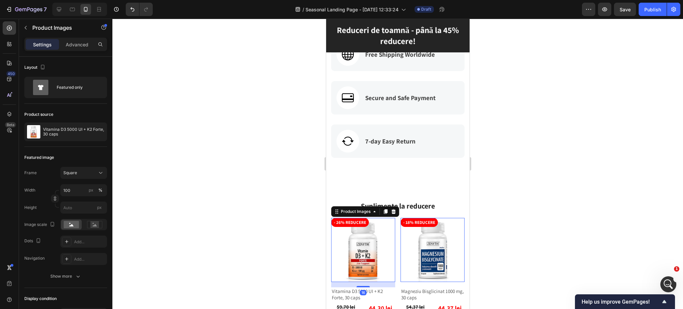
click at [78, 50] on div "Settings Advanced" at bounding box center [65, 44] width 83 height 13
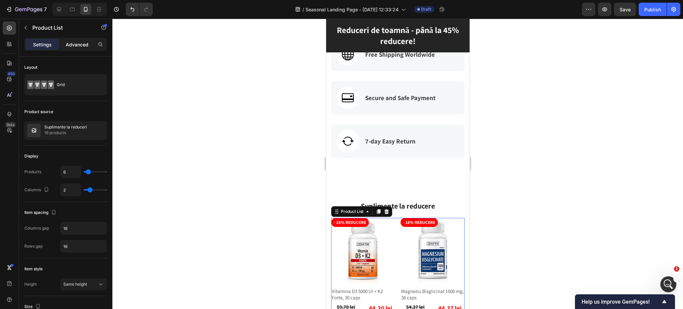
click at [84, 43] on p "Advanced" at bounding box center [77, 44] width 23 height 7
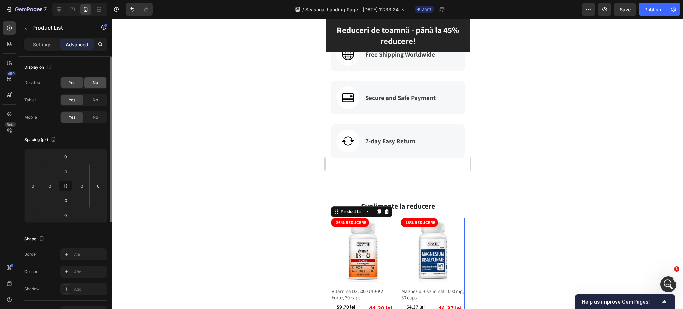
click at [88, 82] on div "No" at bounding box center [95, 82] width 22 height 11
click at [93, 98] on span "No" at bounding box center [95, 100] width 5 height 6
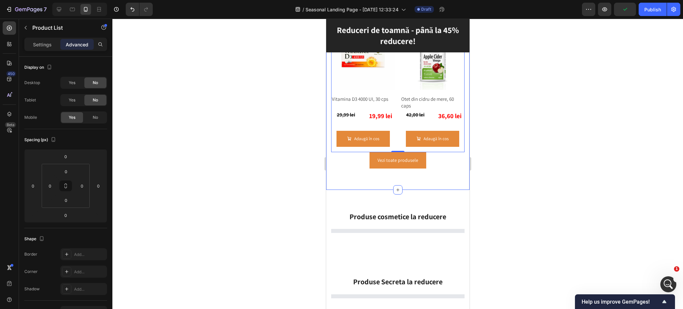
scroll to position [812, 0]
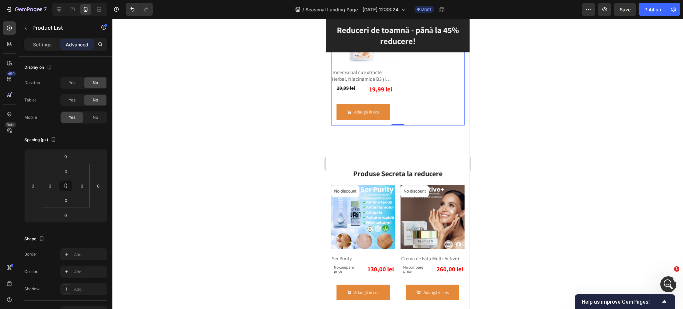
scroll to position [1568, 0]
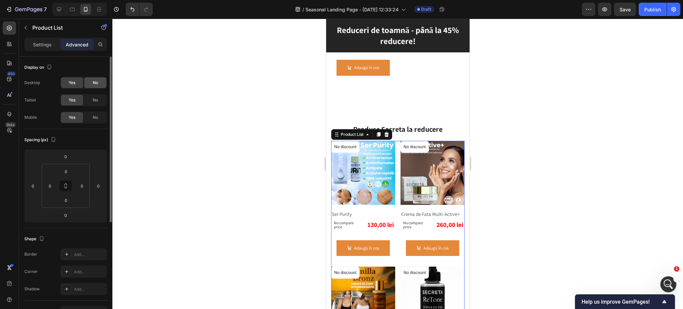
click at [96, 83] on span "No" at bounding box center [95, 83] width 5 height 6
click at [94, 96] on div "No" at bounding box center [95, 100] width 22 height 11
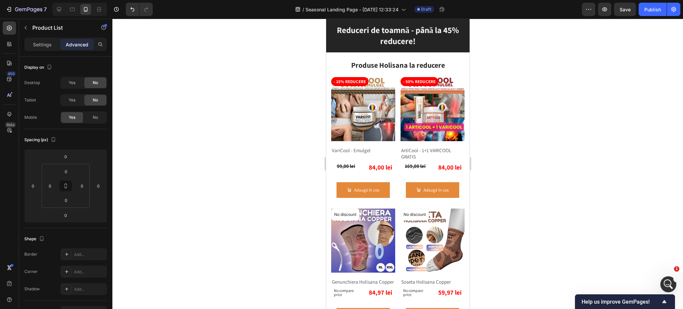
scroll to position [2191, 0]
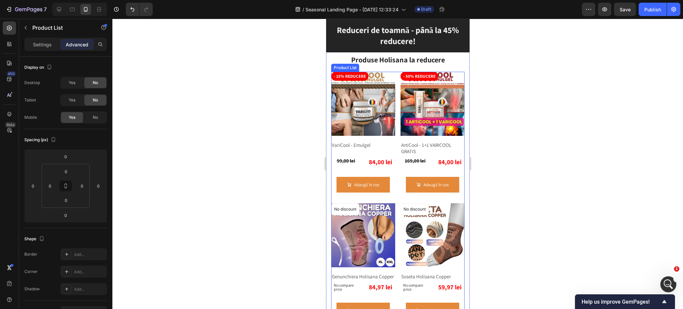
click at [393, 174] on div "- 15% reducere Product Badge Product Images VariCool - Emulgel Product Title 99…" at bounding box center [397, 261] width 133 height 378
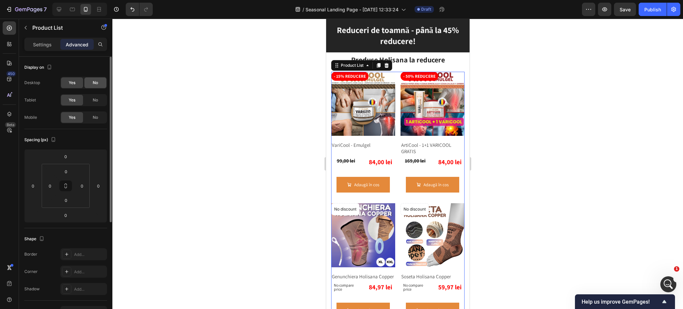
click at [88, 85] on div "No" at bounding box center [95, 82] width 22 height 11
click at [90, 100] on div "No" at bounding box center [95, 100] width 22 height 11
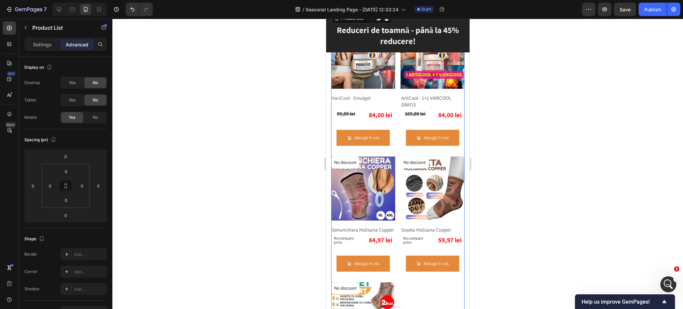
scroll to position [2236, 0]
click at [393, 166] on div "- 15% reducere Product Badge Product Images VariCool - Emulgel Product Title 99…" at bounding box center [397, 213] width 133 height 378
click at [73, 83] on span "Yes" at bounding box center [72, 83] width 7 height 6
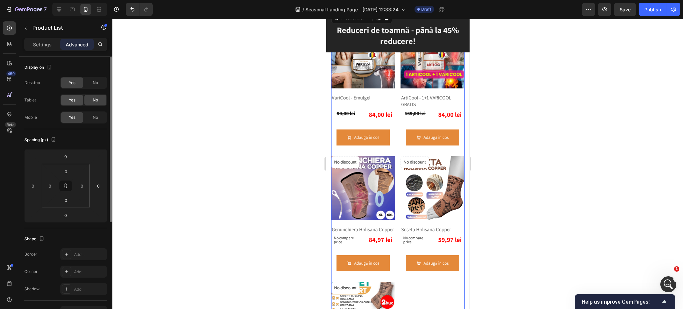
click at [74, 103] on span "Yes" at bounding box center [72, 100] width 7 height 6
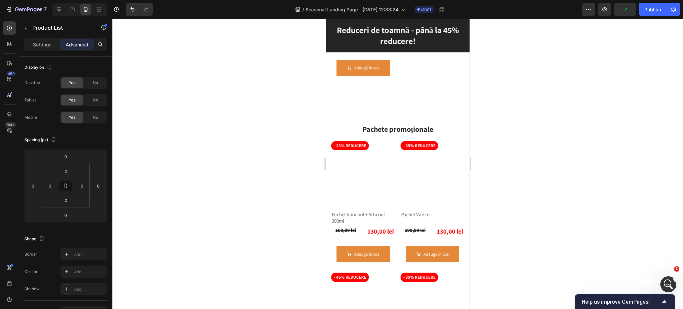
scroll to position [2903, 0]
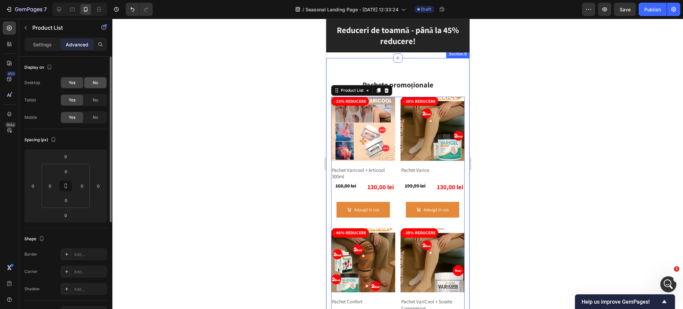
click at [99, 82] on div "No" at bounding box center [95, 82] width 22 height 11
click at [99, 104] on div "No" at bounding box center [95, 100] width 22 height 11
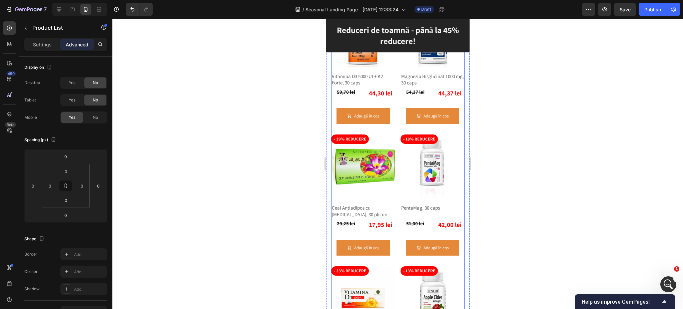
scroll to position [412, 0]
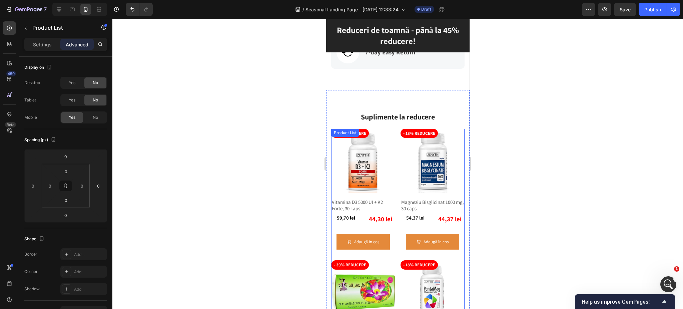
click at [43, 44] on p "Settings" at bounding box center [42, 44] width 19 height 7
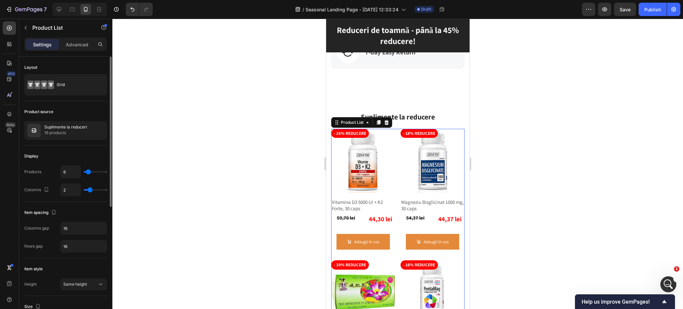
type input "3"
type input "2"
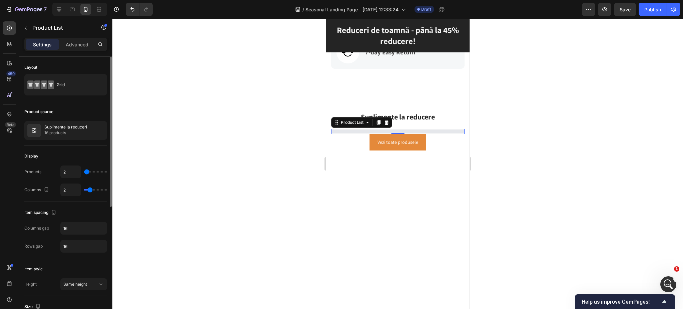
type input "4"
click at [87, 171] on input "range" at bounding box center [95, 171] width 23 height 1
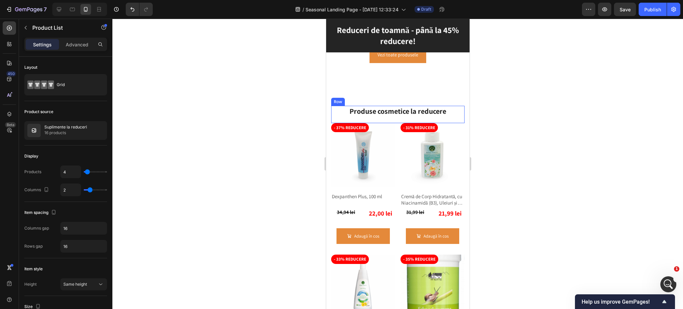
scroll to position [768, 0]
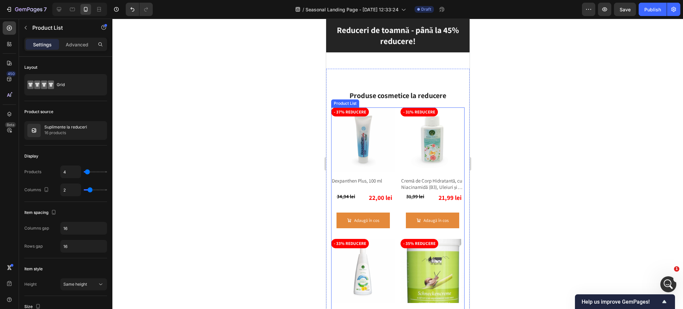
click at [391, 164] on div "- 37% reducere Product Badge Product Images Dexpanthen Plus, 100 ml Product Tit…" at bounding box center [363, 170] width 64 height 126
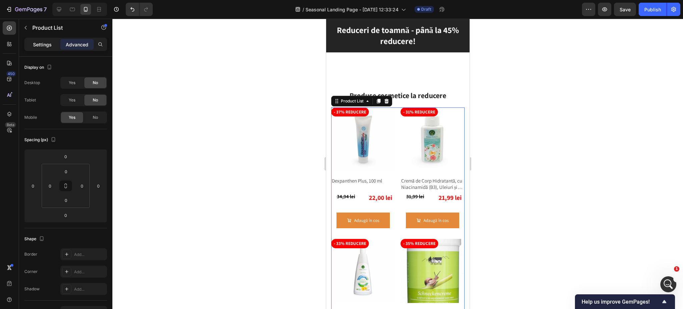
click at [42, 39] on div "Settings" at bounding box center [42, 44] width 33 height 11
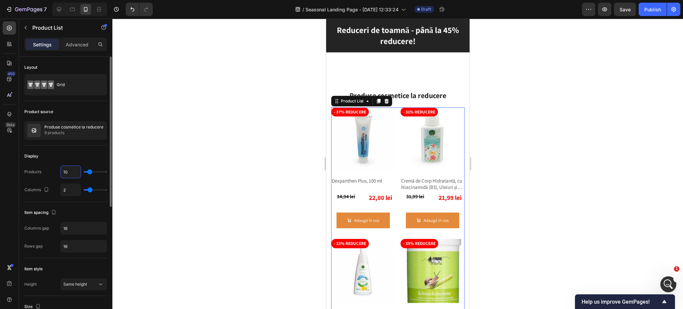
click at [71, 169] on input "10" at bounding box center [71, 172] width 20 height 12
type input "4"
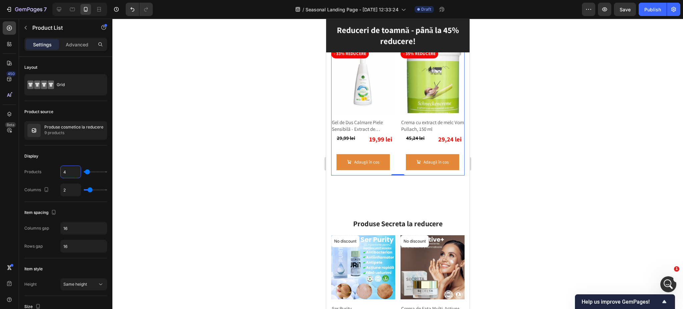
scroll to position [946, 0]
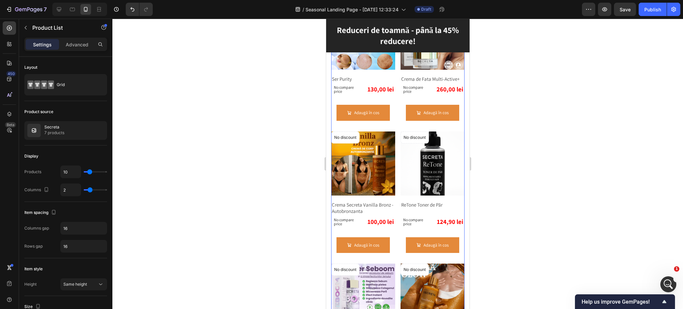
scroll to position [1168, 0]
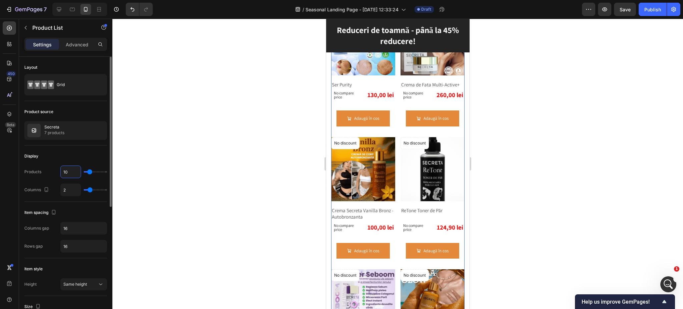
click at [67, 169] on input "10" at bounding box center [71, 172] width 20 height 12
type input "3"
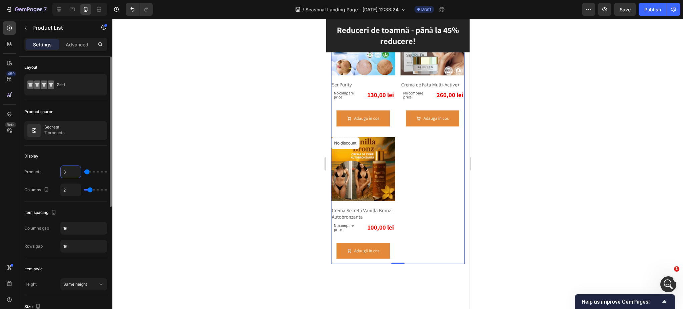
type input "4"
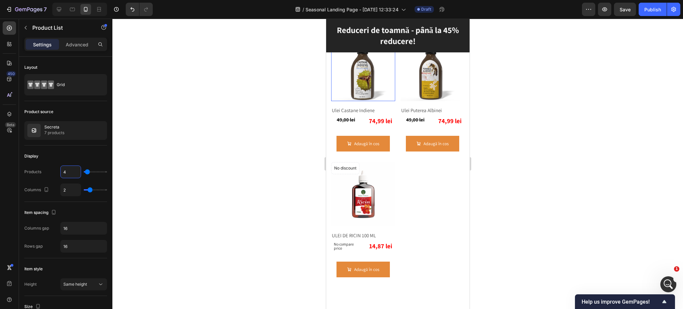
scroll to position [1391, 0]
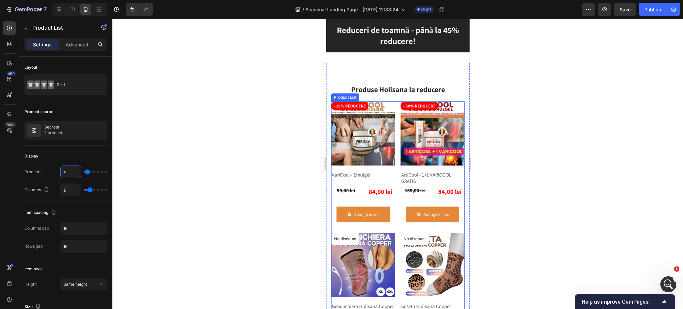
click at [393, 172] on div "- 15% reducere Product Badge Product Images VariCool - Emulgel Product Title 99…" at bounding box center [397, 290] width 133 height 378
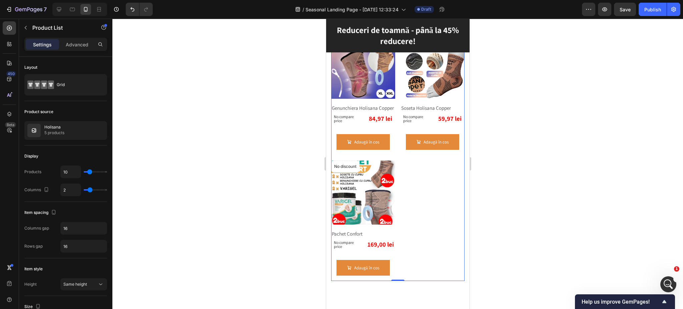
scroll to position [1524, 0]
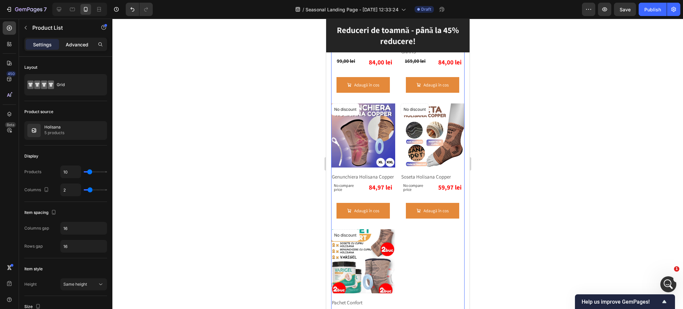
click at [81, 39] on div "Advanced" at bounding box center [76, 44] width 33 height 11
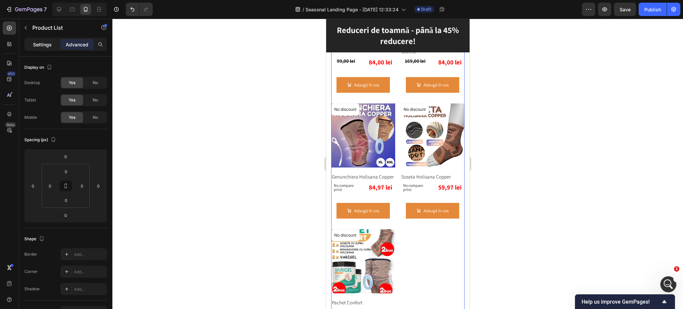
click at [44, 43] on p "Settings" at bounding box center [42, 44] width 19 height 7
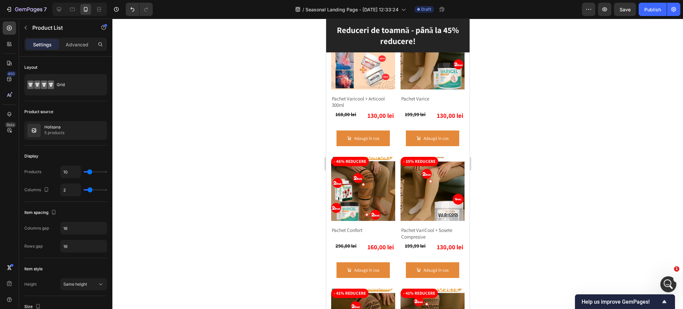
scroll to position [2191, 0]
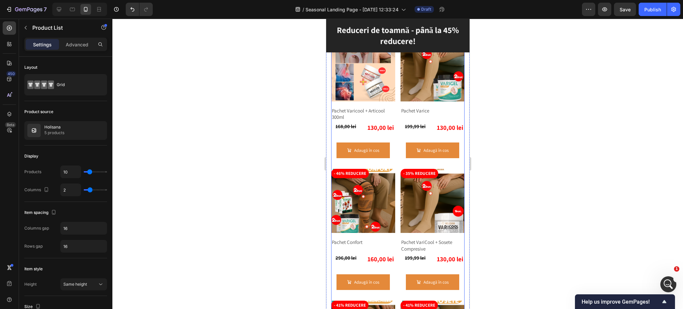
drag, startPoint x: 395, startPoint y: 173, endPoint x: 390, endPoint y: 173, distance: 4.3
click at [69, 172] on input "10" at bounding box center [71, 172] width 20 height 12
type input "4"
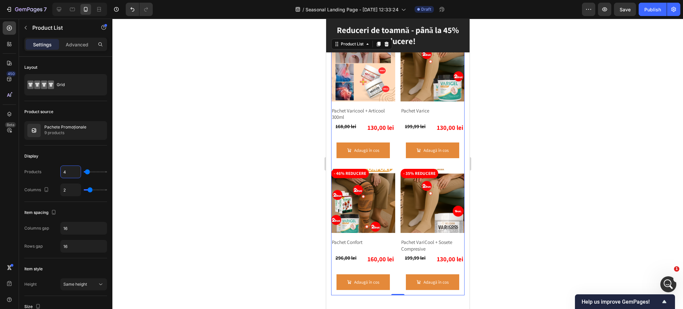
click at [562, 165] on div at bounding box center [397, 164] width 571 height 290
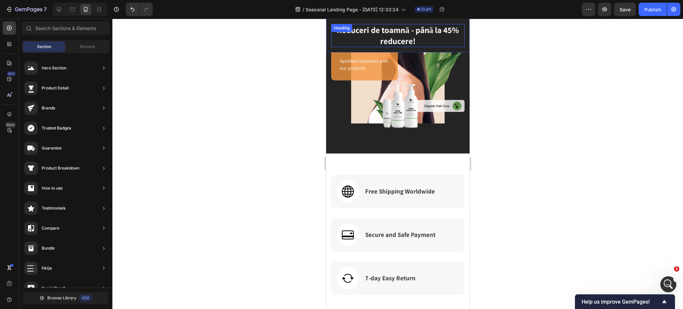
scroll to position [311, 0]
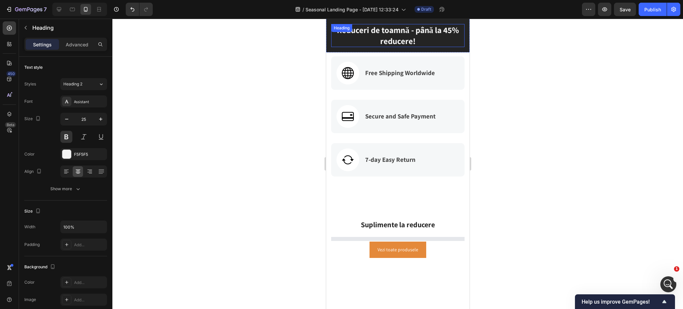
click at [393, 33] on h2 "Reduceri de toamnă - până la 45% reducere!" at bounding box center [397, 35] width 133 height 23
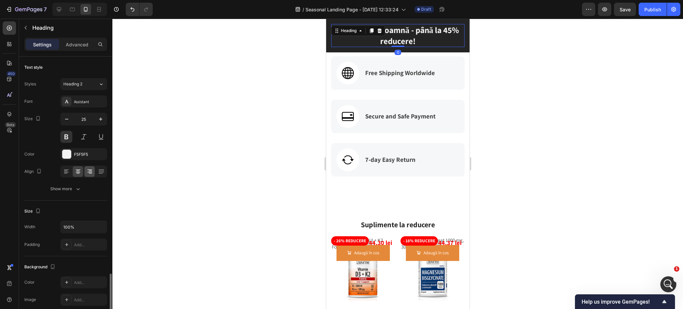
scroll to position [161, 0]
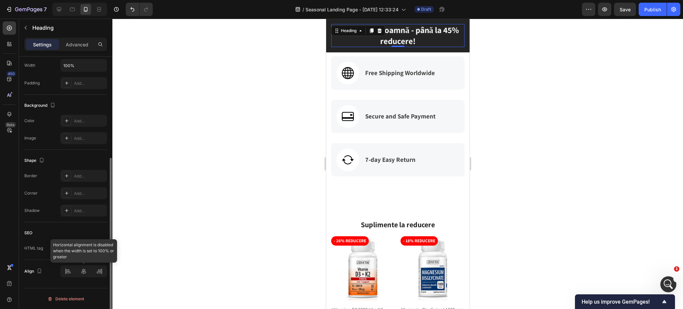
click at [82, 274] on div at bounding box center [83, 271] width 47 height 12
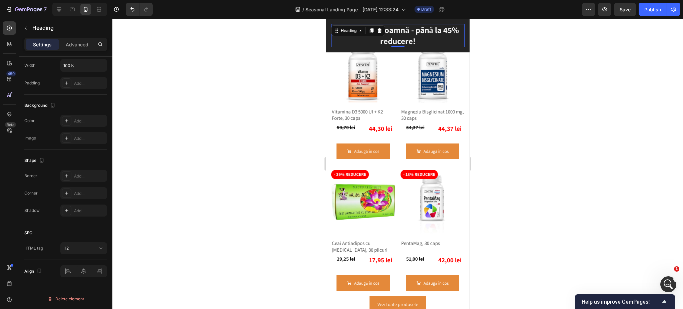
scroll to position [534, 0]
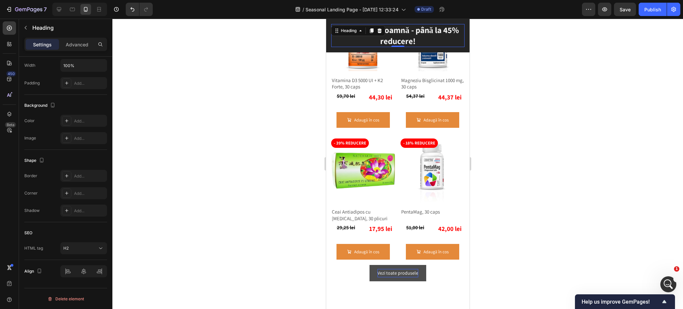
click at [401, 270] on p "Vezi toate produsele" at bounding box center [397, 273] width 41 height 8
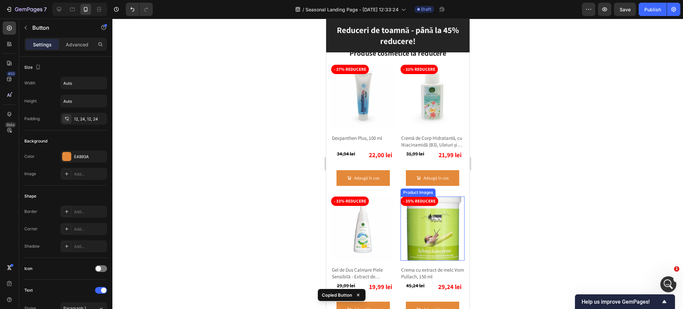
scroll to position [934, 0]
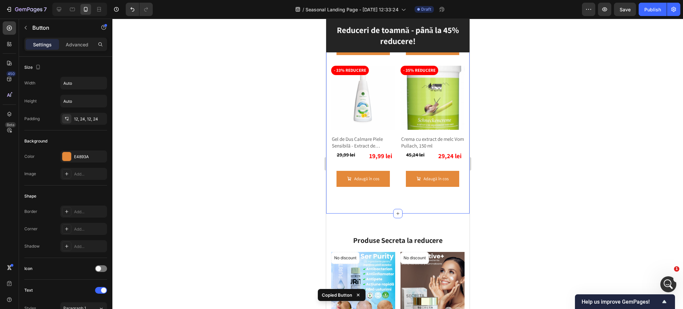
click at [391, 197] on div "Produse cosmetice la reducere Heading Row Row - 37% reducere Product Badge Prod…" at bounding box center [397, 55] width 143 height 318
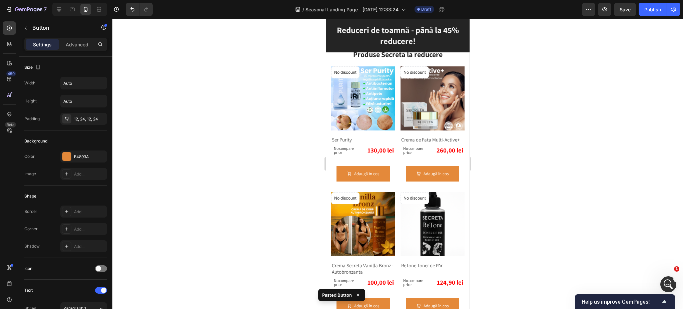
scroll to position [1245, 0]
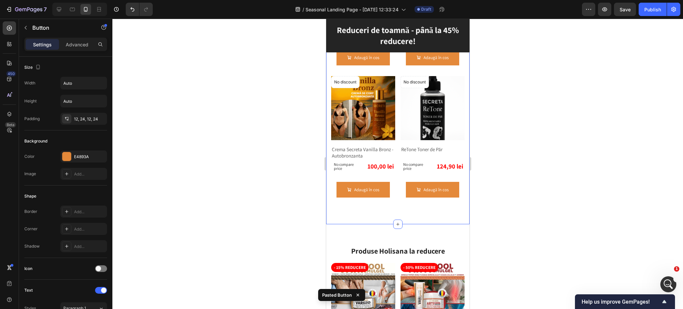
click at [393, 220] on div "Produse Secreta la reducere Heading Row Row No discount Not be displayed when p…" at bounding box center [397, 68] width 143 height 313
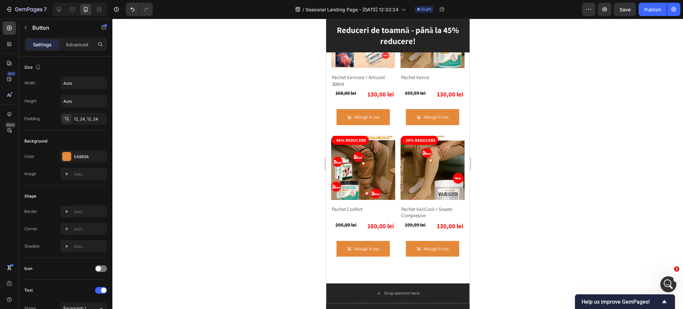
scroll to position [2269, 0]
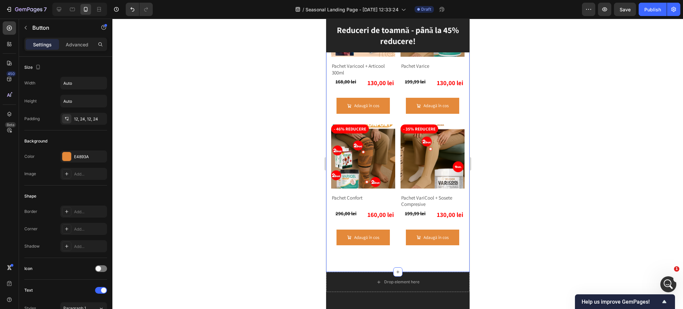
click at [390, 247] on div "Pachete promoționale Heading Row Row - 23% reducere Product Badge Product Image…" at bounding box center [397, 113] width 143 height 318
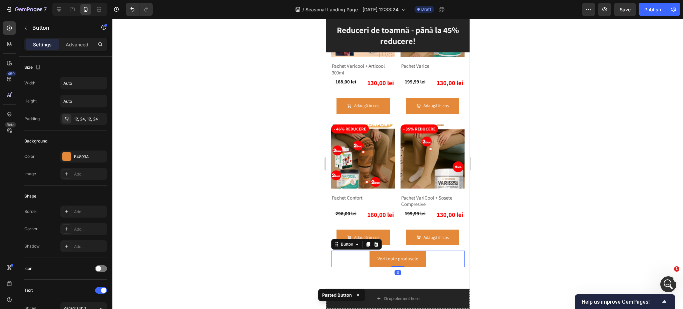
click at [352, 255] on div "Vezi toate produsele Button 0" at bounding box center [397, 259] width 133 height 16
click at [64, 43] on div "Advanced" at bounding box center [76, 44] width 33 height 11
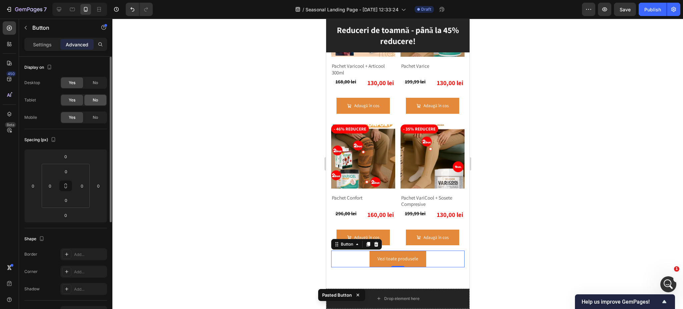
drag, startPoint x: 87, startPoint y: 81, endPoint x: 87, endPoint y: 95, distance: 13.3
click at [87, 82] on div "No" at bounding box center [95, 82] width 22 height 11
click at [87, 96] on div "No" at bounding box center [95, 100] width 22 height 11
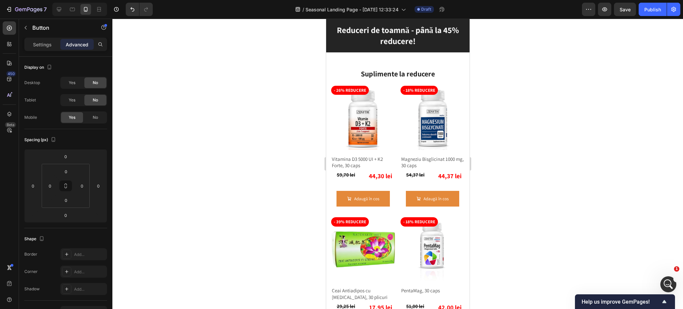
scroll to position [489, 0]
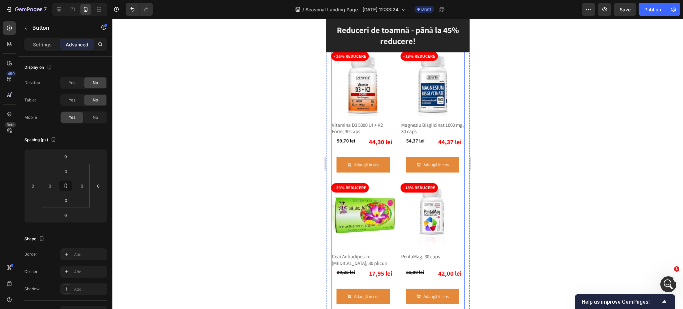
click at [395, 155] on div "- 26% reducere Product Badge Product Images Vitamina D3 5000 UI + K2 Forte, 30 …" at bounding box center [397, 181] width 133 height 258
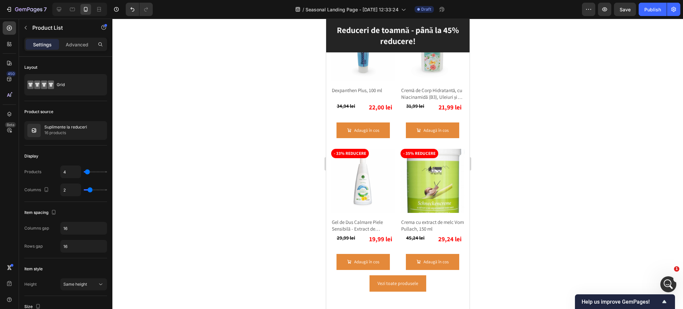
scroll to position [889, 0]
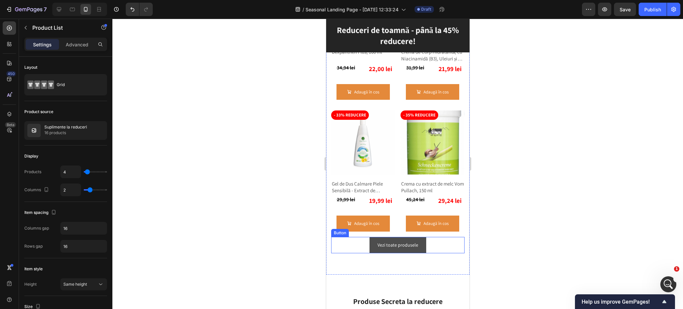
click at [370, 244] on button "Vezi toate produsele" at bounding box center [397, 245] width 57 height 16
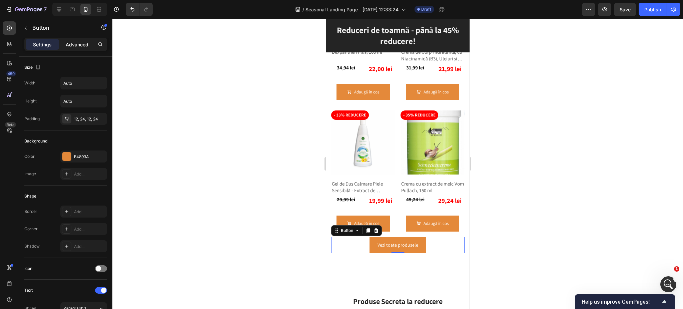
click at [76, 47] on p "Advanced" at bounding box center [77, 44] width 23 height 7
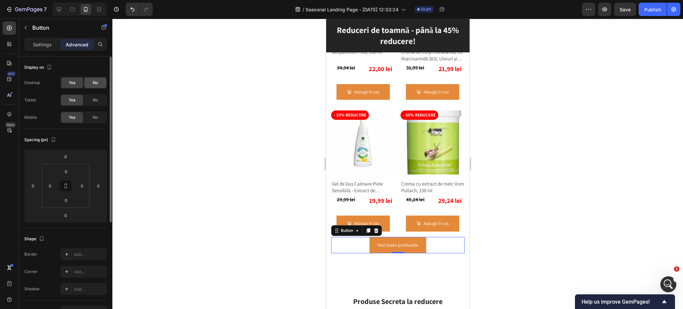
click at [90, 86] on div "No" at bounding box center [95, 82] width 22 height 11
click at [91, 96] on div "No" at bounding box center [95, 100] width 22 height 11
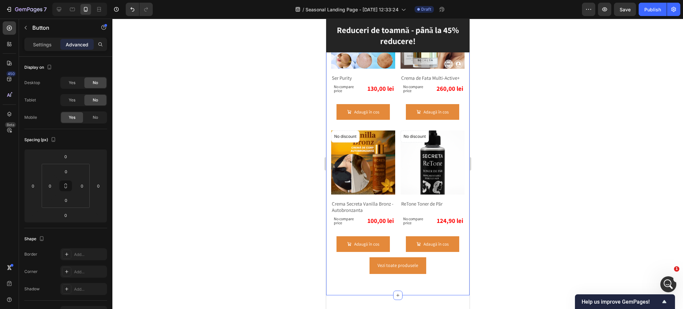
scroll to position [1201, 0]
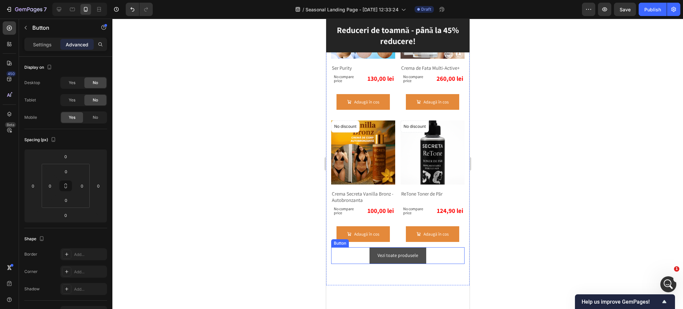
click at [385, 264] on button "Vezi toate produsele" at bounding box center [397, 255] width 57 height 16
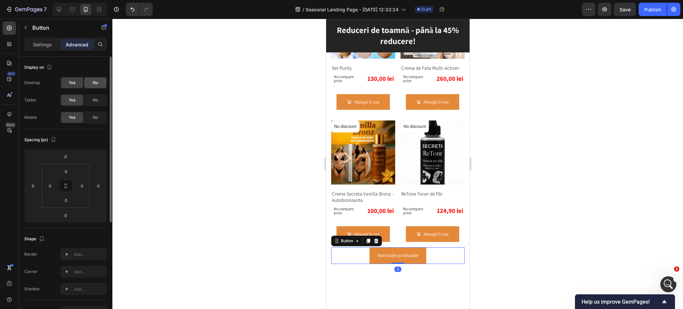
click at [100, 84] on div "No" at bounding box center [95, 82] width 22 height 11
click at [98, 100] on div "No" at bounding box center [95, 100] width 22 height 11
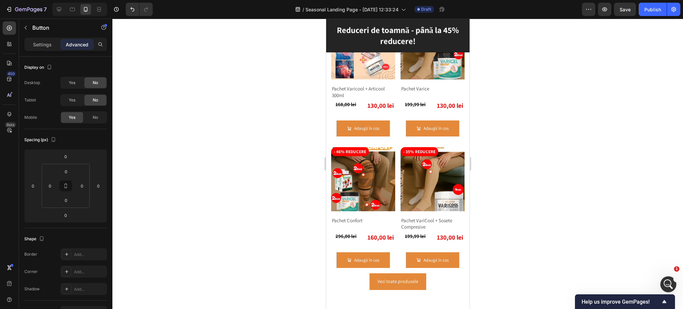
scroll to position [2313, 0]
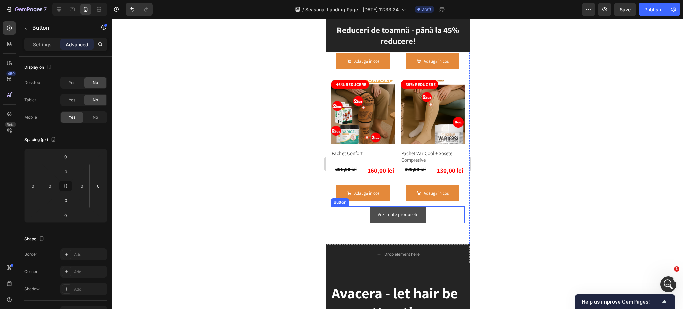
click at [406, 212] on button "Vezi toate produsele" at bounding box center [397, 214] width 57 height 16
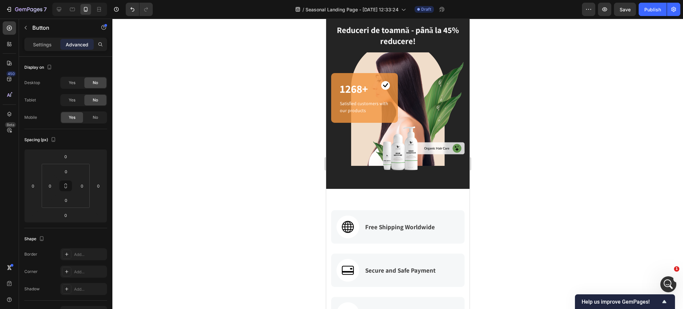
scroll to position [311, 0]
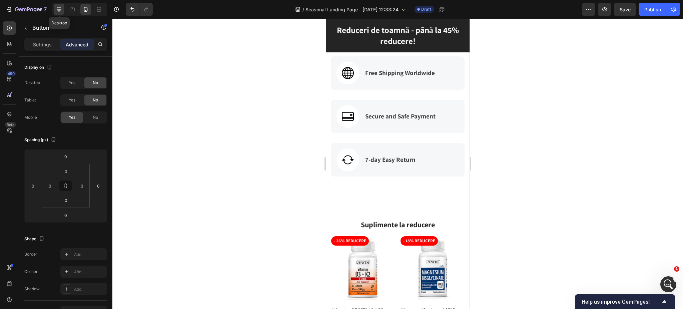
click at [56, 9] on icon at bounding box center [59, 9] width 7 height 7
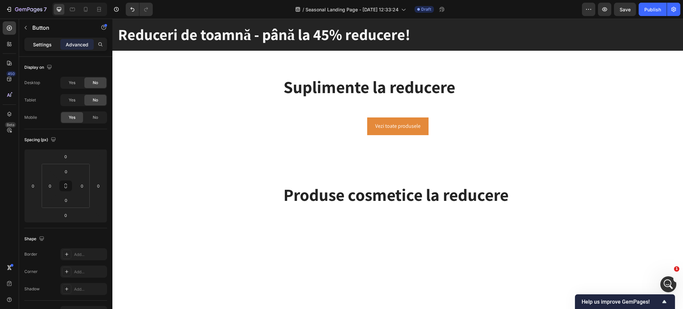
click at [37, 45] on p "Settings" at bounding box center [42, 44] width 19 height 7
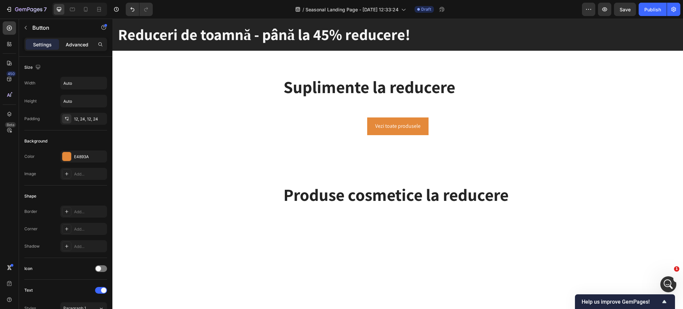
click at [66, 45] on p "Advanced" at bounding box center [77, 44] width 23 height 7
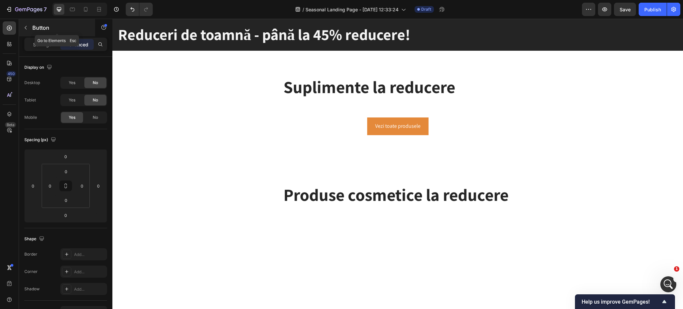
click at [35, 26] on p "Button" at bounding box center [60, 28] width 57 height 8
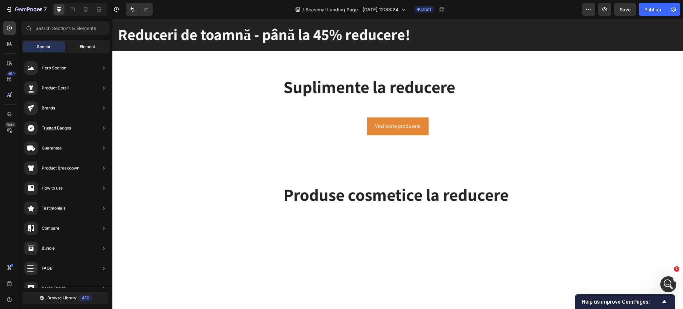
click at [80, 46] on span "Element" at bounding box center [87, 47] width 15 height 6
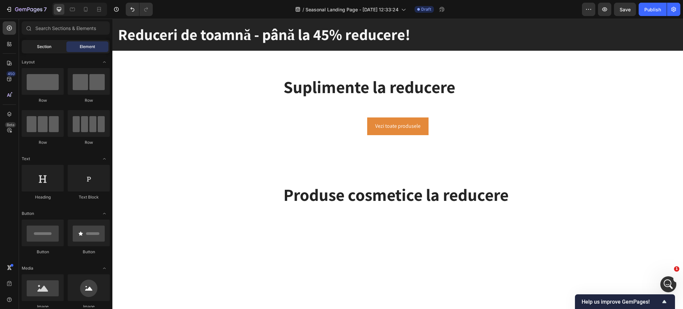
click at [45, 44] on span "Section" at bounding box center [44, 47] width 14 height 6
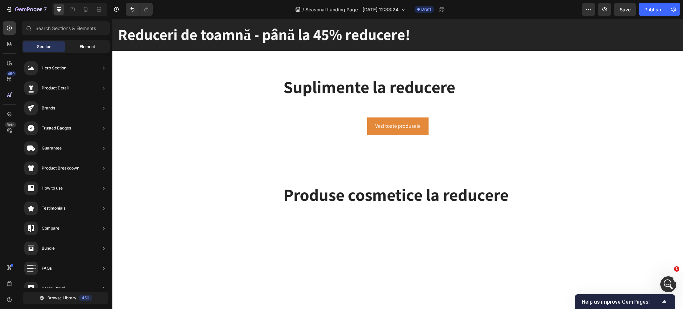
click at [73, 45] on div "Element" at bounding box center [87, 46] width 42 height 11
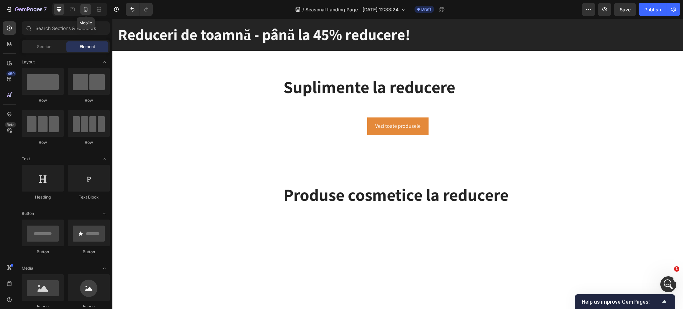
click at [89, 6] on div at bounding box center [85, 9] width 11 height 11
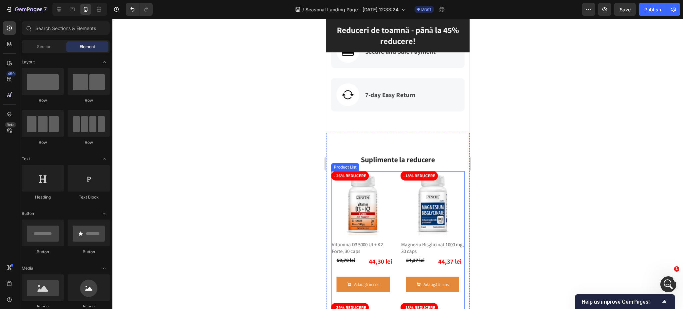
click at [394, 183] on div "- 26% reducere Product Badge Product Images Vitamina D3 5000 UI + K2 Forte, 30 …" at bounding box center [397, 300] width 133 height 258
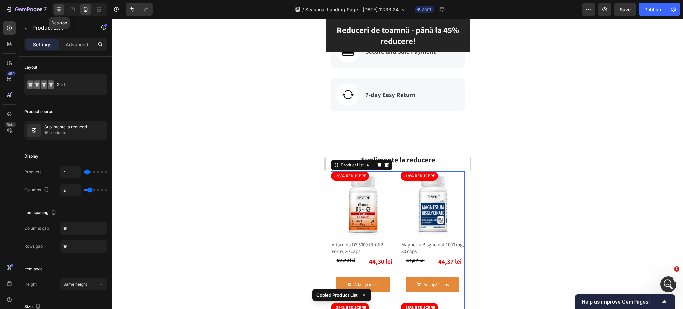
drag, startPoint x: 61, startPoint y: 9, endPoint x: 230, endPoint y: 83, distance: 184.5
click at [61, 9] on icon at bounding box center [59, 9] width 7 height 7
type input "4"
type input "1200"
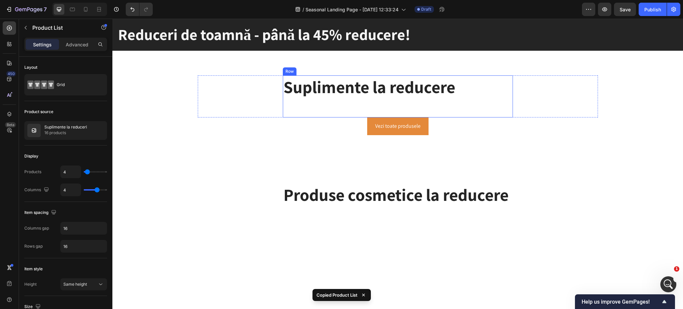
scroll to position [288, 0]
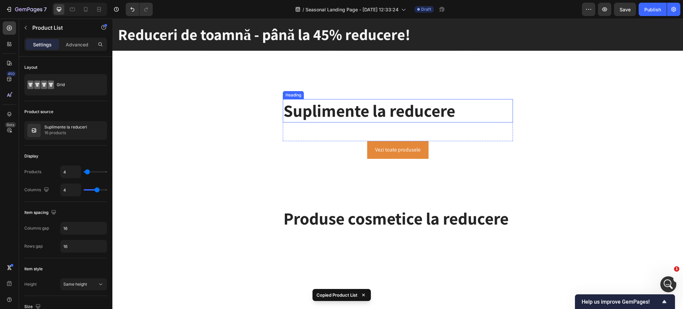
click at [374, 128] on div "Suplimente la reducere Heading" at bounding box center [398, 120] width 230 height 42
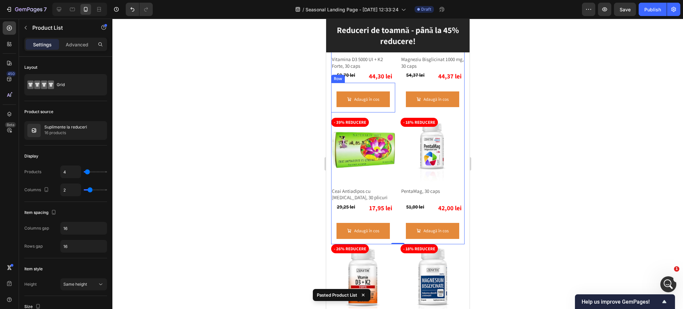
scroll to position [509, 0]
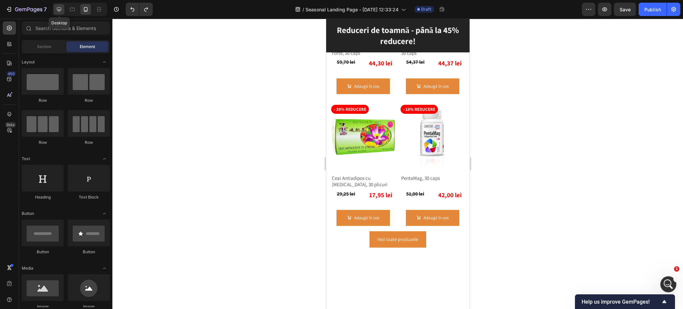
click at [61, 10] on icon at bounding box center [59, 9] width 7 height 7
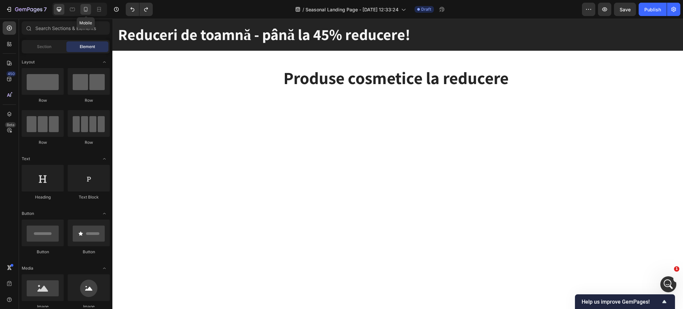
click at [85, 7] on icon at bounding box center [86, 9] width 4 height 5
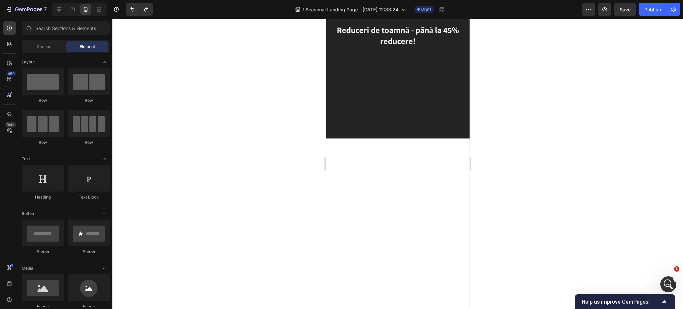
scroll to position [534, 0]
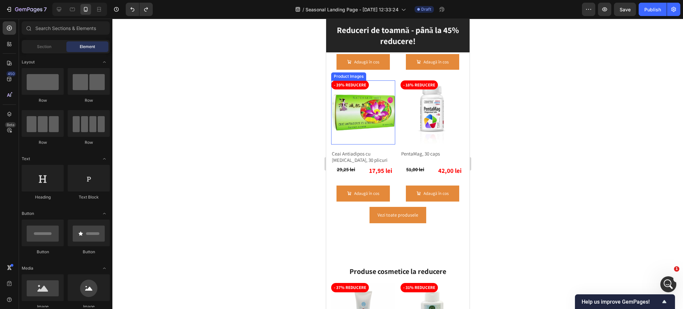
click at [359, 102] on img at bounding box center [363, 112] width 64 height 64
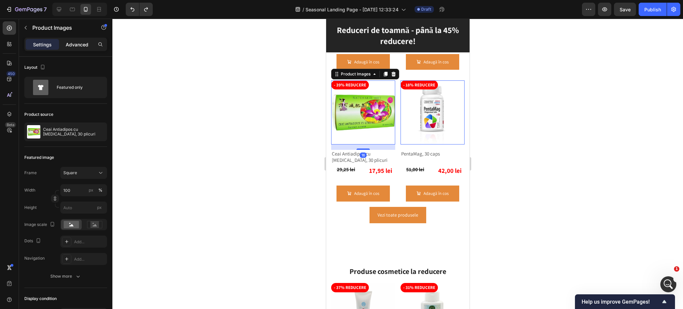
click at [70, 41] on p "Advanced" at bounding box center [77, 44] width 23 height 7
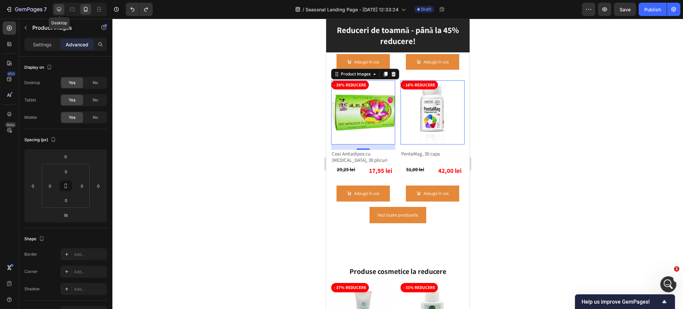
click at [58, 10] on icon at bounding box center [59, 9] width 7 height 7
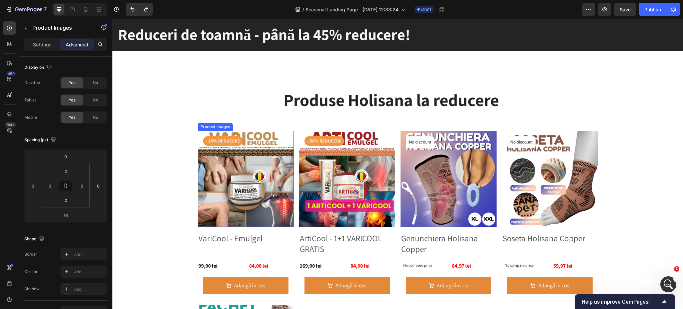
scroll to position [667, 0]
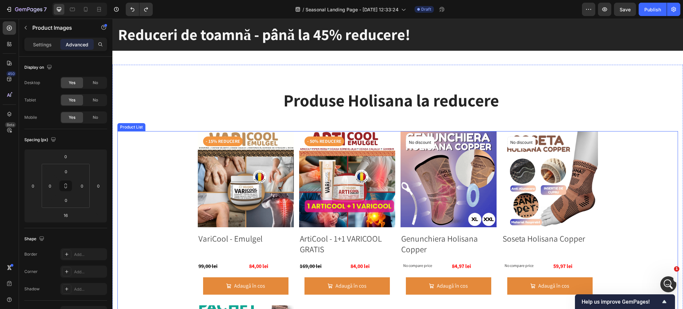
click at [293, 134] on div "- 15% reducere Product Badge Product Images VariCool - Emulgel Product Title 99…" at bounding box center [398, 297] width 400 height 333
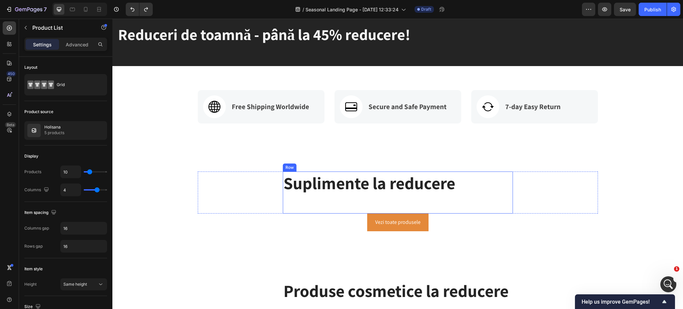
scroll to position [222, 0]
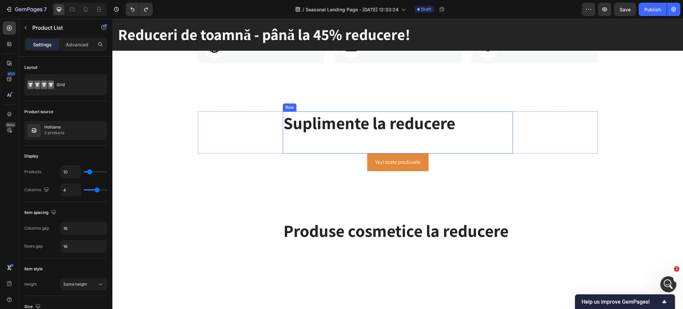
click at [318, 153] on div "Suplimente la reducere Heading" at bounding box center [398, 132] width 230 height 42
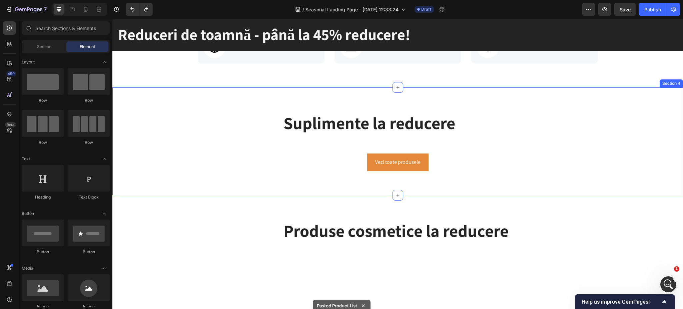
click at [183, 171] on div "Suplimente la reducere Heading Row Row - 26% reducere Product Badge Product Ima…" at bounding box center [397, 141] width 561 height 60
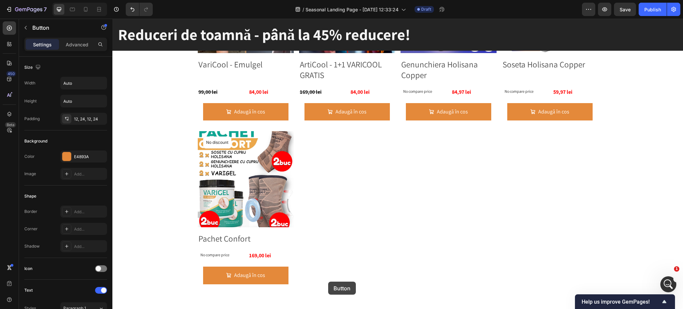
scroll to position [537, 0]
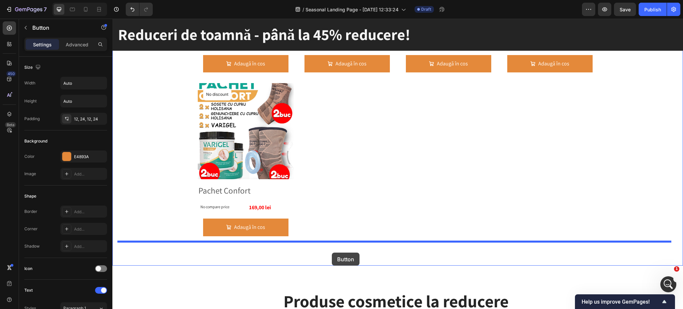
drag, startPoint x: 272, startPoint y: 207, endPoint x: 332, endPoint y: 253, distance: 75.7
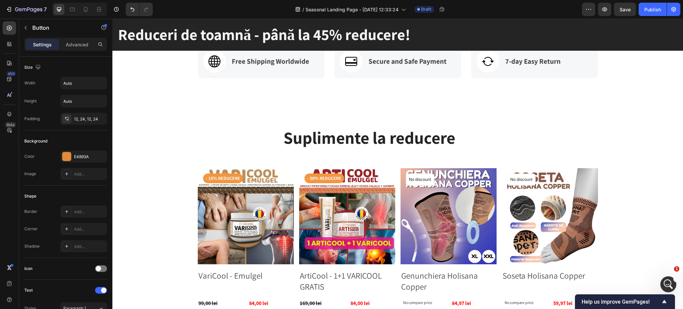
scroll to position [253, 0]
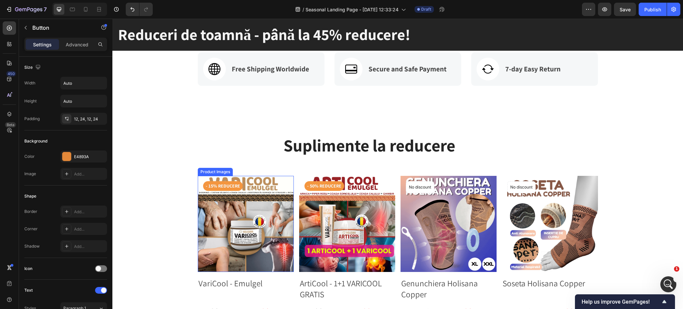
click at [252, 212] on img at bounding box center [246, 224] width 96 height 96
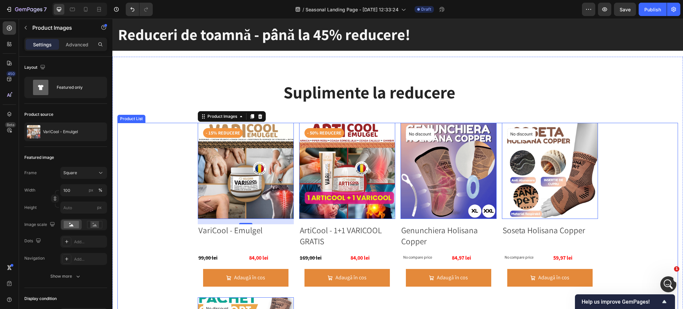
click at [291, 190] on div "- 15% reducere Product Badge Product Images 16 VariCool - Emulgel Product Title…" at bounding box center [398, 289] width 400 height 333
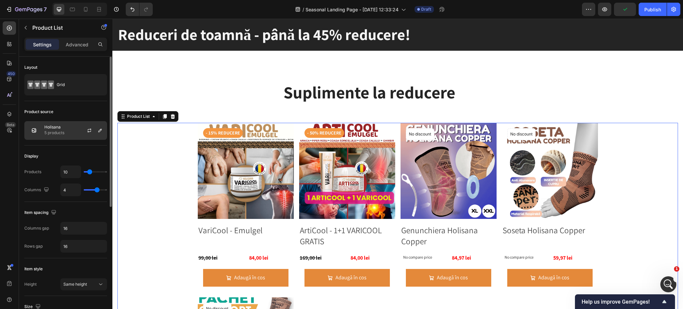
click at [72, 128] on div "Holisana 5 products" at bounding box center [65, 130] width 83 height 19
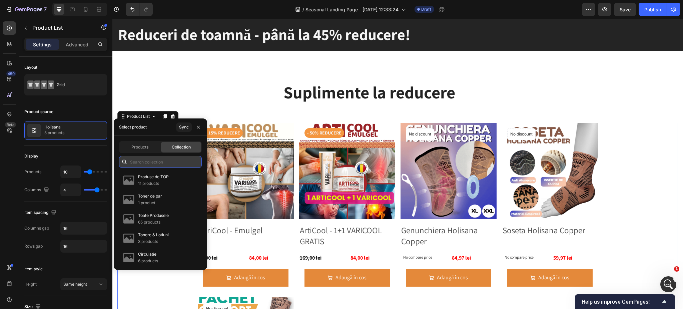
click at [173, 158] on input "text" at bounding box center [160, 162] width 83 height 12
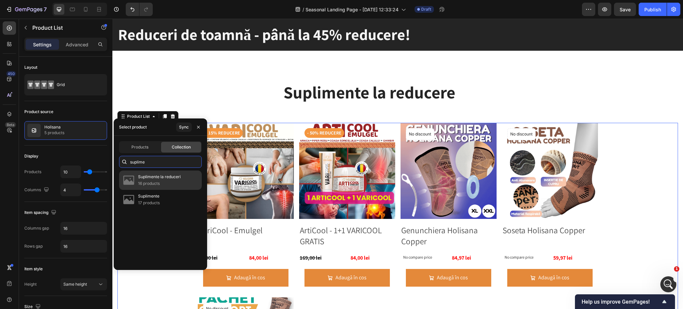
type input "suplime"
click at [159, 180] on p "16 products" at bounding box center [159, 183] width 43 height 7
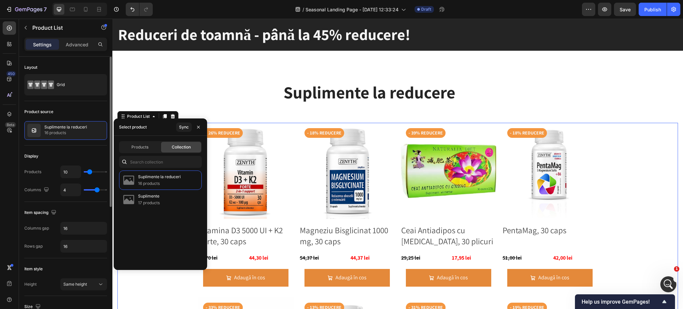
click at [96, 160] on div "Display" at bounding box center [65, 156] width 83 height 11
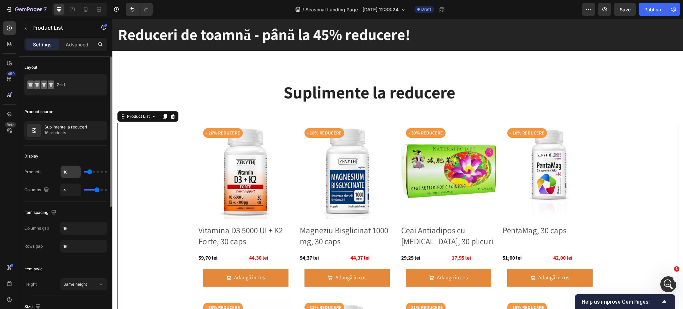
click at [72, 170] on input "10" at bounding box center [71, 172] width 20 height 12
type input "8"
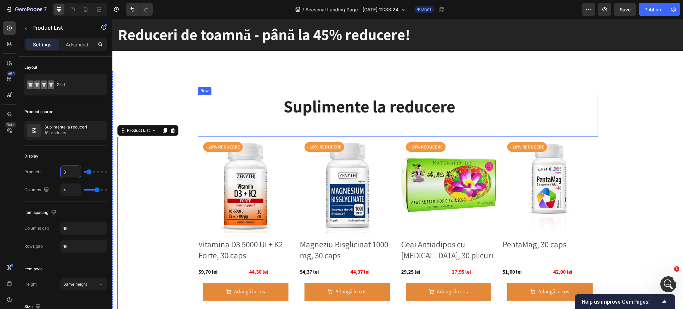
scroll to position [297, 0]
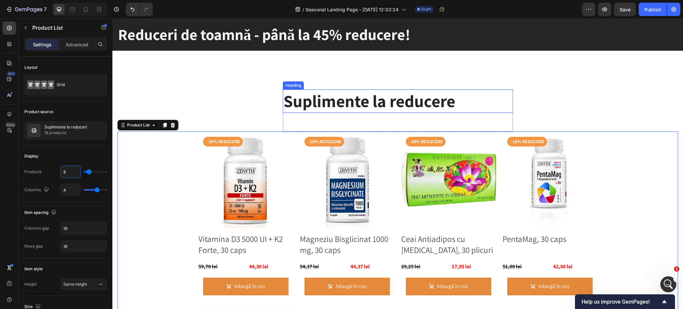
click at [308, 103] on h2 "Suplimente la reducere" at bounding box center [398, 100] width 230 height 23
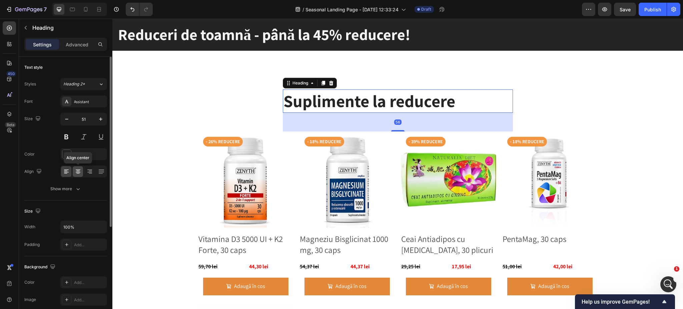
click at [82, 168] on div at bounding box center [78, 171] width 10 height 11
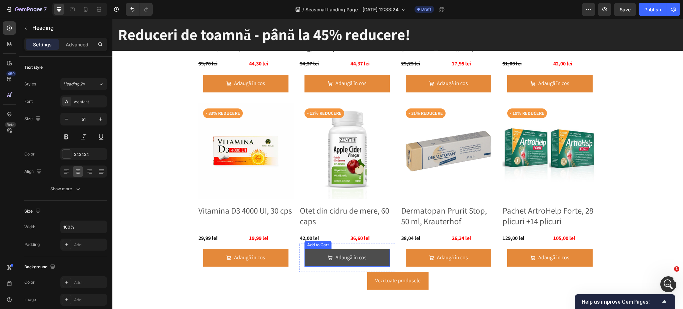
scroll to position [653, 0]
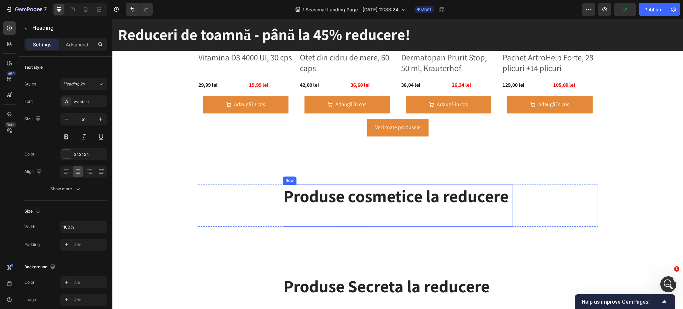
click at [359, 217] on div "Produse cosmetice la reducere Heading" at bounding box center [398, 205] width 230 height 42
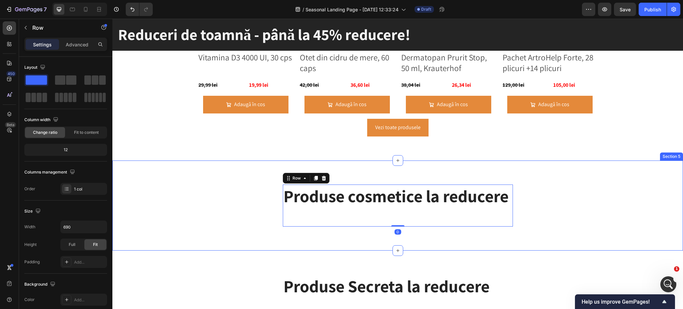
click at [323, 236] on div "Produse cosmetice la reducere Heading Row 0 Row - 37% reducere Product Badge Pr…" at bounding box center [397, 205] width 571 height 90
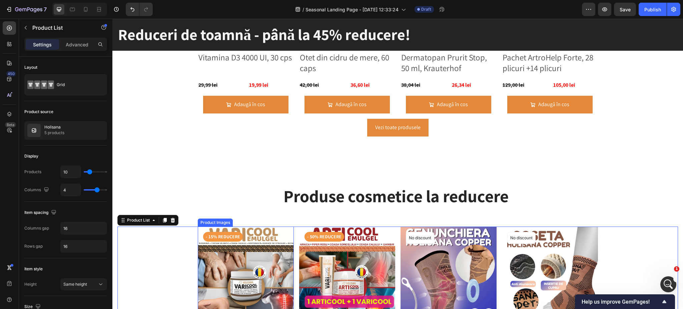
click at [238, 267] on img at bounding box center [246, 275] width 96 height 96
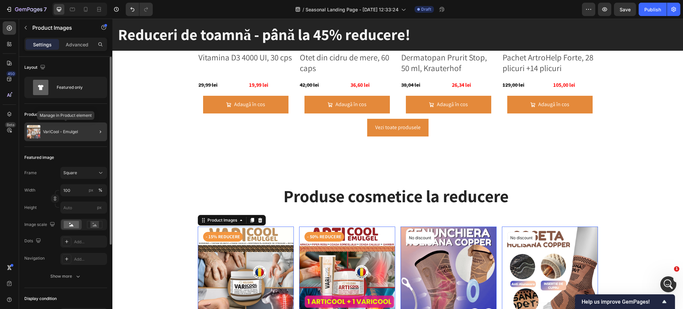
drag, startPoint x: 70, startPoint y: 136, endPoint x: 32, endPoint y: 132, distance: 37.9
click at [70, 136] on div "VariCool - Emulgel" at bounding box center [65, 131] width 83 height 19
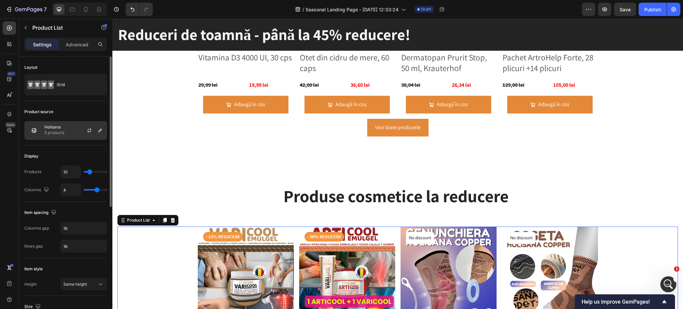
click at [77, 138] on div at bounding box center [91, 130] width 29 height 18
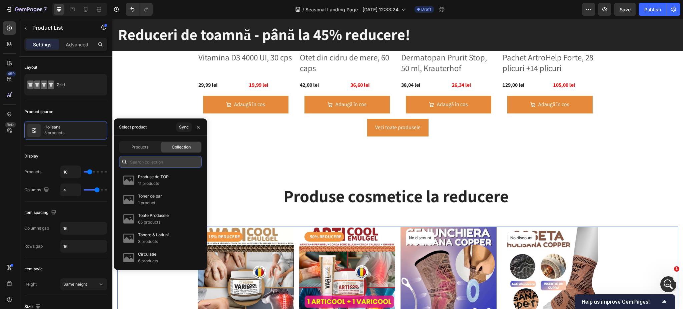
click at [142, 162] on input "text" at bounding box center [160, 162] width 83 height 12
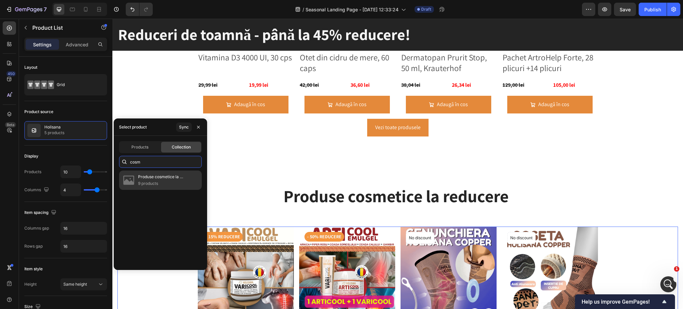
type input "cosm"
drag, startPoint x: 158, startPoint y: 179, endPoint x: 292, endPoint y: 134, distance: 141.1
click at [158, 179] on p "Produse cosmetice la reducere" at bounding box center [167, 176] width 58 height 7
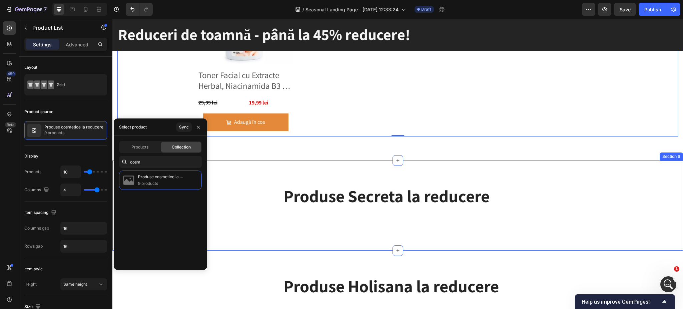
scroll to position [1276, 0]
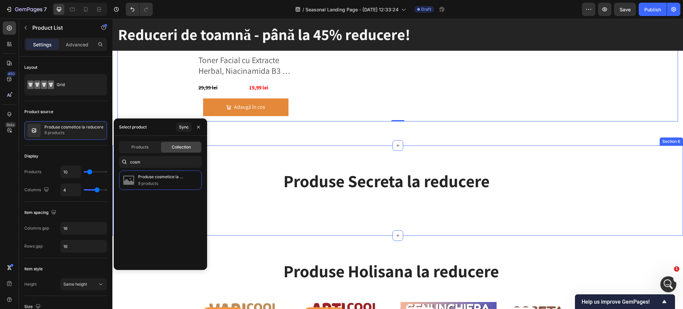
click at [428, 217] on div "Produse Secreta la reducere Heading Row Row No discount Not be displayed when p…" at bounding box center [397, 190] width 571 height 90
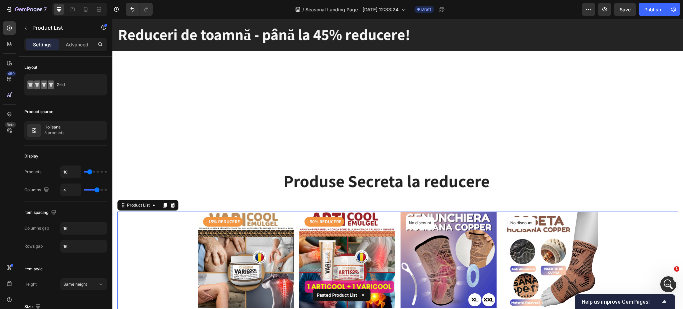
scroll to position [1446, 0]
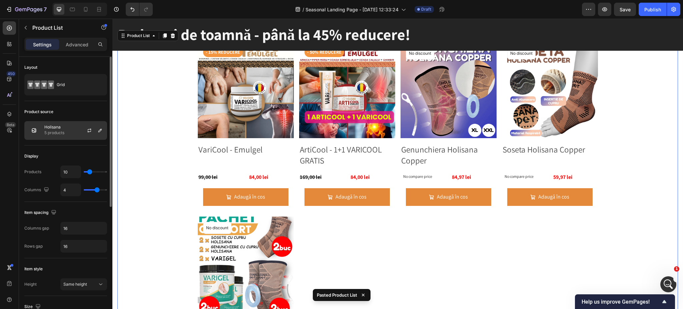
click at [62, 128] on p "Holisana" at bounding box center [54, 127] width 20 height 5
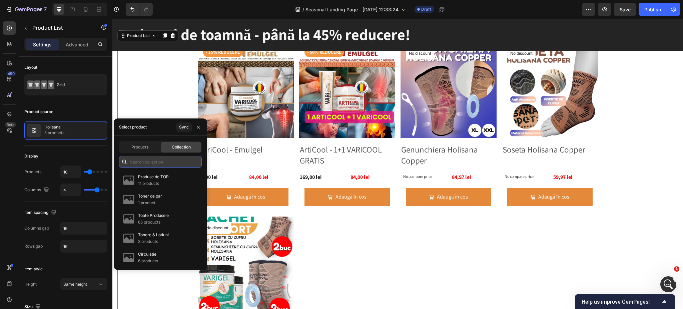
click at [157, 160] on input "text" at bounding box center [160, 162] width 83 height 12
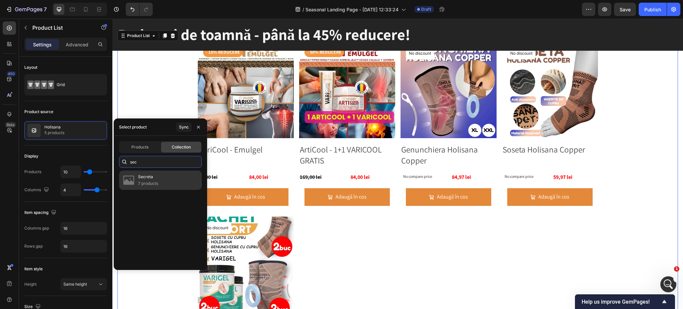
type input "sec"
drag, startPoint x: 159, startPoint y: 176, endPoint x: 155, endPoint y: 183, distance: 8.0
click at [159, 176] on div "Secreta 7 products" at bounding box center [160, 179] width 83 height 19
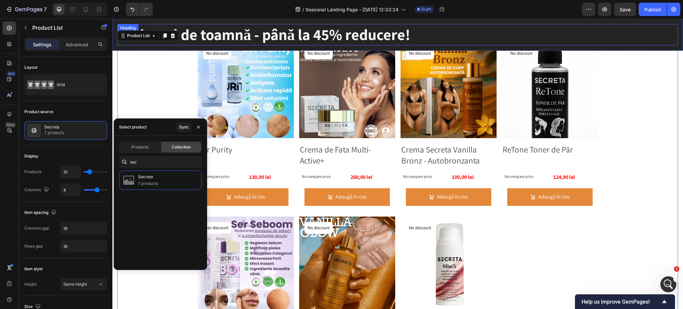
click at [300, 33] on h2 "Reduceri de toamnă - până la 45% reducere!" at bounding box center [397, 34] width 561 height 21
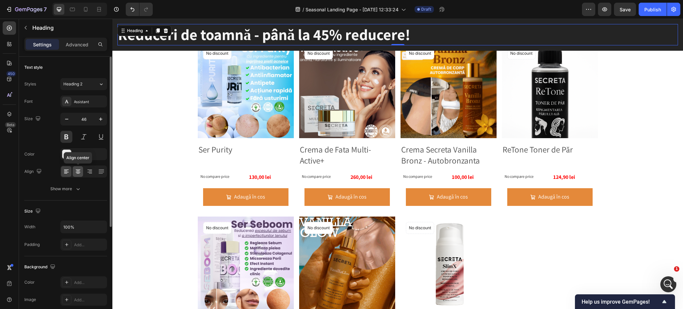
click at [82, 170] on div at bounding box center [78, 171] width 10 height 11
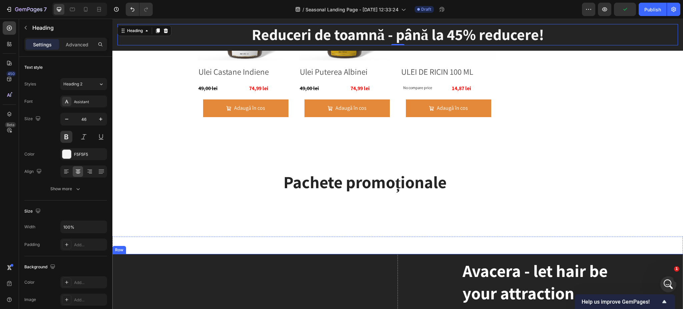
scroll to position [2469, 0]
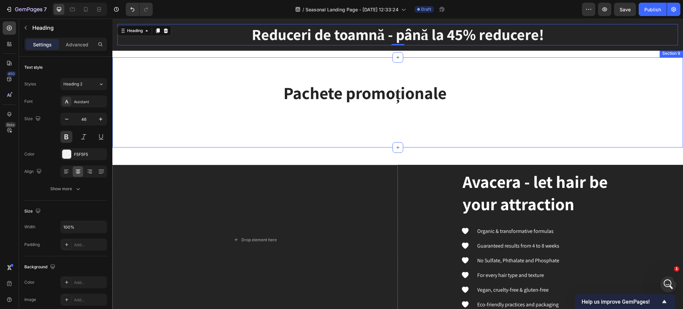
click at [350, 128] on div "Pachete promoționale Heading Row Row - 23% reducere Product Badge Product Image…" at bounding box center [397, 102] width 571 height 90
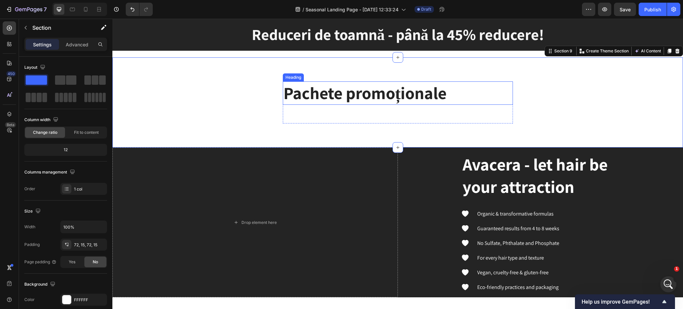
click at [339, 91] on h2 "Pachete promoționale" at bounding box center [398, 92] width 230 height 23
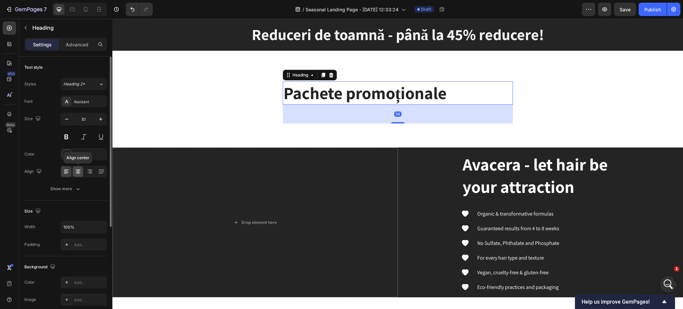
click at [80, 172] on icon at bounding box center [78, 171] width 7 height 7
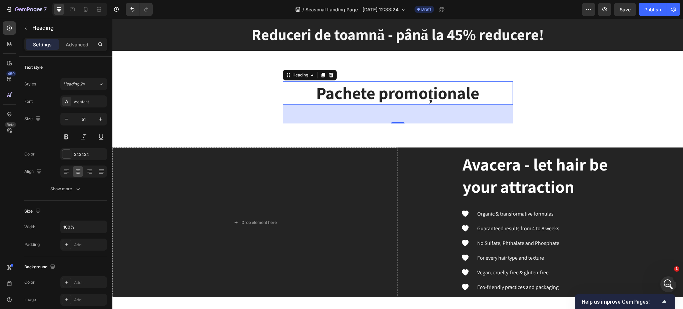
click at [338, 130] on div "Pachete promoționale Heading 56 Row Row - 23% reducere Product Badge Product Im…" at bounding box center [397, 102] width 571 height 90
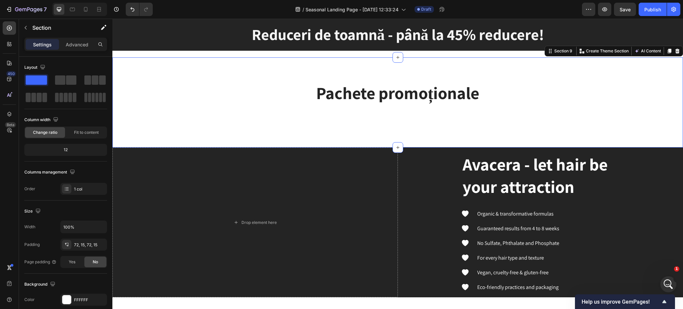
click at [332, 127] on div "Pachete promoționale Heading Row Row - 23% reducere Product Badge Product Image…" at bounding box center [397, 102] width 571 height 90
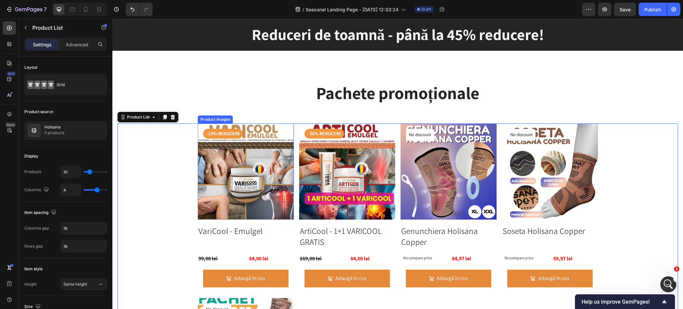
drag, startPoint x: 264, startPoint y: 157, endPoint x: 225, endPoint y: 151, distance: 39.8
click at [264, 157] on img at bounding box center [246, 171] width 96 height 96
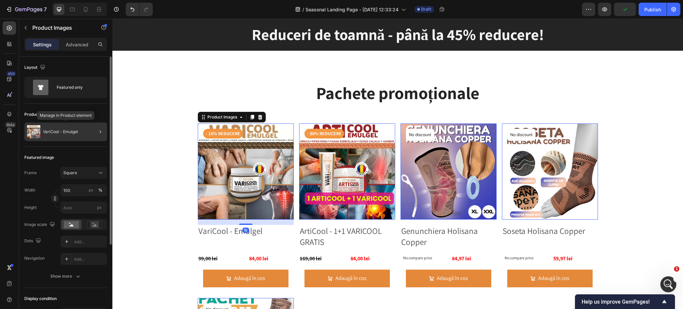
drag, startPoint x: 74, startPoint y: 130, endPoint x: 17, endPoint y: 123, distance: 57.2
click at [74, 131] on p "VariCool - Emulgel" at bounding box center [60, 131] width 35 height 5
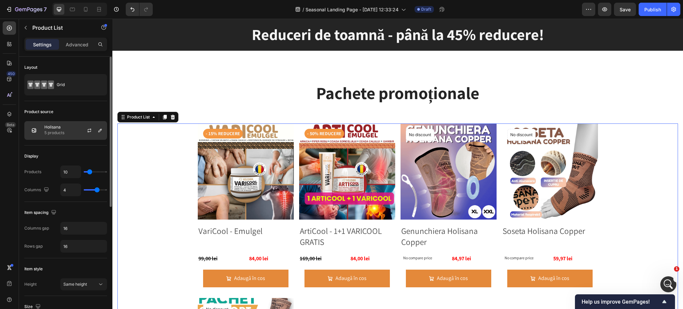
click at [73, 133] on div "Holisana 5 products" at bounding box center [65, 130] width 83 height 19
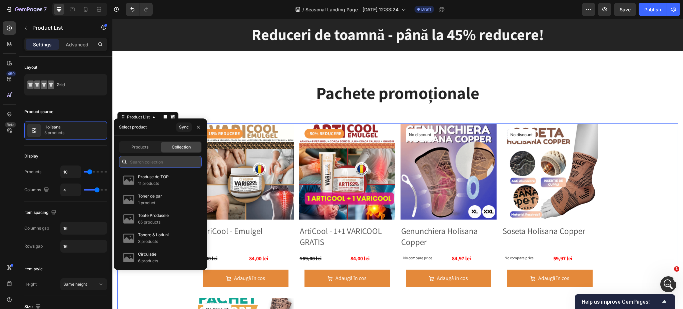
click at [191, 162] on input "text" at bounding box center [160, 162] width 83 height 12
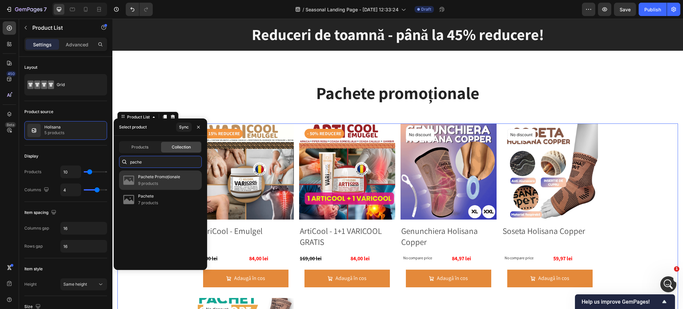
type input "pache"
drag, startPoint x: 147, startPoint y: 177, endPoint x: 76, endPoint y: 82, distance: 119.2
click at [148, 178] on p "Pachete Promoționale" at bounding box center [159, 176] width 42 height 7
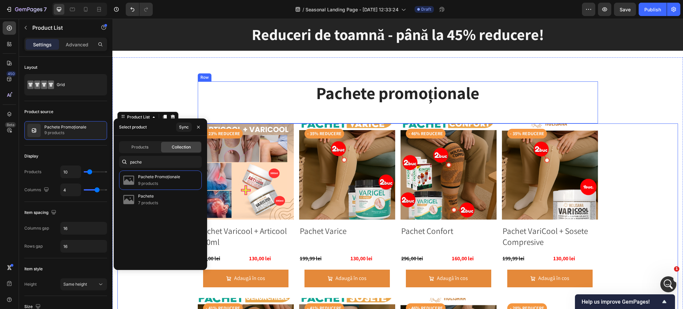
click at [214, 91] on div "Pachete promoționale Heading Row" at bounding box center [398, 102] width 400 height 42
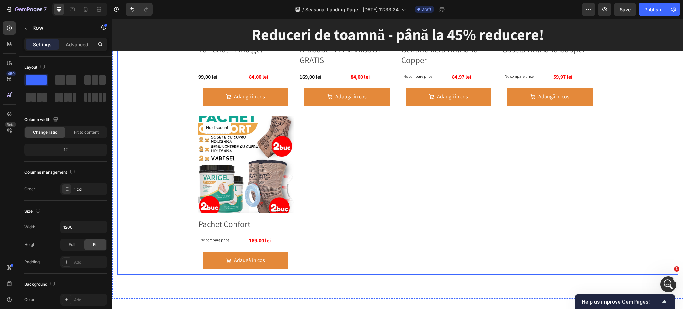
scroll to position [1869, 0]
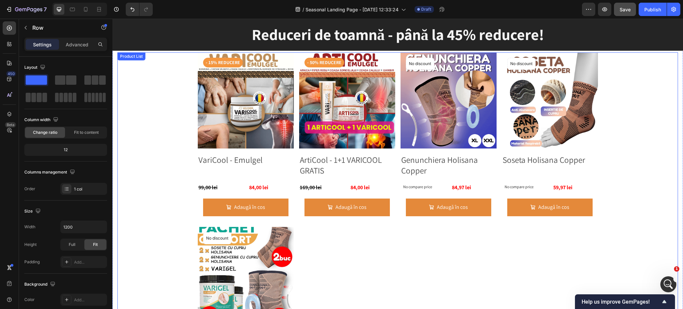
click at [622, 8] on span "Save" at bounding box center [625, 10] width 11 height 6
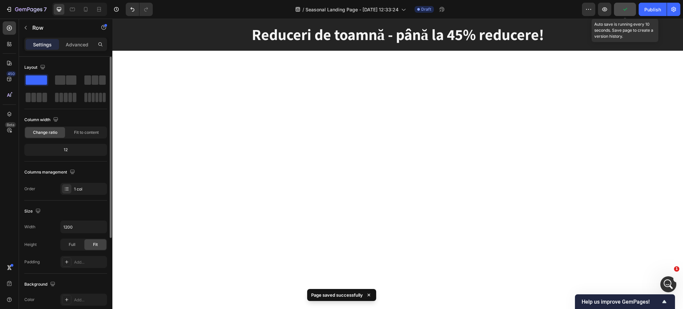
scroll to position [1712, 0]
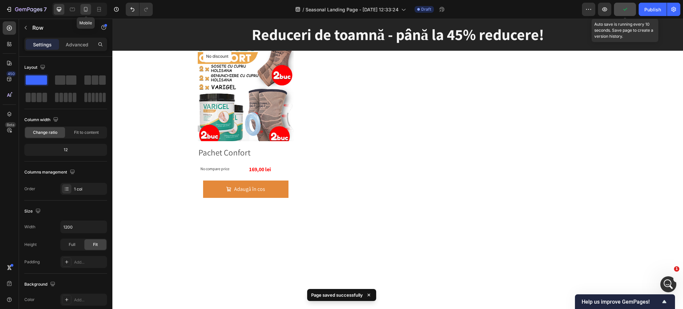
click at [86, 10] on icon at bounding box center [86, 10] width 2 height 1
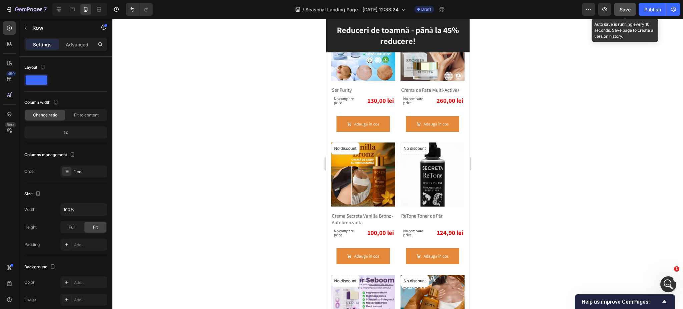
click at [633, 6] on button "Save" at bounding box center [625, 9] width 22 height 13
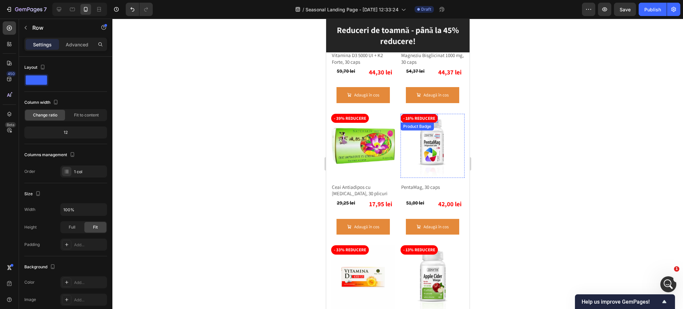
scroll to position [824, 0]
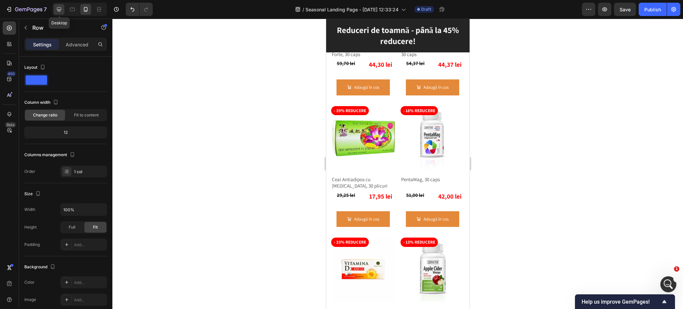
click at [59, 8] on icon at bounding box center [59, 9] width 7 height 7
type input "1200"
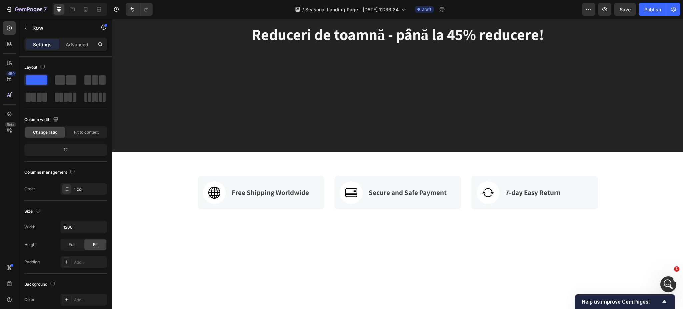
scroll to position [311, 0]
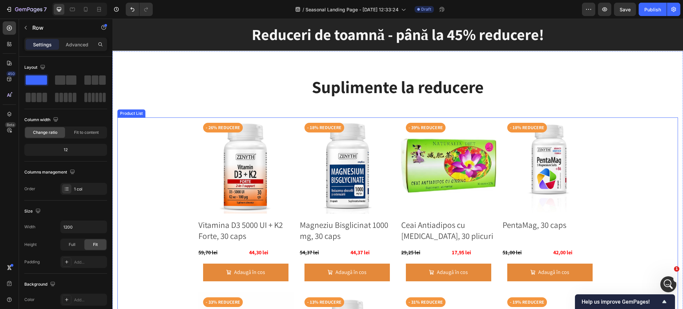
drag, startPoint x: 294, startPoint y: 146, endPoint x: 253, endPoint y: 127, distance: 44.6
click at [294, 146] on div "- 26% reducere Product Badge Product Images Vitamina D3 5000 UI + K2 Forte, 30 …" at bounding box center [398, 288] width 400 height 343
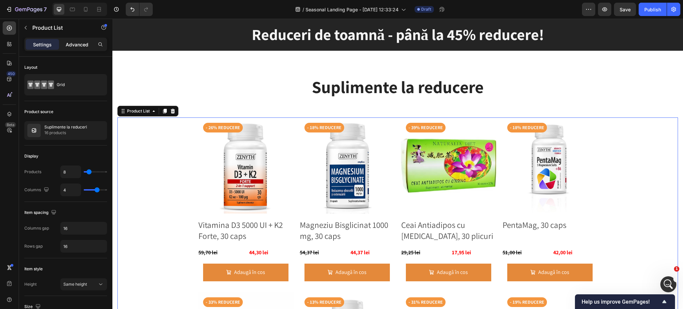
click at [67, 43] on p "Advanced" at bounding box center [77, 44] width 23 height 7
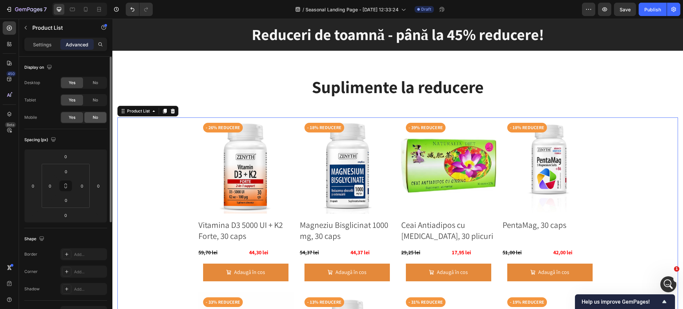
click at [90, 99] on div "No" at bounding box center [95, 100] width 22 height 11
click at [90, 118] on div "No" at bounding box center [95, 117] width 22 height 11
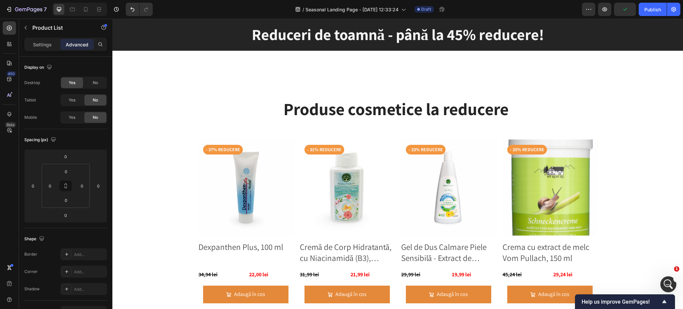
scroll to position [756, 0]
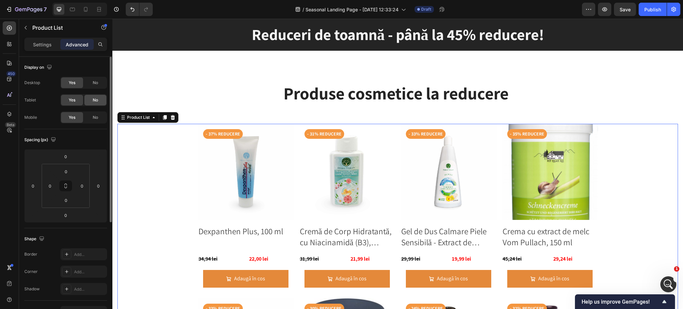
click at [103, 101] on div "No" at bounding box center [95, 100] width 22 height 11
click at [102, 113] on div "No" at bounding box center [95, 117] width 22 height 11
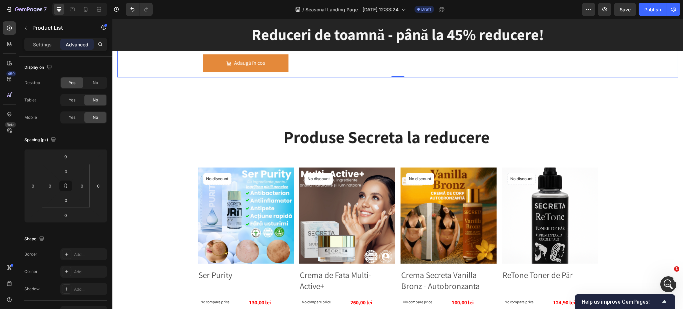
scroll to position [1334, 0]
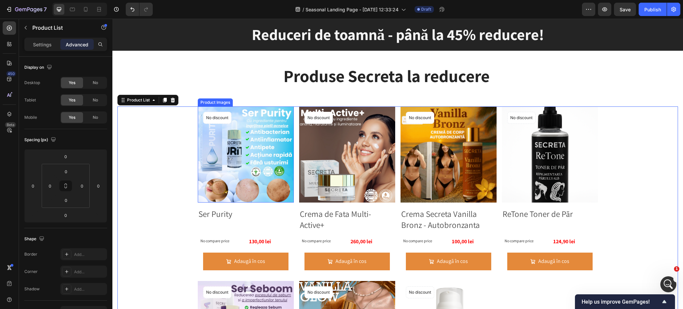
scroll to position [1468, 0]
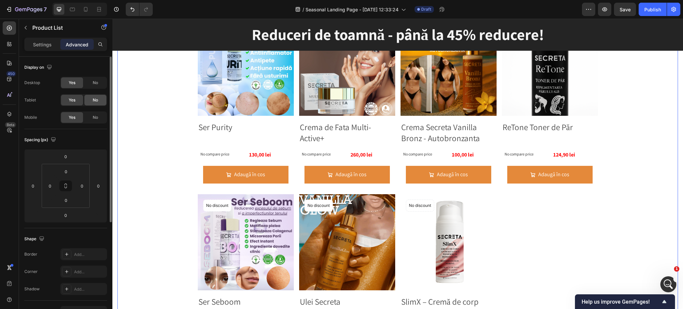
click at [100, 81] on div "No" at bounding box center [95, 82] width 22 height 11
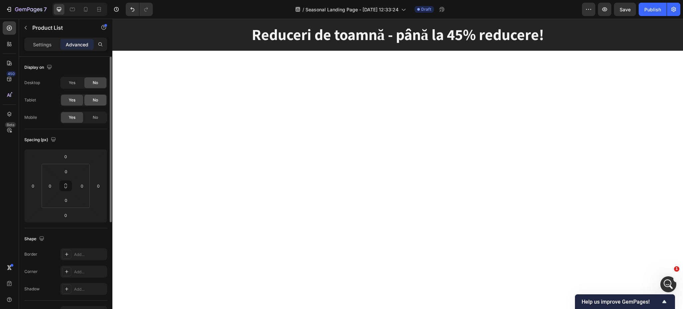
click at [98, 98] on span "No" at bounding box center [95, 100] width 5 height 6
click at [75, 82] on span "Yes" at bounding box center [72, 83] width 7 height 6
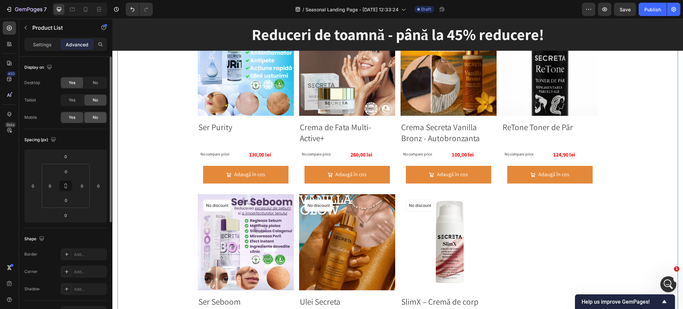
click at [92, 112] on div "No" at bounding box center [95, 117] width 22 height 11
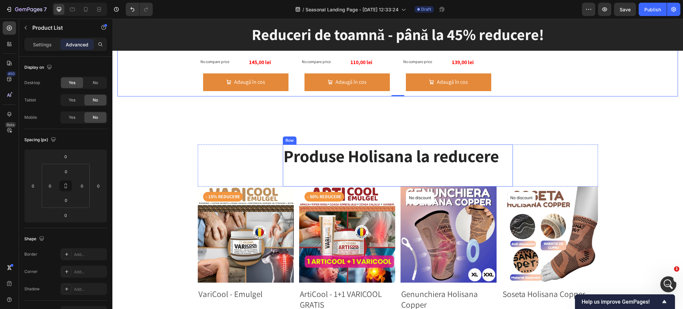
scroll to position [1824, 0]
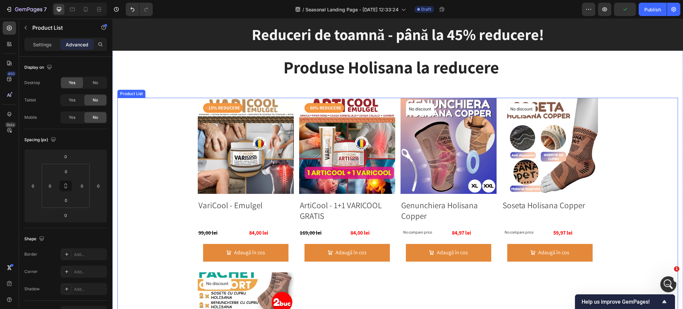
click at [394, 175] on div "- 15% reducere Product Badge Product Images VariCool - Emulgel Product Title 99…" at bounding box center [398, 264] width 400 height 333
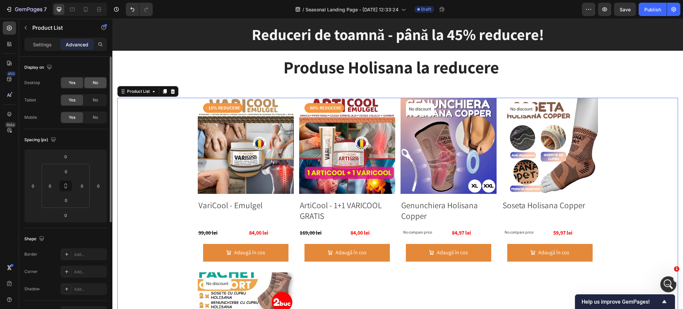
click at [89, 84] on div "No" at bounding box center [95, 82] width 22 height 11
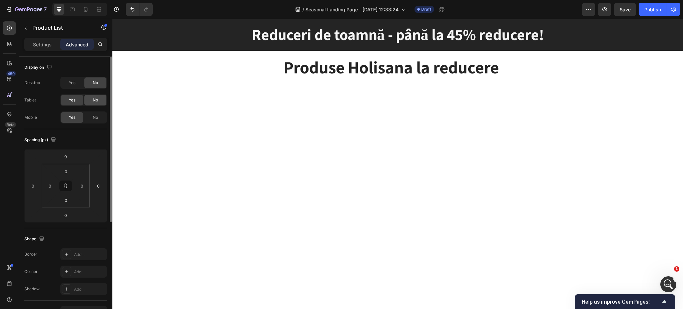
click at [92, 98] on div "No" at bounding box center [95, 100] width 22 height 11
click at [75, 80] on span "Yes" at bounding box center [72, 83] width 7 height 6
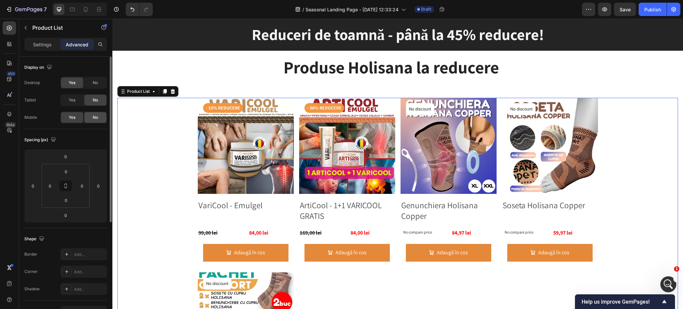
click at [92, 118] on div "No" at bounding box center [95, 117] width 22 height 11
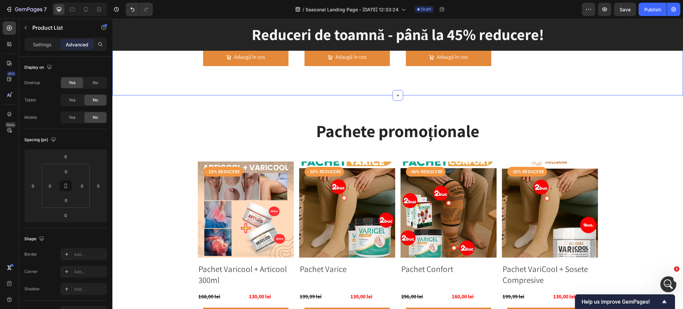
scroll to position [2446, 0]
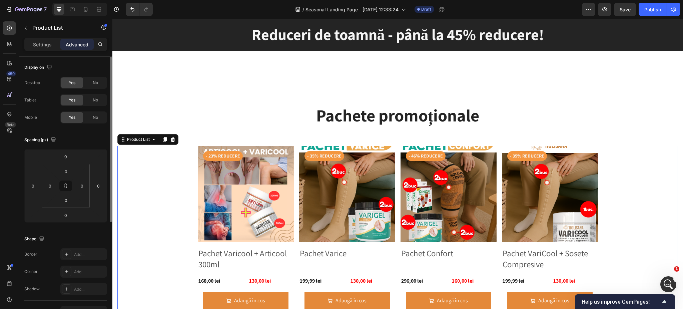
click at [100, 100] on div "No" at bounding box center [95, 100] width 22 height 11
click at [98, 112] on div "No" at bounding box center [95, 117] width 22 height 11
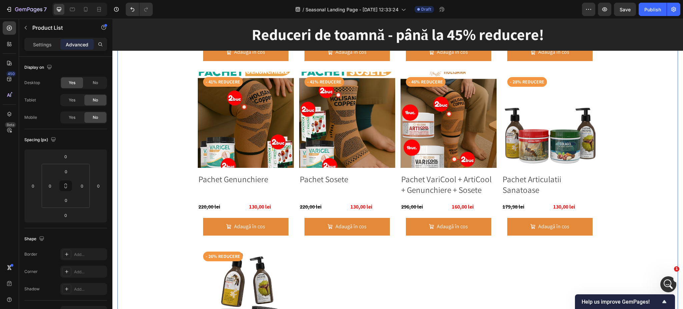
scroll to position [2669, 0]
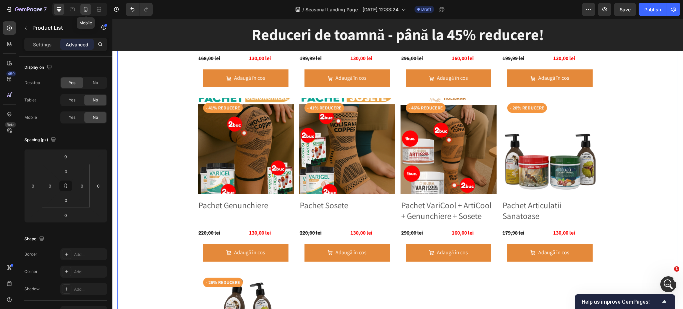
click at [88, 13] on div at bounding box center [85, 9] width 11 height 11
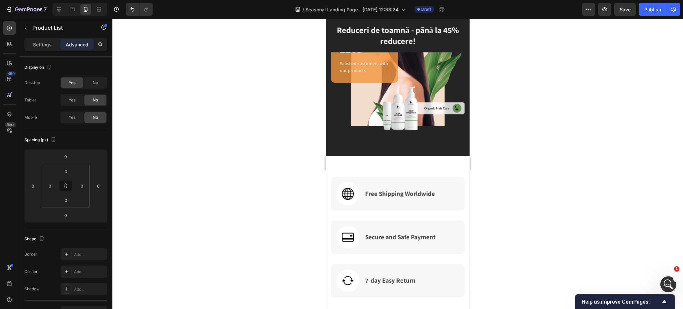
scroll to position [311, 0]
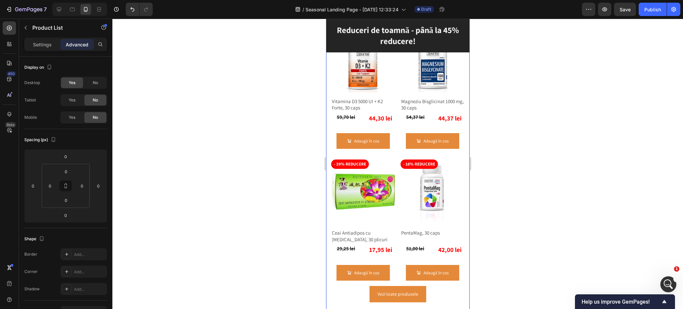
scroll to position [623, 0]
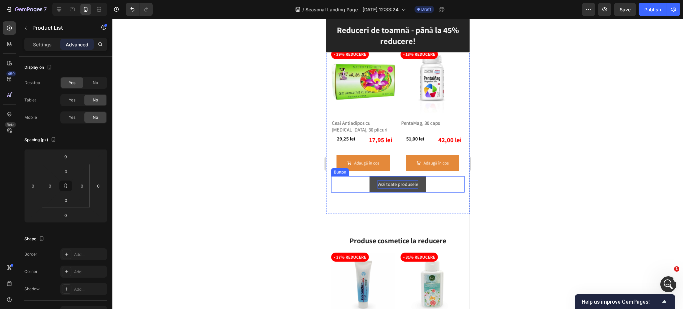
click at [377, 180] on p "Vezi toate produsele" at bounding box center [397, 184] width 41 height 8
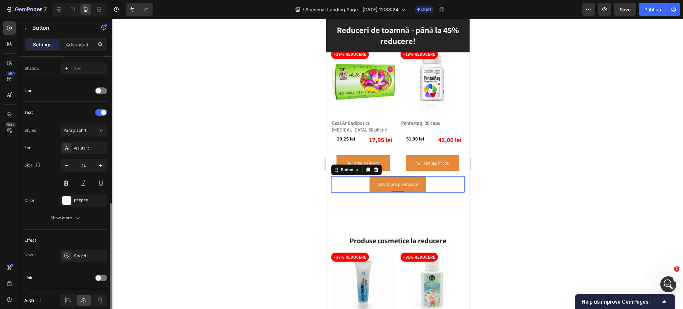
scroll to position [207, 0]
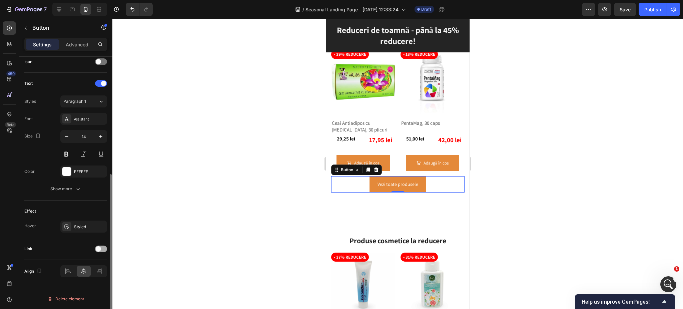
click at [102, 247] on div at bounding box center [101, 249] width 12 height 7
click at [85, 263] on div "Open page" at bounding box center [80, 266] width 34 height 6
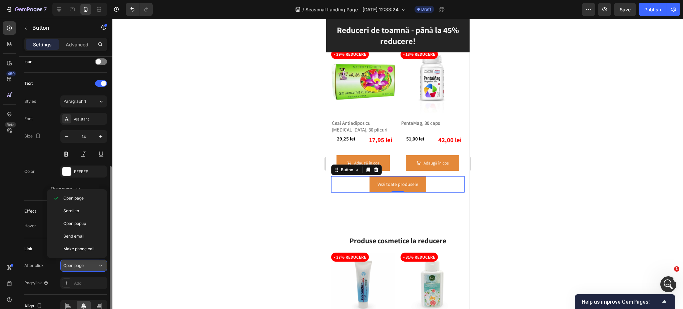
click at [85, 263] on div "Open page" at bounding box center [80, 266] width 34 height 6
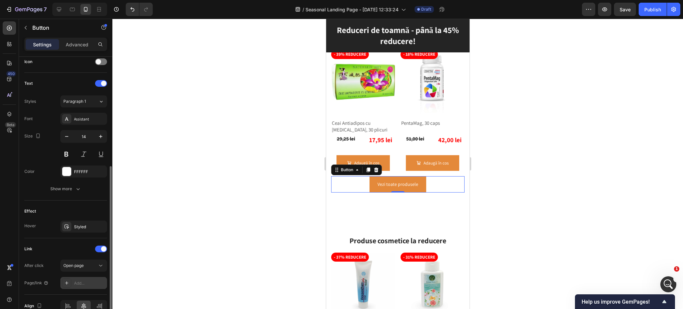
click at [84, 282] on div "Add..." at bounding box center [89, 283] width 31 height 6
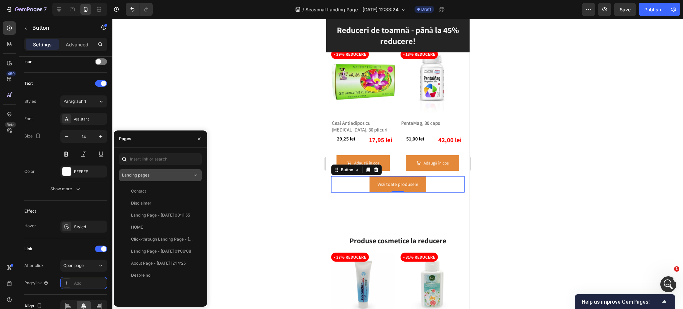
click at [153, 176] on div "Landing pages" at bounding box center [157, 175] width 70 height 6
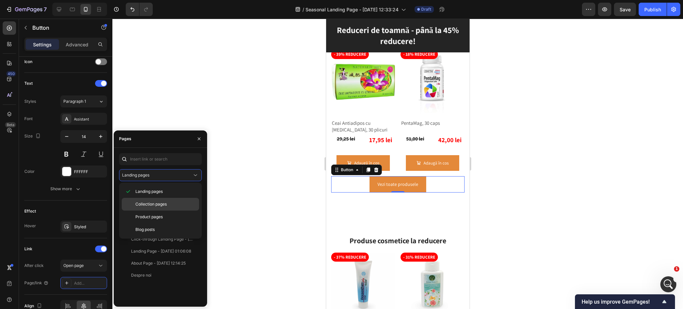
click at [150, 208] on div "Collection pages" at bounding box center [160, 204] width 77 height 13
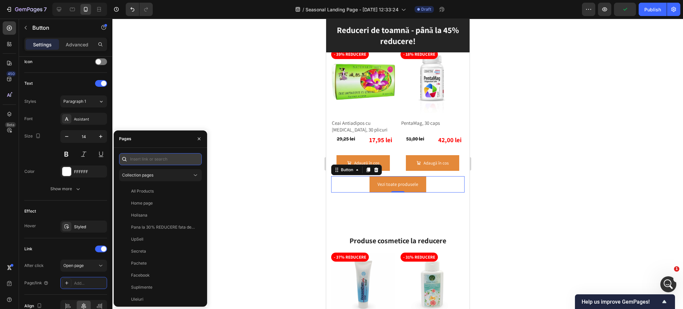
click at [155, 158] on input "text" at bounding box center [160, 159] width 83 height 12
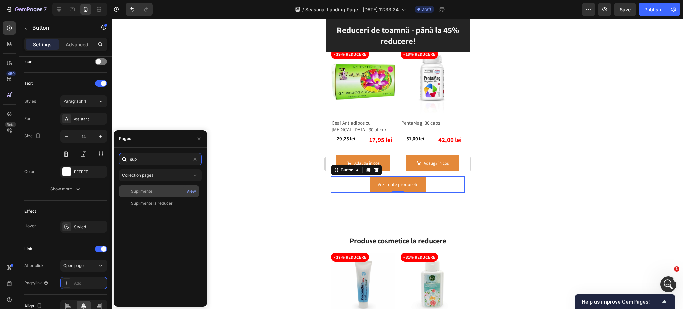
type input "supli"
click at [138, 192] on div "Suplimente" at bounding box center [141, 191] width 21 height 6
click at [145, 190] on div "Suplimente" at bounding box center [141, 191] width 21 height 6
click at [144, 204] on div "Suplimente la reduceri" at bounding box center [152, 203] width 43 height 6
click at [280, 208] on div at bounding box center [397, 164] width 571 height 290
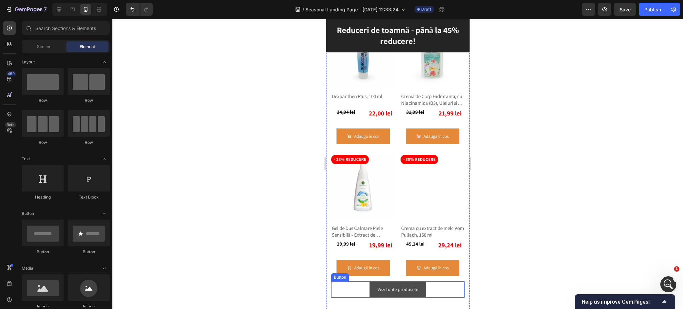
scroll to position [934, 0]
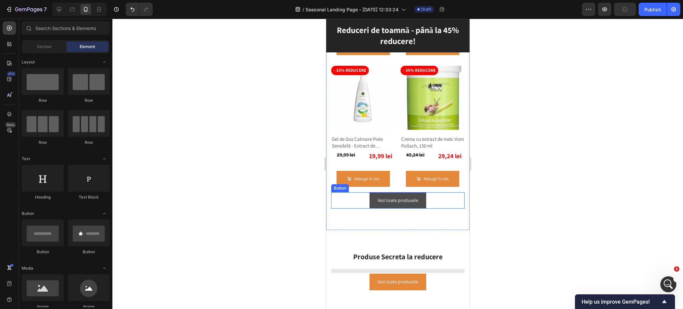
drag, startPoint x: 624, startPoint y: 219, endPoint x: 370, endPoint y: 197, distance: 254.1
click at [370, 197] on button "Vezi toate produsele" at bounding box center [397, 200] width 57 height 16
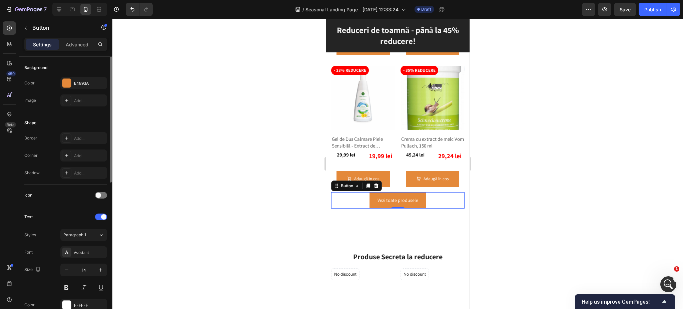
scroll to position [29, 0]
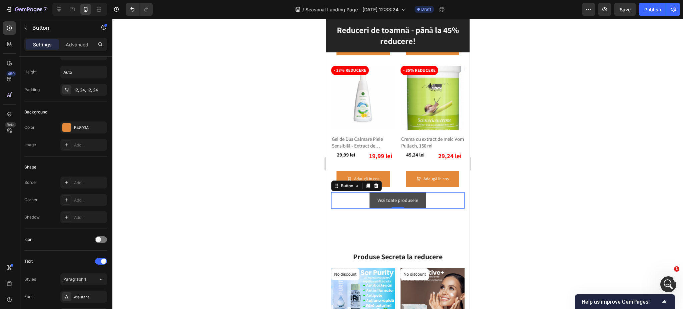
click at [369, 198] on button "Vezi toate produsele" at bounding box center [397, 200] width 57 height 16
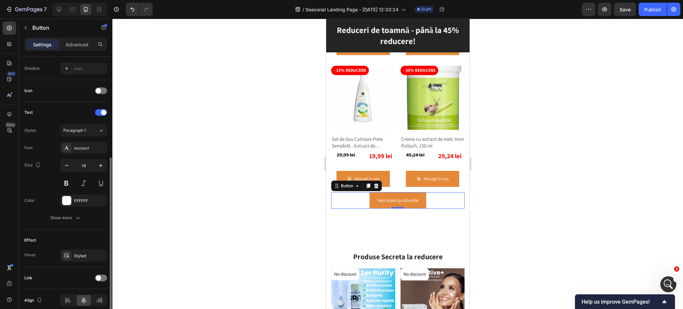
scroll to position [207, 0]
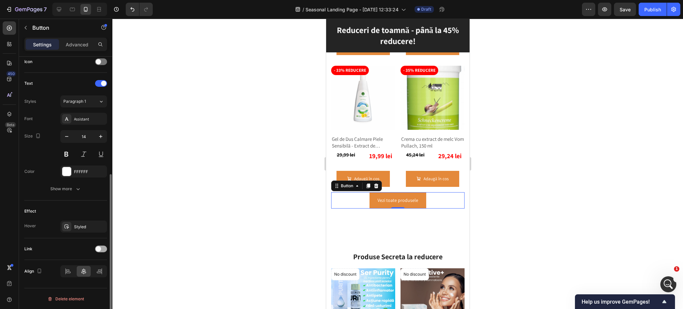
click at [97, 250] on span at bounding box center [98, 248] width 5 height 5
click at [82, 283] on div "Add..." at bounding box center [89, 283] width 31 height 6
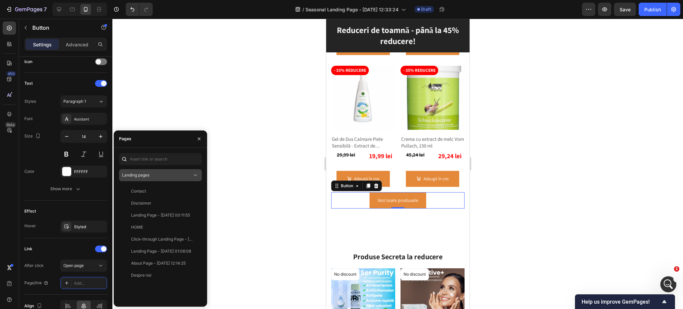
click at [156, 173] on div "Landing pages" at bounding box center [157, 175] width 70 height 6
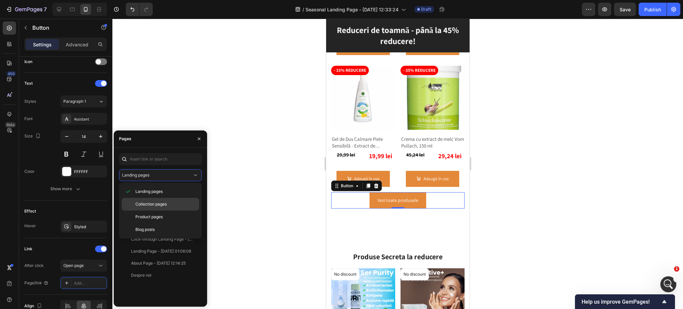
click at [163, 205] on span "Collection pages" at bounding box center [150, 204] width 31 height 6
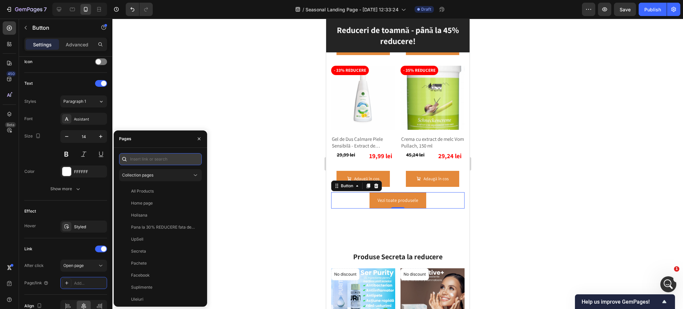
click at [166, 158] on input "text" at bounding box center [160, 159] width 83 height 12
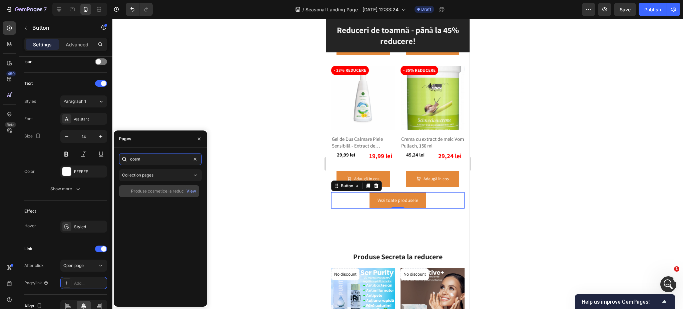
type input "cosm"
click at [161, 195] on div "Produse cosmetice la reducere View" at bounding box center [159, 191] width 80 height 12
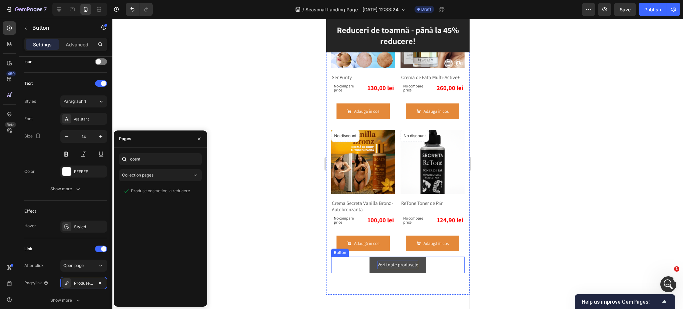
scroll to position [1245, 0]
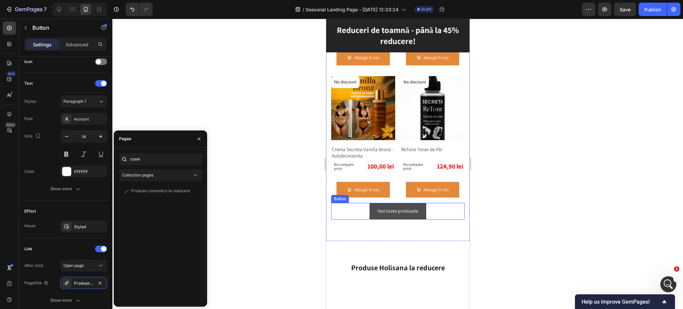
click at [386, 219] on button "Vezi toate produsele" at bounding box center [397, 211] width 57 height 16
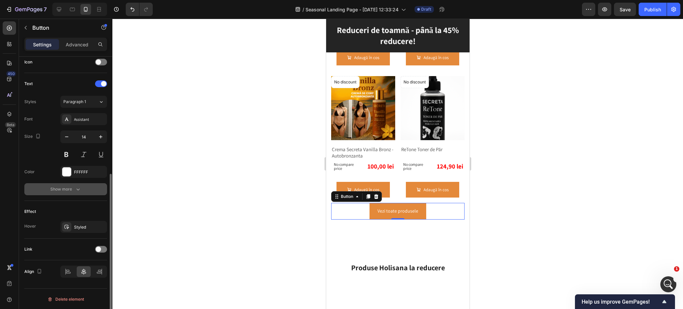
scroll to position [207, 0]
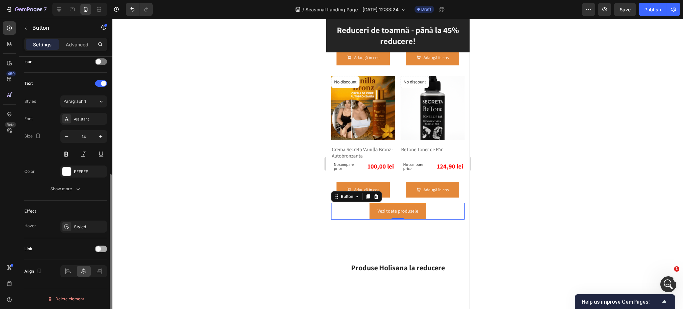
click at [98, 248] on span at bounding box center [98, 248] width 5 height 5
click at [97, 265] on div "Open page" at bounding box center [80, 266] width 34 height 6
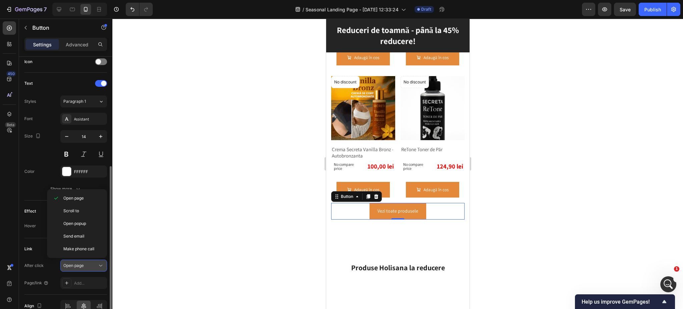
click at [92, 262] on button "Open page" at bounding box center [83, 266] width 47 height 12
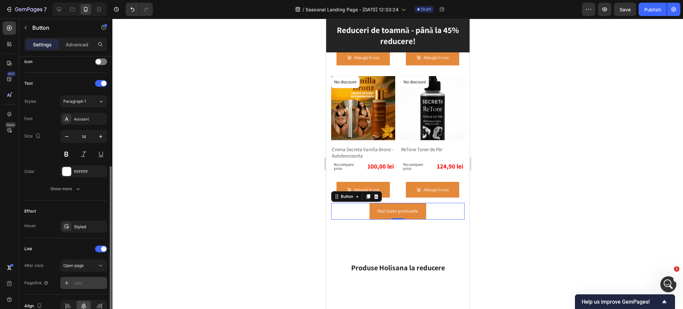
click at [89, 281] on div "Add..." at bounding box center [89, 283] width 31 height 6
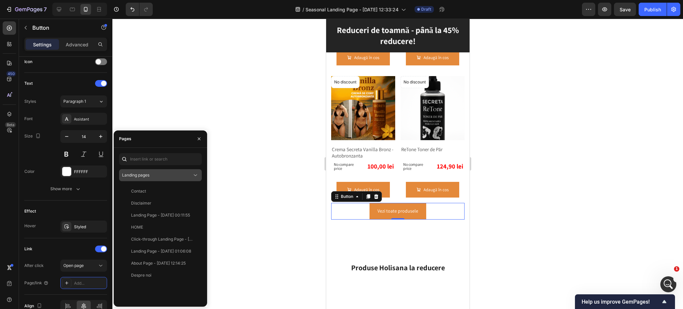
click at [155, 178] on button "Landing pages" at bounding box center [160, 175] width 83 height 12
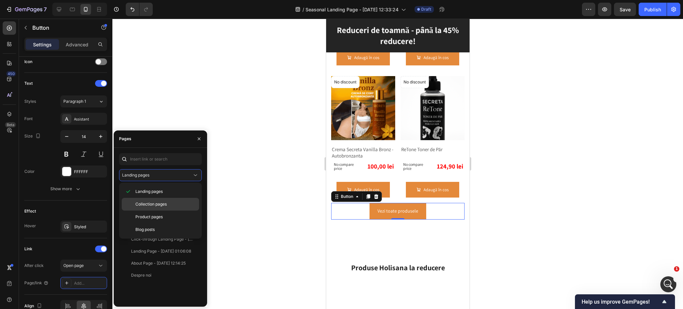
click at [149, 206] on span "Collection pages" at bounding box center [150, 204] width 31 height 6
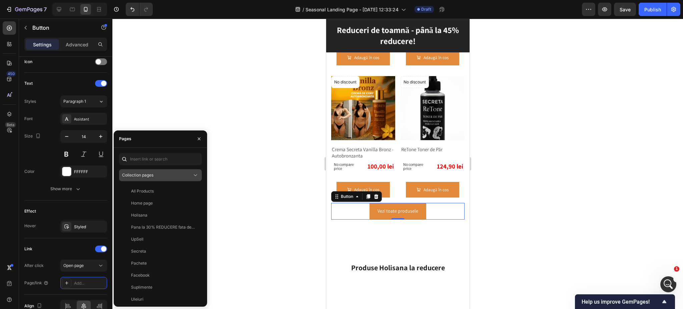
click at [157, 174] on div "Collection pages" at bounding box center [157, 175] width 70 height 6
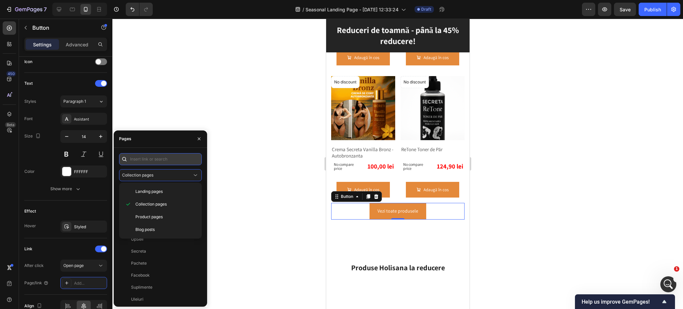
click at [156, 155] on input "text" at bounding box center [160, 159] width 83 height 12
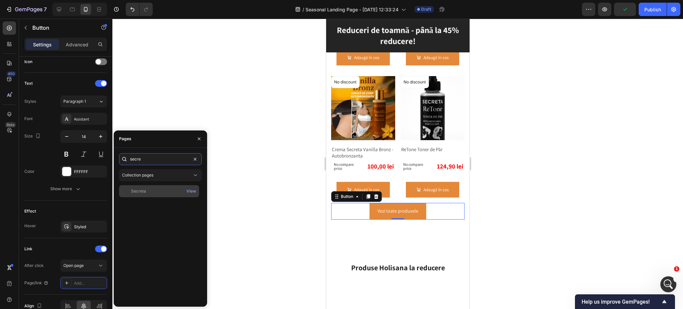
type input "secre"
click at [144, 190] on div "Secreta" at bounding box center [138, 191] width 15 height 6
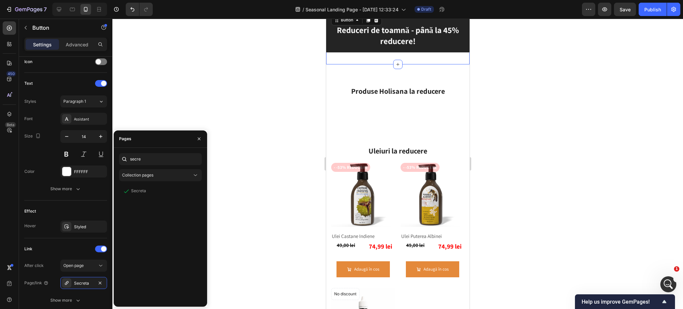
scroll to position [1423, 0]
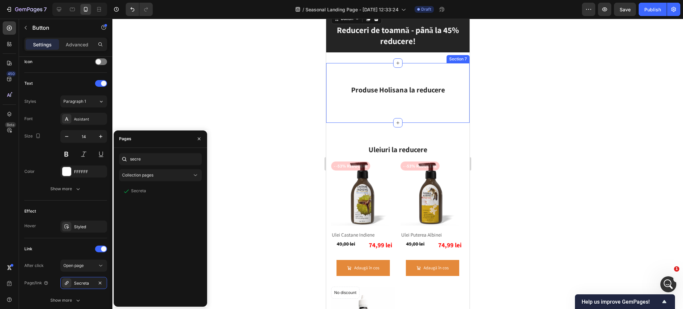
click at [379, 112] on div "Produse Holisana la reducere Heading Row Row - 15% reducere Product Badge Produ…" at bounding box center [397, 93] width 143 height 60
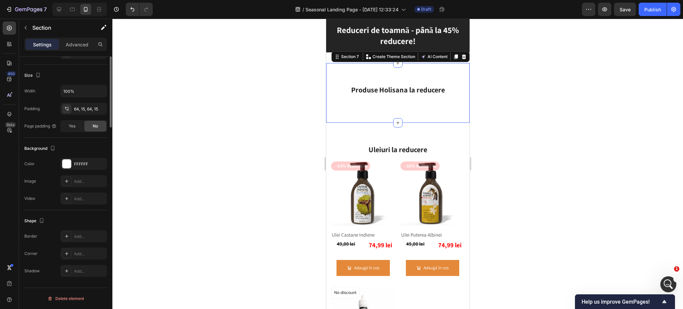
scroll to position [0, 0]
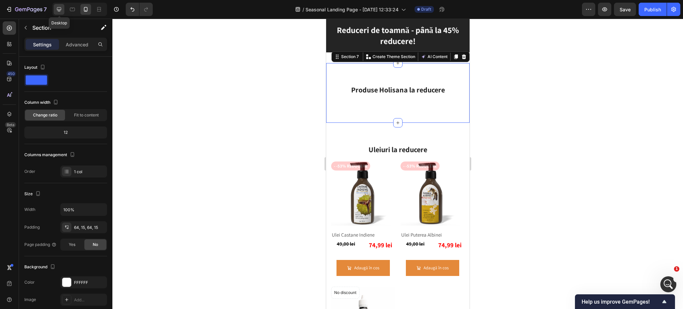
click at [54, 8] on div at bounding box center [59, 9] width 11 height 11
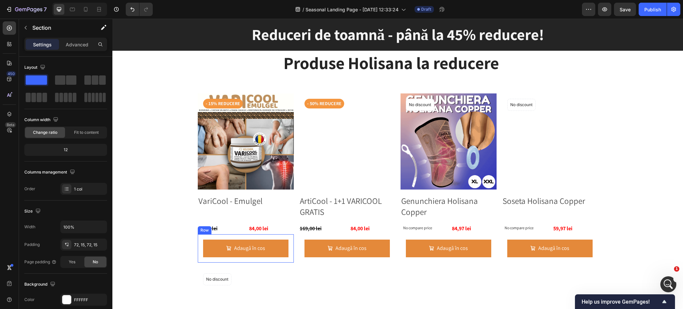
scroll to position [1481, 0]
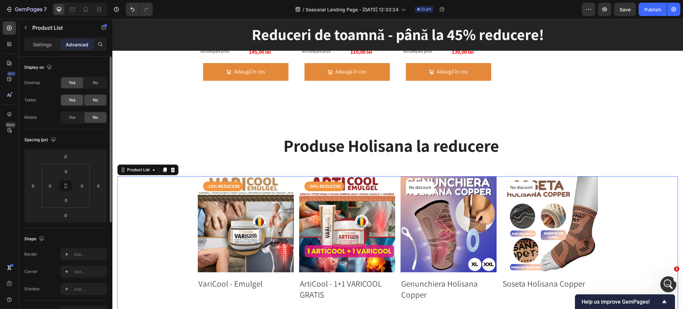
click at [77, 95] on div "Yes" at bounding box center [72, 100] width 22 height 11
click at [78, 114] on div "Yes" at bounding box center [72, 117] width 22 height 11
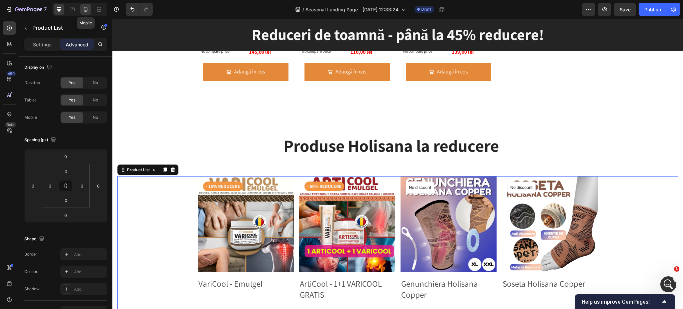
click at [83, 7] on icon at bounding box center [85, 9] width 7 height 7
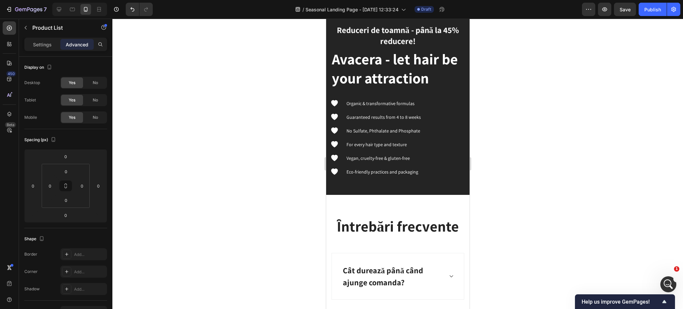
scroll to position [2318, 0]
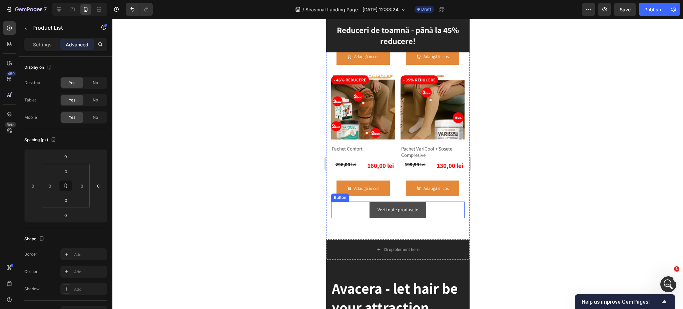
click at [410, 210] on button "Vezi toate produsele" at bounding box center [397, 210] width 57 height 16
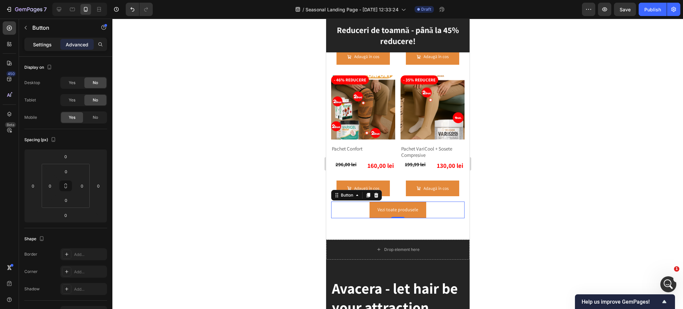
click at [36, 41] on p "Settings" at bounding box center [42, 44] width 19 height 7
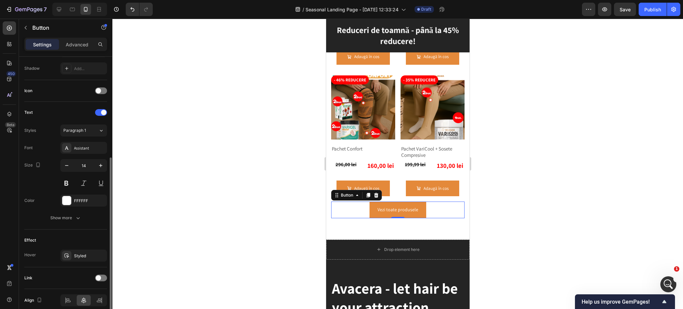
scroll to position [207, 0]
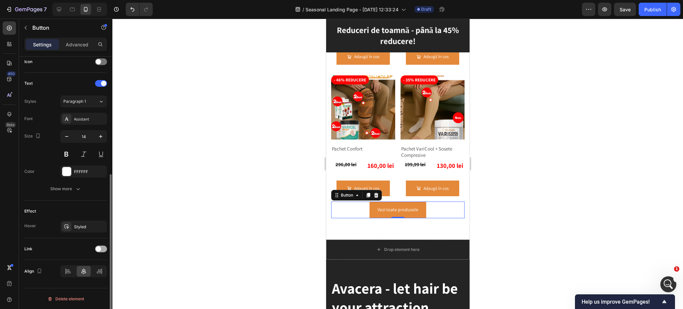
click at [102, 249] on div at bounding box center [101, 249] width 12 height 7
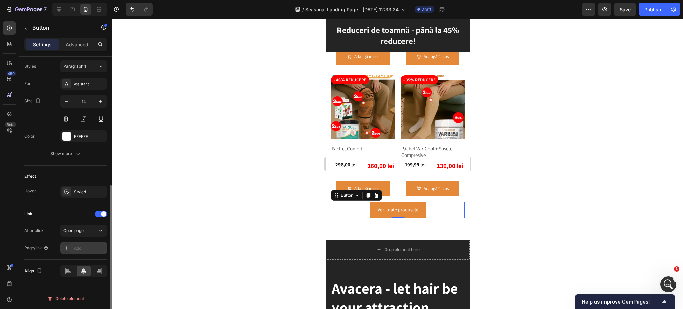
click at [87, 247] on div "Add..." at bounding box center [89, 248] width 31 height 6
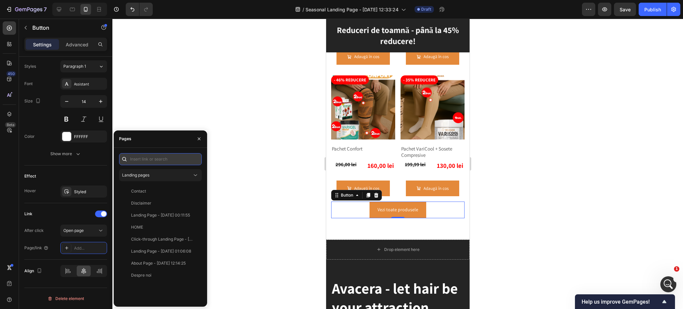
click at [150, 162] on input "text" at bounding box center [160, 159] width 83 height 12
click at [148, 176] on span "Landing pages" at bounding box center [135, 174] width 27 height 5
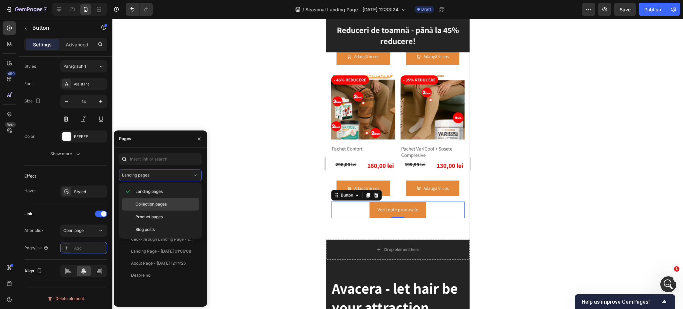
click at [166, 205] on span "Collection pages" at bounding box center [150, 204] width 31 height 6
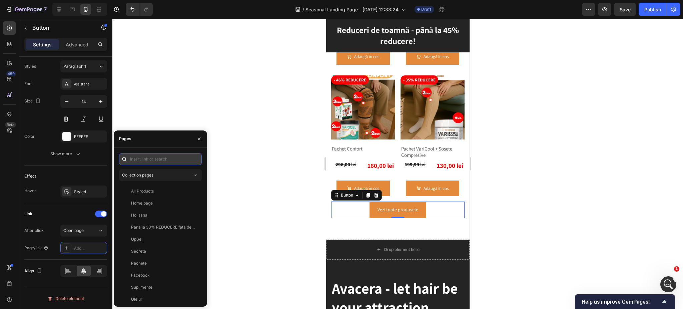
click at [160, 160] on input "text" at bounding box center [160, 159] width 83 height 12
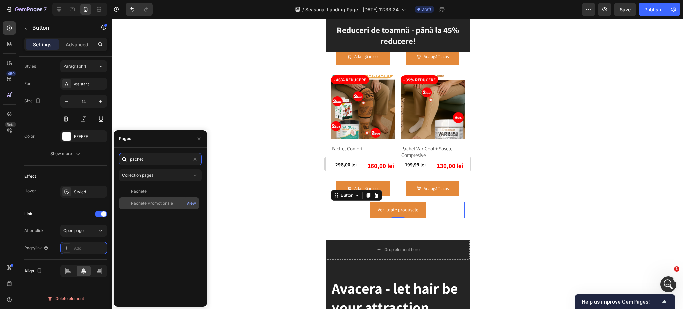
type input "pachet"
click at [139, 201] on div "Pachete Promoționale" at bounding box center [152, 203] width 42 height 6
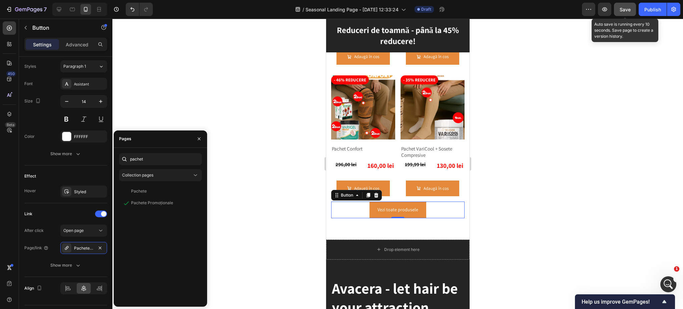
click at [624, 7] on span "Save" at bounding box center [625, 10] width 11 height 6
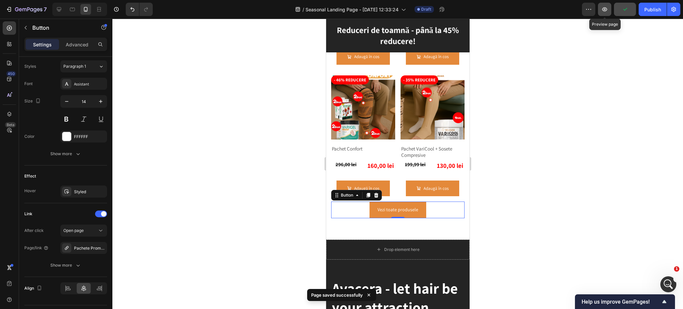
click at [609, 6] on button "button" at bounding box center [604, 9] width 13 height 13
